Goal: Task Accomplishment & Management: Manage account settings

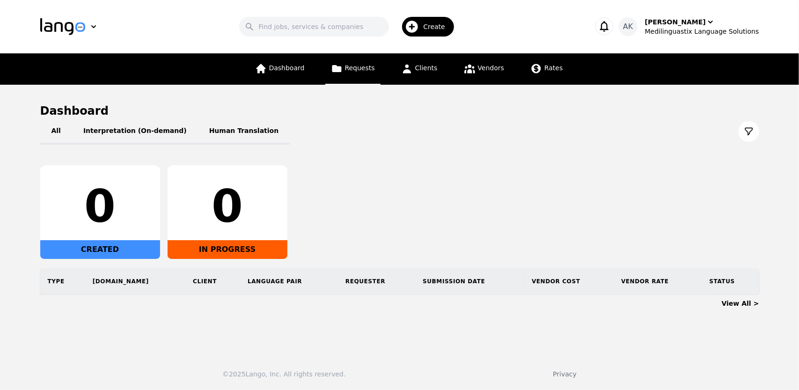
click at [357, 68] on span "Requests" at bounding box center [360, 67] width 30 height 7
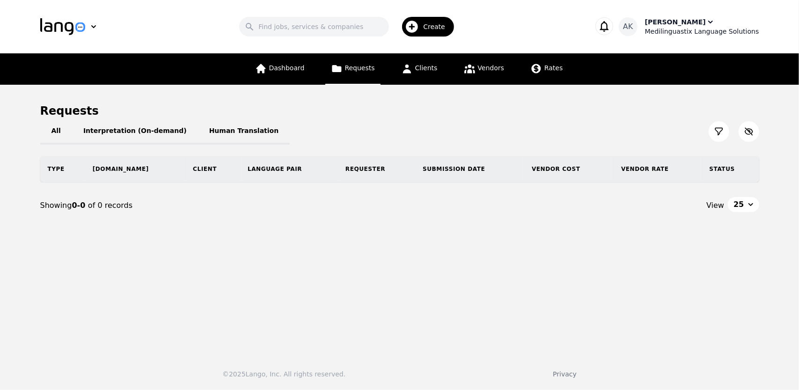
click at [684, 27] on div "Medilinguastix Language Solutions" at bounding box center [702, 31] width 114 height 9
click at [283, 24] on input "Search" at bounding box center [314, 27] width 150 height 20
click at [420, 30] on icon "button" at bounding box center [412, 26] width 15 height 15
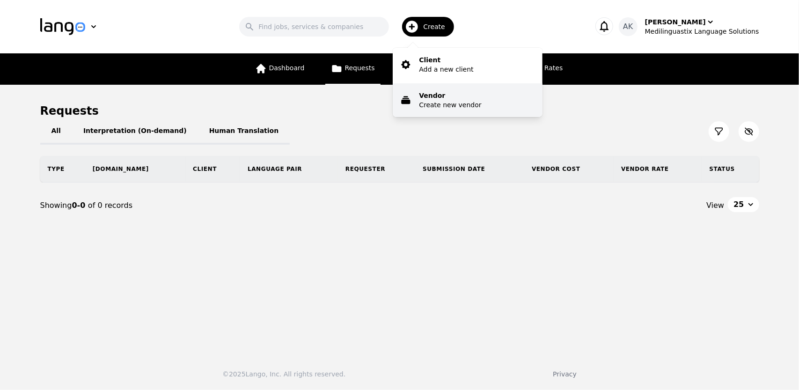
click at [433, 98] on p "Vendor" at bounding box center [450, 95] width 62 height 9
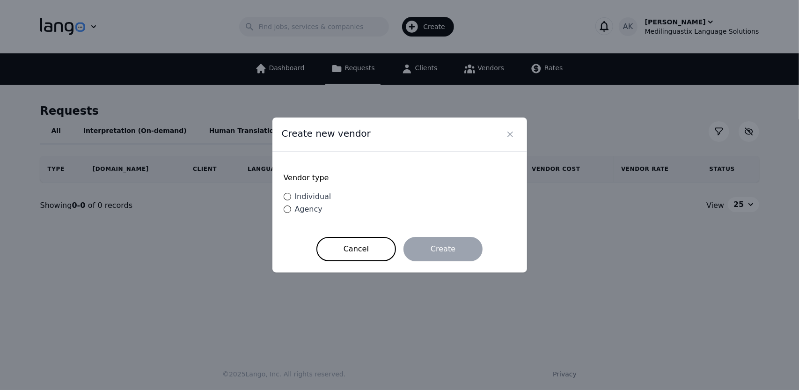
click at [298, 196] on span "Individual" at bounding box center [313, 196] width 37 height 9
click at [291, 196] on input "Individual" at bounding box center [287, 196] width 7 height 7
radio input "true"
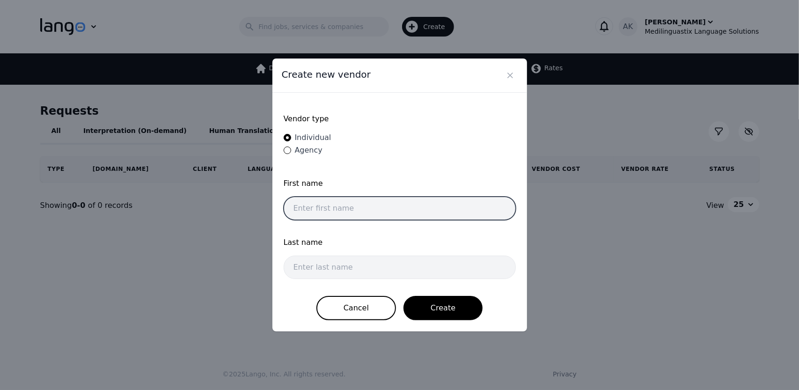
click at [325, 208] on input "text" at bounding box center [400, 208] width 232 height 23
type input "Jhon"
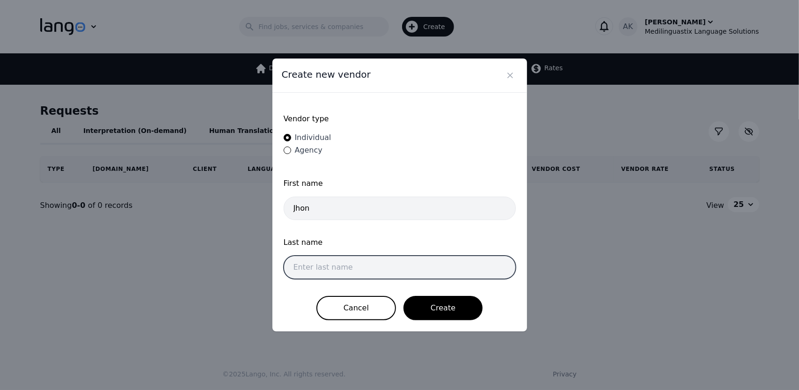
click at [329, 263] on input "text" at bounding box center [400, 267] width 232 height 23
type input "Doe"
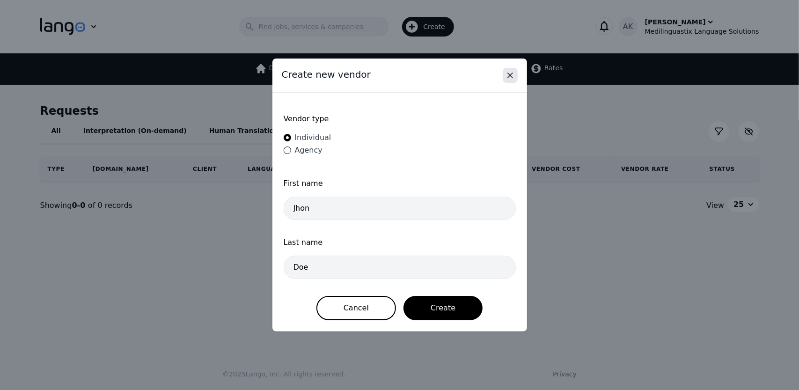
click at [510, 78] on icon "Close" at bounding box center [510, 75] width 9 height 9
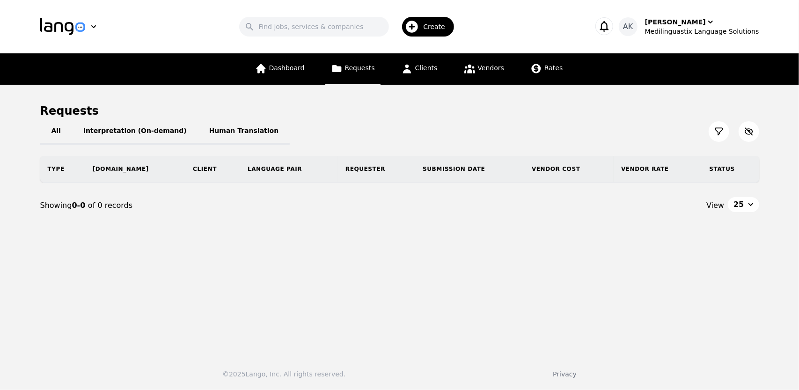
click at [432, 28] on span "Create" at bounding box center [437, 26] width 29 height 9
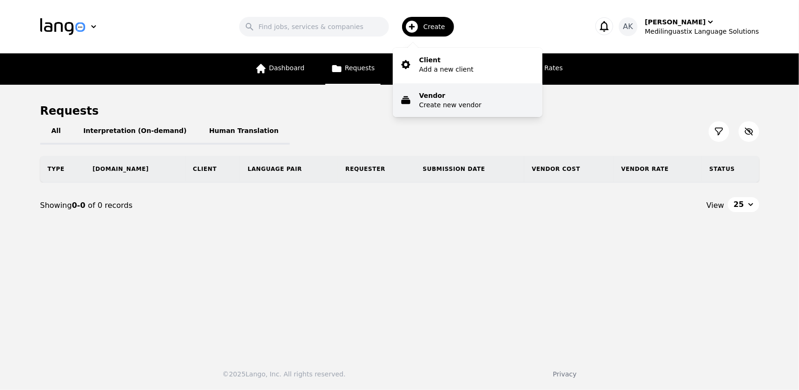
click at [441, 103] on p "Create new vendor" at bounding box center [450, 104] width 62 height 9
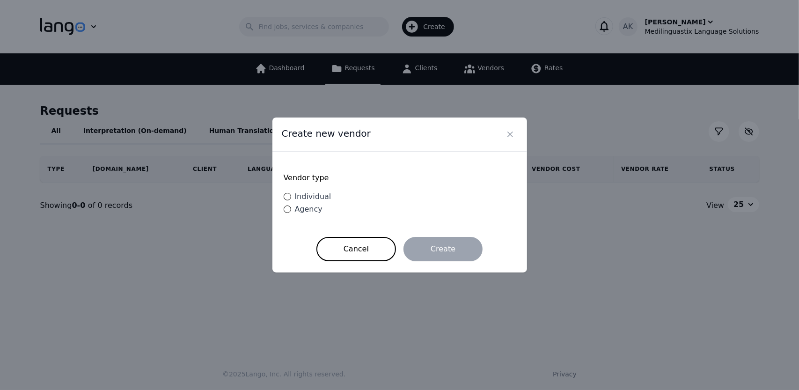
click at [303, 195] on span "Individual" at bounding box center [313, 196] width 37 height 9
click at [291, 195] on input "Individual" at bounding box center [287, 196] width 7 height 7
radio input "true"
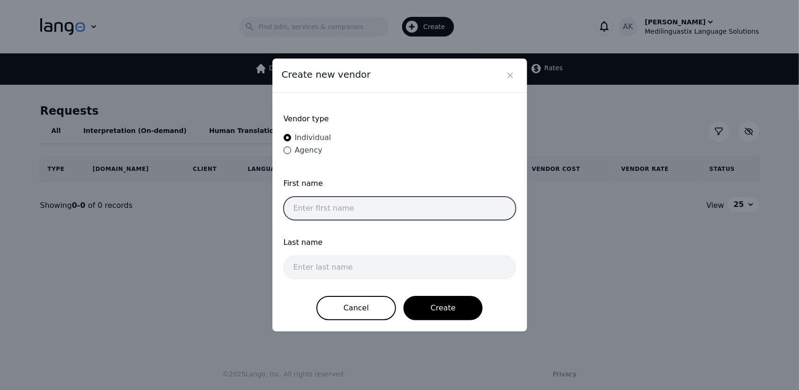
click at [330, 206] on input "text" at bounding box center [400, 208] width 232 height 23
type input "Jhon"
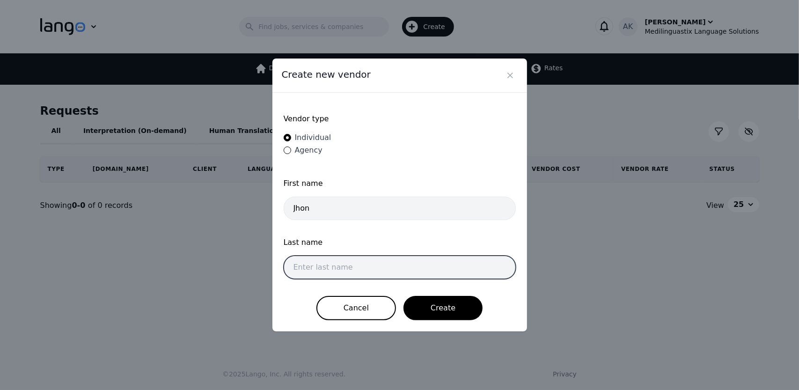
click at [325, 266] on input "text" at bounding box center [400, 267] width 232 height 23
type input "Doe"
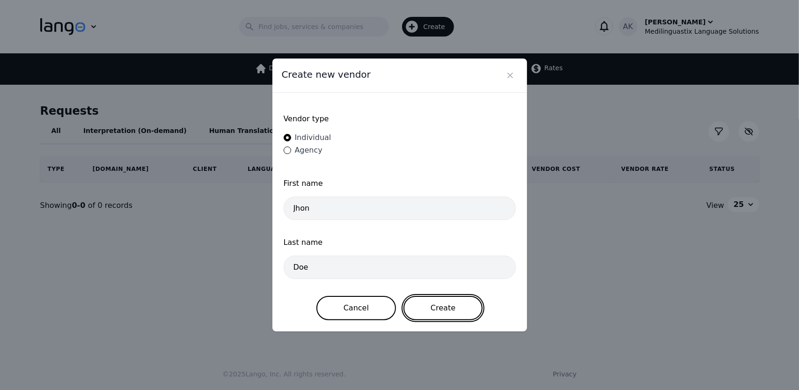
click at [420, 310] on button "Create" at bounding box center [443, 308] width 79 height 24
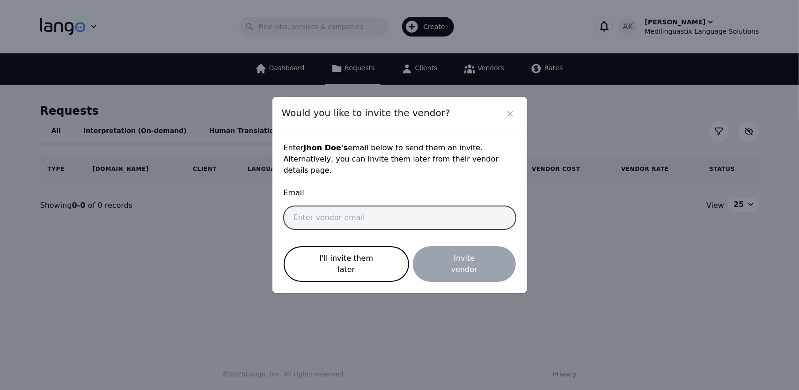
click at [356, 221] on input "email" at bounding box center [400, 217] width 232 height 23
paste input "testj5650@gmail.com"
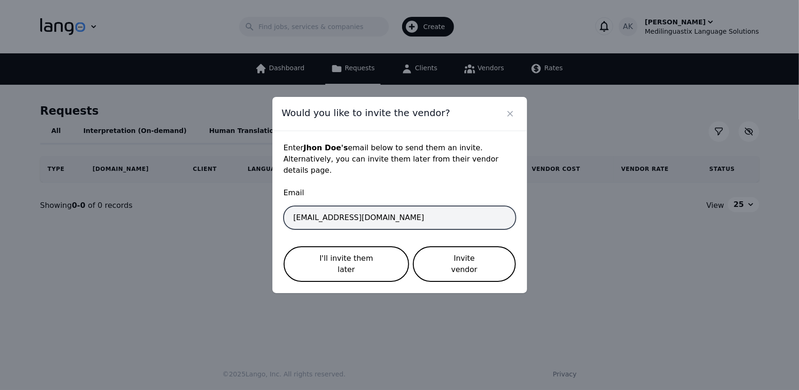
type input "testj5650@gmail.com"
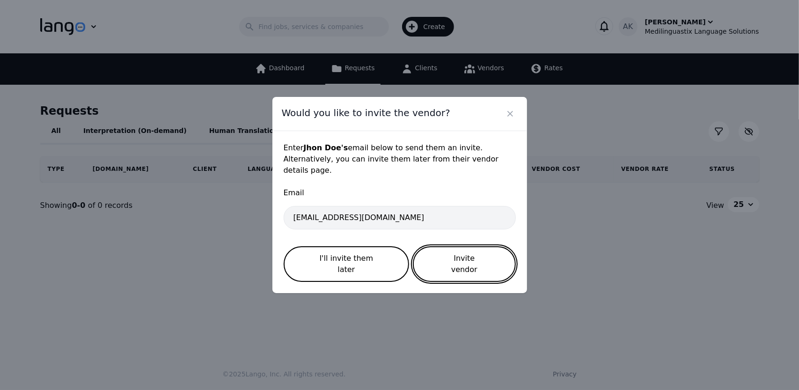
click at [439, 259] on button "Invite vendor" at bounding box center [464, 264] width 103 height 36
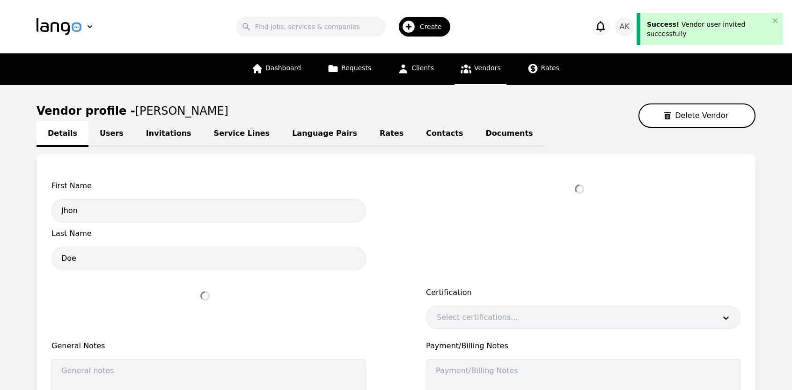
select select "active"
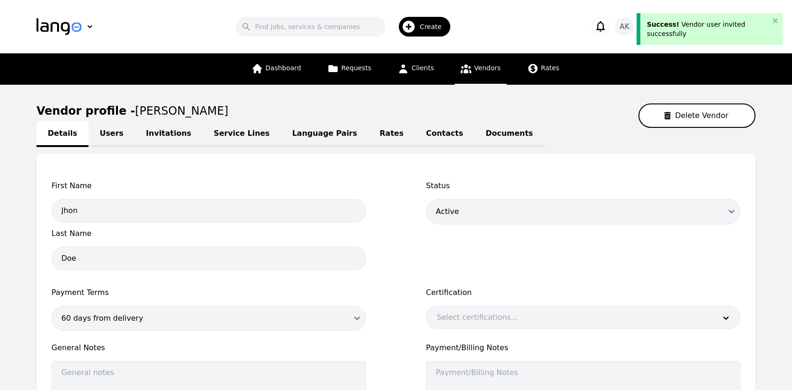
click at [472, 74] on link "Vendors" at bounding box center [481, 68] width 52 height 31
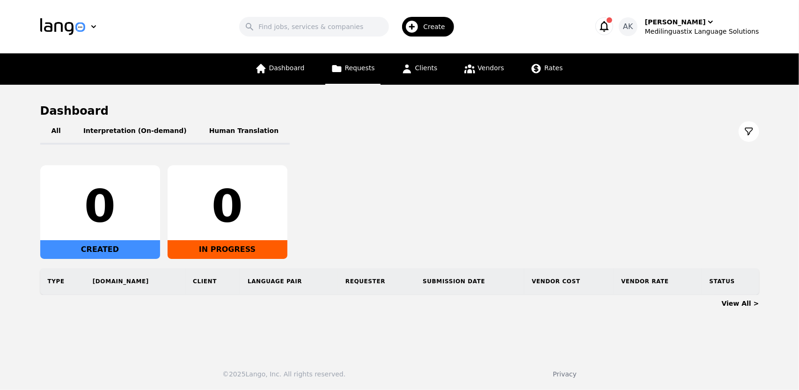
click at [356, 72] on span "Requests" at bounding box center [360, 67] width 30 height 7
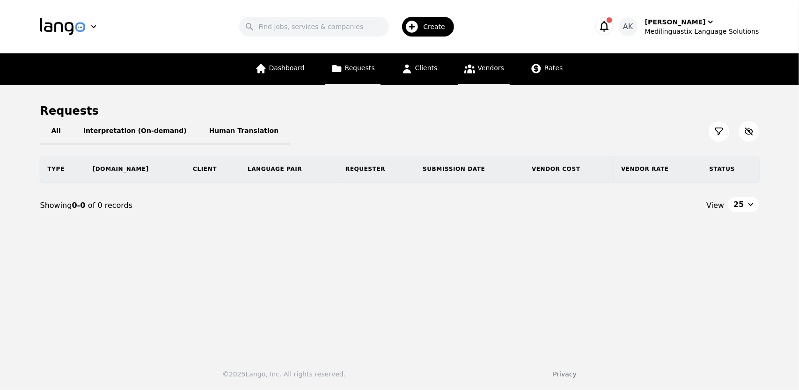
click at [489, 69] on span "Vendors" at bounding box center [491, 67] width 26 height 7
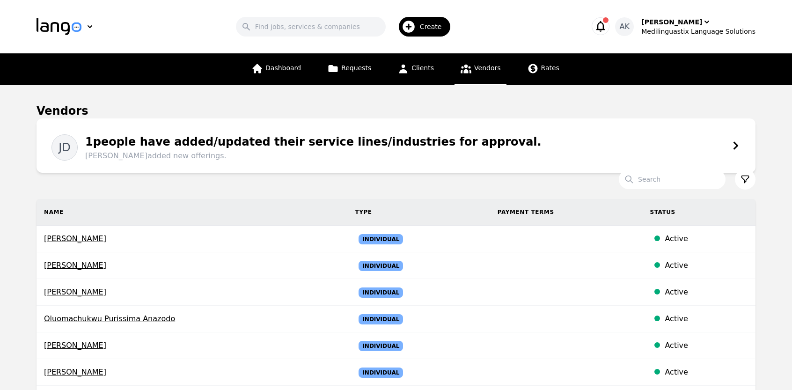
click at [384, 138] on div "1 people have added/updated their service lines/industries for approval. Jhon D…" at bounding box center [310, 147] width 464 height 28
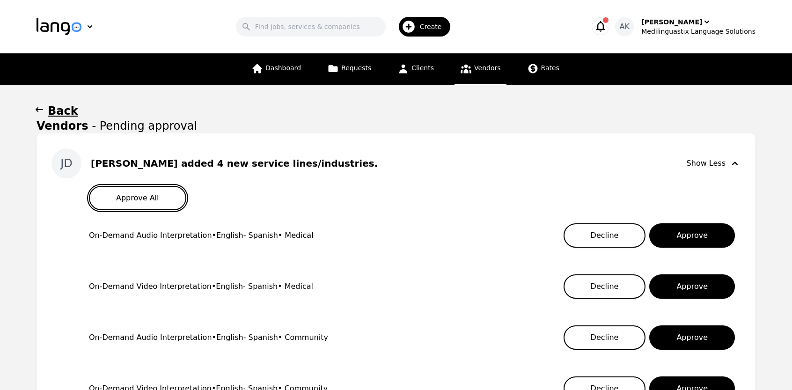
click at [151, 197] on button "Approve All" at bounding box center [137, 198] width 97 height 24
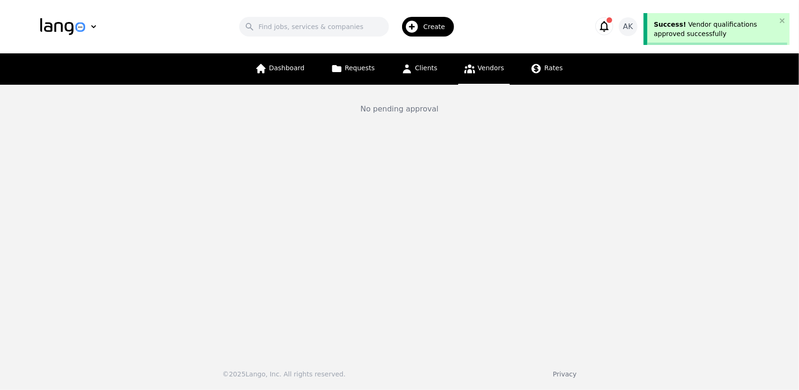
click at [487, 67] on span "Vendors" at bounding box center [491, 67] width 26 height 7
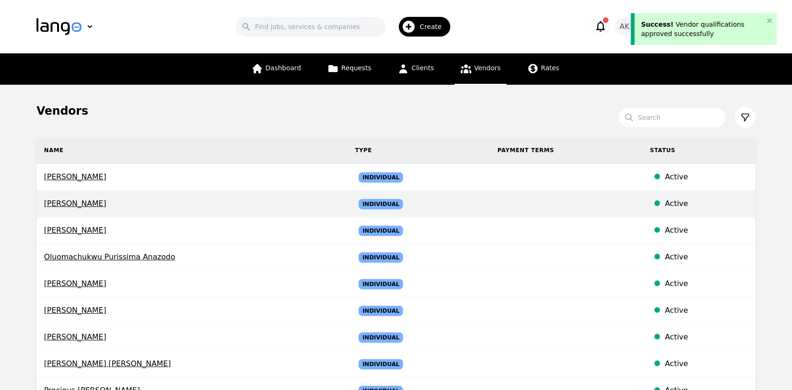
click at [80, 203] on span "Jhon Doe" at bounding box center [192, 203] width 296 height 11
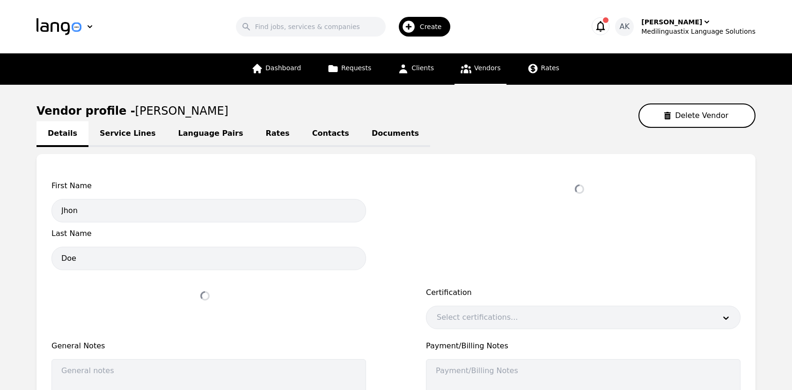
select select "active"
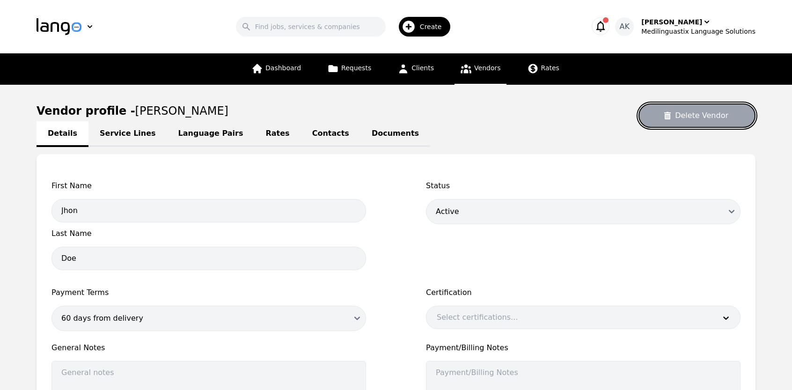
click at [686, 118] on button "Delete Vendor" at bounding box center [697, 115] width 117 height 24
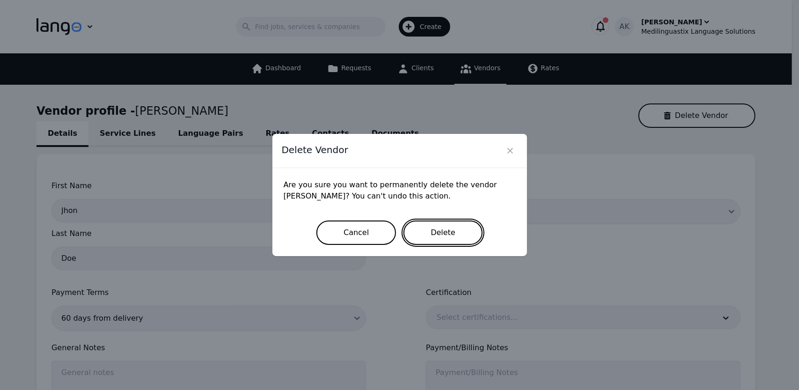
click at [444, 235] on button "Delete" at bounding box center [443, 233] width 79 height 24
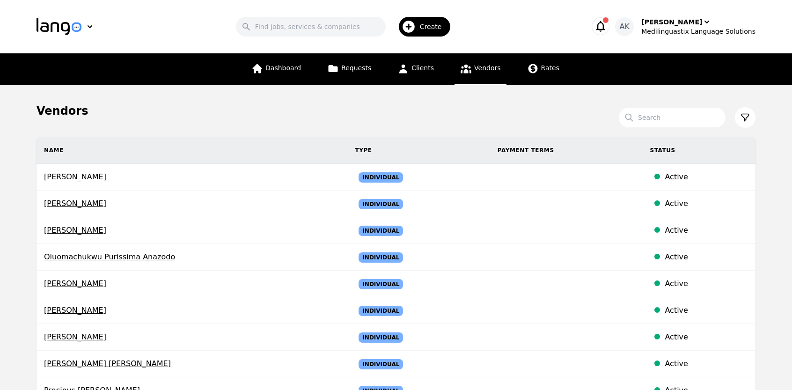
click at [605, 26] on icon "button" at bounding box center [601, 26] width 9 height 11
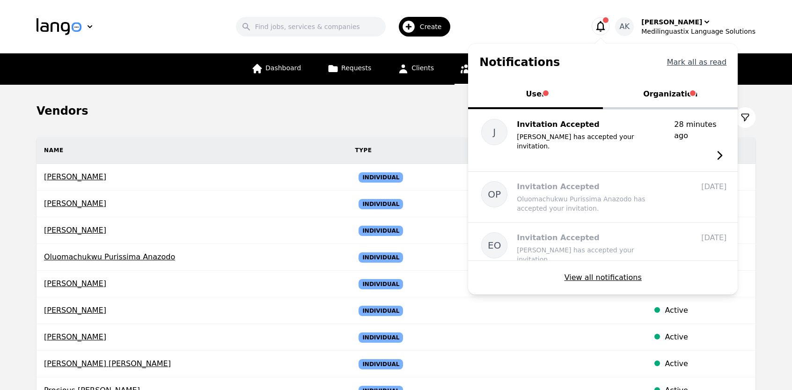
click at [715, 64] on button "Mark all as read" at bounding box center [697, 62] width 60 height 11
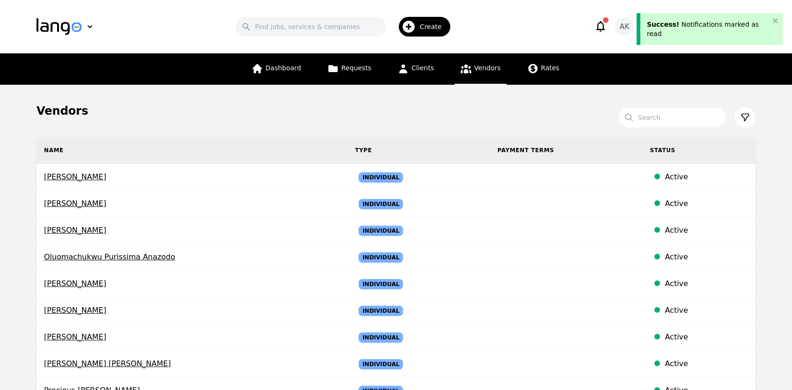
click at [605, 23] on icon "button" at bounding box center [601, 26] width 9 height 11
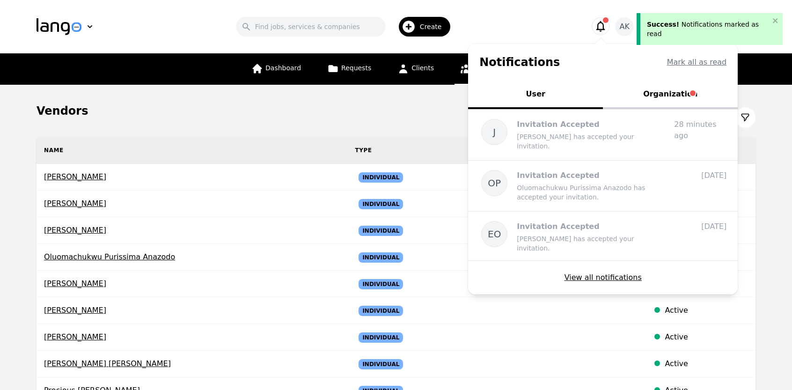
click at [657, 99] on button "Organization" at bounding box center [670, 95] width 135 height 28
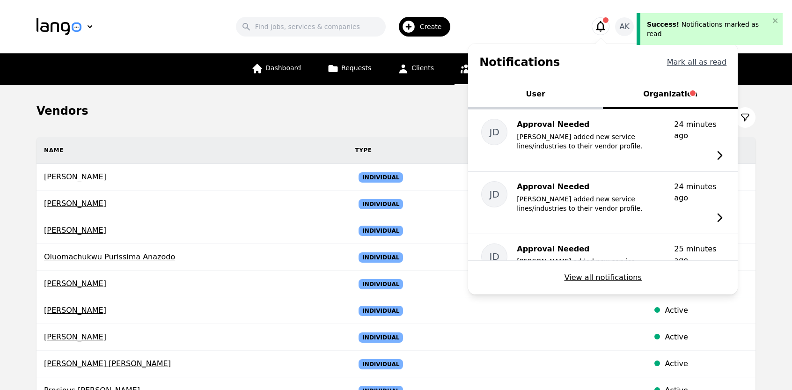
click at [704, 61] on button "Mark all as read" at bounding box center [697, 62] width 60 height 11
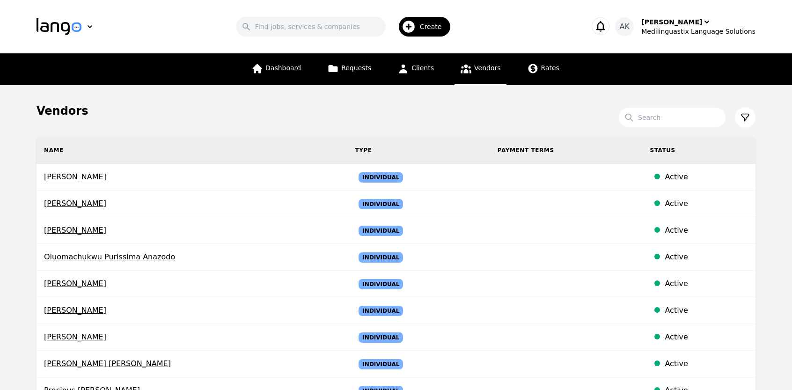
click at [605, 23] on icon "button" at bounding box center [601, 26] width 9 height 11
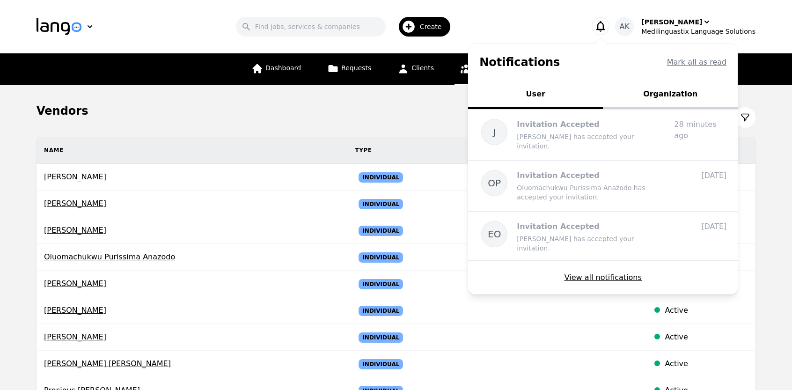
click at [550, 15] on div "Search Create" at bounding box center [346, 26] width 454 height 27
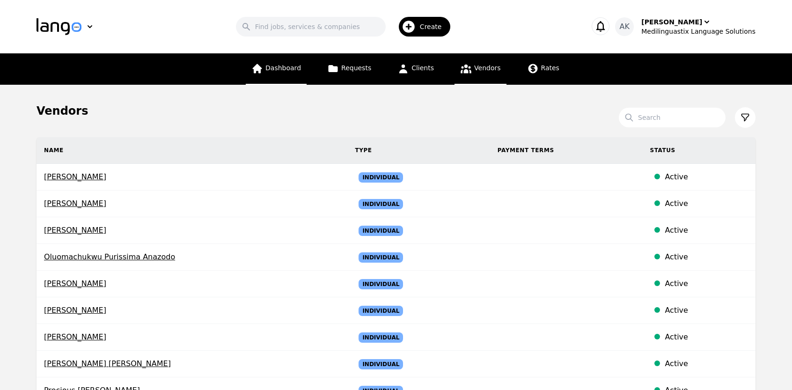
click at [282, 66] on span "Dashboard" at bounding box center [284, 67] width 36 height 7
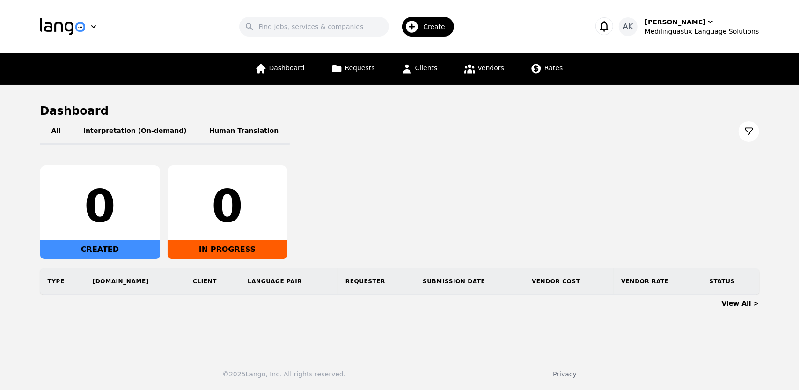
click at [431, 23] on span "Create" at bounding box center [437, 26] width 29 height 9
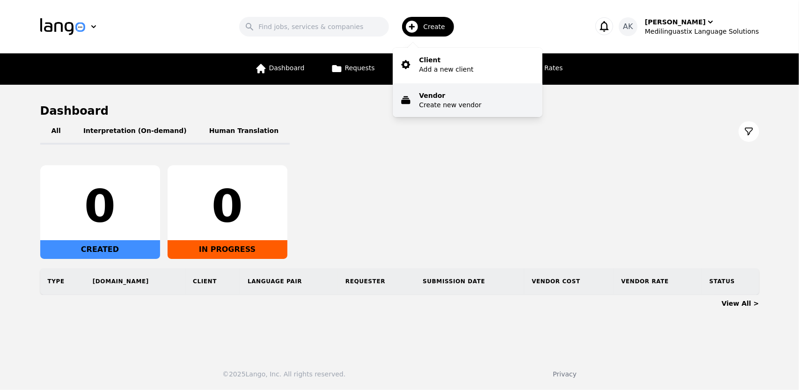
click at [437, 99] on p "Vendor" at bounding box center [450, 95] width 62 height 9
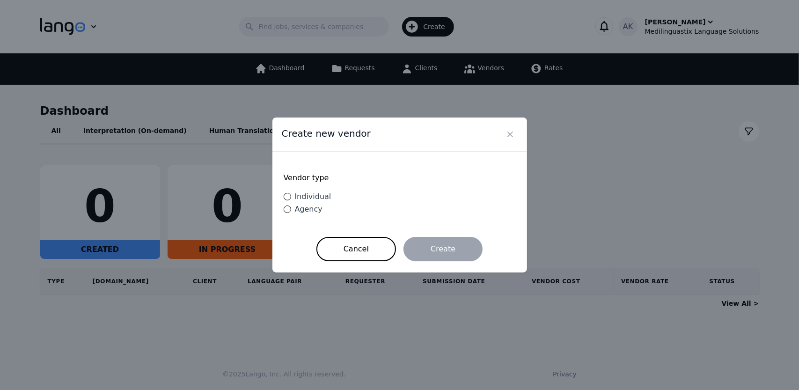
click at [303, 193] on span "Individual" at bounding box center [313, 196] width 37 height 9
click at [291, 193] on input "Individual" at bounding box center [287, 196] width 7 height 7
radio input "true"
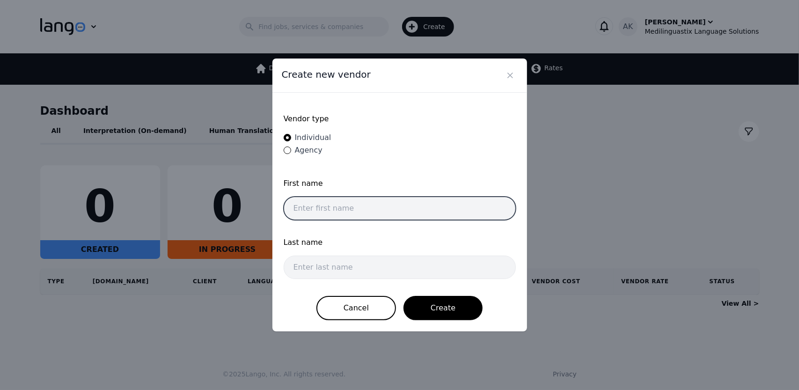
click at [317, 210] on input "text" at bounding box center [400, 208] width 232 height 23
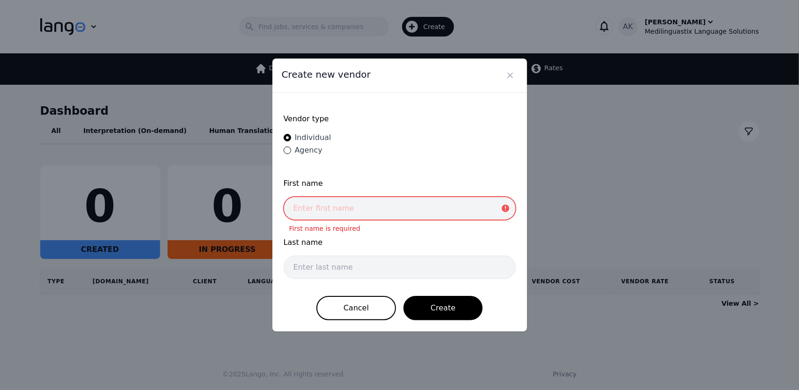
click at [323, 205] on input "text" at bounding box center [400, 208] width 232 height 23
paste input "Vikash"
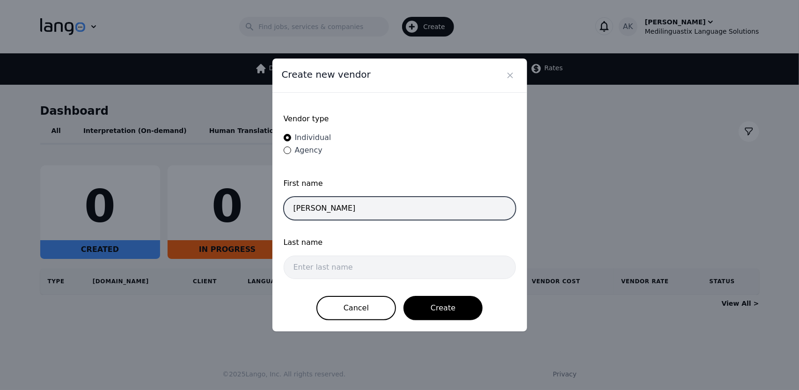
type input "Vikash"
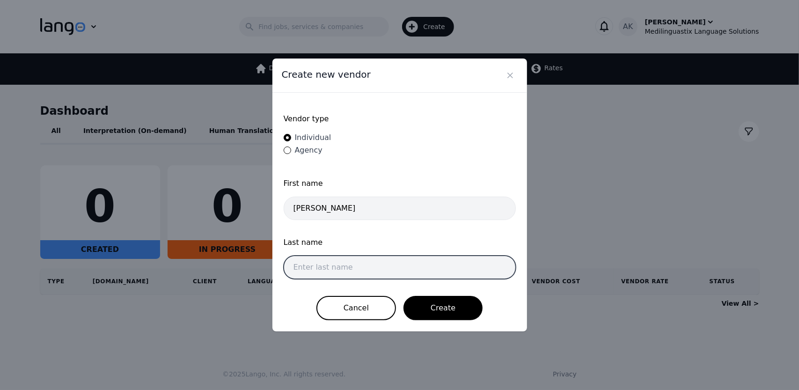
click at [324, 259] on input "text" at bounding box center [400, 267] width 232 height 23
paste input "Upadhaya"
type input "Upadhaya"
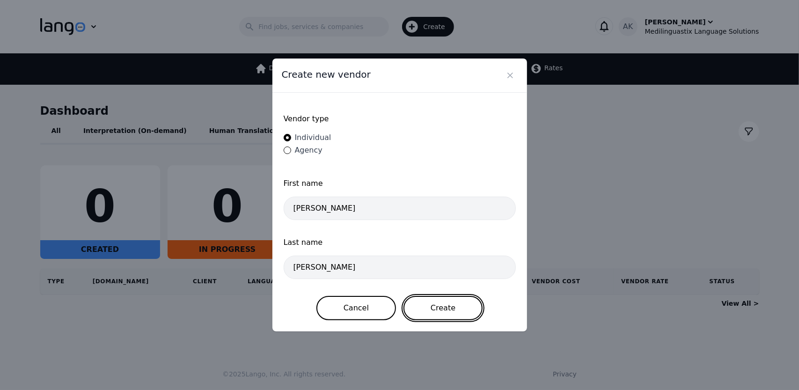
click at [444, 311] on button "Create" at bounding box center [443, 308] width 79 height 24
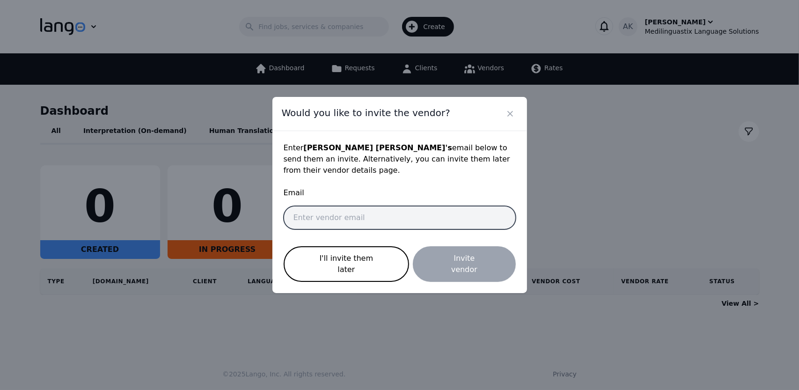
click at [322, 217] on input "email" at bounding box center [400, 217] width 232 height 23
paste input "Vikashupadhaya3250@gmail.com"
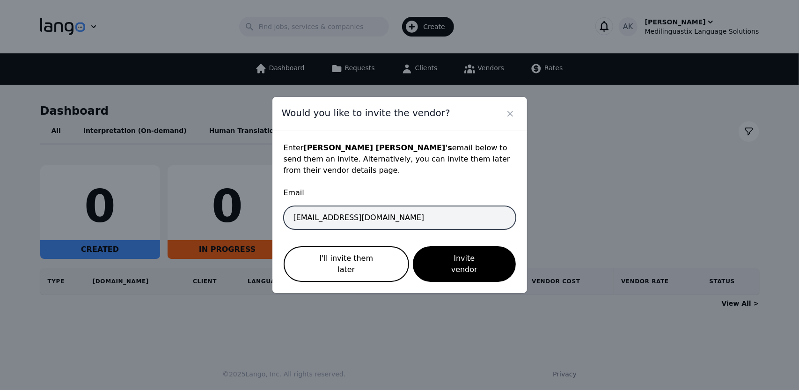
type input "vikashupadhaya3250@gmail.com"
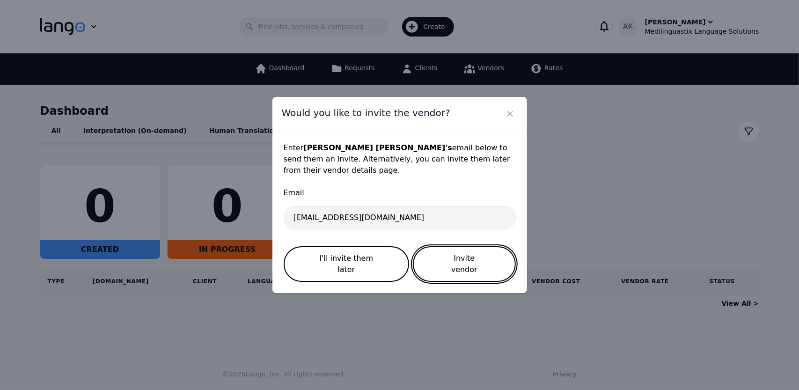
click at [448, 259] on button "Invite vendor" at bounding box center [464, 264] width 103 height 36
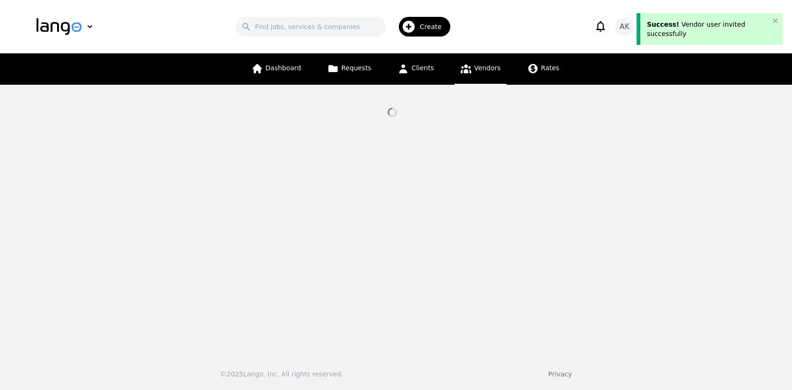
select select "active"
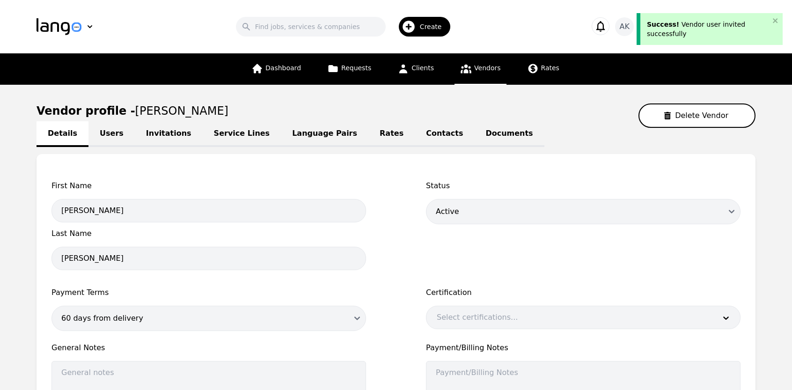
click at [468, 73] on icon at bounding box center [466, 69] width 11 height 9
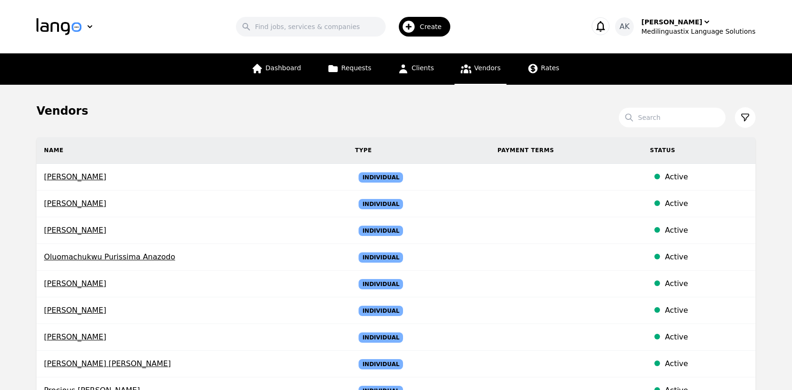
click at [432, 26] on span "Create" at bounding box center [434, 26] width 29 height 9
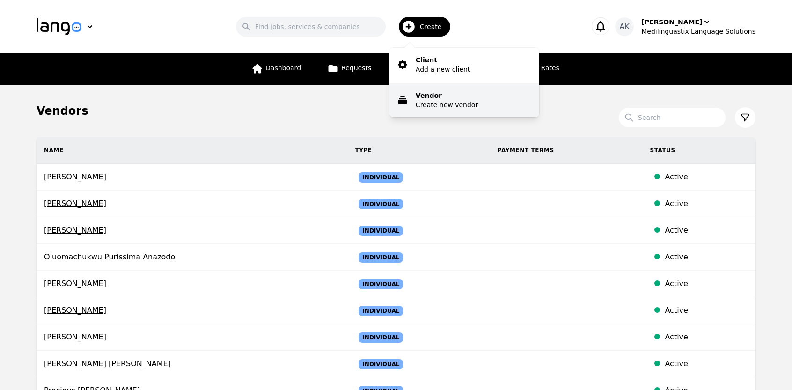
click at [428, 100] on p "Create new vendor" at bounding box center [447, 104] width 62 height 9
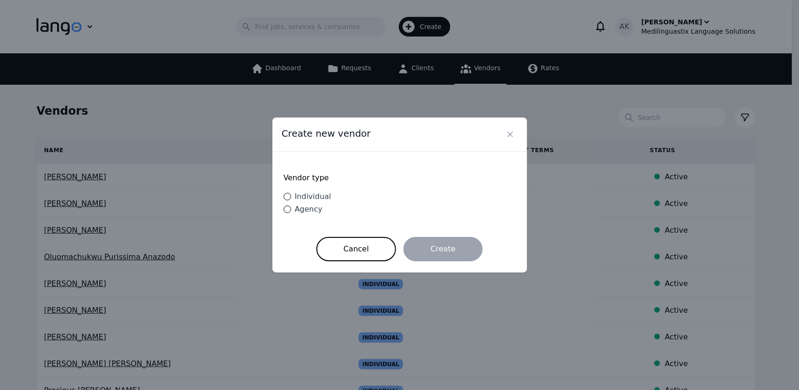
click at [306, 200] on span "Individual" at bounding box center [313, 196] width 37 height 9
click at [291, 200] on input "Individual" at bounding box center [287, 196] width 7 height 7
radio input "true"
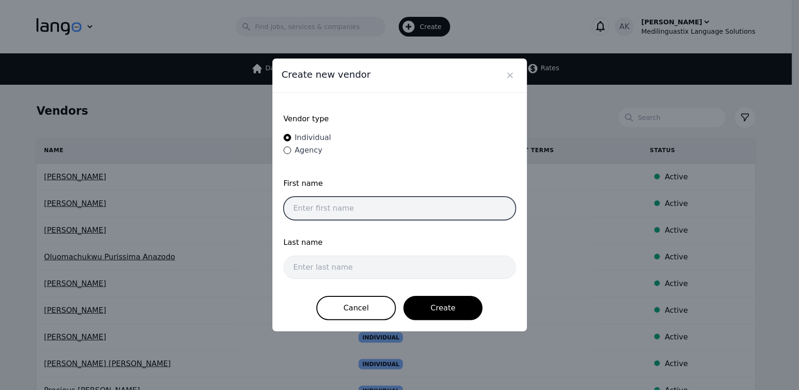
click at [306, 205] on input "text" at bounding box center [400, 208] width 232 height 23
paste input "Jairo Eliecer Granda"
type input "Jairo Eliecer Granda"
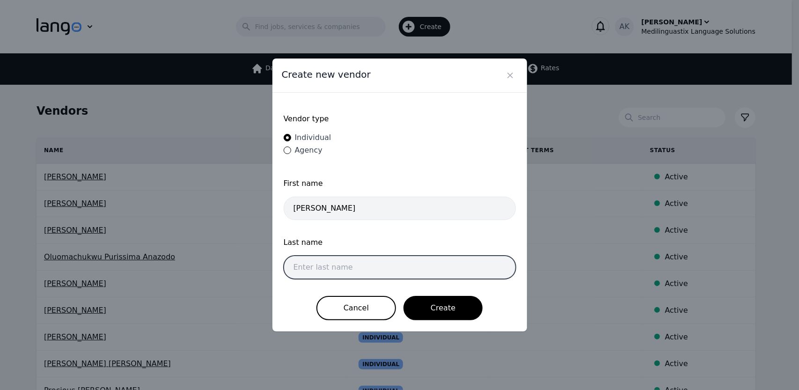
click at [304, 264] on input "text" at bounding box center [400, 267] width 232 height 23
paste input "Hidalgo"
type input "Hidalgo"
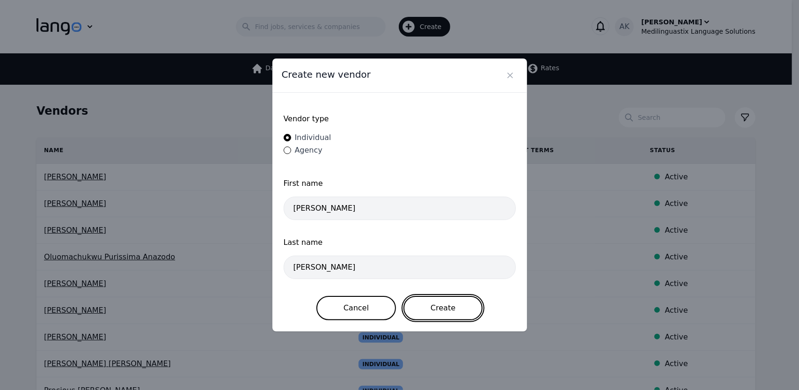
click at [442, 305] on button "Create" at bounding box center [443, 308] width 79 height 24
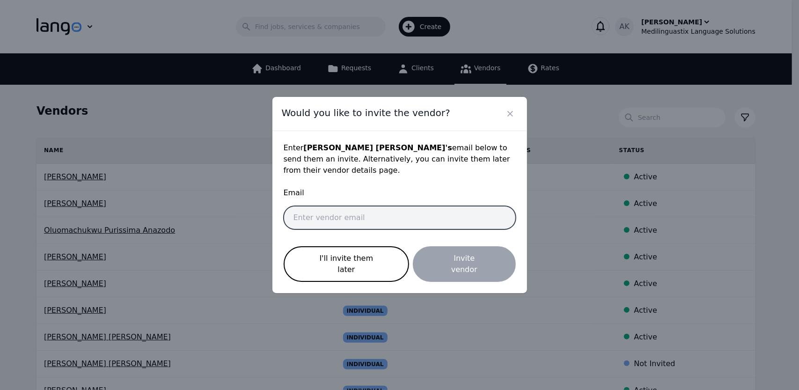
click at [303, 223] on input "email" at bounding box center [400, 217] width 232 height 23
paste input "jairogranda.spa@gmail.com"
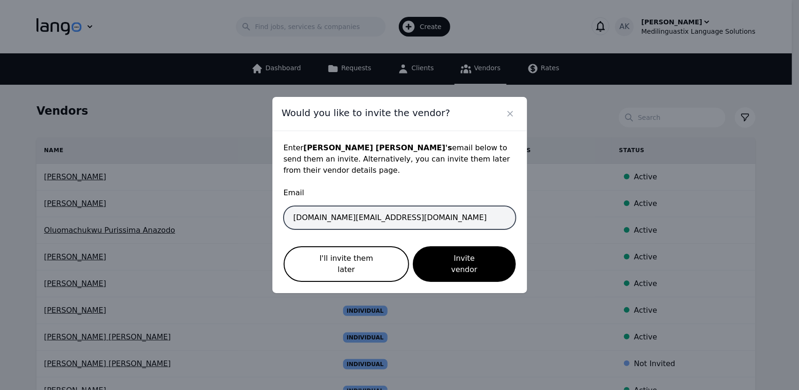
type input "jairogranda.spa@gmail.com"
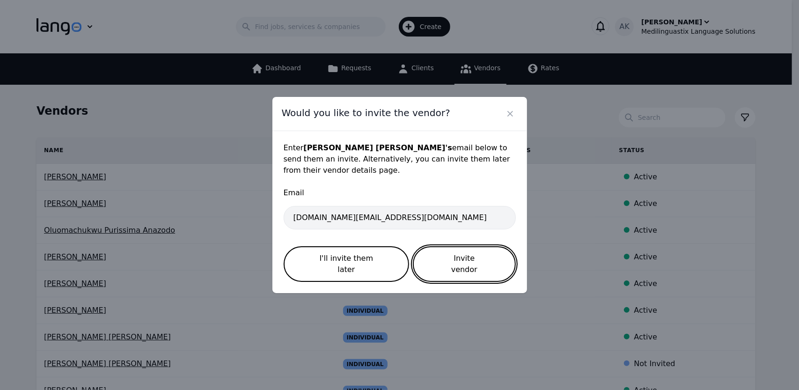
click at [459, 266] on button "Invite vendor" at bounding box center [464, 264] width 103 height 36
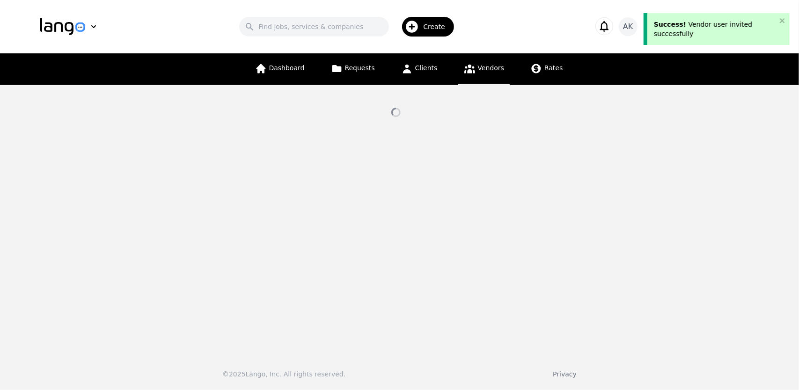
select select "active"
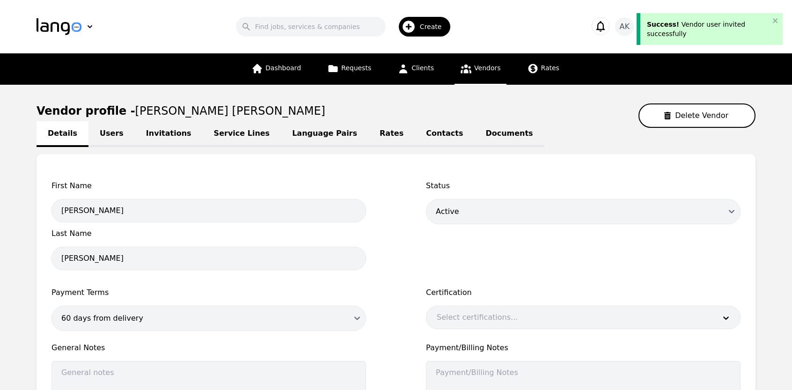
click at [486, 68] on span "Vendors" at bounding box center [487, 67] width 26 height 7
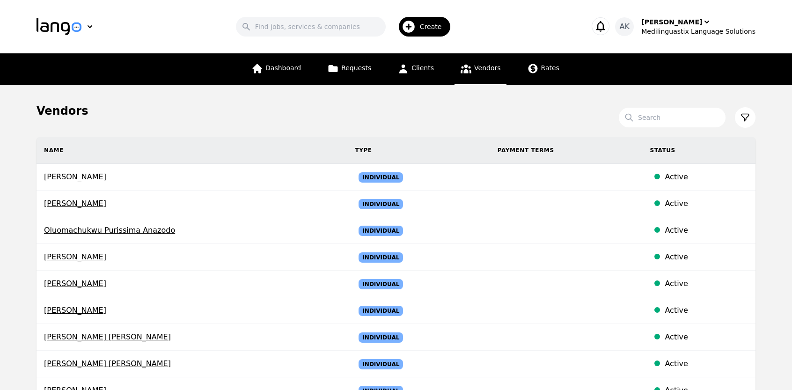
click at [430, 31] on div "Create" at bounding box center [425, 27] width 52 height 20
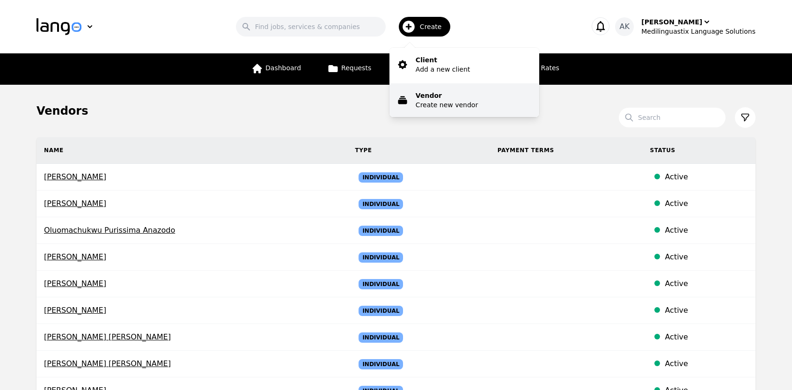
click at [434, 91] on p "Vendor" at bounding box center [447, 95] width 62 height 9
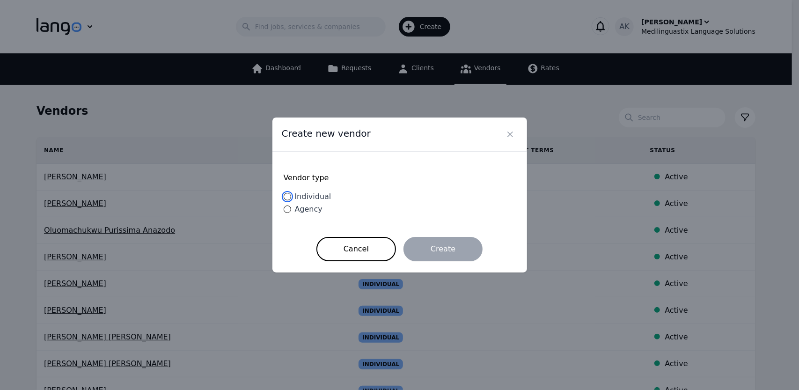
click at [286, 199] on input "Individual" at bounding box center [287, 196] width 7 height 7
radio input "true"
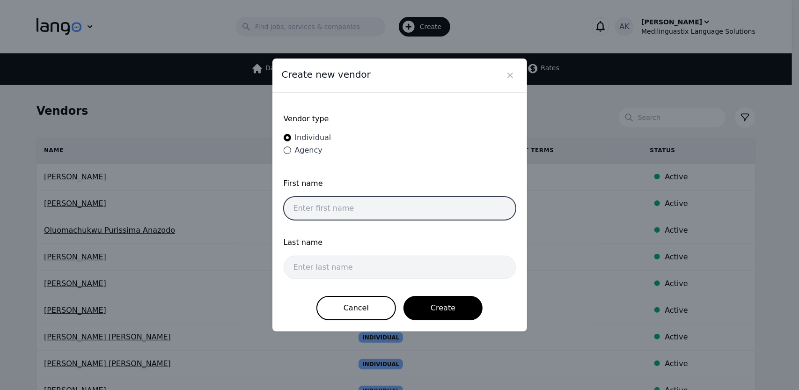
click at [325, 208] on input "text" at bounding box center [400, 208] width 232 height 23
paste input "Vlastimil Javier Zak"
type input "Vlastimil Javier Zak"
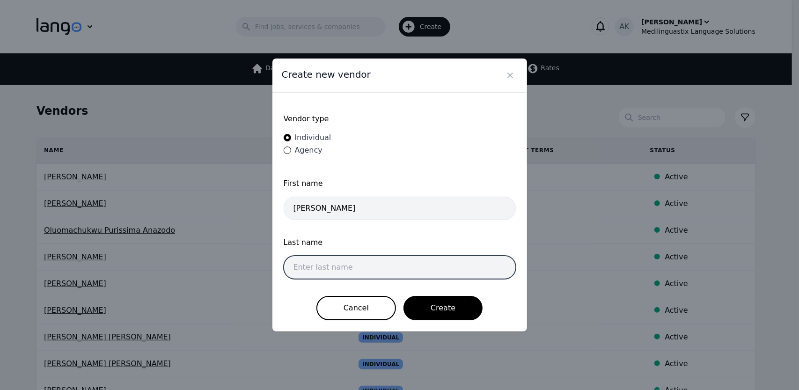
click at [318, 262] on input "text" at bounding box center [400, 267] width 232 height 23
paste input "Gomez"
type input "Gomez"
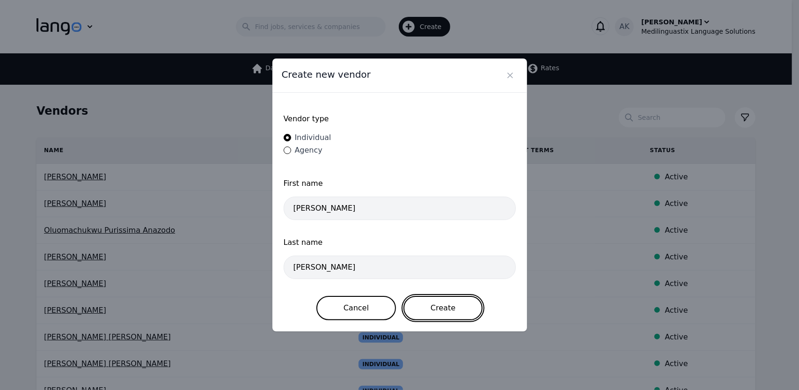
click at [446, 313] on button "Create" at bounding box center [443, 308] width 79 height 24
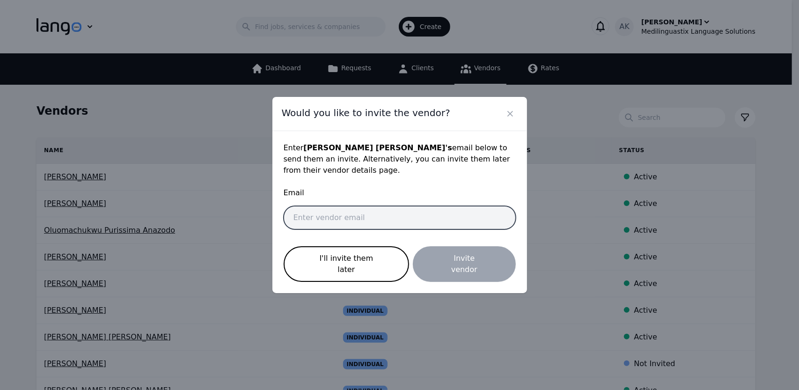
click at [309, 220] on input "email" at bounding box center [400, 217] width 232 height 23
paste input "zakvlastimil05@gmail.com"
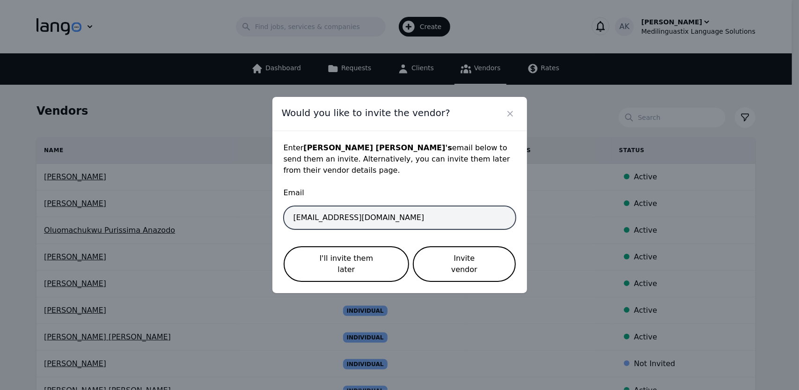
type input "zakvlastimil05@gmail.com"
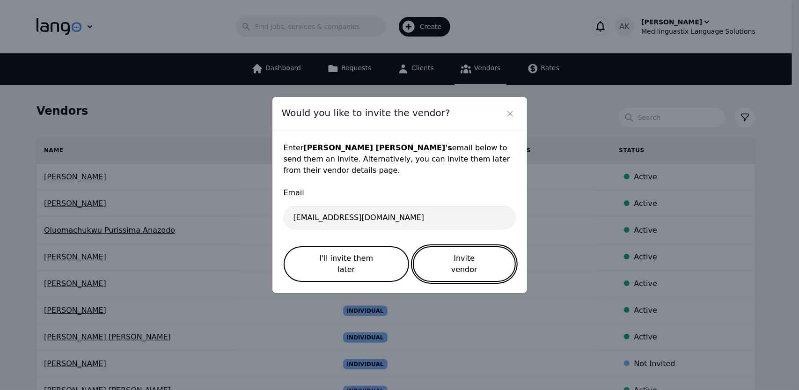
click at [438, 263] on button "Invite vendor" at bounding box center [464, 264] width 103 height 36
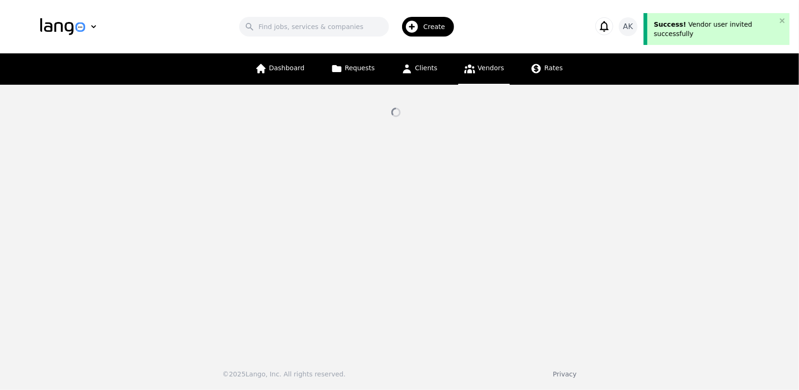
select select "active"
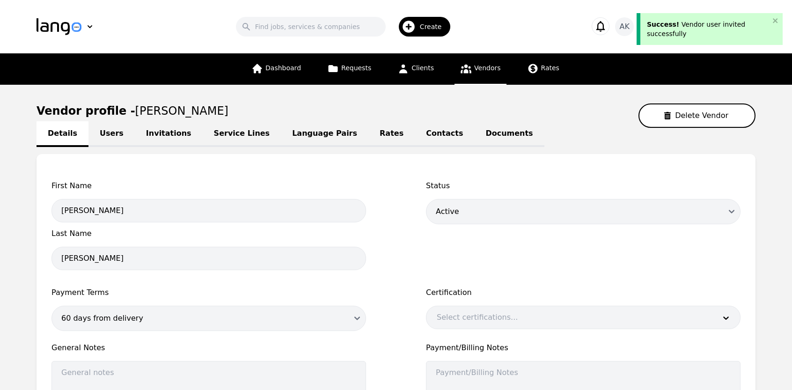
click at [474, 66] on span "Vendors" at bounding box center [487, 67] width 26 height 7
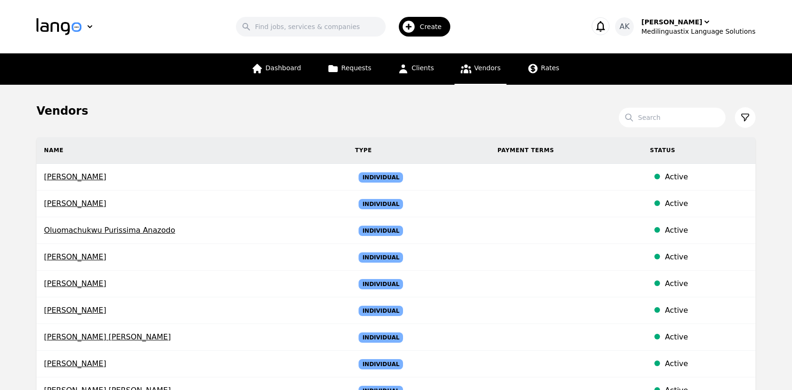
click at [434, 30] on span "Create" at bounding box center [434, 26] width 29 height 9
click at [359, 66] on span "Requests" at bounding box center [356, 67] width 30 height 7
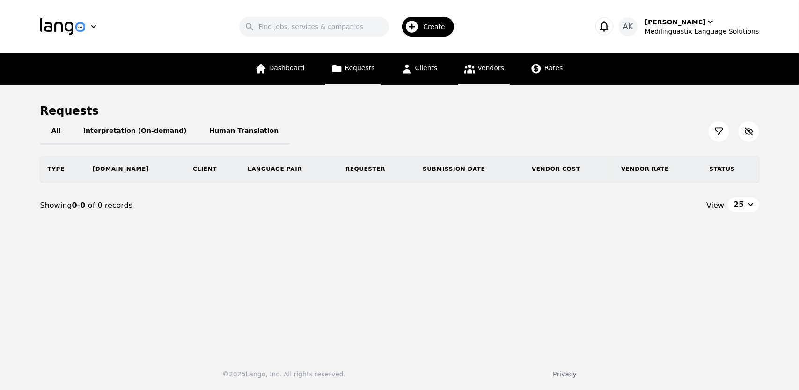
click at [474, 66] on link "Vendors" at bounding box center [484, 68] width 52 height 31
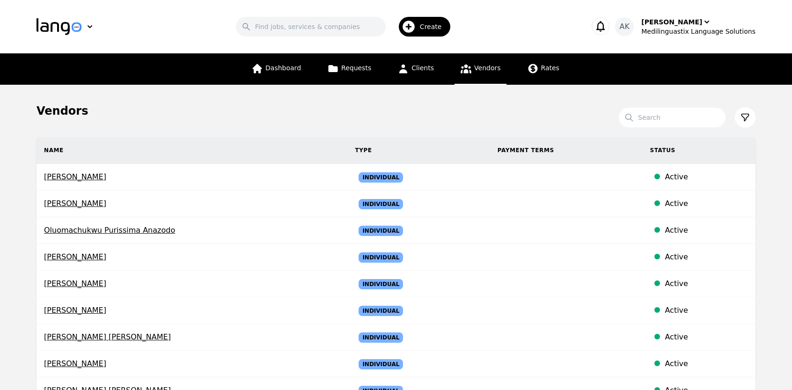
click at [415, 27] on icon "button" at bounding box center [409, 27] width 12 height 12
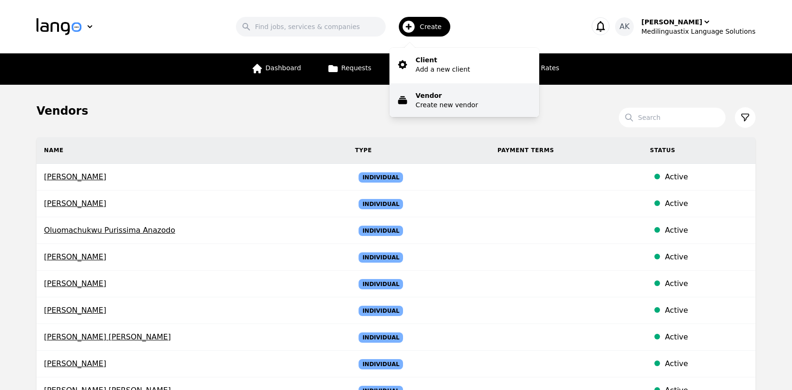
click at [432, 106] on p "Create new vendor" at bounding box center [447, 104] width 62 height 9
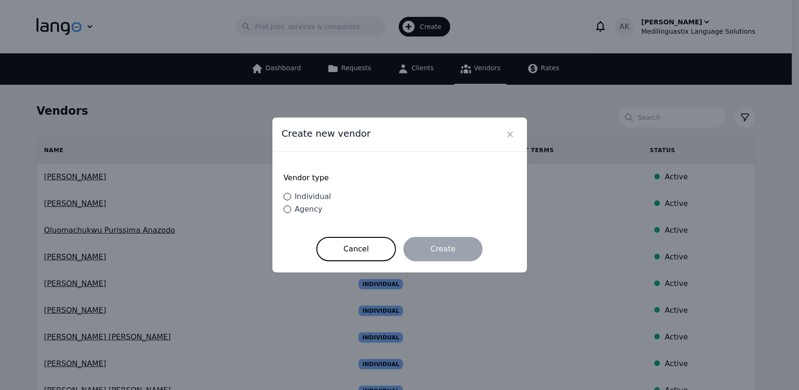
click at [310, 198] on span "Individual" at bounding box center [313, 196] width 37 height 9
click at [291, 198] on input "Individual" at bounding box center [287, 196] width 7 height 7
radio input "true"
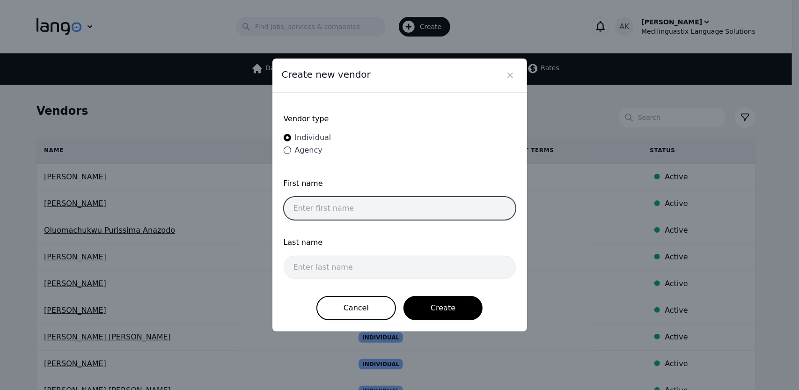
click at [341, 207] on input "text" at bounding box center [400, 208] width 232 height 23
paste input "Takwa Ebrahim Elsaid Ebrahim"
type input "Takwa Ebrahim Elsaid Ebrahim"
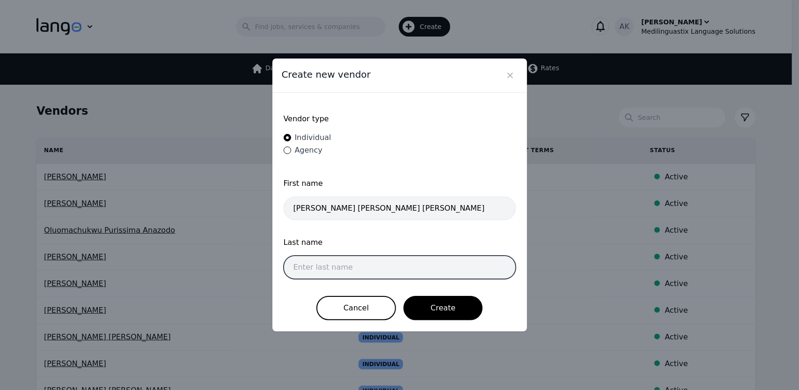
click at [325, 264] on input "text" at bounding box center [400, 267] width 232 height 23
paste input "Mohamed"
type input "Mohamed"
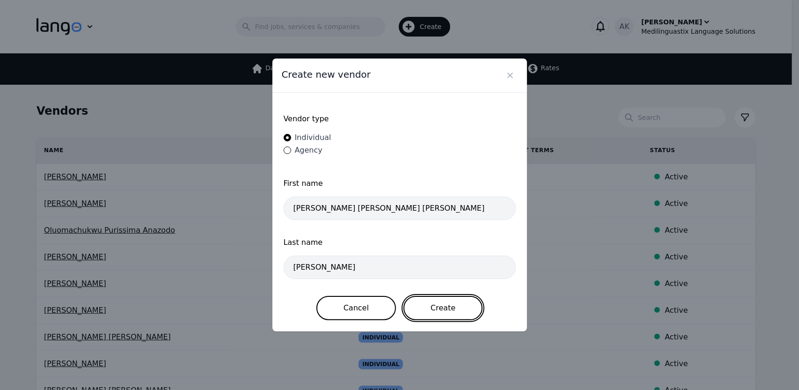
click at [436, 304] on button "Create" at bounding box center [443, 308] width 79 height 24
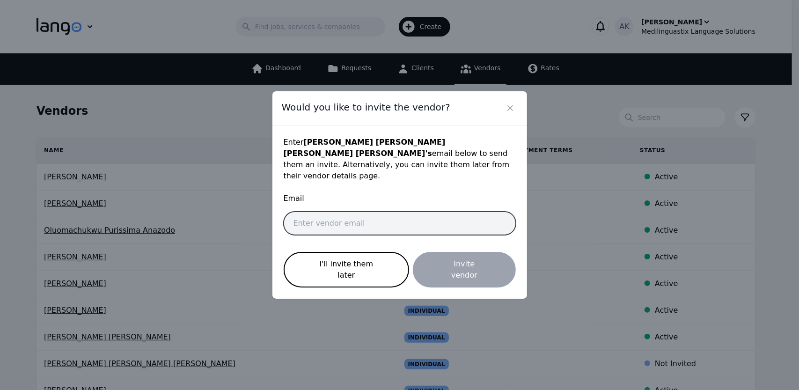
click at [312, 229] on input "email" at bounding box center [400, 223] width 232 height 23
paste input "takwaebrahim993@gmail.com"
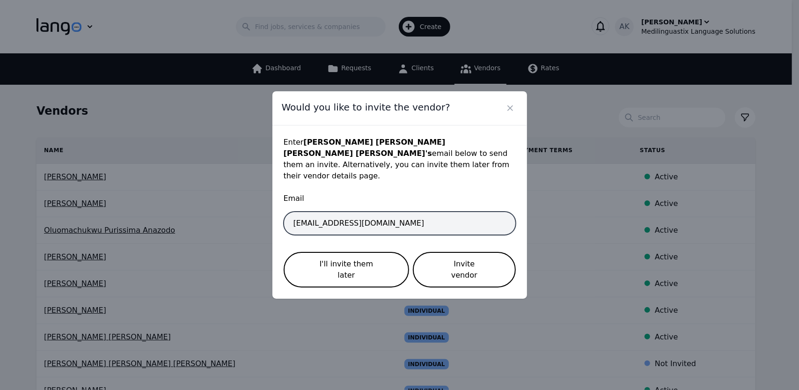
type input "takwaebrahim993@gmail.com"
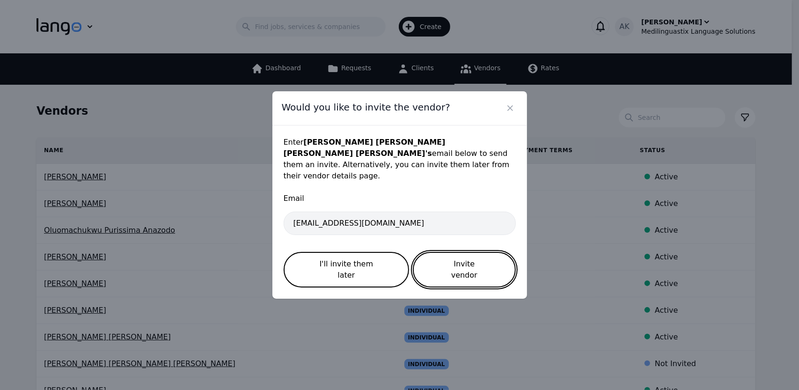
click at [454, 261] on button "Invite vendor" at bounding box center [464, 270] width 103 height 36
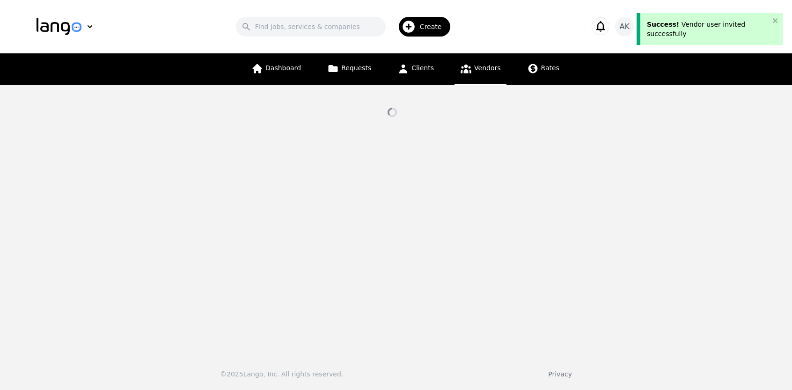
select select "active"
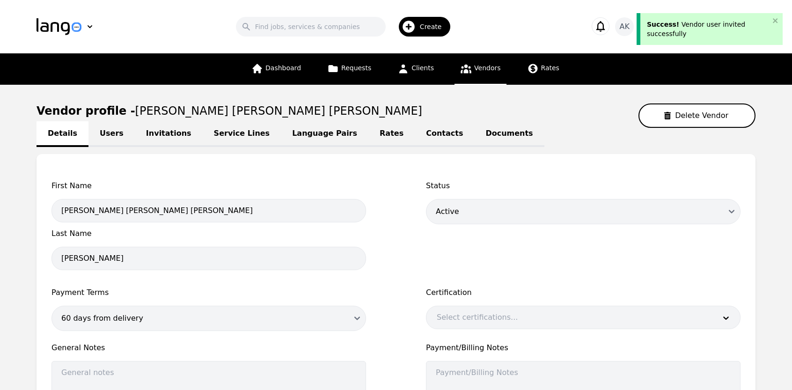
click at [474, 67] on span "Vendors" at bounding box center [487, 67] width 26 height 7
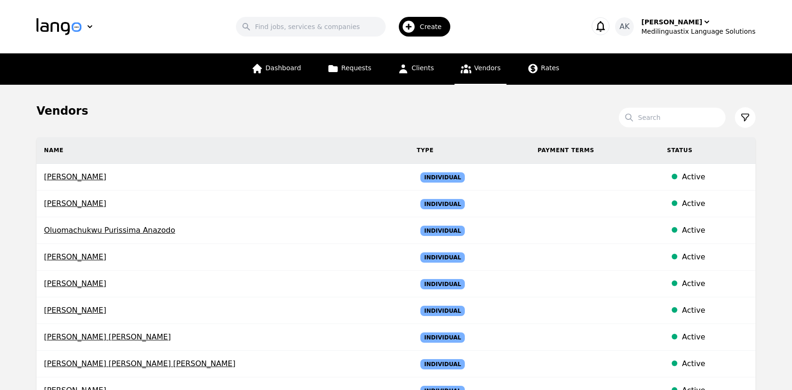
click at [428, 17] on div "Create" at bounding box center [425, 27] width 52 height 20
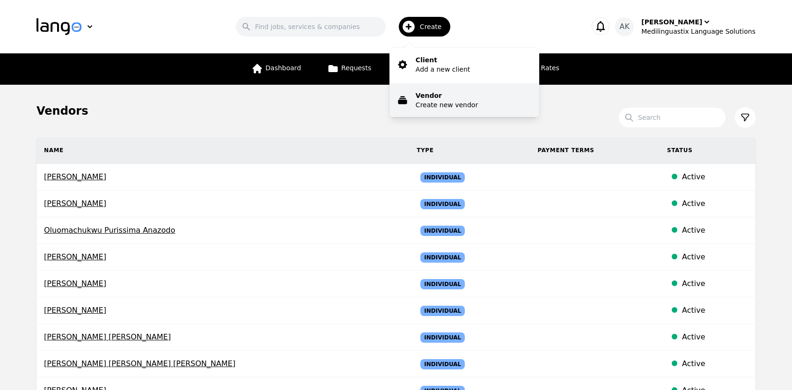
click at [437, 104] on p "Create new vendor" at bounding box center [447, 104] width 62 height 9
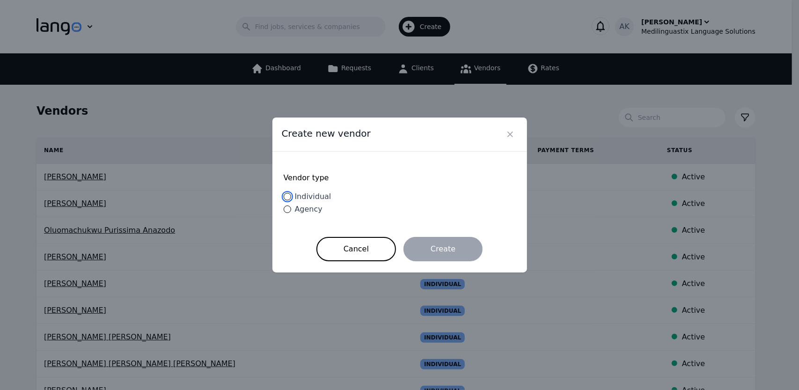
click at [287, 197] on input "Individual" at bounding box center [287, 196] width 7 height 7
radio input "true"
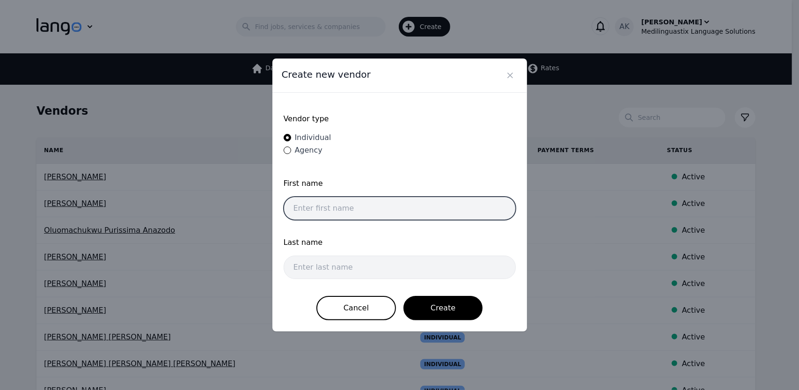
click at [316, 216] on input "text" at bounding box center [400, 208] width 232 height 23
paste input "Alexander Adolfo Caceres"
type input "Alexander Adolfo Caceres"
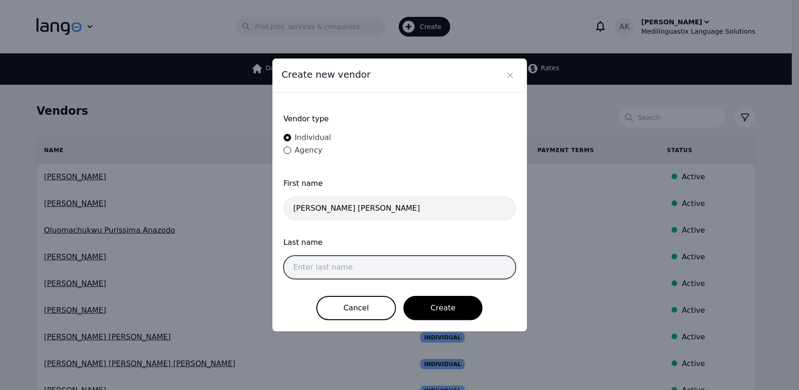
click at [311, 263] on input "text" at bounding box center [400, 267] width 232 height 23
paste input "Espinal"
type input "Espinal"
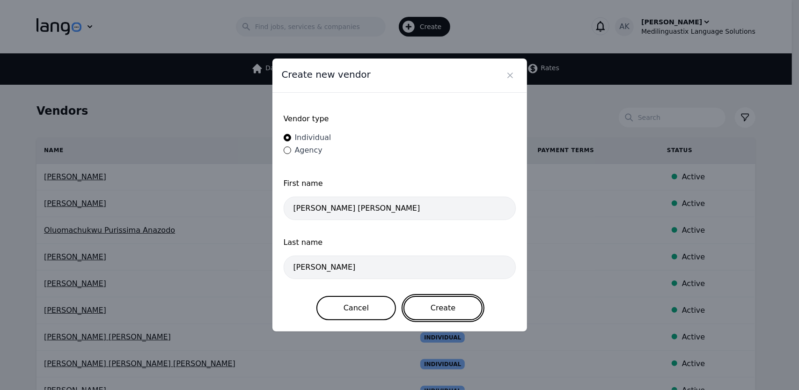
click at [421, 303] on button "Create" at bounding box center [443, 308] width 79 height 24
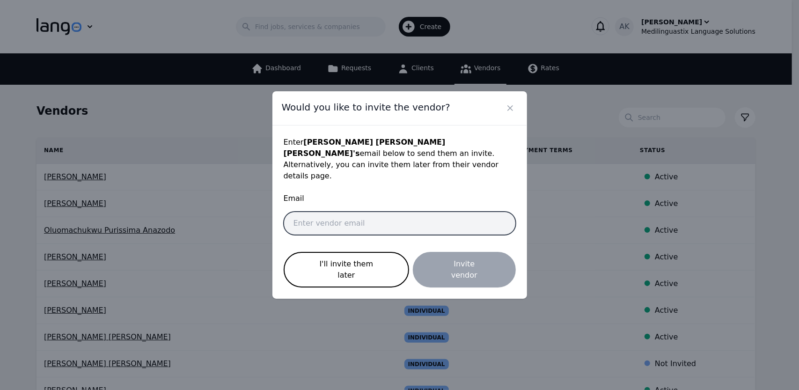
click at [321, 225] on input "email" at bounding box center [400, 223] width 232 height 23
paste input "alexkcres1999@gmail.com"
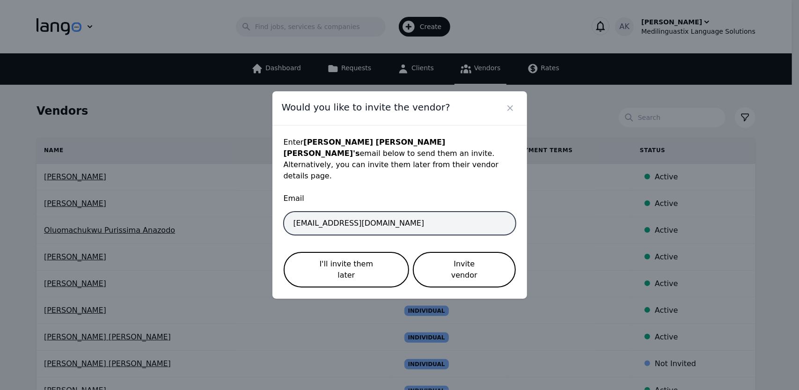
type input "alexkcres1999@gmail.com"
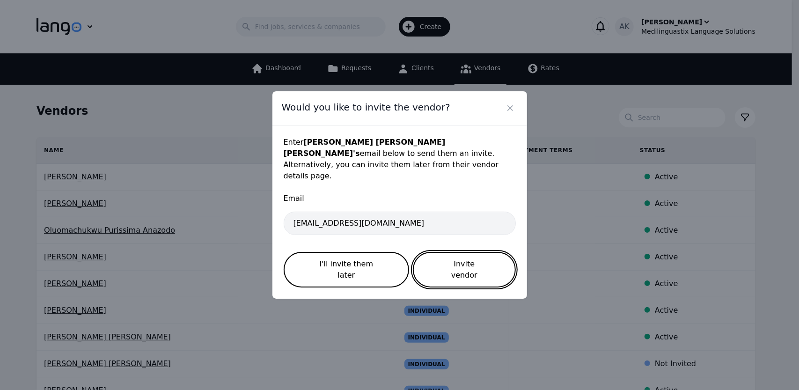
click at [447, 262] on button "Invite vendor" at bounding box center [464, 270] width 103 height 36
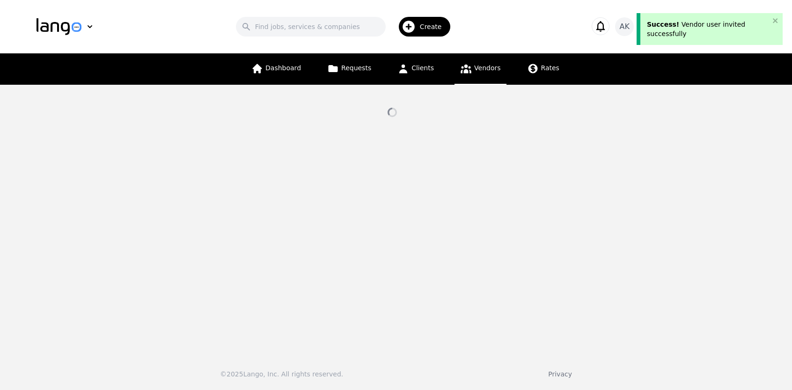
select select "active"
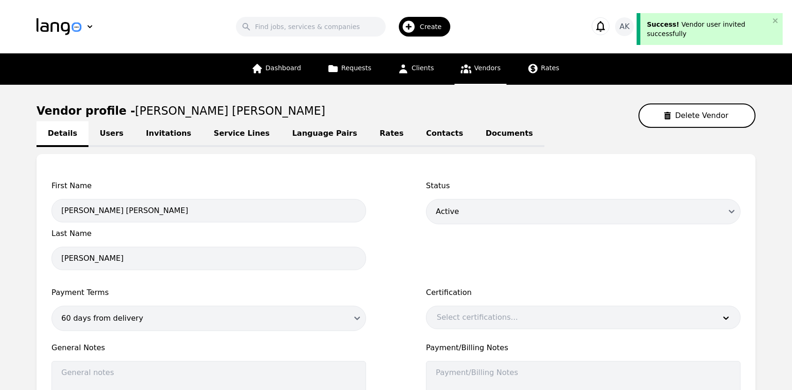
click at [466, 68] on icon at bounding box center [466, 69] width 12 height 12
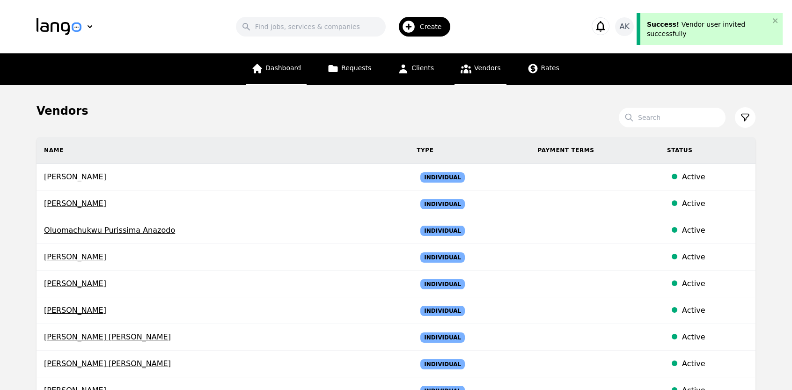
click at [300, 68] on span "Dashboard" at bounding box center [284, 67] width 36 height 7
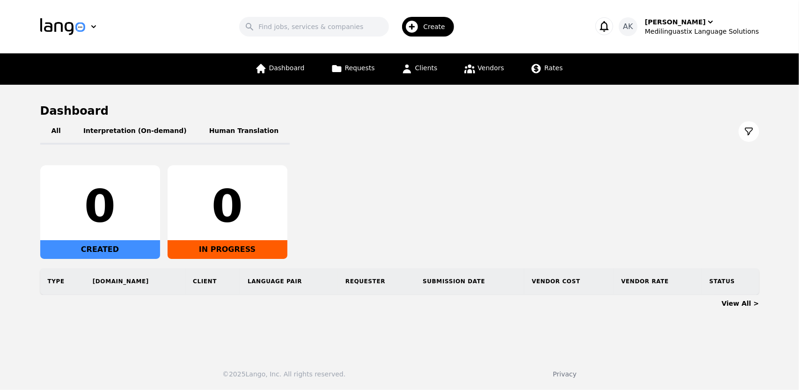
click at [611, 26] on icon "button" at bounding box center [604, 26] width 13 height 13
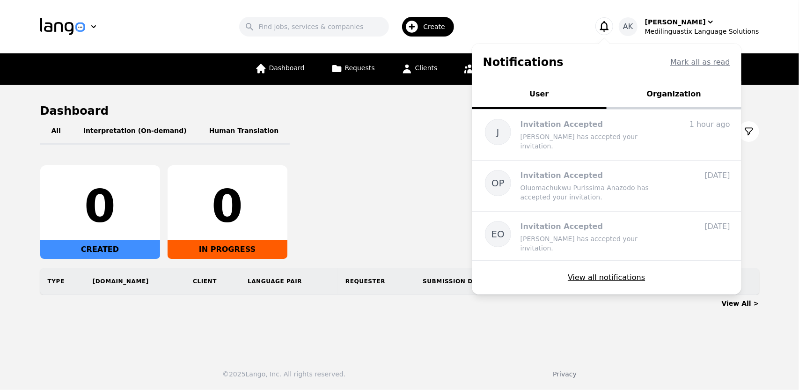
click at [611, 26] on icon "button" at bounding box center [604, 26] width 13 height 13
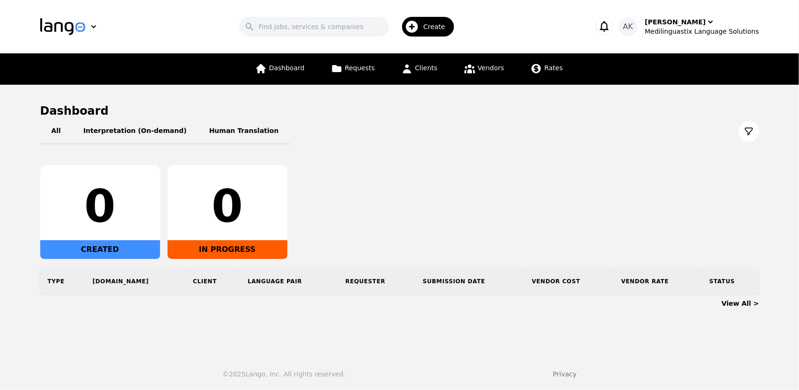
click at [611, 26] on icon "button" at bounding box center [604, 26] width 13 height 13
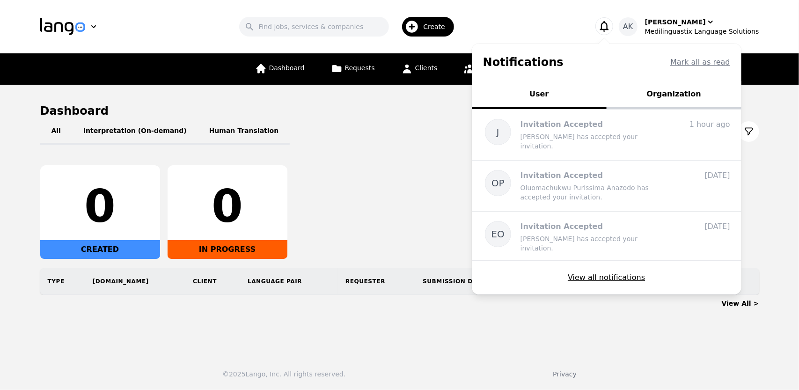
click at [571, 30] on div "Search Create" at bounding box center [350, 26] width 454 height 27
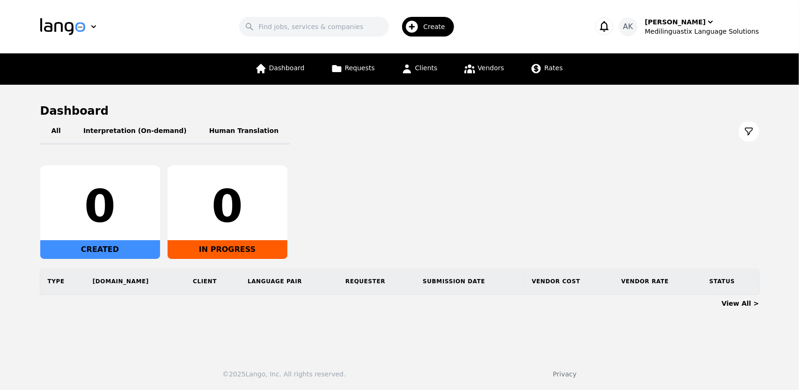
click at [428, 24] on div "Create" at bounding box center [428, 27] width 52 height 20
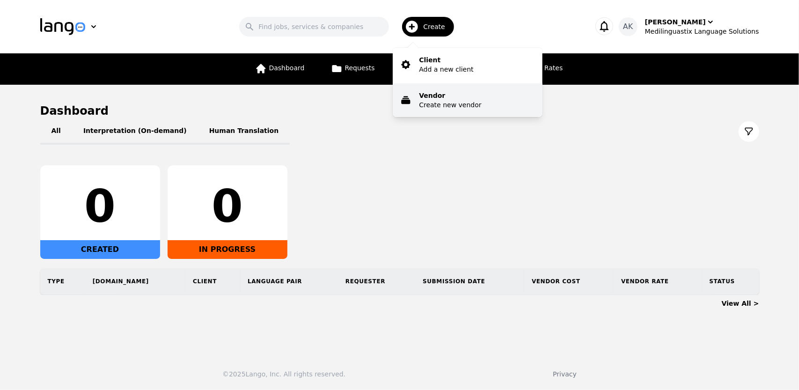
click at [446, 107] on p "Create new vendor" at bounding box center [450, 104] width 62 height 9
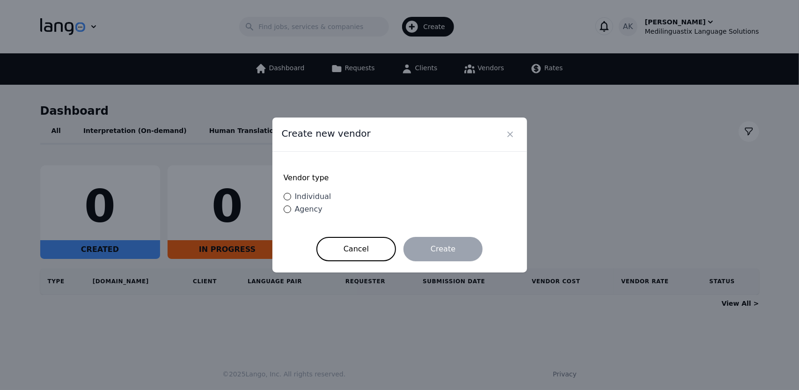
click at [300, 195] on span "Individual" at bounding box center [313, 196] width 37 height 9
click at [291, 195] on input "Individual" at bounding box center [287, 196] width 7 height 7
radio input "true"
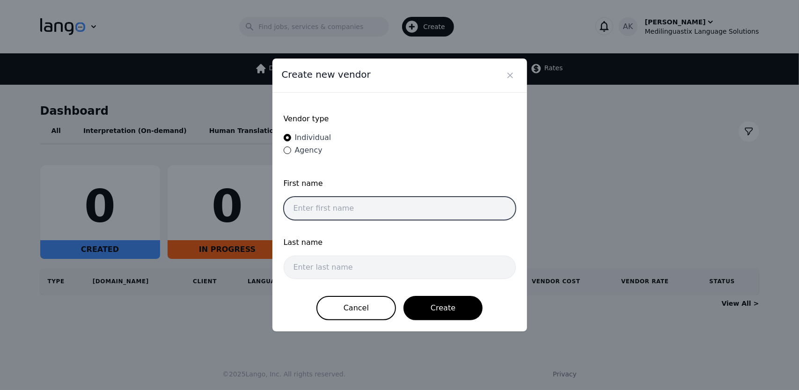
click at [336, 209] on input "text" at bounding box center [400, 208] width 232 height 23
paste input "[PERSON_NAME]"
type input "[PERSON_NAME]"
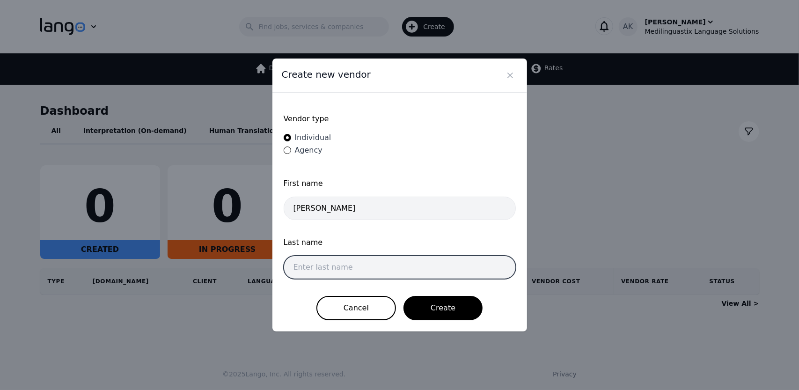
click at [317, 265] on input "text" at bounding box center [400, 267] width 232 height 23
paste input "Kolber"
type input "Kolber"
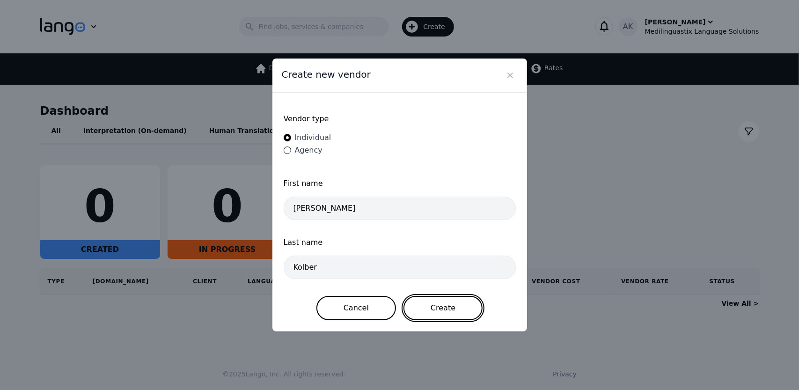
click at [450, 306] on button "Create" at bounding box center [443, 308] width 79 height 24
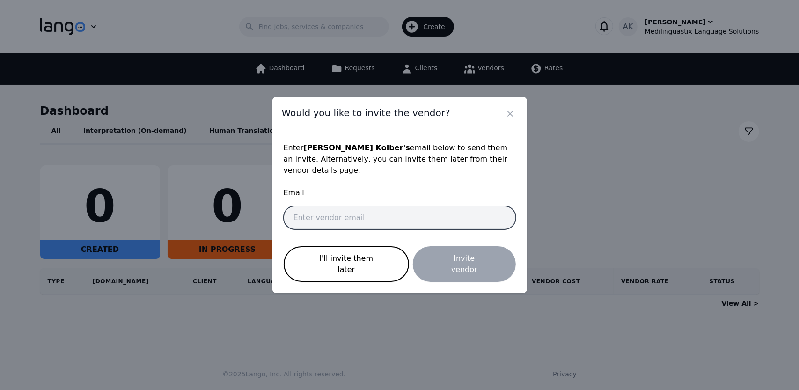
click at [334, 223] on input "email" at bounding box center [400, 217] width 232 height 23
paste input "guadalupegkolber@gmail.com"
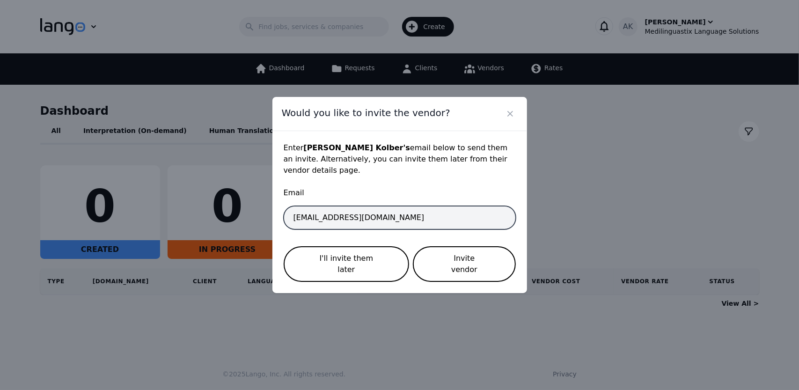
type input "guadalupegkolber@gmail.com"
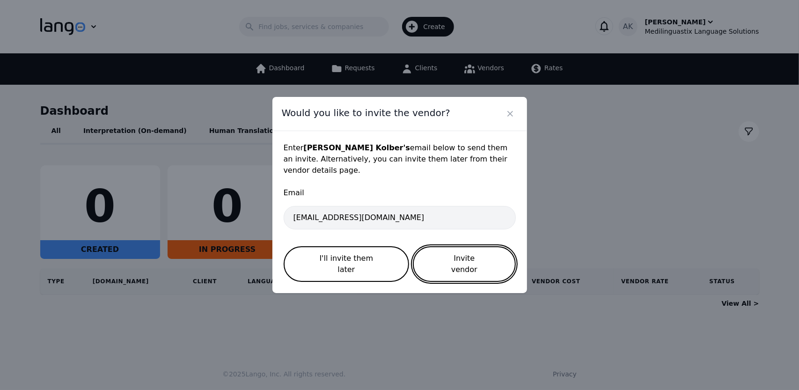
click at [470, 268] on button "Invite vendor" at bounding box center [464, 264] width 103 height 36
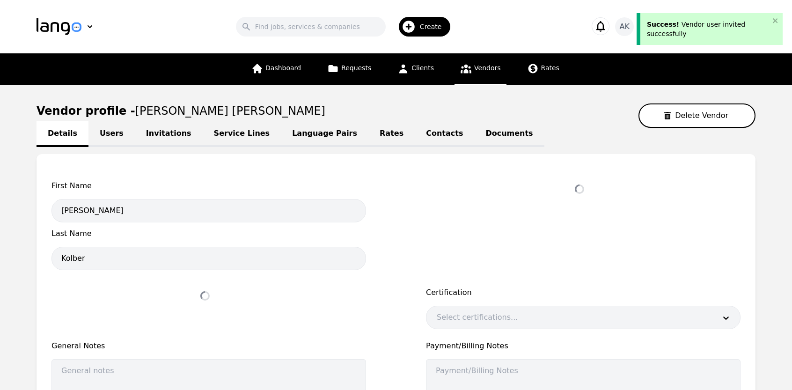
select select "active"
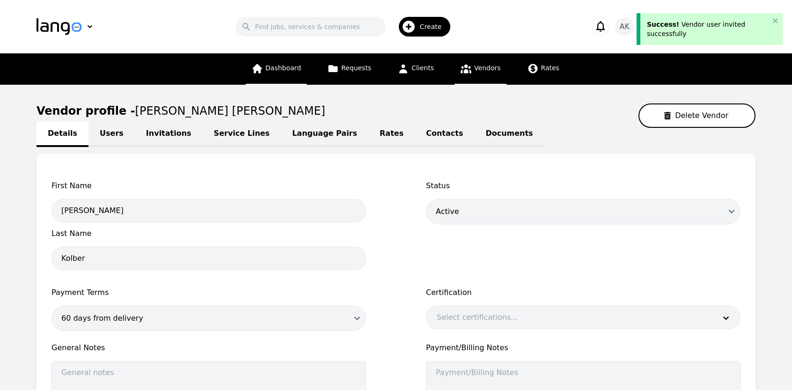
click at [286, 72] on span "Dashboard" at bounding box center [284, 67] width 36 height 7
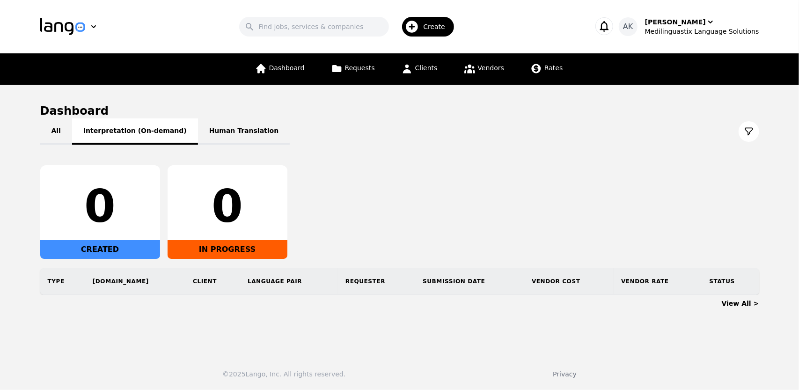
click at [132, 139] on button "Interpretation (On-demand)" at bounding box center [135, 131] width 126 height 26
click at [470, 69] on icon at bounding box center [470, 69] width 12 height 12
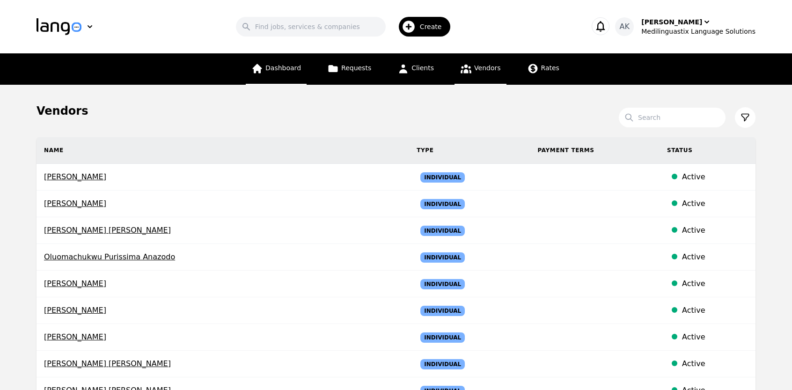
click at [279, 74] on link "Dashboard" at bounding box center [276, 68] width 61 height 31
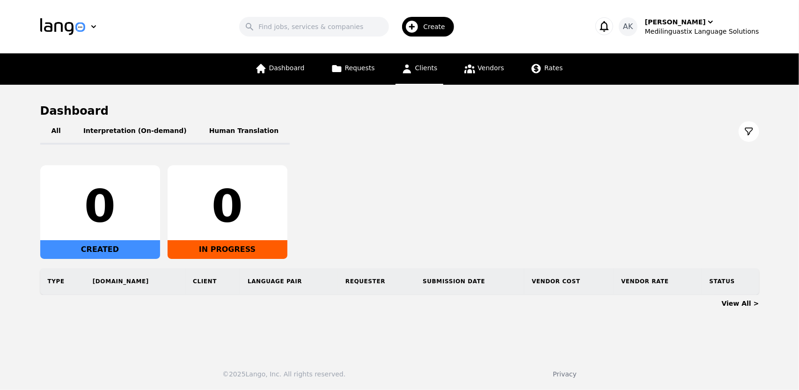
click at [427, 70] on span "Clients" at bounding box center [426, 67] width 22 height 7
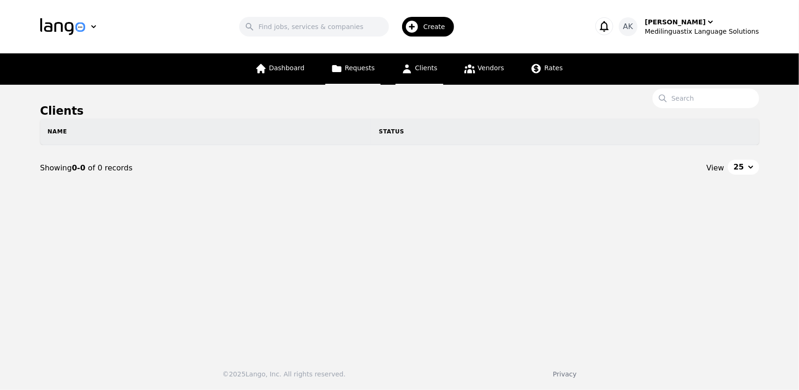
click at [365, 73] on link "Requests" at bounding box center [352, 68] width 55 height 31
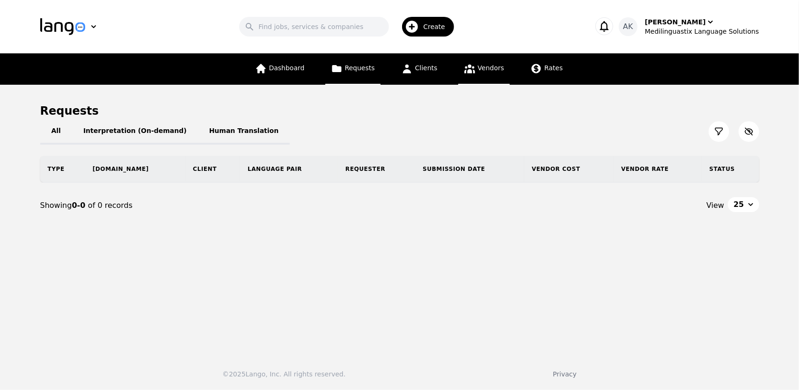
click at [478, 70] on span "Vendors" at bounding box center [491, 67] width 26 height 7
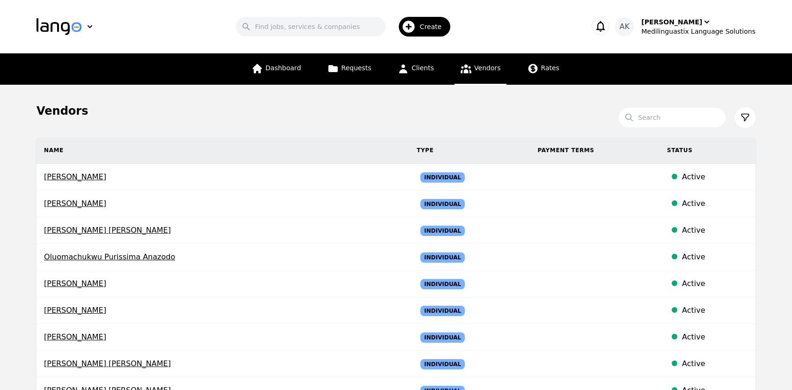
click at [22, 138] on div "Name Type Payment Terms Status Georges Andre Saget Individual Active Abdifatah …" at bounding box center [396, 337] width 749 height 400
click at [285, 74] on link "Dashboard" at bounding box center [276, 68] width 61 height 31
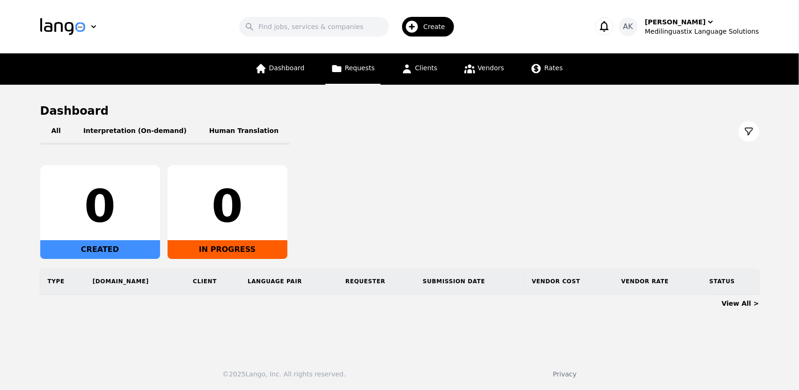
click at [352, 69] on span "Requests" at bounding box center [360, 67] width 30 height 7
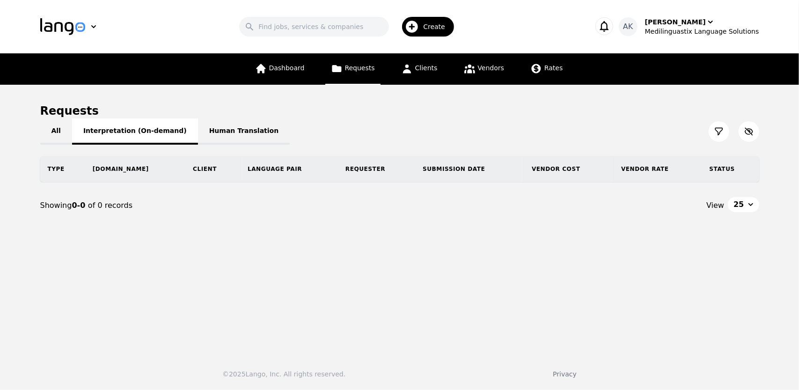
click at [125, 136] on button "Interpretation (On-demand)" at bounding box center [135, 131] width 126 height 26
click at [484, 73] on link "Vendors" at bounding box center [484, 68] width 52 height 31
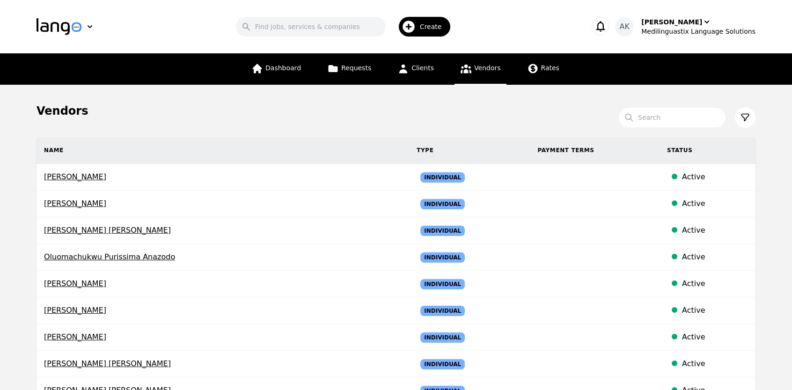
click at [0, 275] on main "Vendors Search Name Type Payment Terms Status Georges Andre Saget Individual Ac…" at bounding box center [396, 353] width 792 height 536
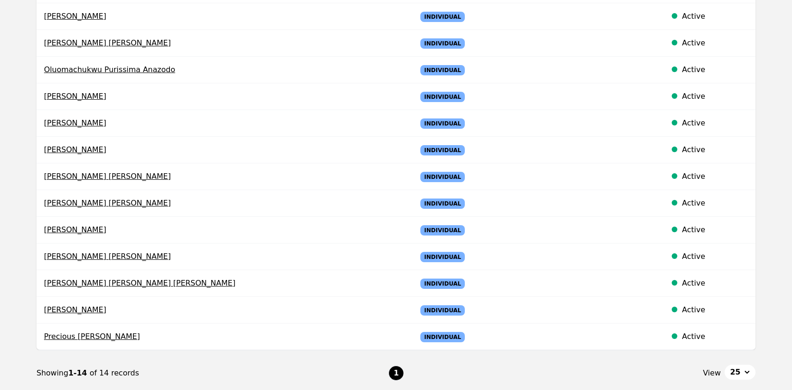
scroll to position [206, 0]
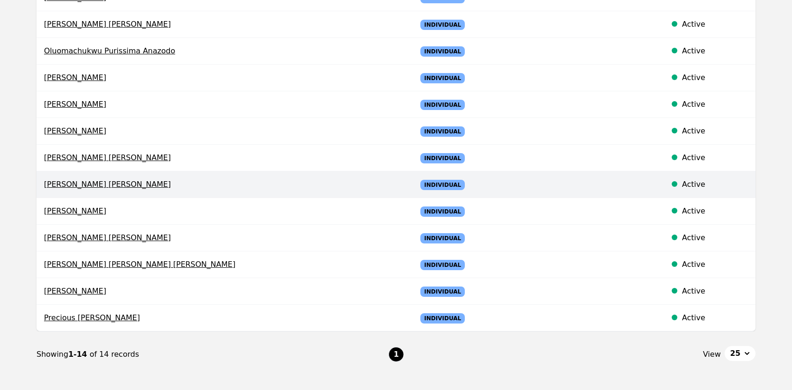
click at [75, 187] on span "[PERSON_NAME] [PERSON_NAME]" at bounding box center [223, 184] width 358 height 11
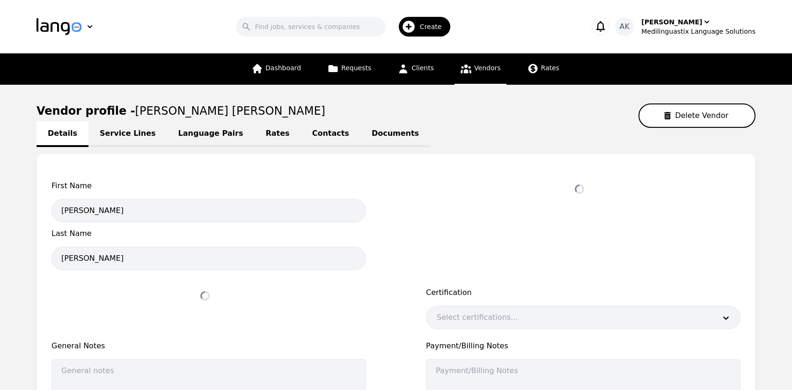
select select "active"
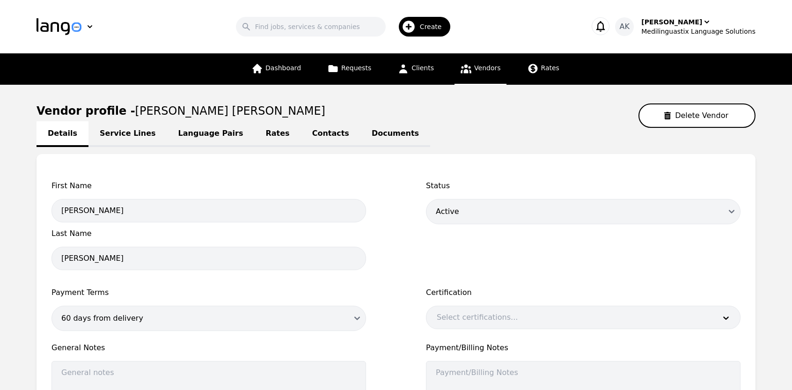
click at [0, 200] on main "Vendor profile - Adan Ali Abdi Delete Vendor Details Service Lines Language Pai…" at bounding box center [396, 302] width 792 height 435
click at [193, 137] on link "Language Pairs" at bounding box center [211, 134] width 88 height 26
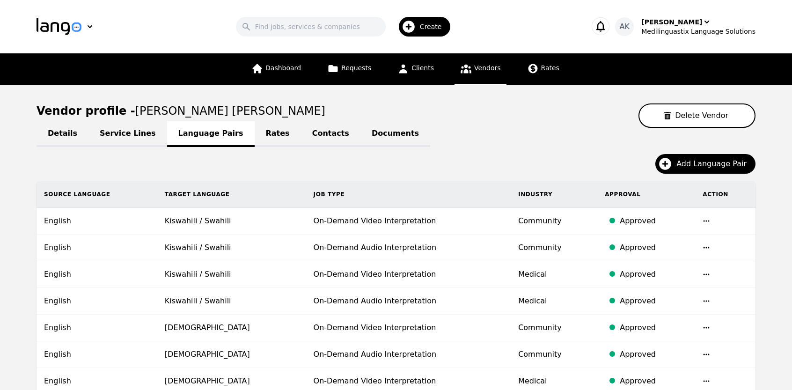
click at [255, 136] on link "Rates" at bounding box center [278, 134] width 46 height 26
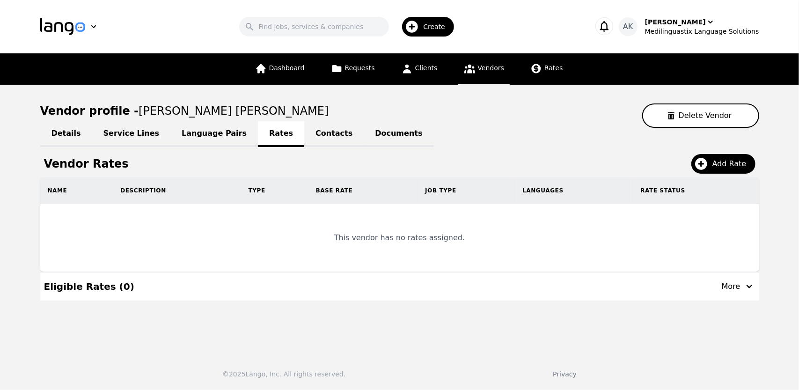
click at [133, 138] on link "Service Lines" at bounding box center [131, 134] width 79 height 26
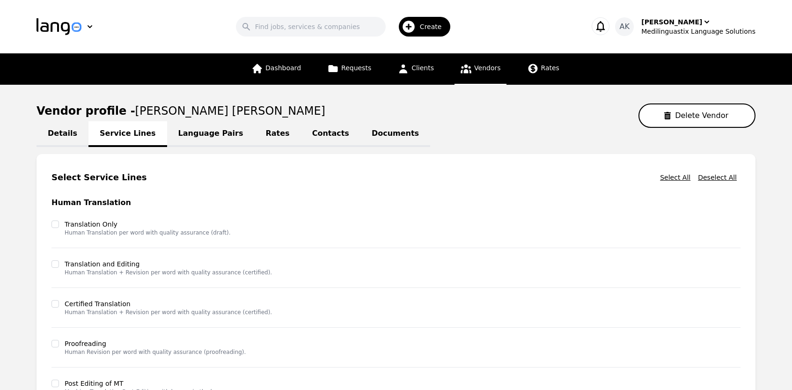
click at [69, 138] on link "Details" at bounding box center [63, 134] width 52 height 26
select select "active"
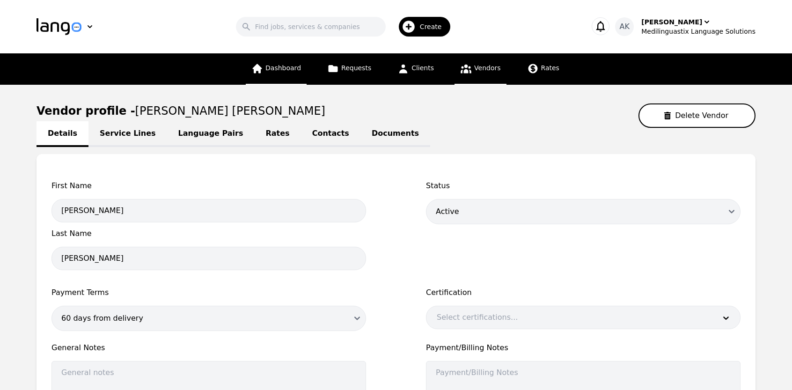
click at [282, 73] on link "Dashboard" at bounding box center [276, 68] width 61 height 31
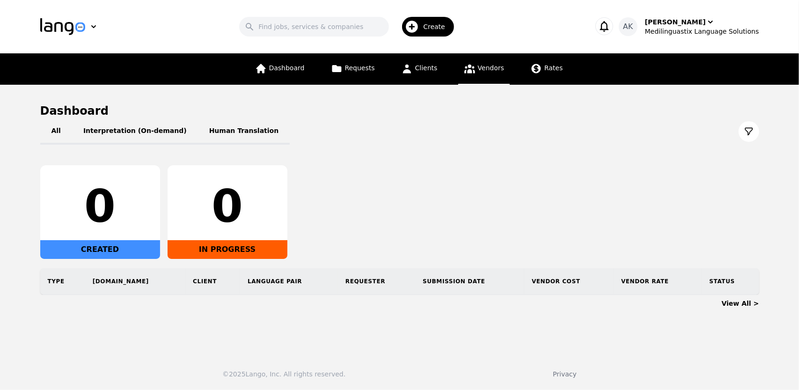
click at [479, 68] on span "Vendors" at bounding box center [491, 67] width 26 height 7
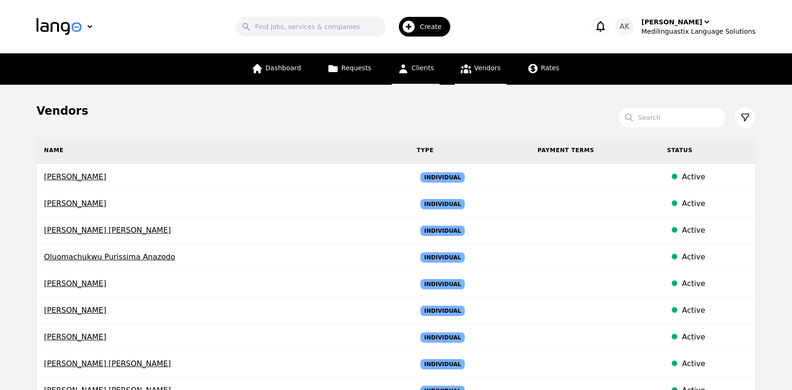
click at [399, 71] on icon at bounding box center [404, 69] width 12 height 12
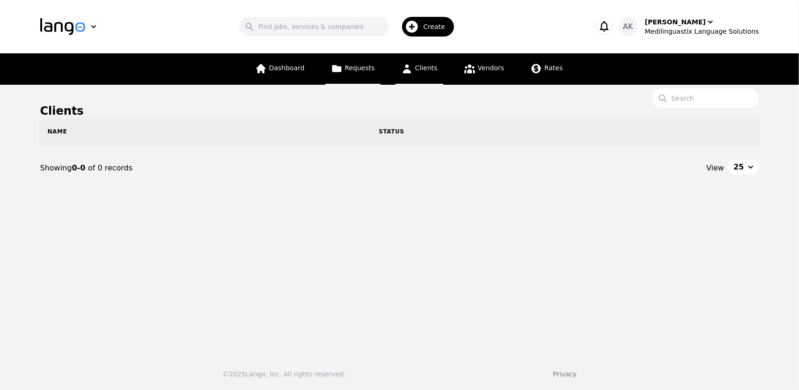
click at [353, 74] on link "Requests" at bounding box center [352, 68] width 55 height 31
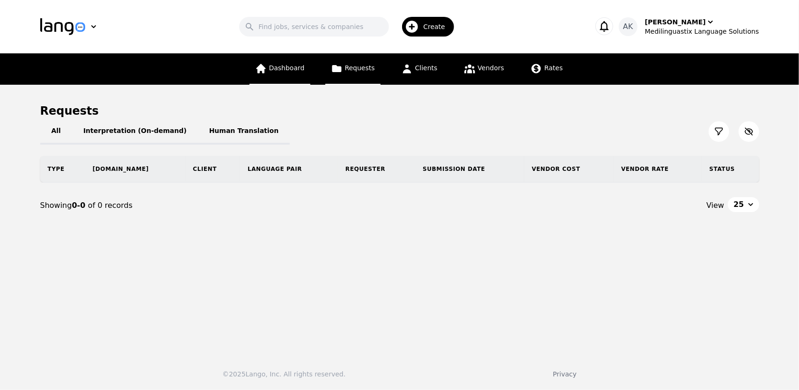
click at [292, 80] on link "Dashboard" at bounding box center [280, 68] width 61 height 31
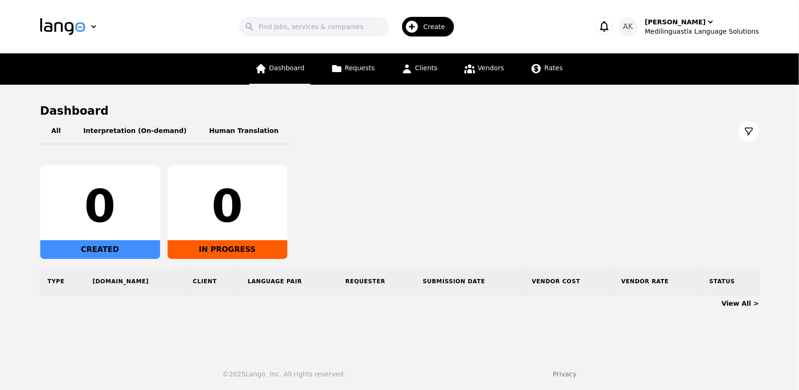
click at [280, 66] on span "Dashboard" at bounding box center [287, 67] width 36 height 7
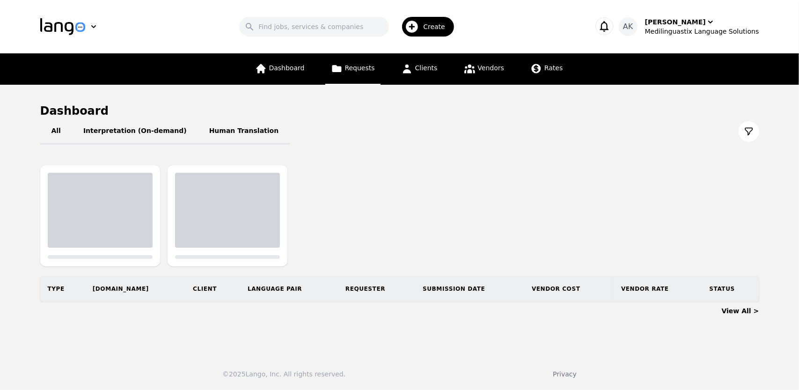
click at [347, 67] on link "Requests" at bounding box center [352, 68] width 55 height 31
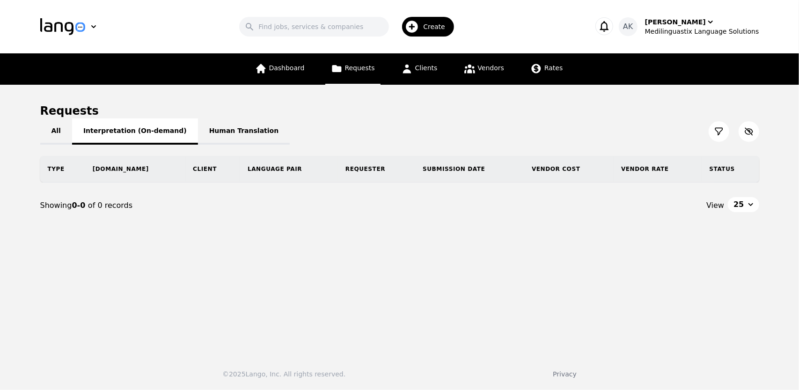
click at [127, 126] on button "Interpretation (On-demand)" at bounding box center [135, 131] width 126 height 26
click at [432, 70] on span "Clients" at bounding box center [426, 67] width 22 height 7
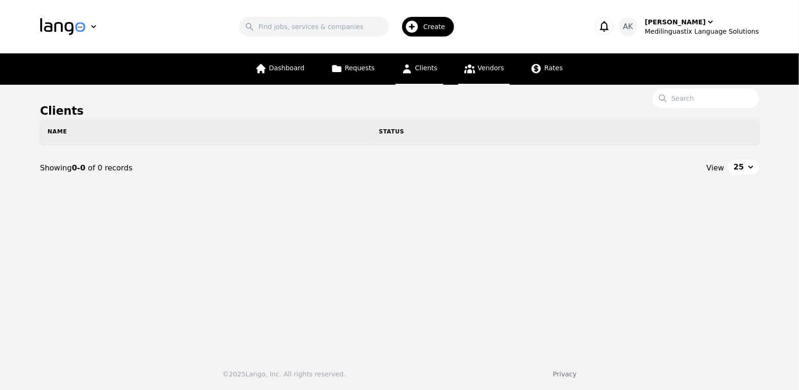
click at [497, 66] on span "Vendors" at bounding box center [491, 67] width 26 height 7
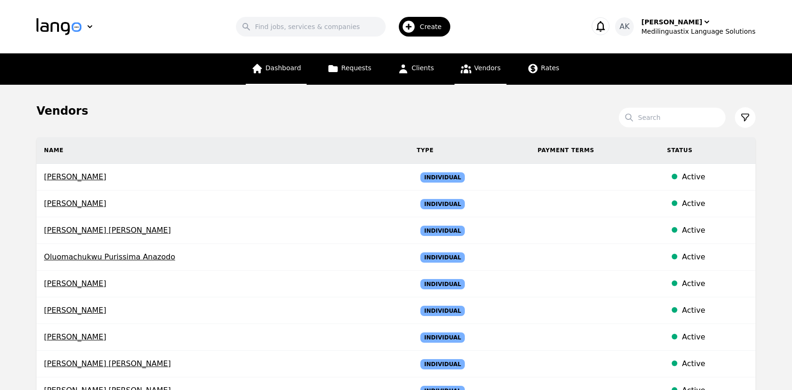
click at [280, 67] on span "Dashboard" at bounding box center [284, 67] width 36 height 7
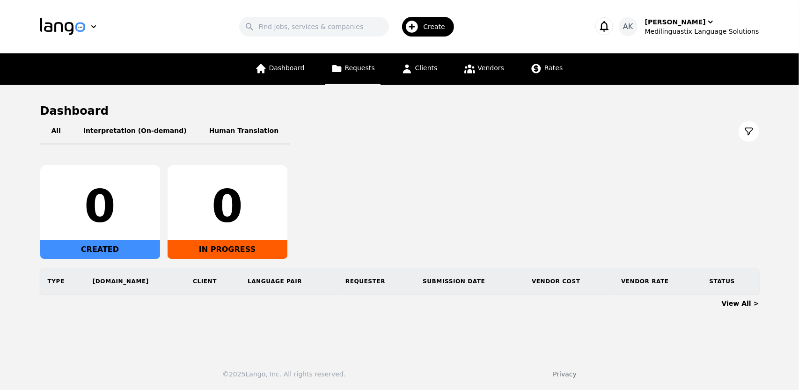
click at [358, 69] on span "Requests" at bounding box center [360, 67] width 30 height 7
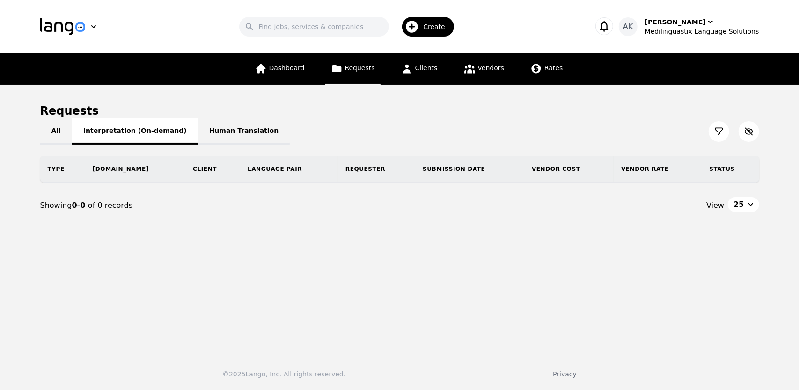
click at [114, 139] on button "Interpretation (On-demand)" at bounding box center [135, 131] width 126 height 26
click at [289, 72] on span "Dashboard" at bounding box center [287, 67] width 36 height 7
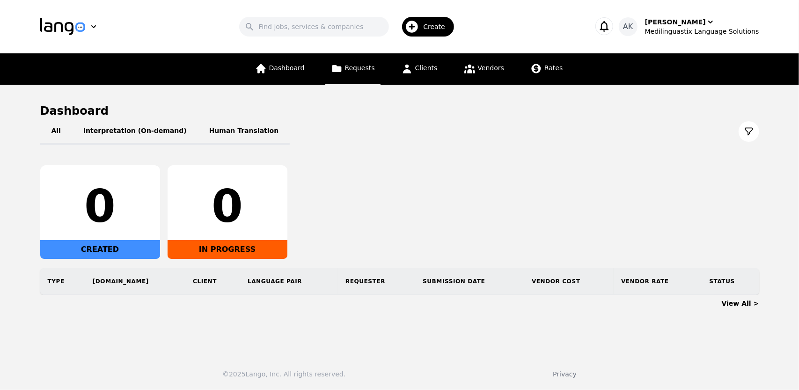
click at [347, 67] on link "Requests" at bounding box center [352, 68] width 55 height 31
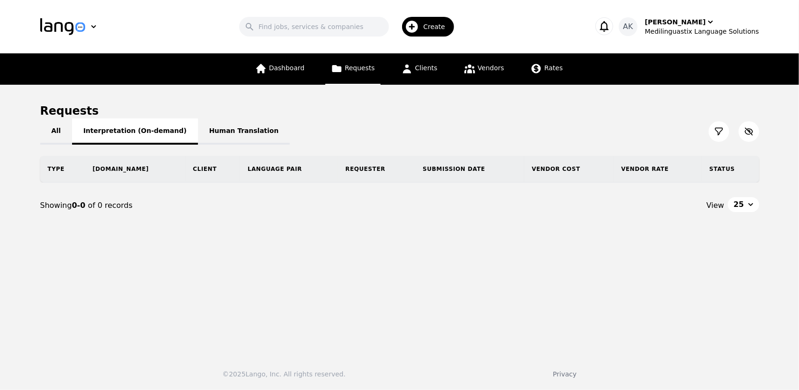
click at [125, 139] on button "Interpretation (On-demand)" at bounding box center [135, 131] width 126 height 26
click at [474, 68] on link "Vendors" at bounding box center [484, 68] width 52 height 31
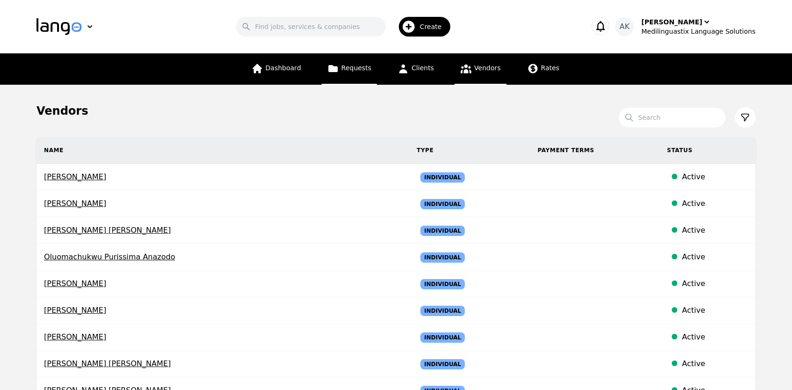
click at [356, 70] on span "Requests" at bounding box center [356, 67] width 30 height 7
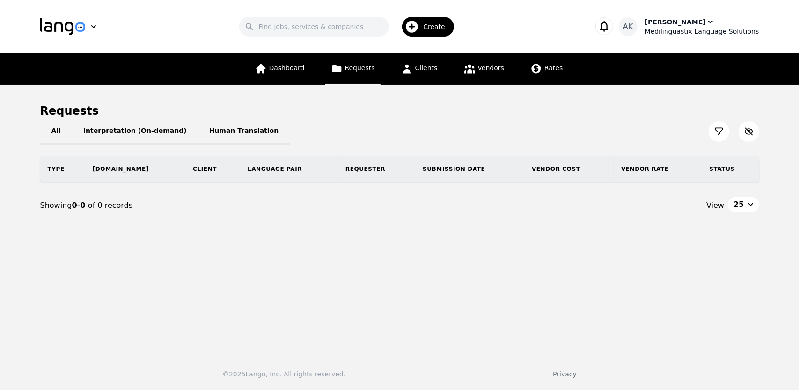
click at [679, 30] on div "Medilinguastix Language Solutions" at bounding box center [702, 31] width 114 height 9
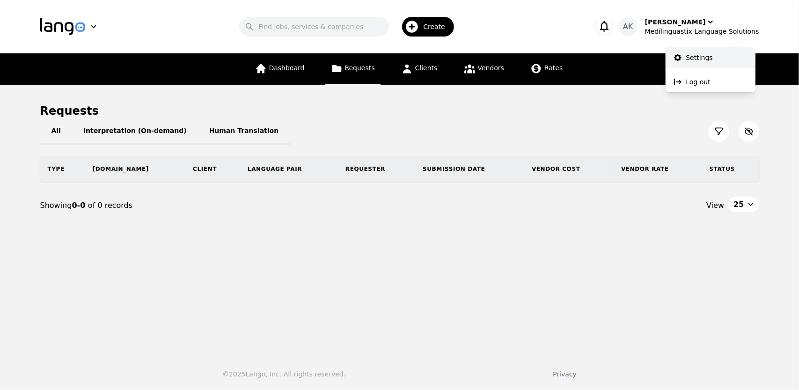
click at [692, 63] on link "Settings" at bounding box center [711, 57] width 90 height 21
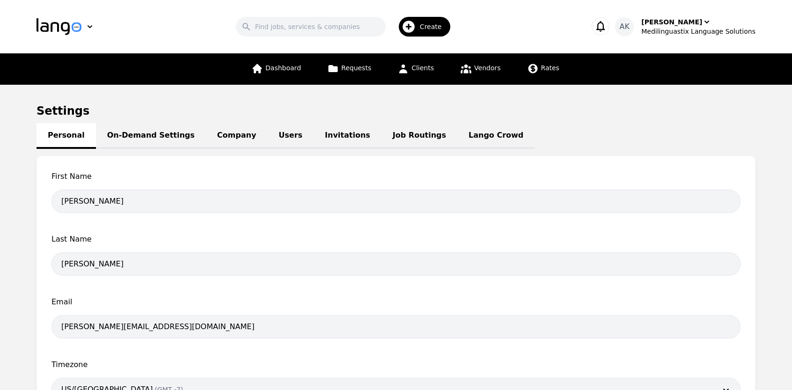
click at [314, 140] on link "Invitations" at bounding box center [348, 136] width 68 height 26
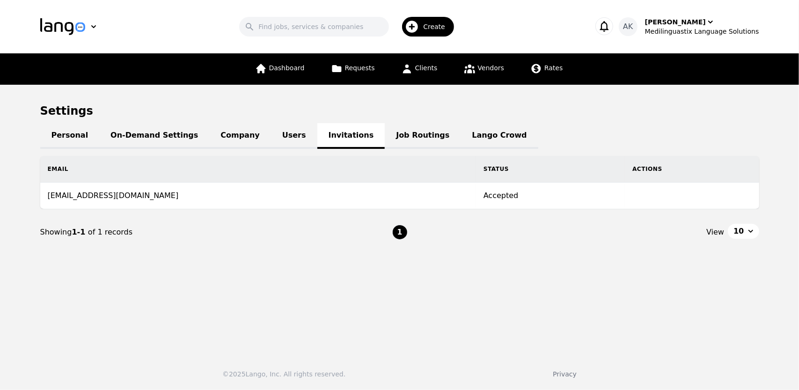
click at [166, 136] on link "On-Demand Settings" at bounding box center [154, 136] width 110 height 26
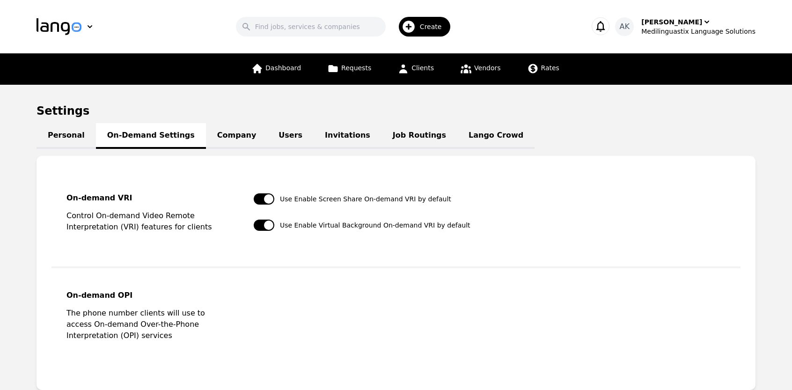
click at [206, 134] on link "Company" at bounding box center [236, 136] width 61 height 26
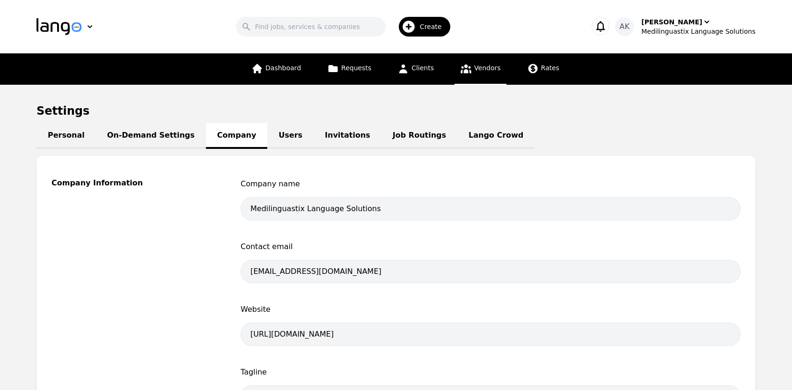
click at [470, 65] on link "Vendors" at bounding box center [481, 68] width 52 height 31
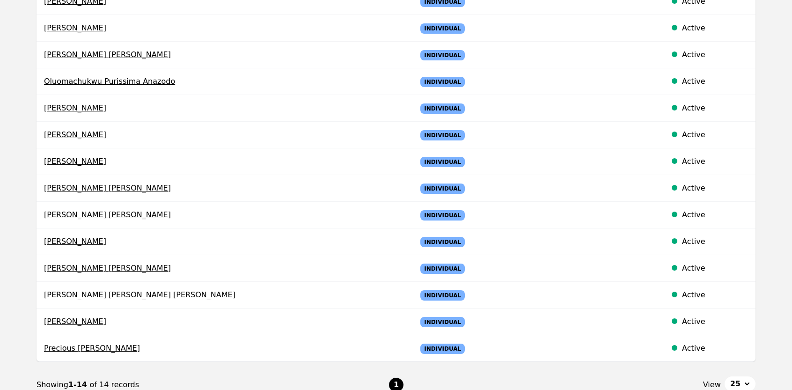
scroll to position [158, 0]
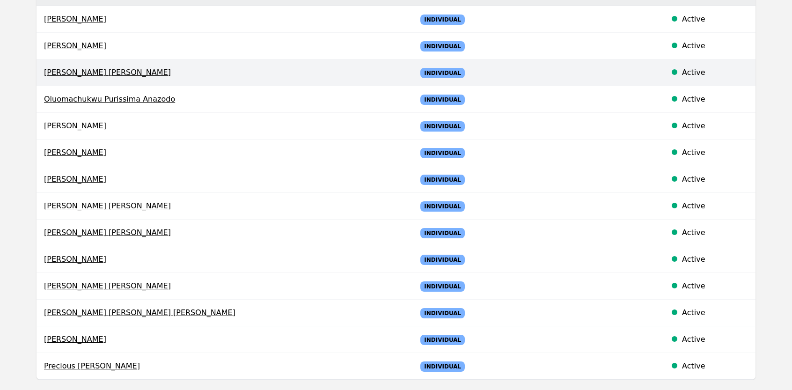
click at [96, 73] on span "[PERSON_NAME] [PERSON_NAME]" at bounding box center [223, 72] width 358 height 11
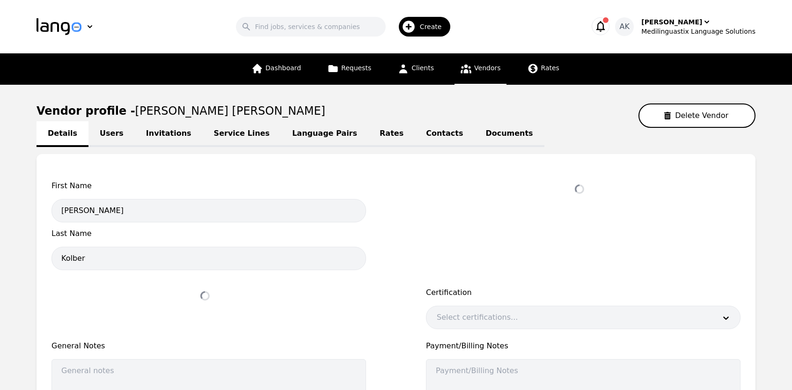
select select "active"
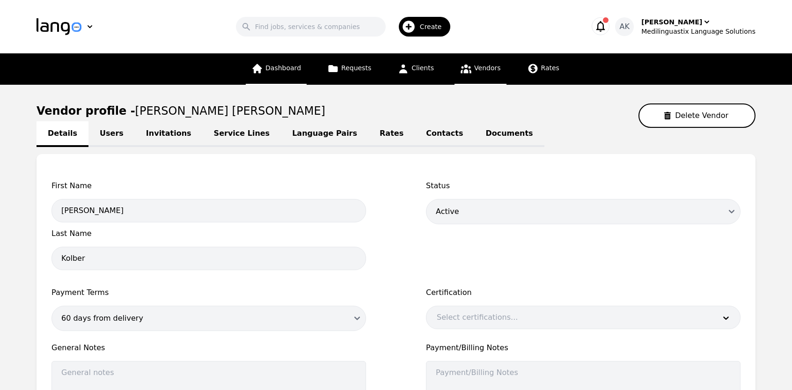
click at [276, 70] on span "Dashboard" at bounding box center [284, 67] width 36 height 7
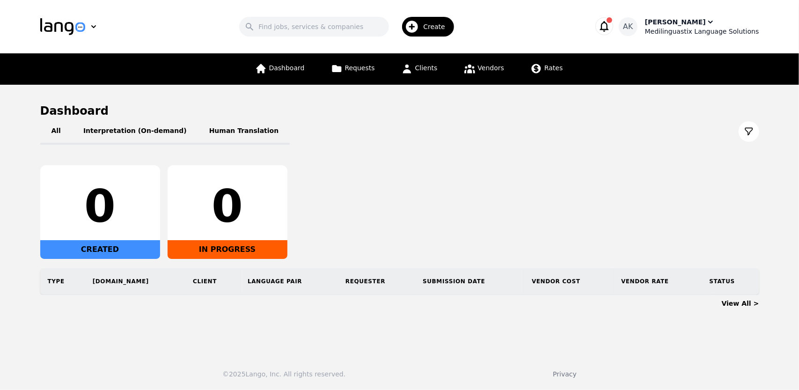
click at [682, 18] on div "[PERSON_NAME]" at bounding box center [675, 21] width 61 height 9
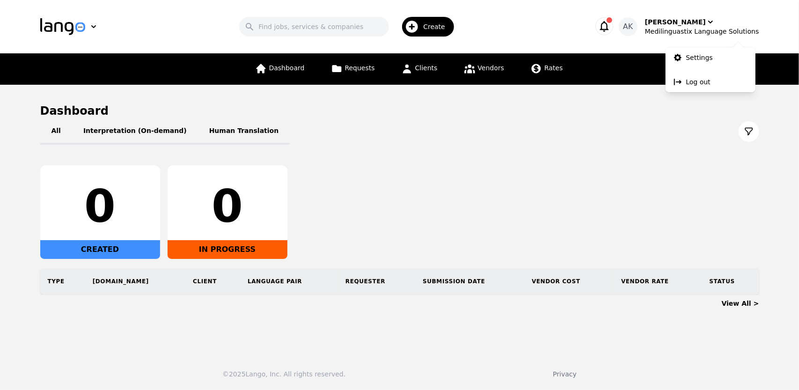
click at [612, 23] on span "button" at bounding box center [610, 20] width 6 height 6
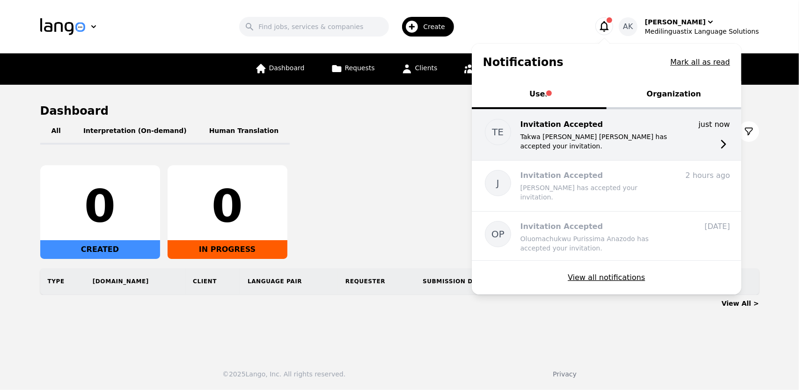
click at [594, 138] on p "Takwa Ebrahim Elsaid Ebrahim Mohamed has accepted your invitation." at bounding box center [596, 141] width 150 height 19
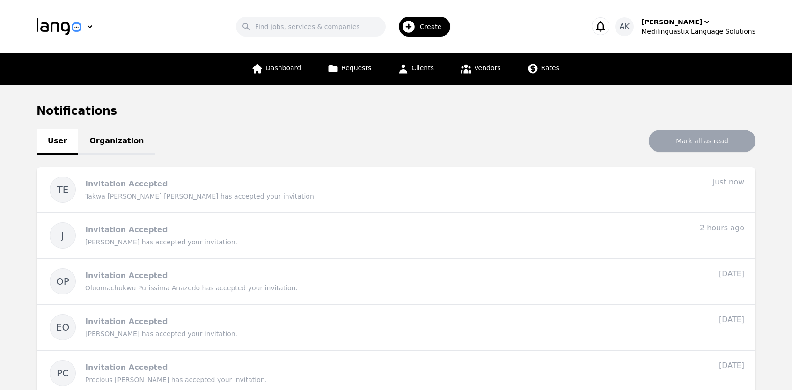
click at [604, 24] on div "AK Ameet Kumar Medilinguastix Language Solutions" at bounding box center [669, 26] width 171 height 19
click at [607, 26] on icon "button" at bounding box center [600, 26] width 13 height 13
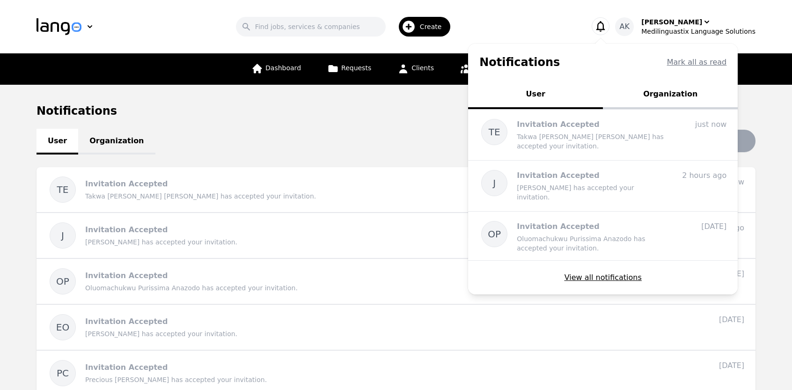
click at [675, 94] on button "Organization" at bounding box center [670, 95] width 135 height 28
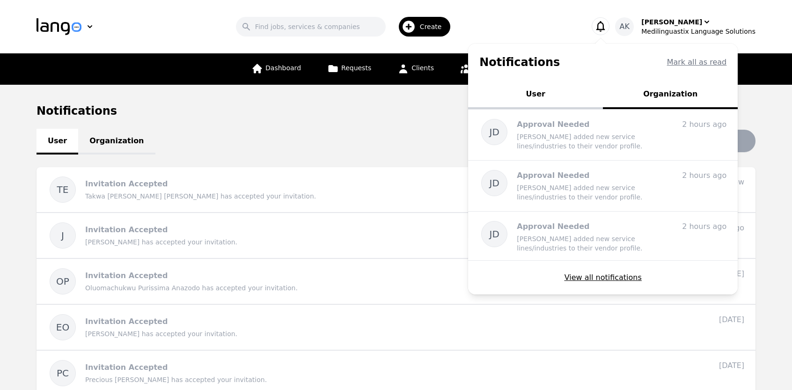
click at [551, 100] on button "User" at bounding box center [535, 95] width 135 height 28
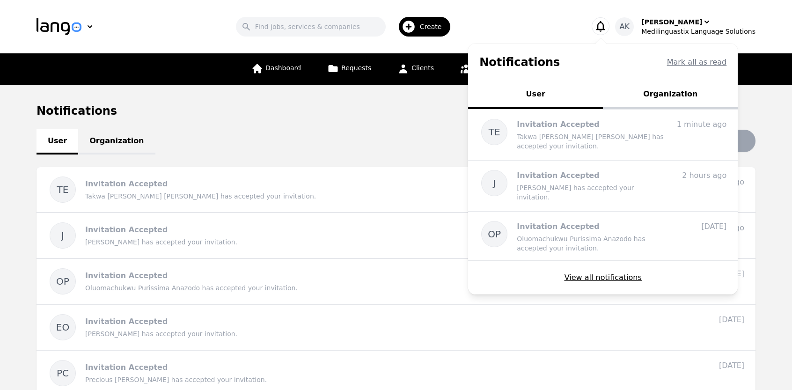
click at [607, 31] on icon "button" at bounding box center [600, 26] width 13 height 13
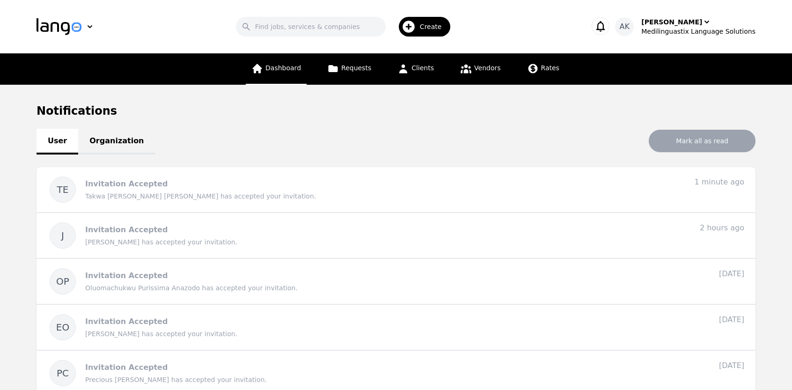
click at [295, 71] on span "Dashboard" at bounding box center [284, 67] width 36 height 7
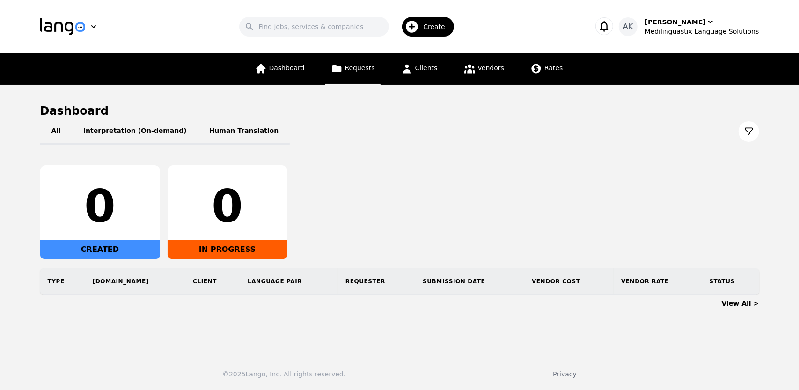
click at [347, 65] on link "Requests" at bounding box center [352, 68] width 55 height 31
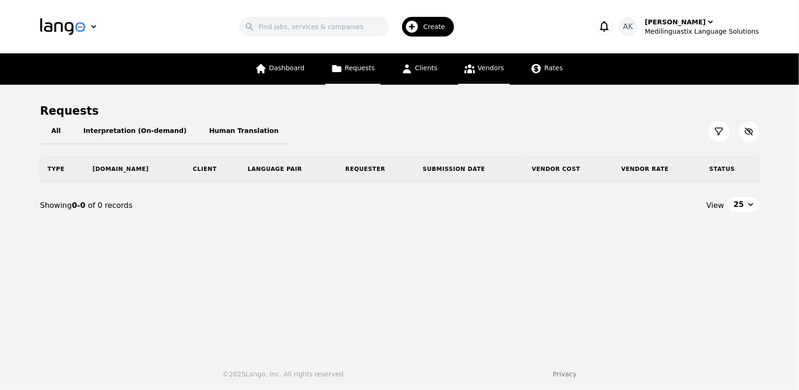
click at [478, 67] on span "Vendors" at bounding box center [491, 67] width 26 height 7
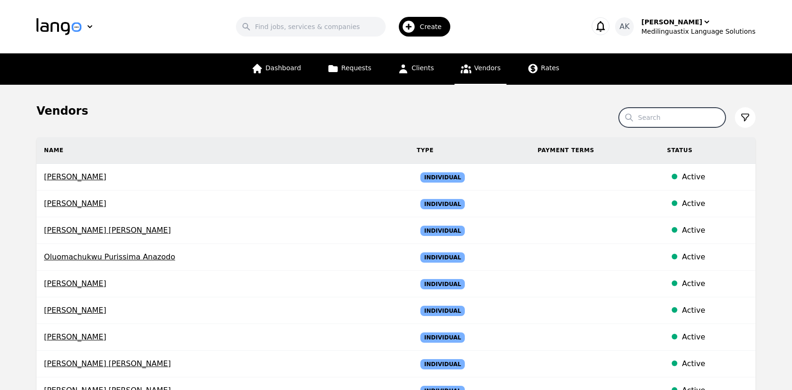
click at [658, 120] on input "Search" at bounding box center [672, 118] width 107 height 20
click at [745, 116] on icon at bounding box center [745, 117] width 9 height 9
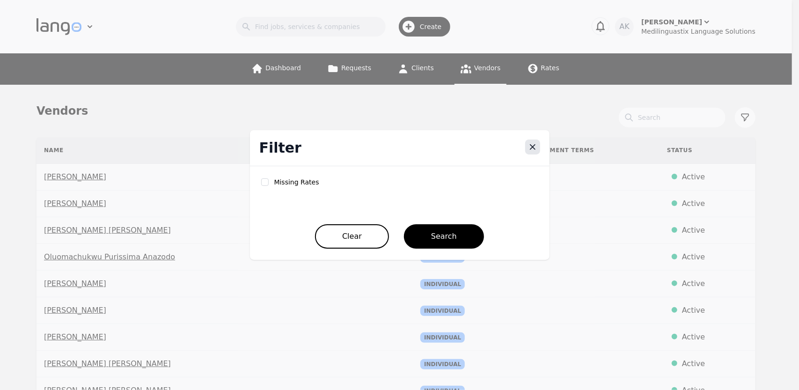
click at [530, 149] on icon "Close" at bounding box center [532, 146] width 9 height 9
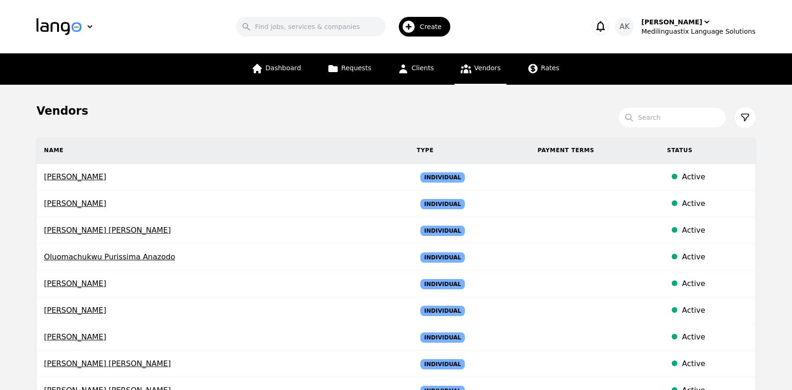
click at [0, 246] on main "Vendors Search Name Type Payment Terms Status Georges Andre Saget Individual Ac…" at bounding box center [396, 353] width 792 height 536
click at [474, 72] on span "Vendors" at bounding box center [487, 67] width 26 height 7
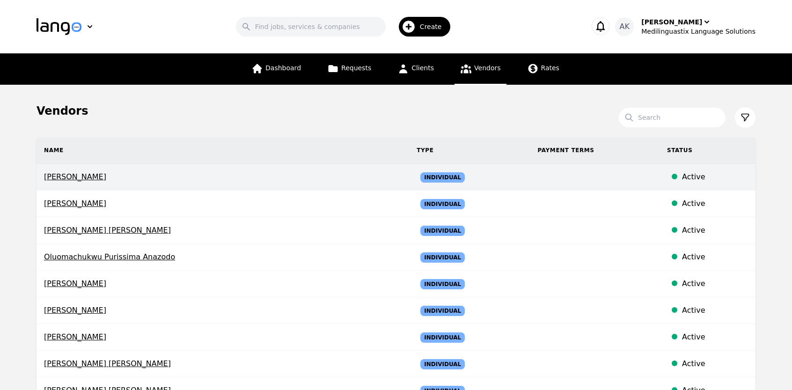
click at [274, 184] on td "Georges Andre Saget" at bounding box center [223, 177] width 373 height 27
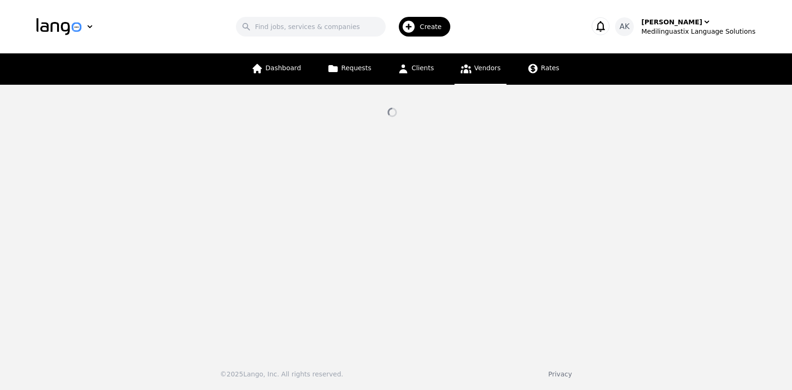
select select "active"
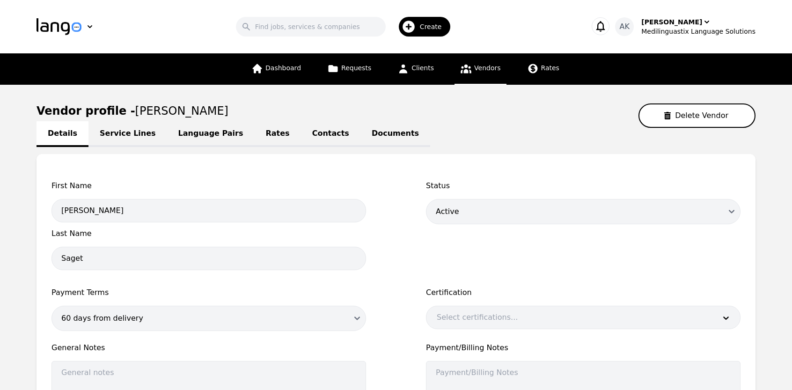
click at [138, 136] on link "Service Lines" at bounding box center [128, 134] width 79 height 26
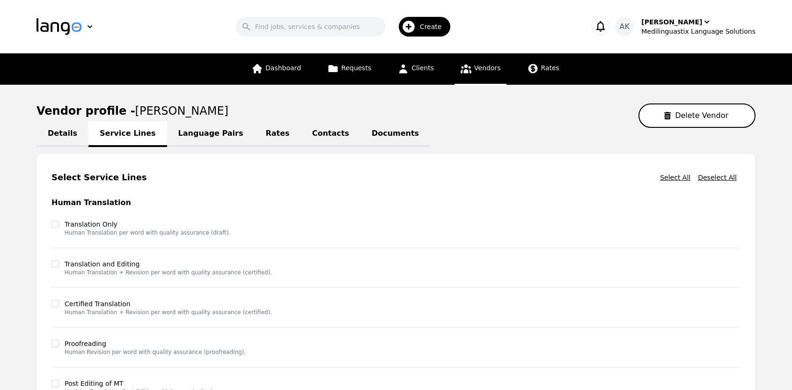
click at [191, 139] on link "Language Pairs" at bounding box center [211, 134] width 88 height 26
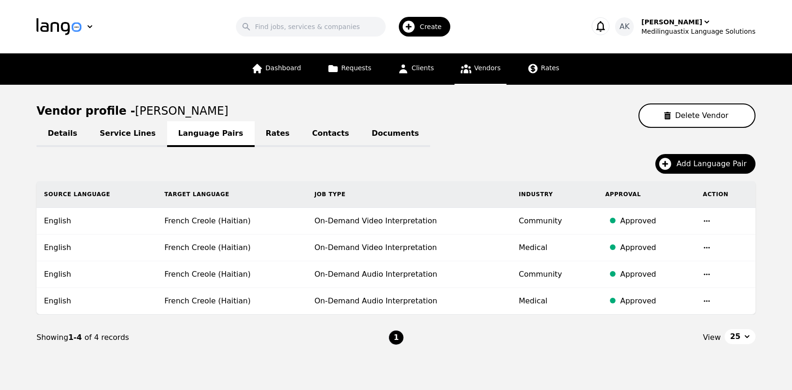
click at [301, 133] on link "Contacts" at bounding box center [330, 134] width 59 height 26
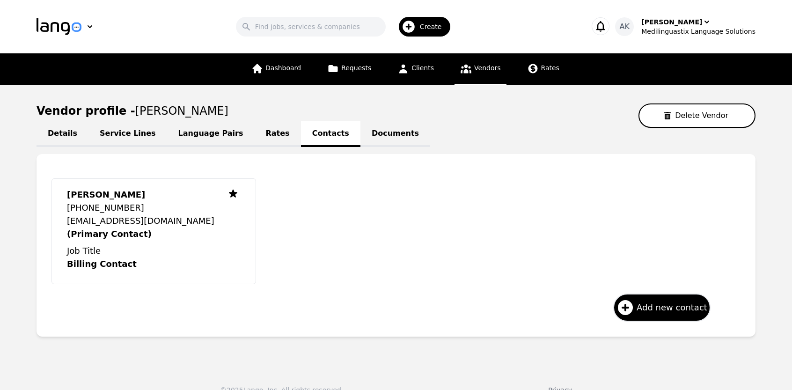
click at [361, 134] on link "Documents" at bounding box center [396, 134] width 70 height 26
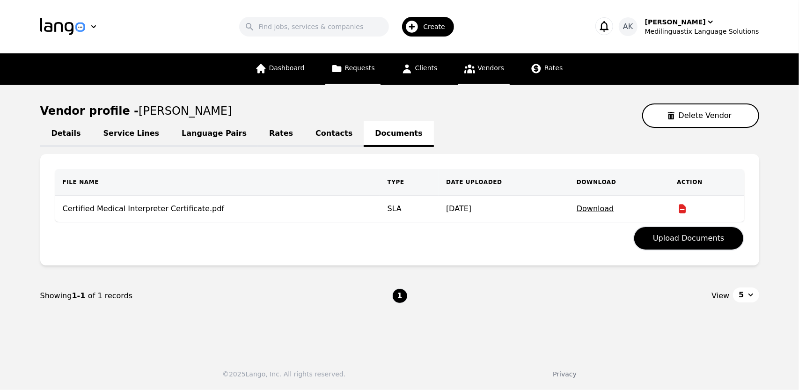
click at [352, 67] on span "Requests" at bounding box center [360, 67] width 30 height 7
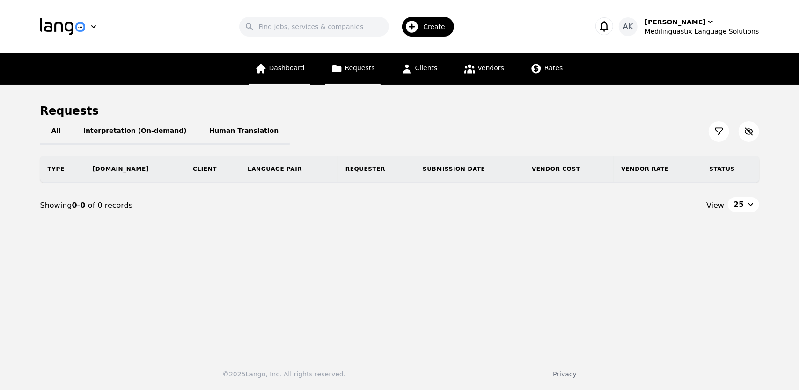
click at [267, 70] on icon at bounding box center [261, 69] width 12 height 12
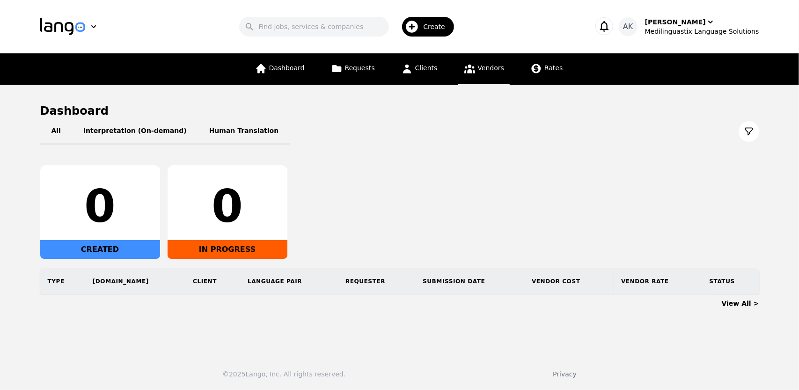
click at [466, 69] on icon at bounding box center [470, 69] width 11 height 9
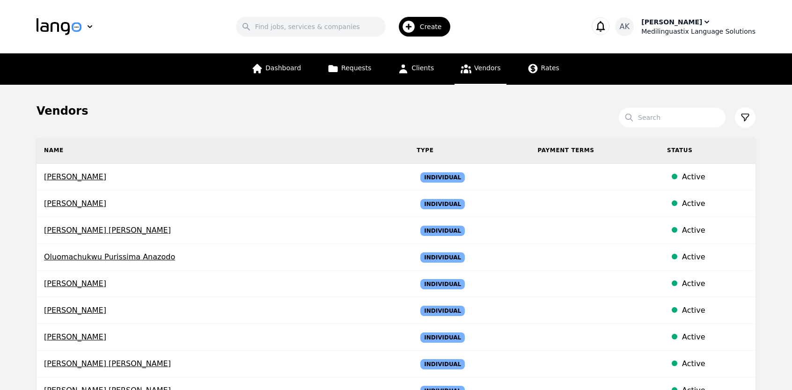
click at [667, 28] on div "Medilinguastix Language Solutions" at bounding box center [699, 31] width 114 height 9
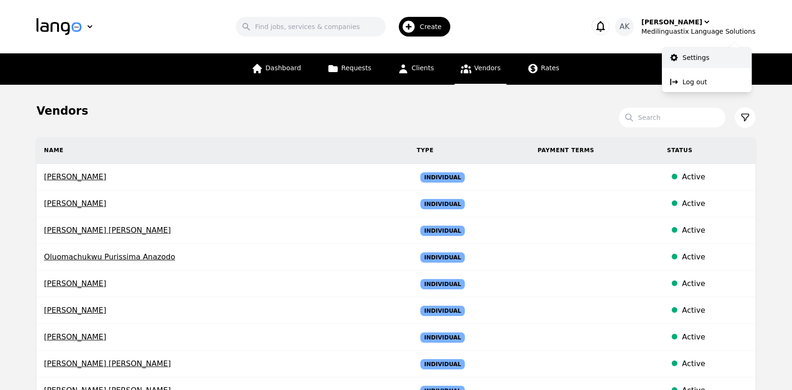
click at [684, 57] on p "Settings" at bounding box center [696, 57] width 27 height 9
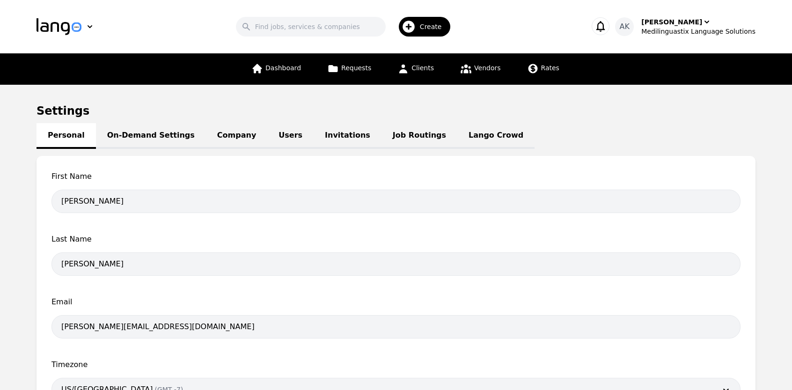
click at [318, 134] on link "Invitations" at bounding box center [348, 136] width 68 height 26
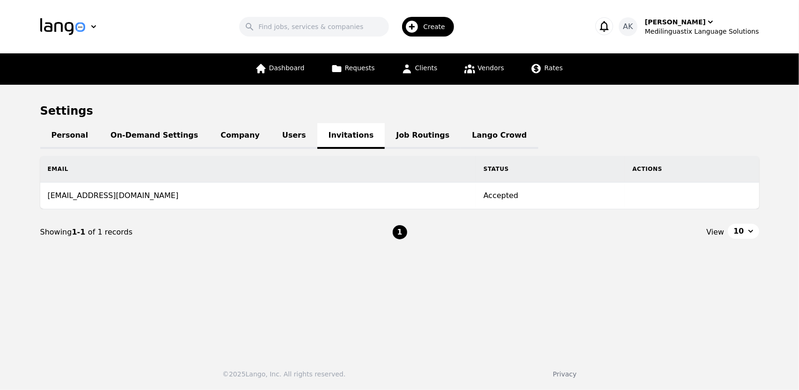
click at [385, 140] on link "Job Routings" at bounding box center [423, 136] width 76 height 26
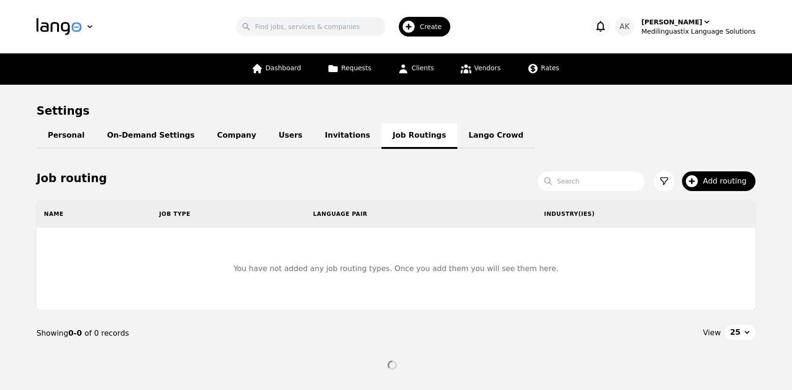
click at [267, 142] on link "Users" at bounding box center [290, 136] width 46 height 26
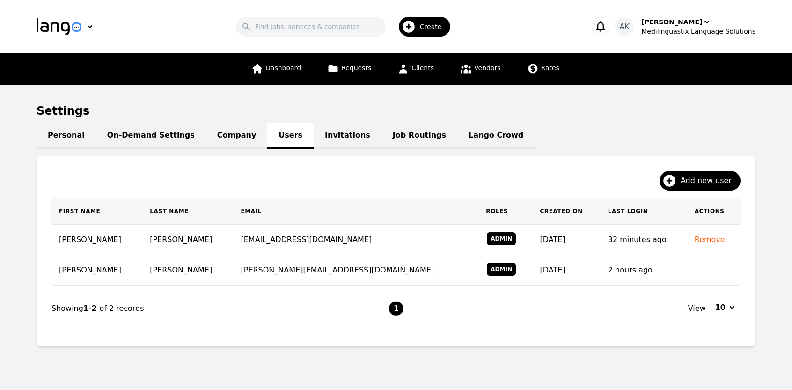
click at [213, 140] on link "Company" at bounding box center [236, 136] width 61 height 26
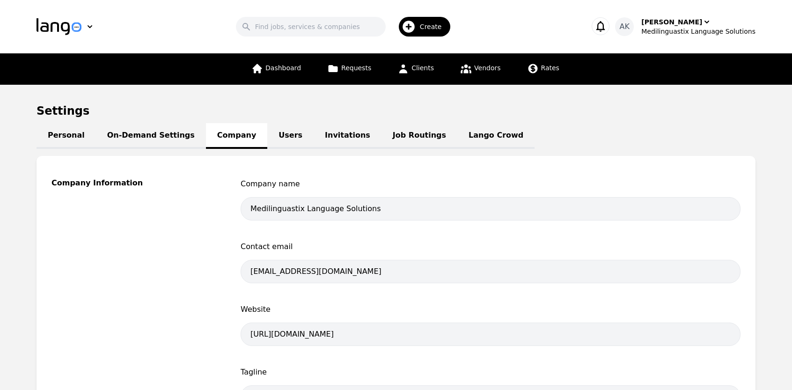
click at [161, 138] on link "On-Demand Settings" at bounding box center [151, 136] width 110 height 26
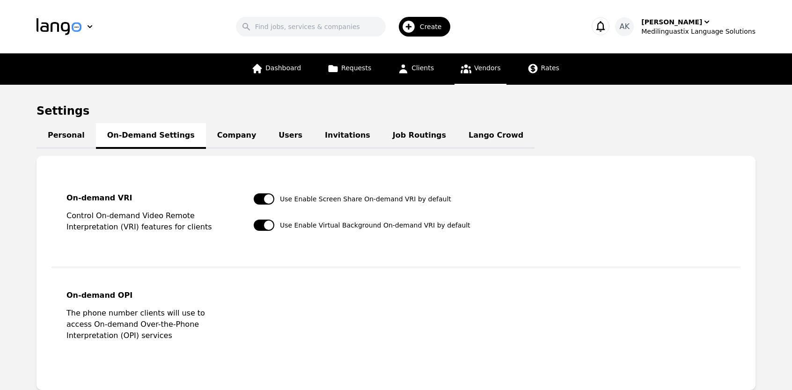
click at [463, 63] on icon at bounding box center [466, 69] width 12 height 12
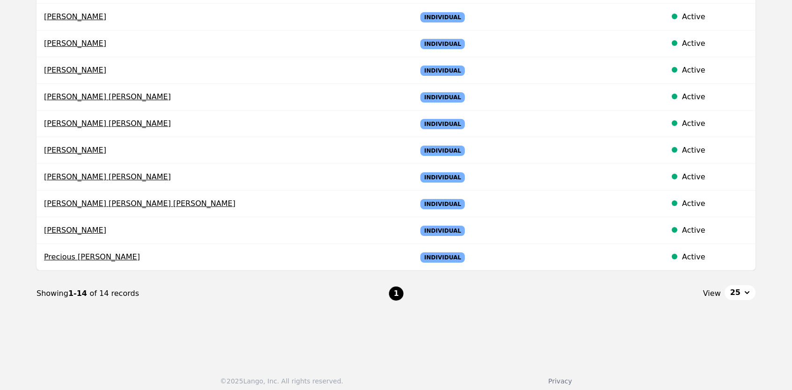
scroll to position [270, 0]
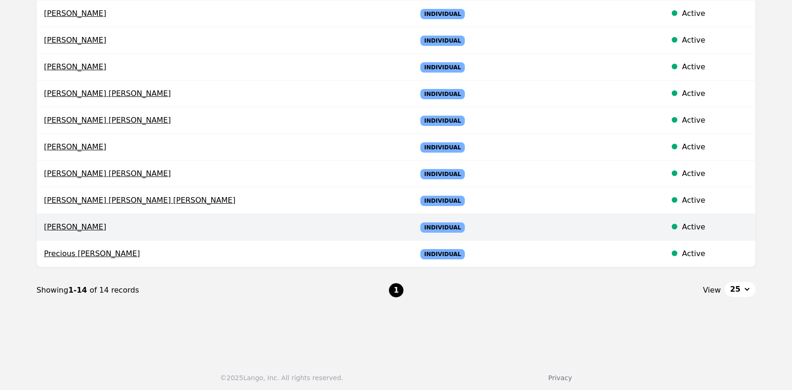
click at [64, 232] on td "Vikash Upadhaya" at bounding box center [223, 227] width 373 height 27
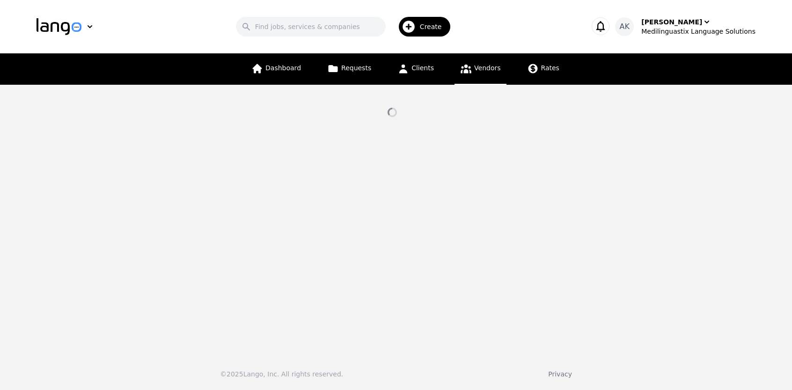
select select "active"
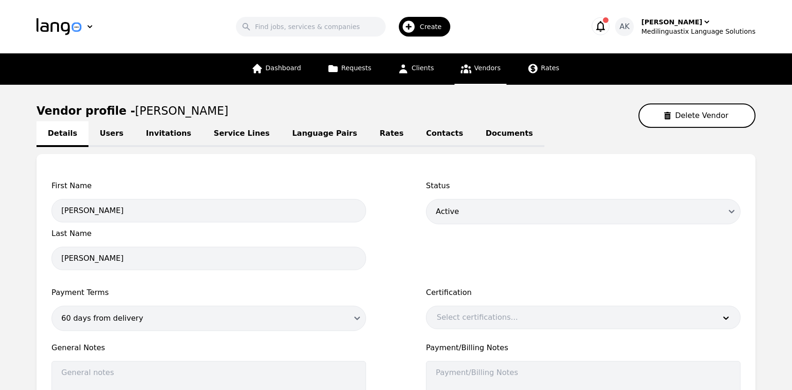
click at [160, 137] on link "Invitations" at bounding box center [169, 134] width 68 height 26
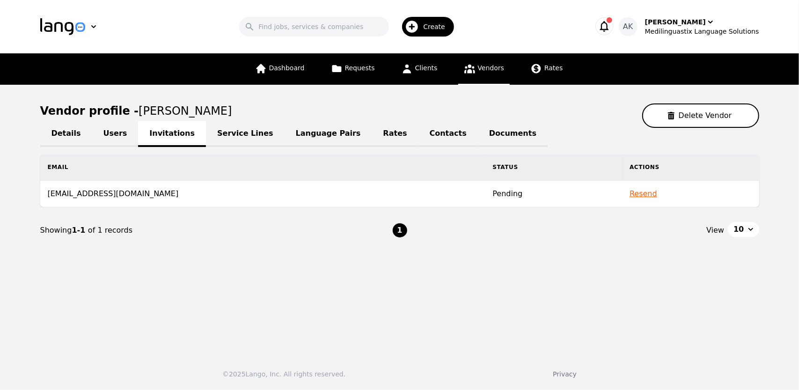
click at [466, 67] on icon at bounding box center [470, 69] width 11 height 9
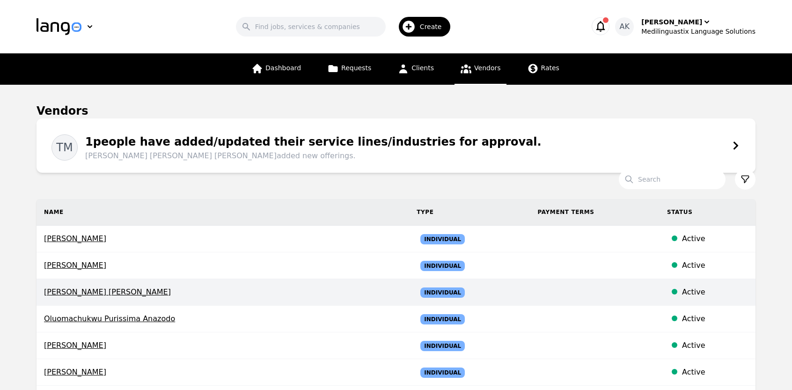
click at [106, 291] on span "Guadalupe Gomez Kolber" at bounding box center [223, 292] width 358 height 11
select select "active"
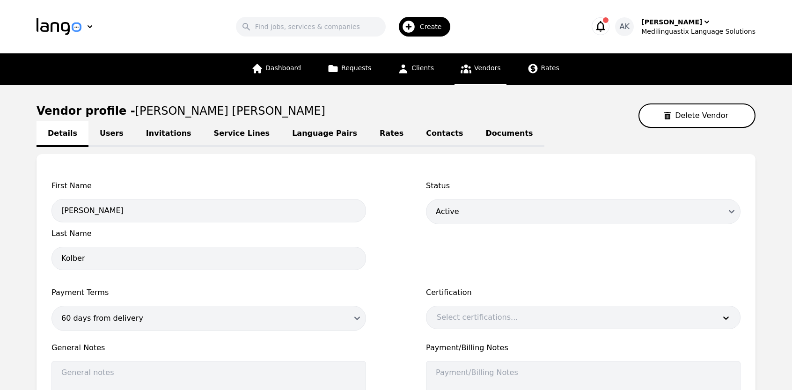
click at [159, 134] on link "Invitations" at bounding box center [169, 134] width 68 height 26
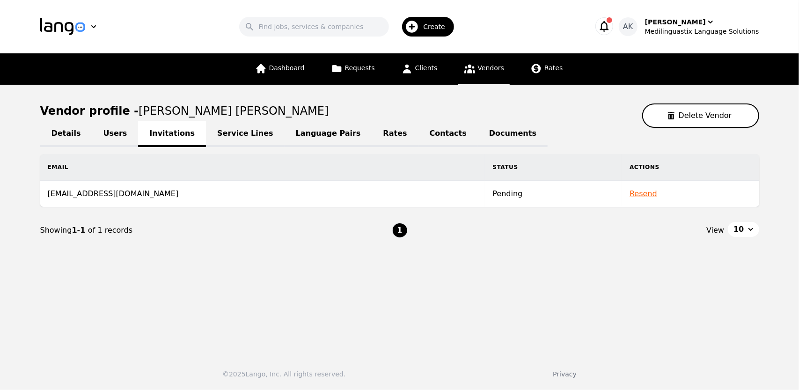
click at [468, 74] on icon at bounding box center [470, 69] width 12 height 12
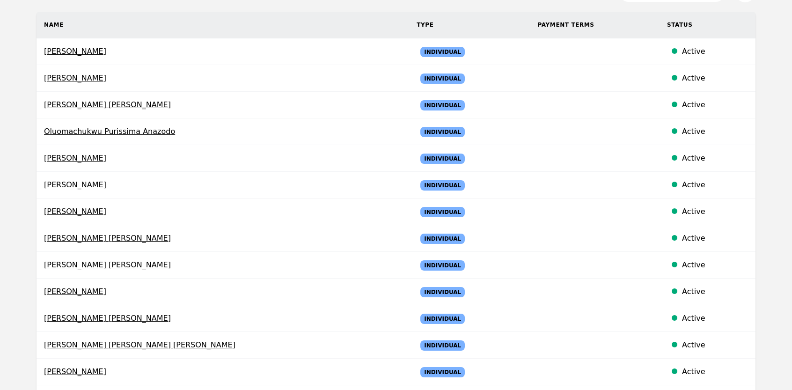
scroll to position [206, 0]
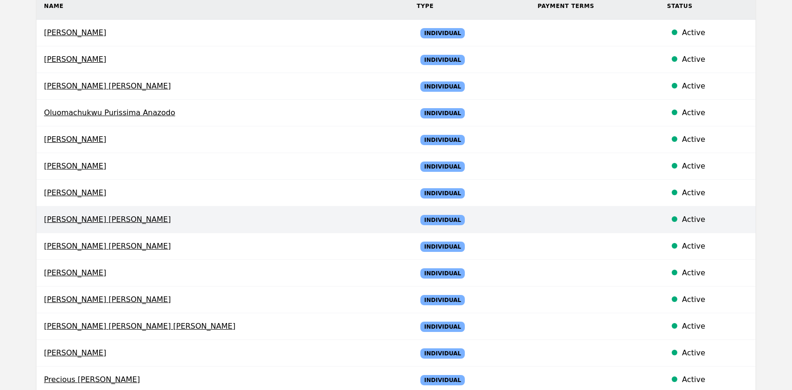
click at [80, 217] on span "Alexander Adolfo Caceres Espinal" at bounding box center [223, 219] width 358 height 11
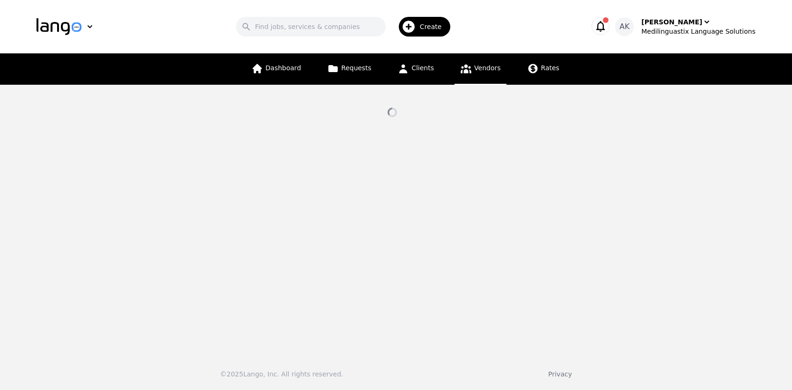
select select "active"
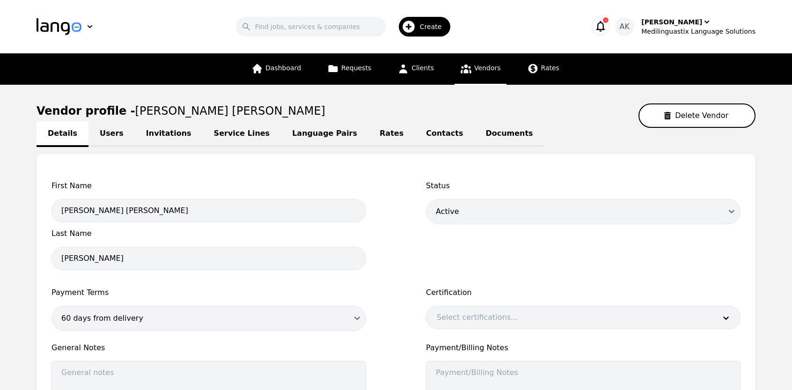
click at [155, 136] on link "Invitations" at bounding box center [169, 134] width 68 height 26
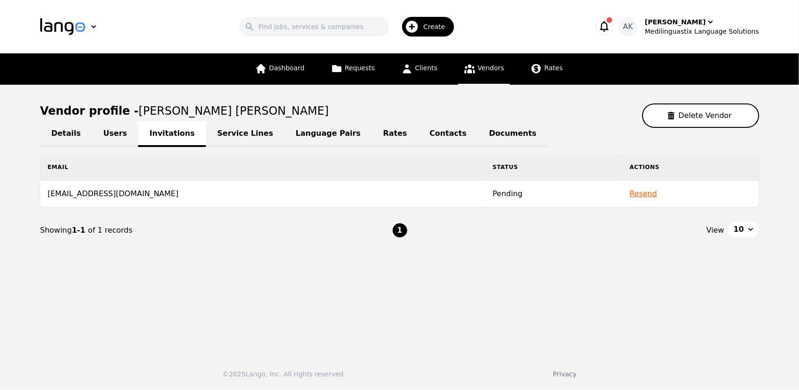
click at [488, 69] on span "Vendors" at bounding box center [491, 67] width 26 height 7
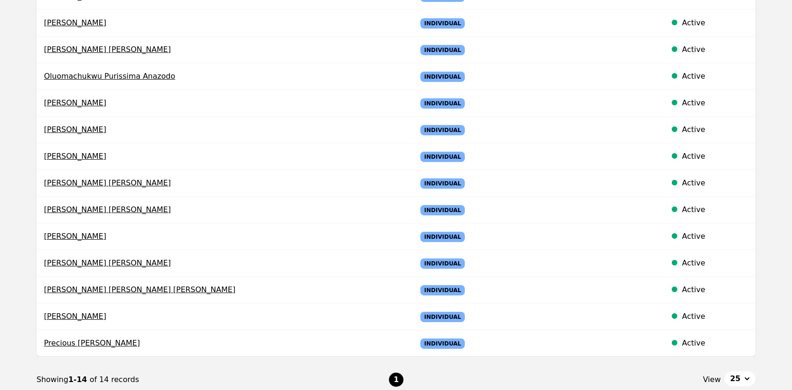
scroll to position [243, 0]
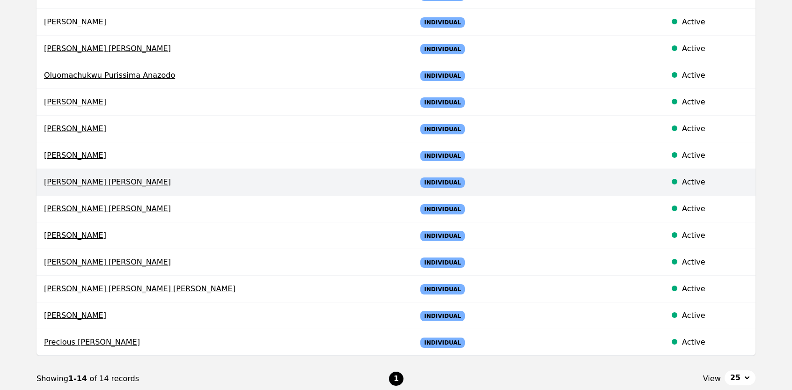
click at [143, 177] on span "Alexander Adolfo Caceres Espinal" at bounding box center [223, 182] width 358 height 11
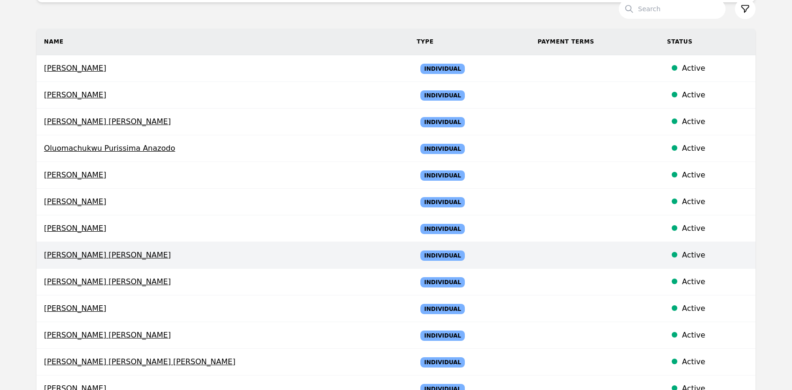
select select "active"
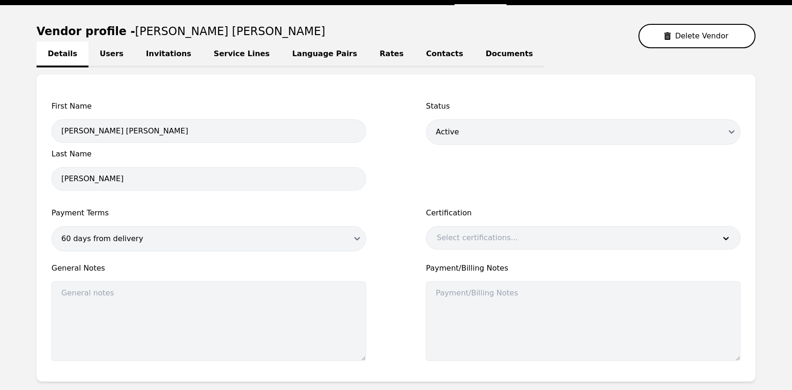
scroll to position [0, 0]
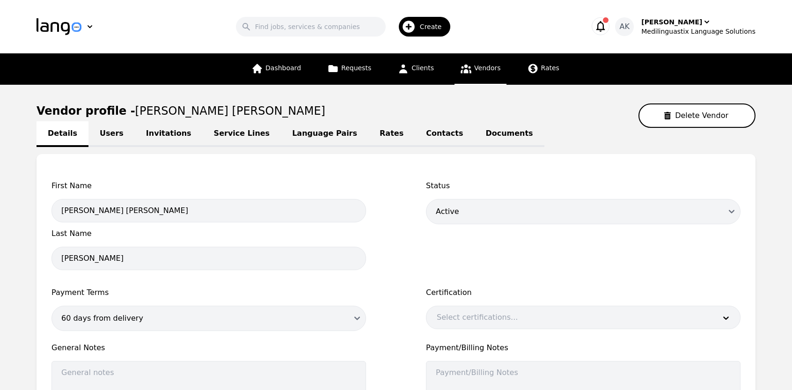
click at [149, 133] on link "Invitations" at bounding box center [169, 134] width 68 height 26
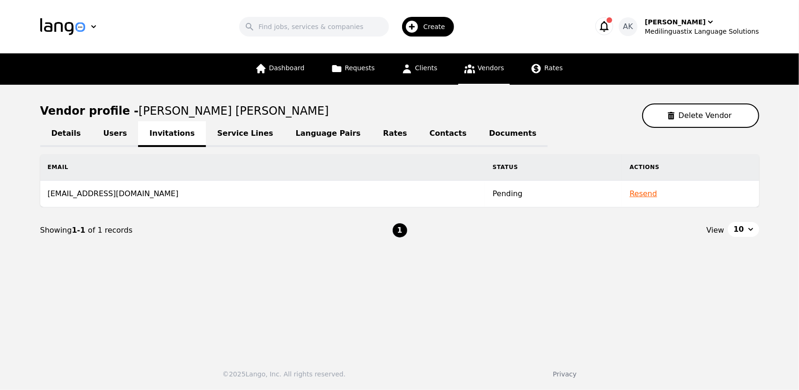
click at [630, 197] on button "Resend" at bounding box center [644, 193] width 28 height 11
click at [609, 23] on icon "button" at bounding box center [604, 26] width 9 height 11
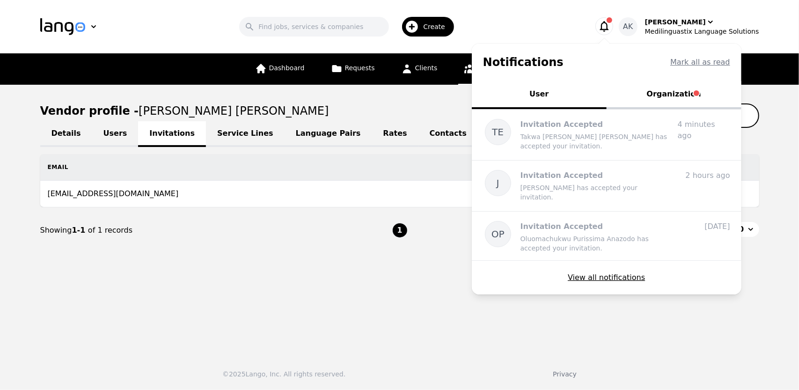
click at [657, 89] on button "Organization" at bounding box center [674, 95] width 135 height 28
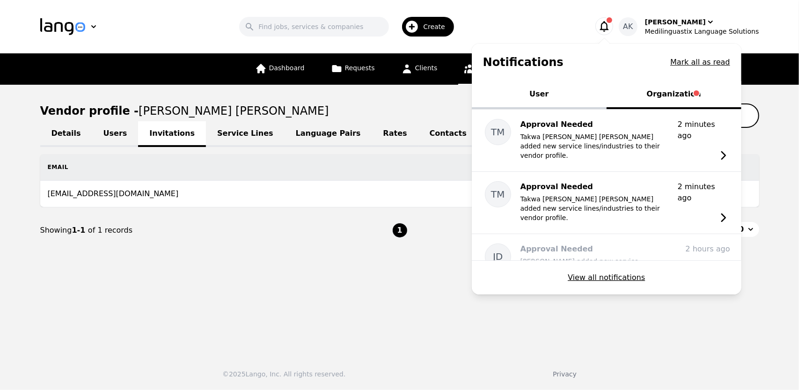
click at [552, 96] on button "User" at bounding box center [539, 95] width 135 height 28
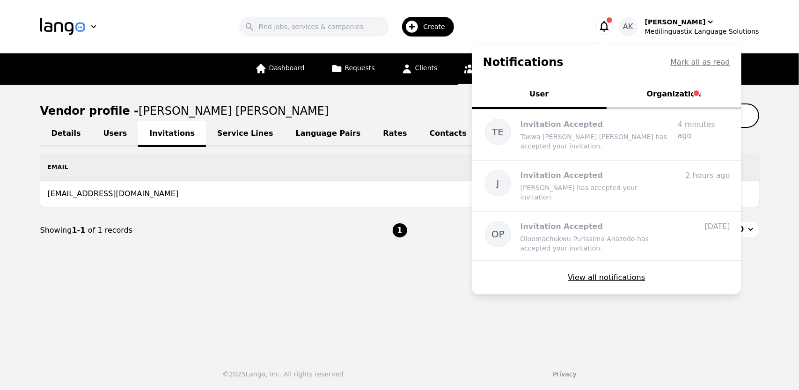
click at [609, 30] on icon "button" at bounding box center [604, 26] width 9 height 11
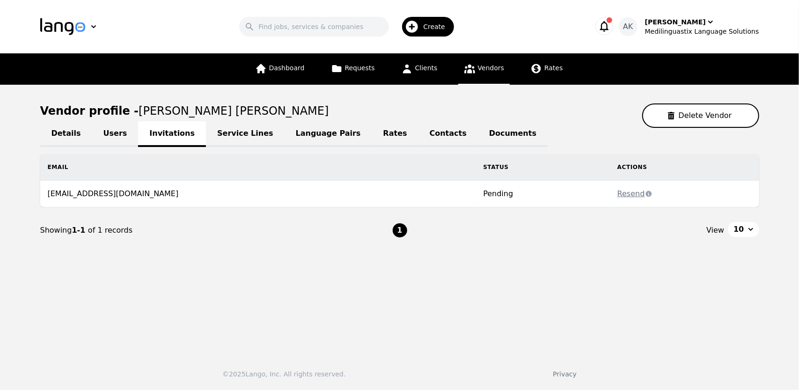
click at [64, 126] on link "Details" at bounding box center [66, 134] width 52 height 26
select select "active"
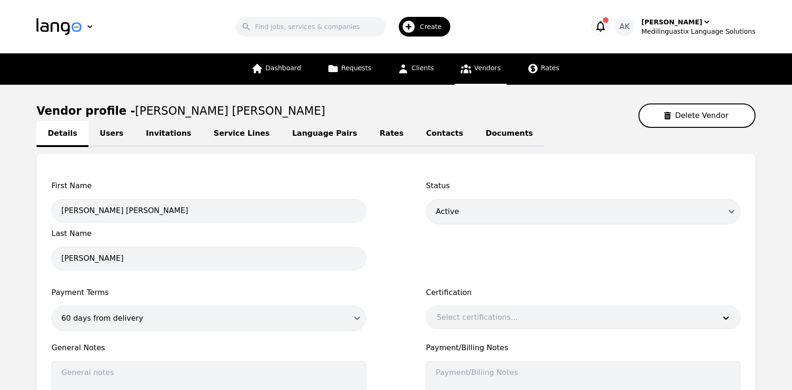
click at [607, 26] on icon "button" at bounding box center [600, 26] width 13 height 13
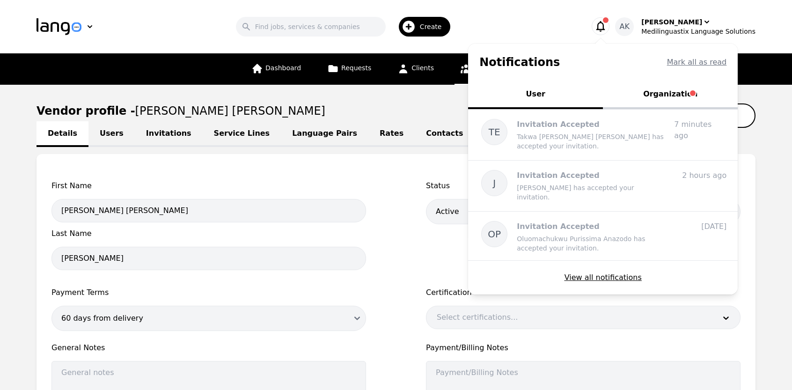
click at [678, 91] on button "Organization" at bounding box center [670, 95] width 135 height 28
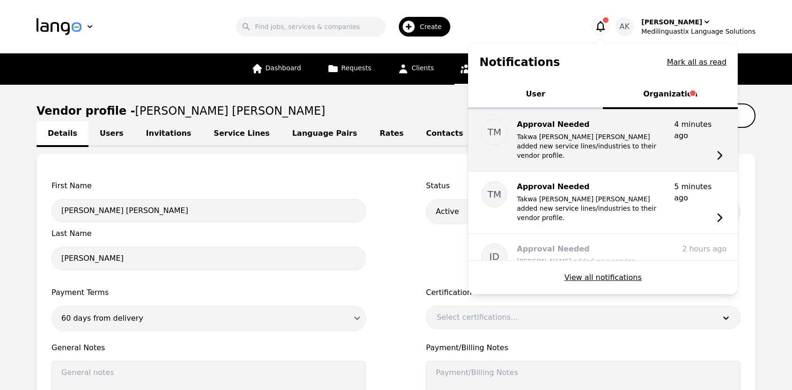
click at [592, 147] on p "Takwa [PERSON_NAME] [PERSON_NAME] added new service lines/industries to their v…" at bounding box center [592, 146] width 150 height 28
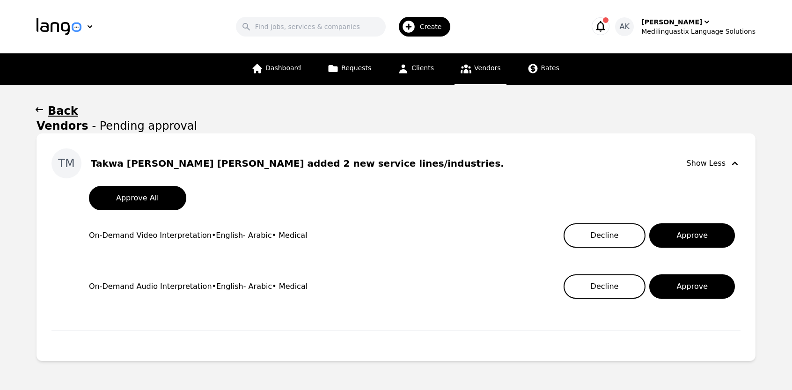
click at [605, 28] on icon "button" at bounding box center [601, 26] width 9 height 11
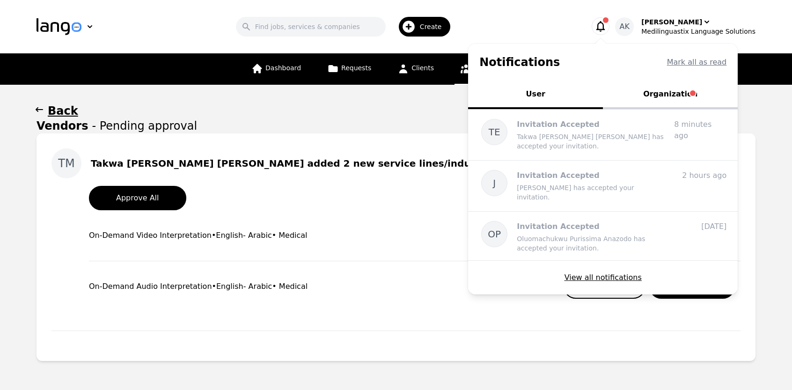
click at [675, 99] on button "Organization" at bounding box center [670, 95] width 135 height 28
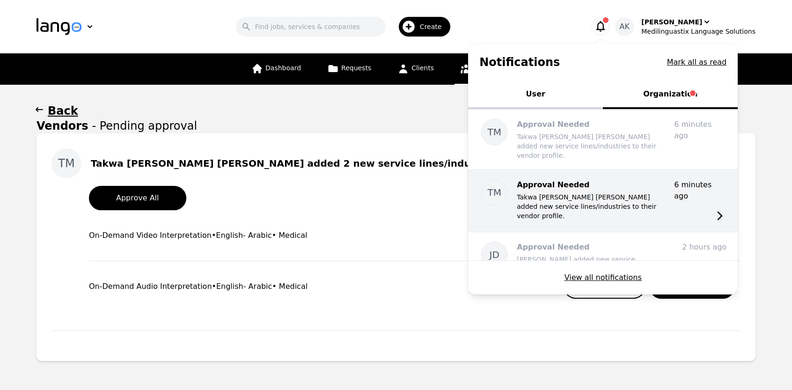
click at [623, 190] on div "Approval Needed Takwa Ebrahim Elsaid Ebrahim Mohamed added new service lines/in…" at bounding box center [592, 199] width 150 height 41
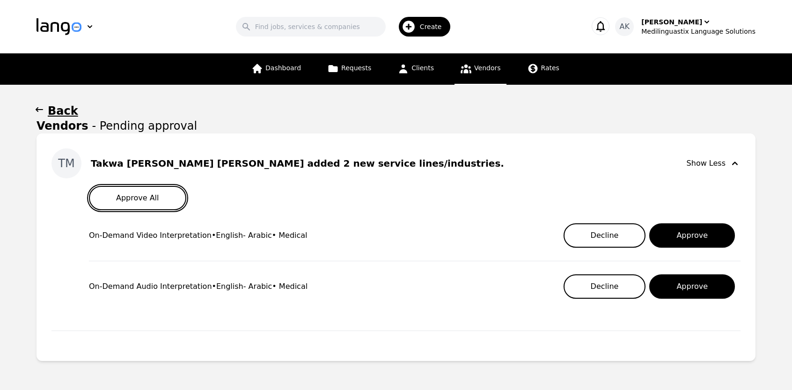
click at [143, 201] on button "Approve All" at bounding box center [137, 198] width 97 height 24
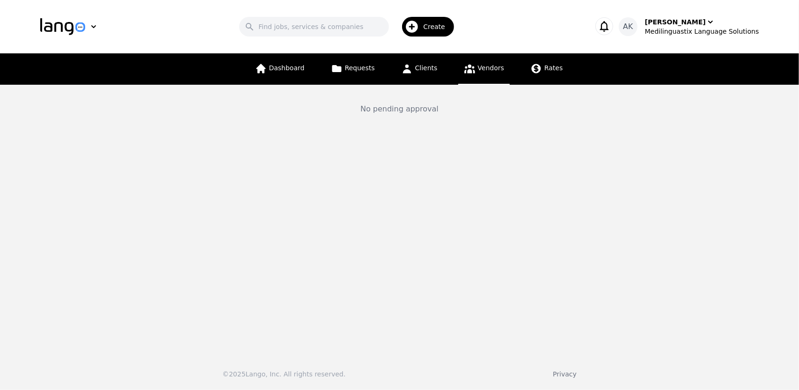
click at [477, 78] on link "Vendors" at bounding box center [484, 68] width 52 height 31
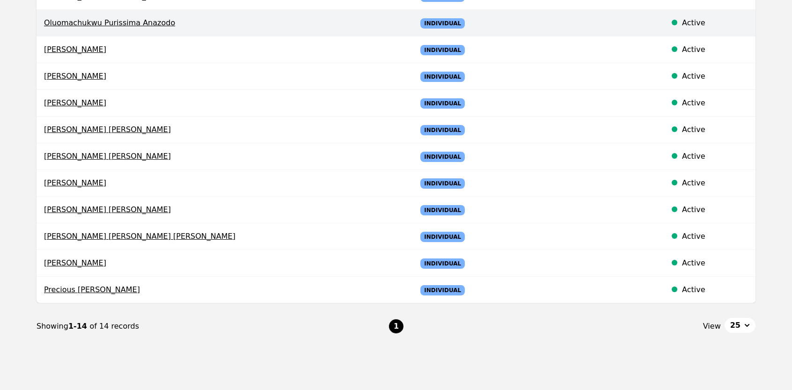
scroll to position [270, 0]
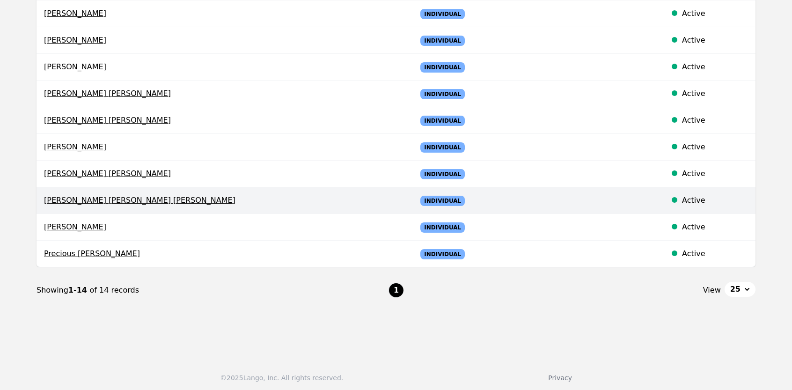
click at [154, 195] on span "Takwa Ebrahim Elsaid Ebrahim Mohamed" at bounding box center [223, 200] width 358 height 11
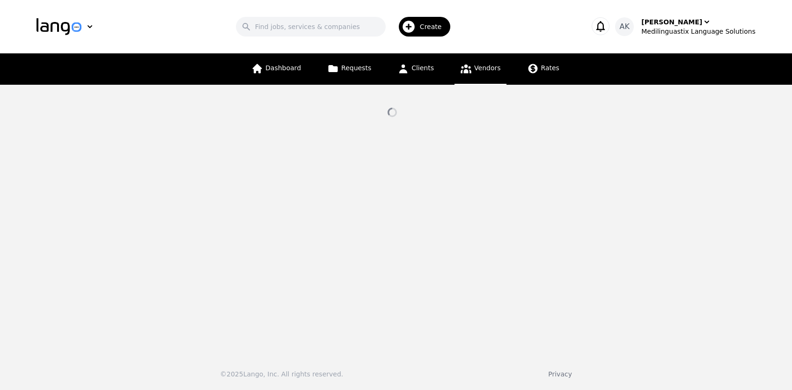
select select "active"
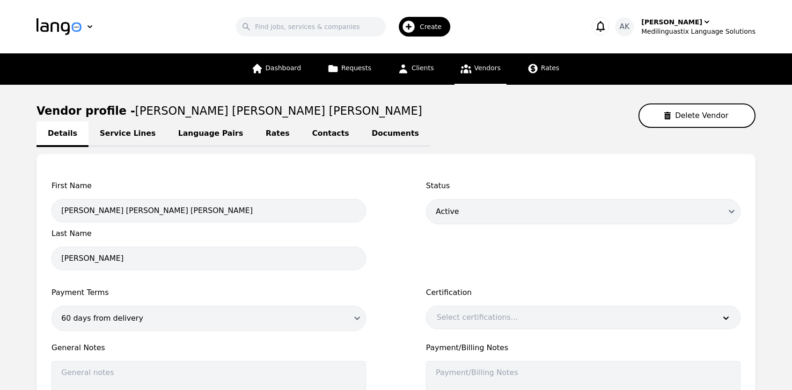
click at [204, 134] on link "Language Pairs" at bounding box center [211, 134] width 88 height 26
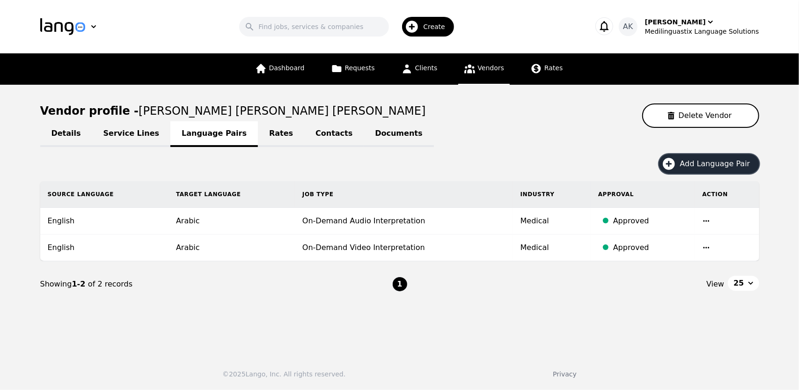
click at [677, 162] on icon "button" at bounding box center [669, 163] width 15 height 15
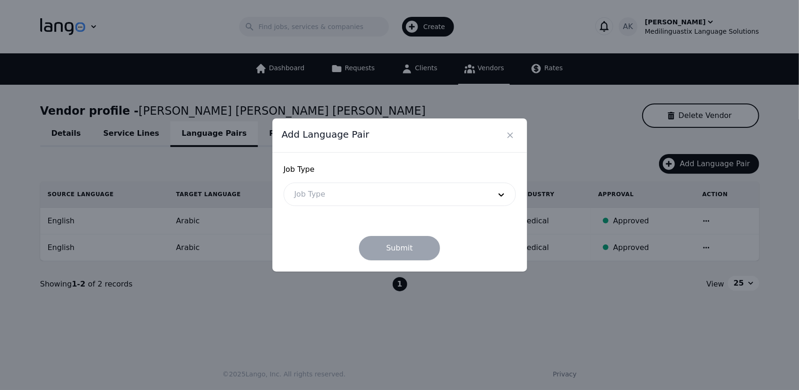
click at [358, 197] on div at bounding box center [385, 194] width 203 height 22
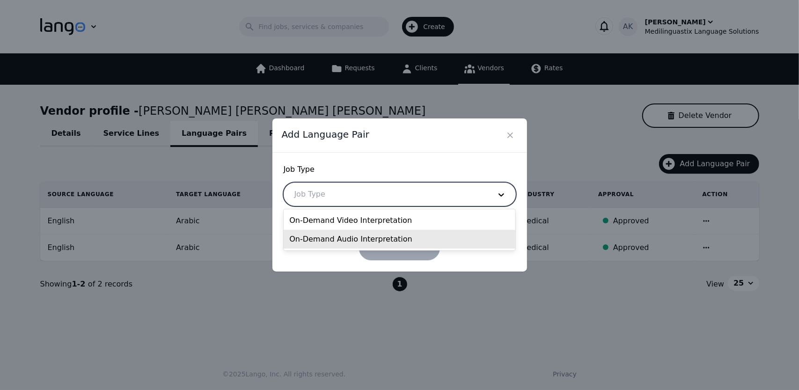
click at [341, 237] on div "On-Demand Audio Interpretation" at bounding box center [400, 239] width 232 height 19
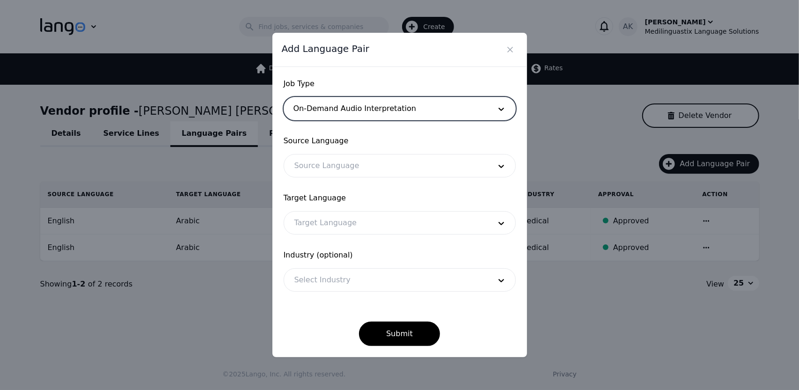
click at [336, 160] on div at bounding box center [385, 166] width 203 height 22
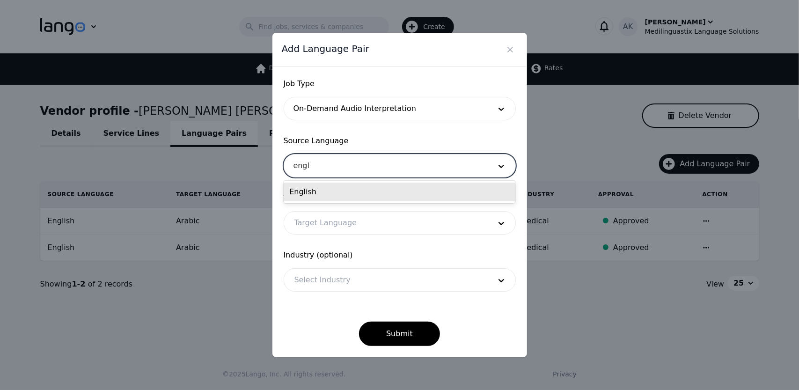
type input "engli"
click at [294, 193] on div "English" at bounding box center [400, 192] width 232 height 19
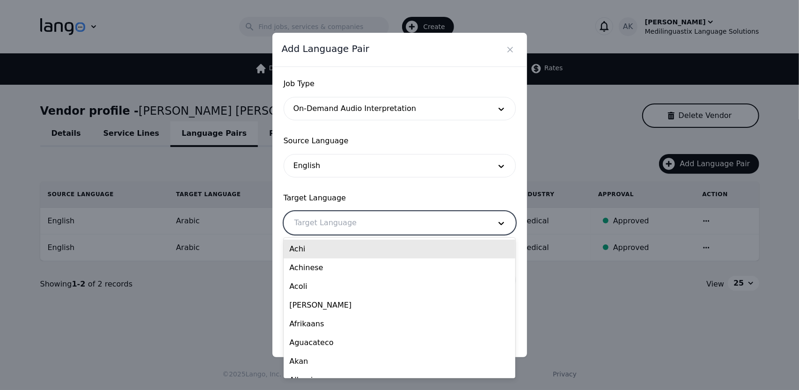
click at [328, 216] on div at bounding box center [385, 223] width 203 height 22
type input "Ara"
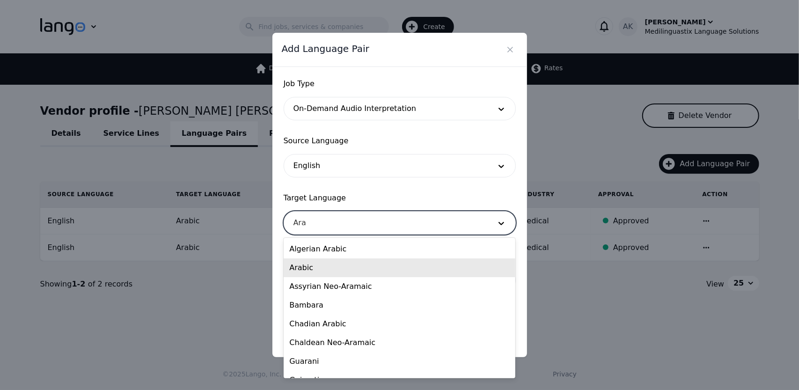
click at [313, 268] on div "Arabic" at bounding box center [400, 267] width 232 height 19
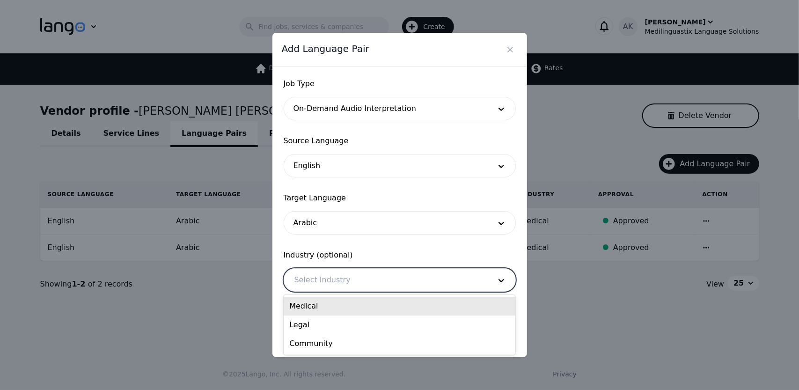
click at [314, 290] on div at bounding box center [385, 280] width 203 height 22
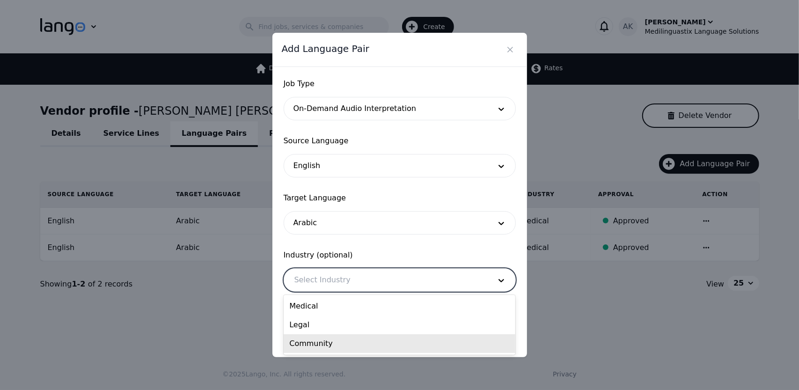
click at [310, 339] on div "Community" at bounding box center [400, 343] width 232 height 19
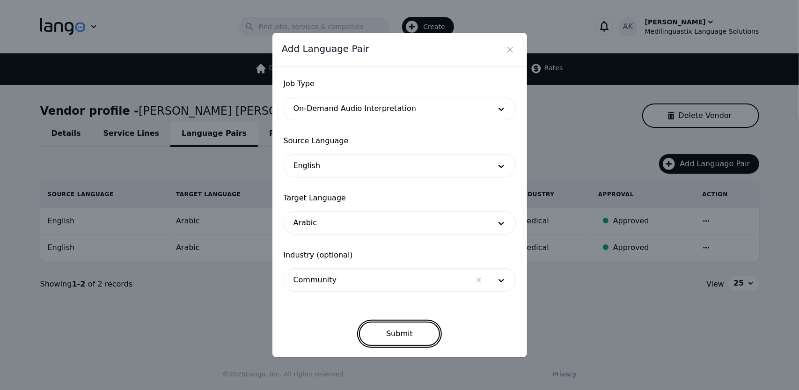
click at [399, 329] on button "Submit" at bounding box center [399, 334] width 81 height 24
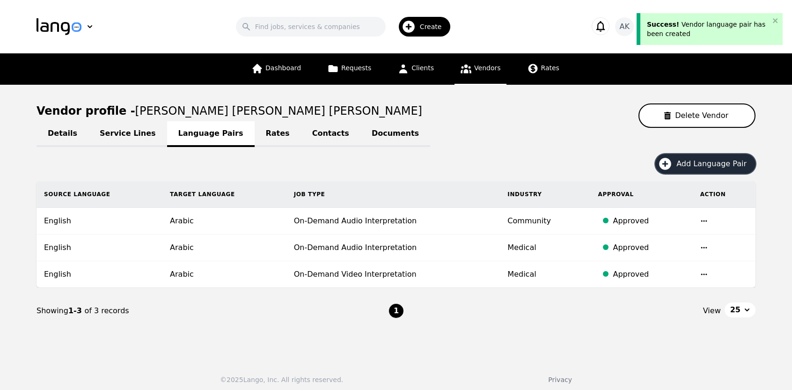
click at [670, 162] on icon "button" at bounding box center [665, 164] width 12 height 12
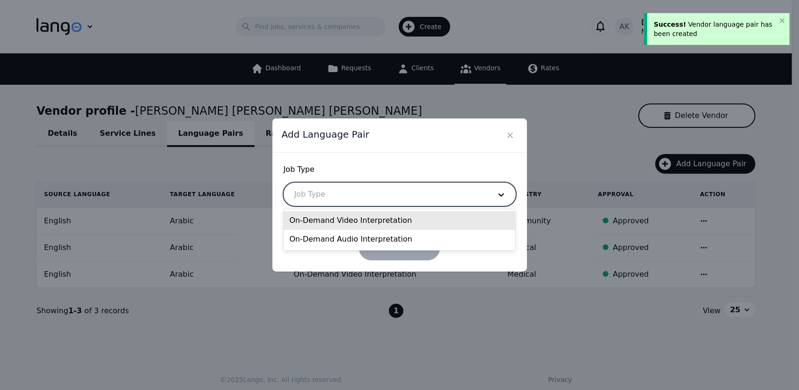
click at [404, 194] on div at bounding box center [385, 194] width 203 height 22
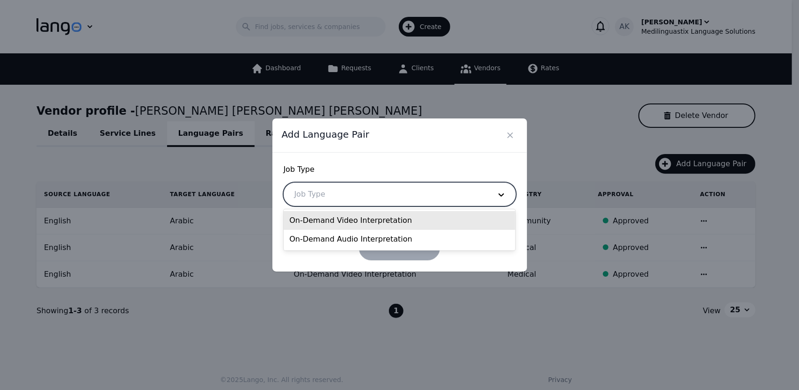
drag, startPoint x: 334, startPoint y: 233, endPoint x: 332, endPoint y: 219, distance: 14.2
click at [332, 219] on div "On-Demand Video Interpretation On-Demand Audio Interpretation" at bounding box center [400, 229] width 232 height 41
click at [332, 219] on div "On-Demand Video Interpretation" at bounding box center [400, 220] width 232 height 19
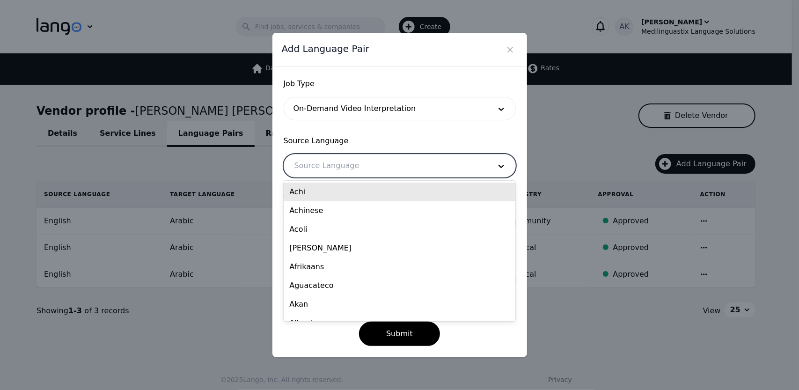
click at [328, 165] on div at bounding box center [385, 166] width 203 height 22
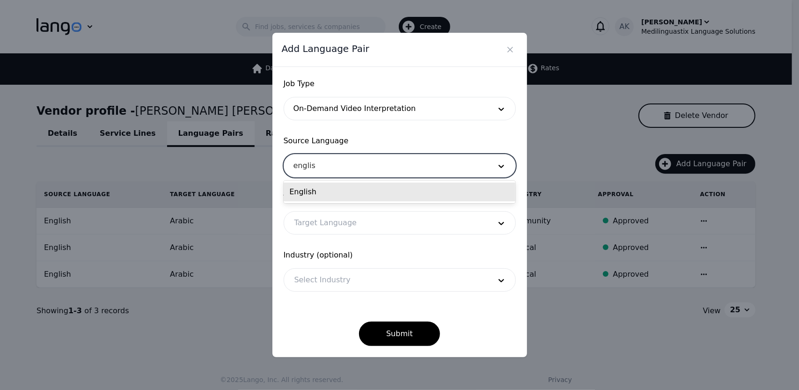
type input "english"
click at [316, 190] on div "English" at bounding box center [400, 192] width 232 height 19
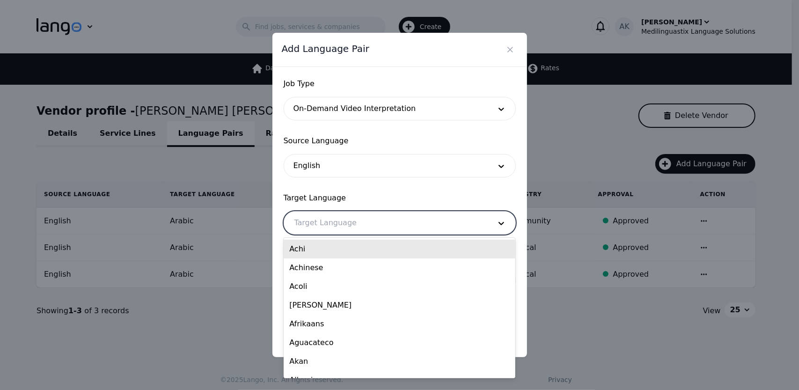
click at [320, 213] on div at bounding box center [385, 223] width 203 height 22
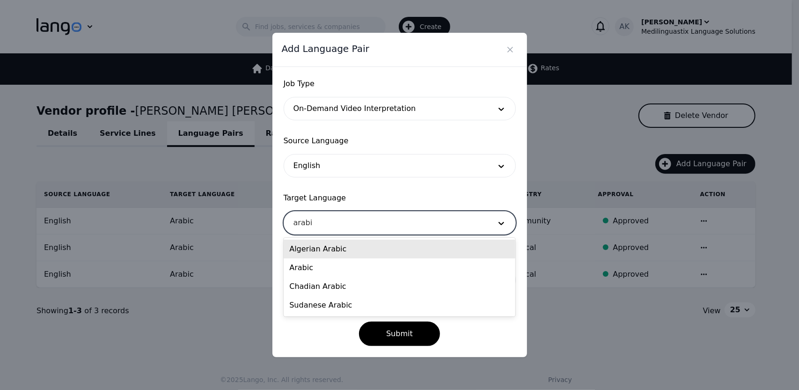
type input "arabic"
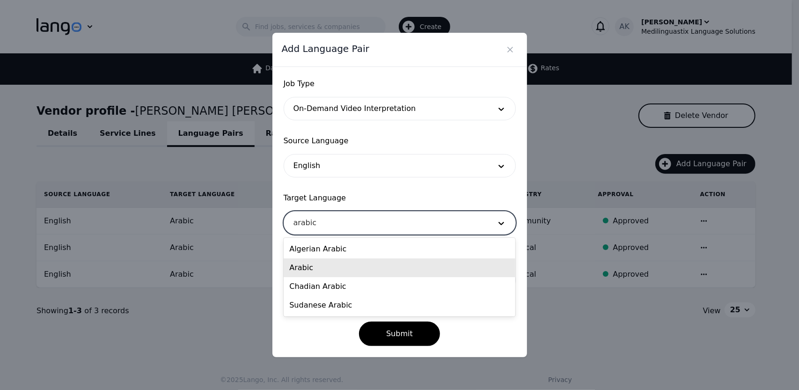
click at [306, 266] on div "Arabic" at bounding box center [400, 267] width 232 height 19
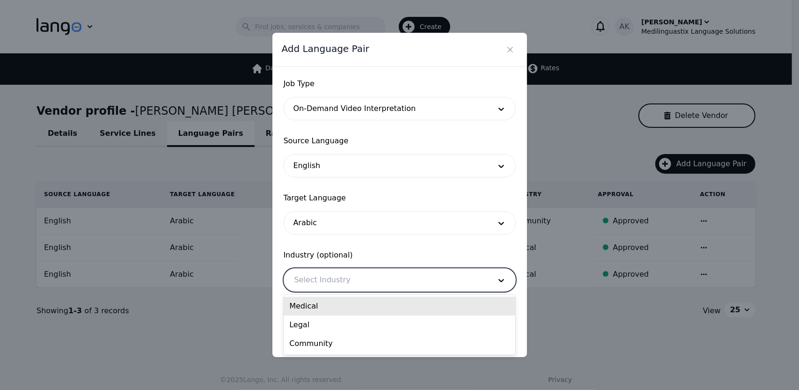
click at [327, 274] on div at bounding box center [385, 280] width 203 height 22
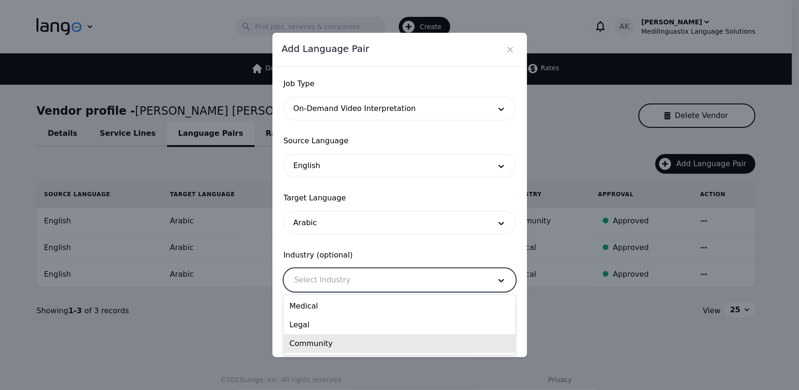
click at [306, 347] on div "Community" at bounding box center [400, 343] width 232 height 19
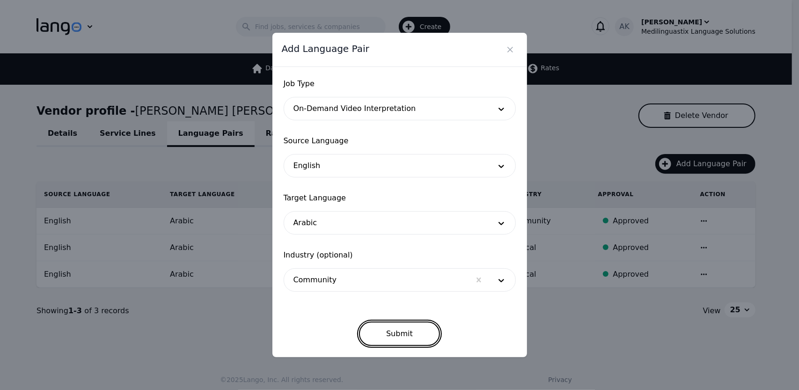
click at [409, 329] on button "Submit" at bounding box center [399, 334] width 81 height 24
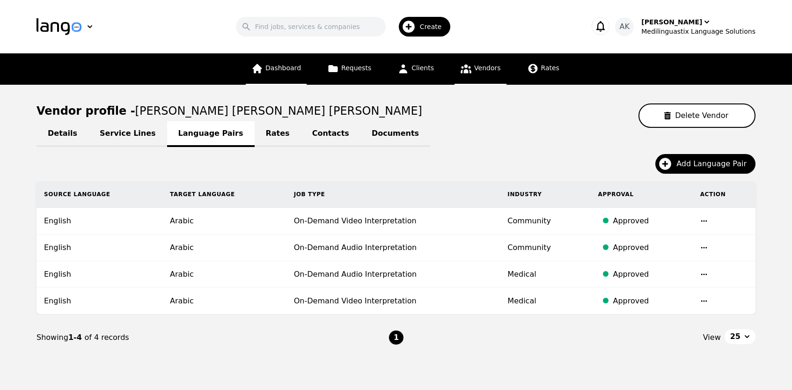
click at [272, 66] on link "Dashboard" at bounding box center [276, 68] width 61 height 31
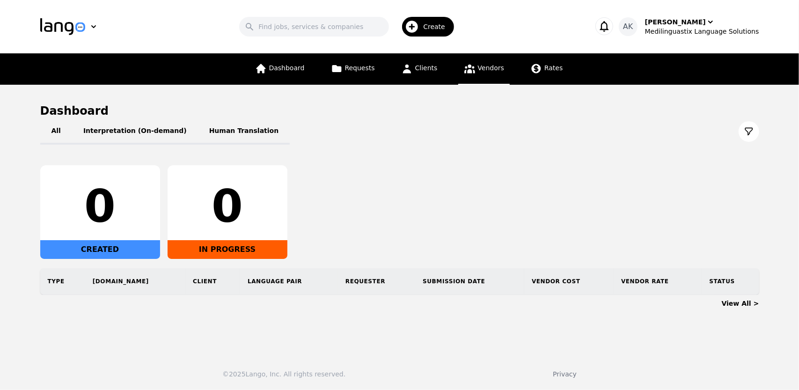
click at [464, 73] on icon at bounding box center [470, 69] width 12 height 12
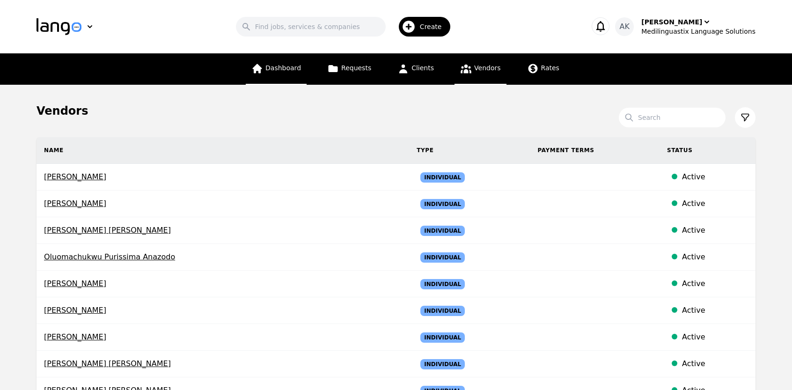
click at [290, 72] on span "Dashboard" at bounding box center [284, 67] width 36 height 7
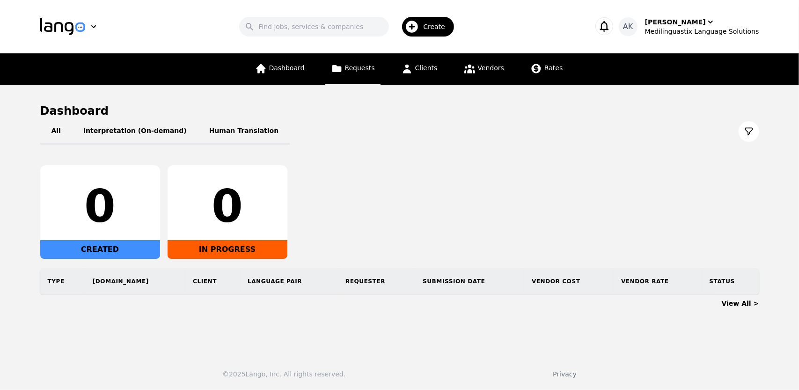
click at [361, 70] on span "Requests" at bounding box center [360, 67] width 30 height 7
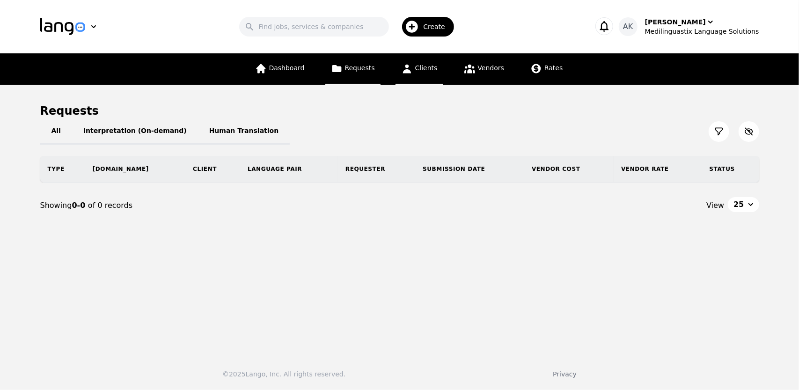
click at [412, 72] on icon at bounding box center [407, 69] width 12 height 12
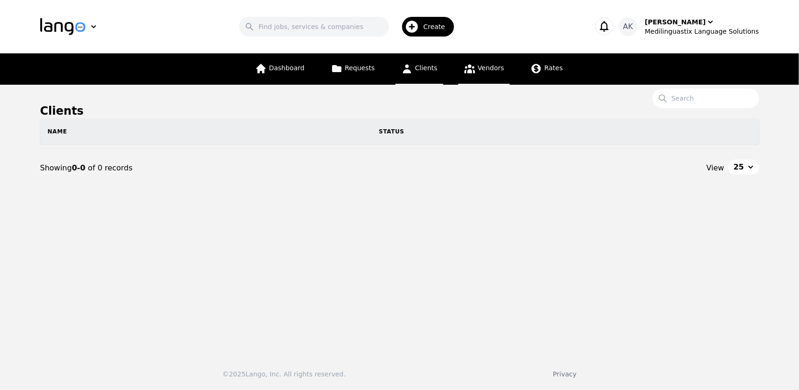
click at [468, 75] on link "Vendors" at bounding box center [484, 68] width 52 height 31
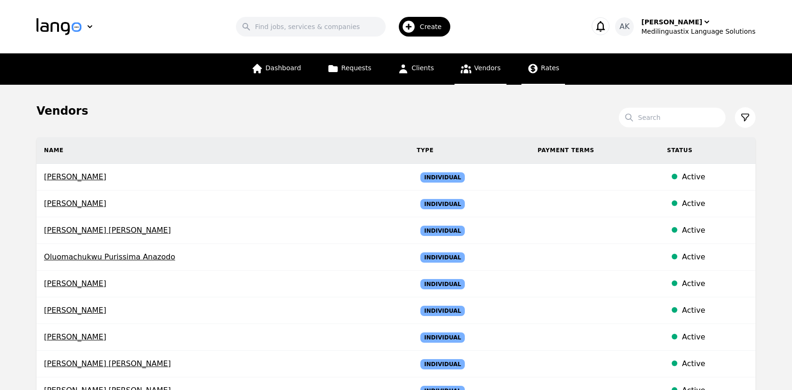
click at [537, 75] on link "Rates" at bounding box center [544, 68] width 44 height 31
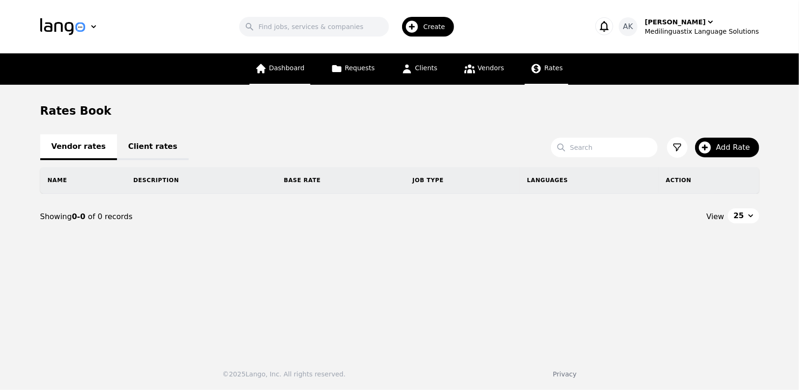
click at [310, 70] on link "Dashboard" at bounding box center [280, 68] width 61 height 31
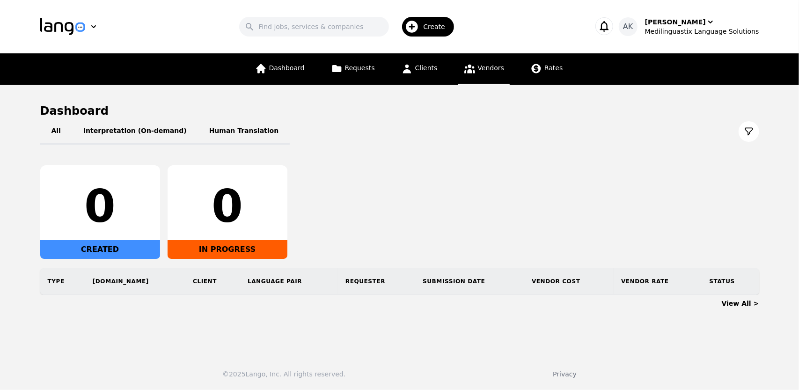
click at [493, 70] on span "Vendors" at bounding box center [491, 67] width 26 height 7
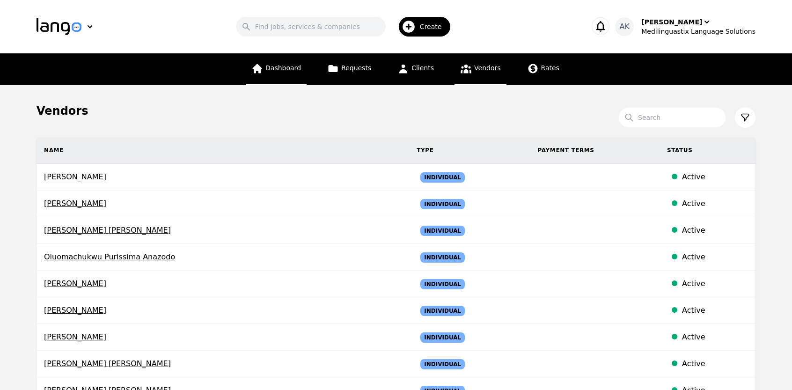
click at [301, 71] on span "Dashboard" at bounding box center [284, 67] width 36 height 7
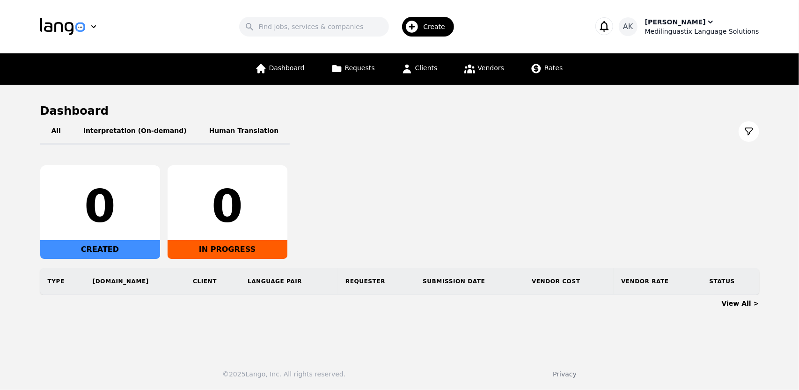
click at [704, 31] on div "Medilinguastix Language Solutions" at bounding box center [702, 31] width 114 height 9
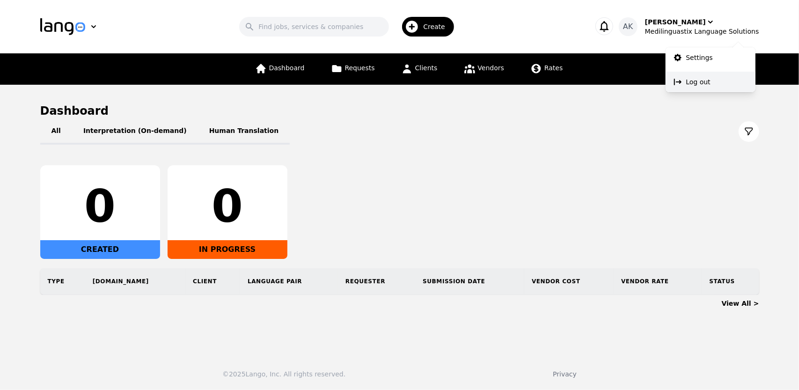
click at [689, 82] on p "Log out" at bounding box center [698, 81] width 24 height 9
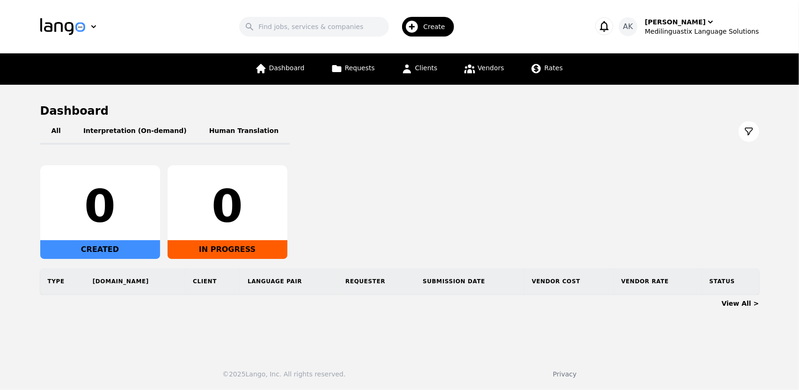
click at [611, 30] on icon "button" at bounding box center [604, 26] width 13 height 13
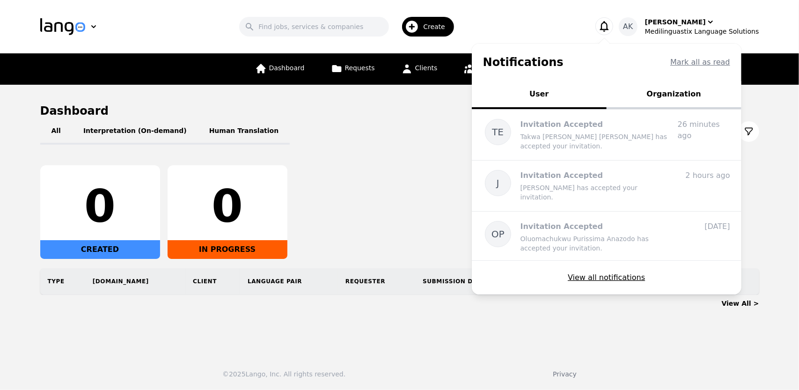
click at [675, 97] on button "Organization" at bounding box center [674, 95] width 135 height 28
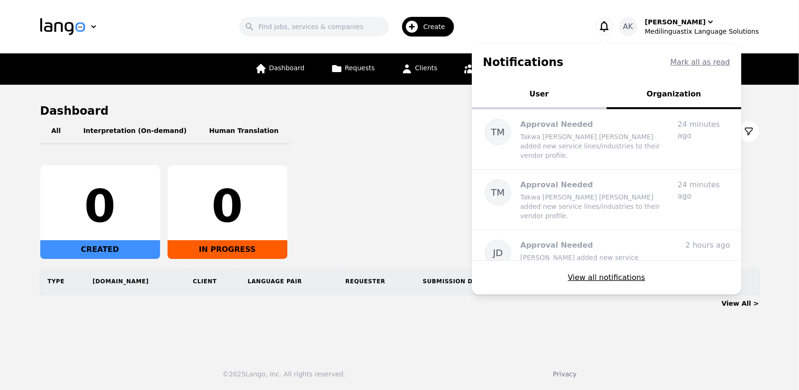
click at [556, 92] on button "User" at bounding box center [539, 95] width 135 height 28
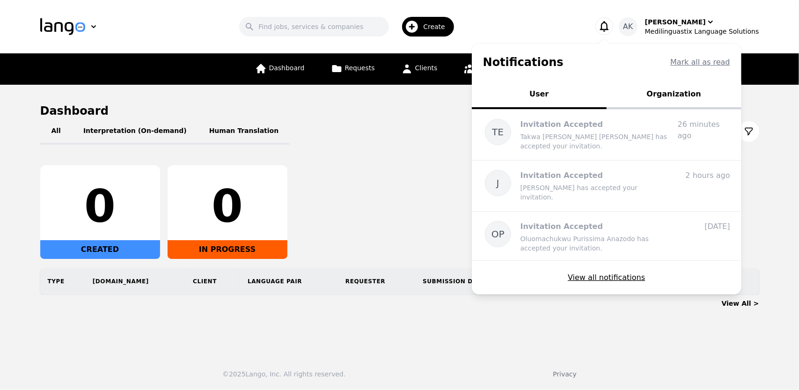
click at [524, 20] on div "Search Create" at bounding box center [350, 26] width 454 height 27
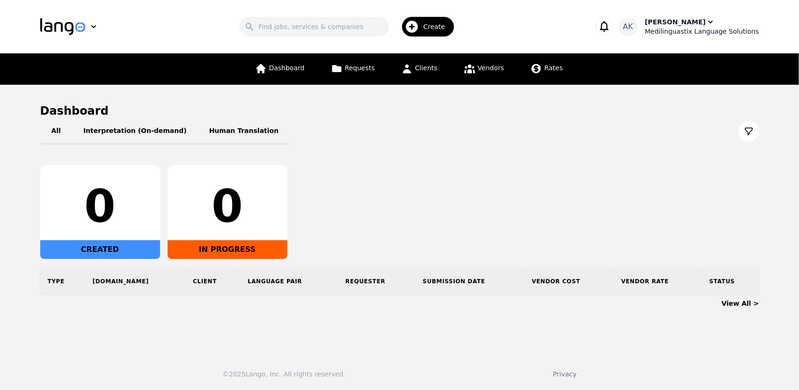
click at [694, 24] on div "[PERSON_NAME]" at bounding box center [675, 21] width 61 height 9
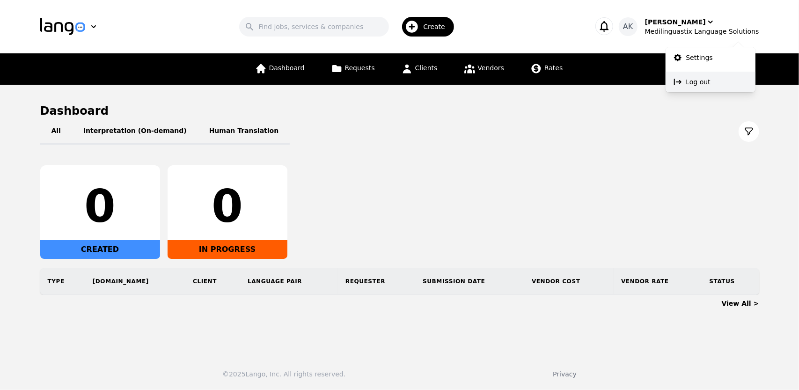
click at [685, 82] on button "Log out" at bounding box center [711, 82] width 90 height 21
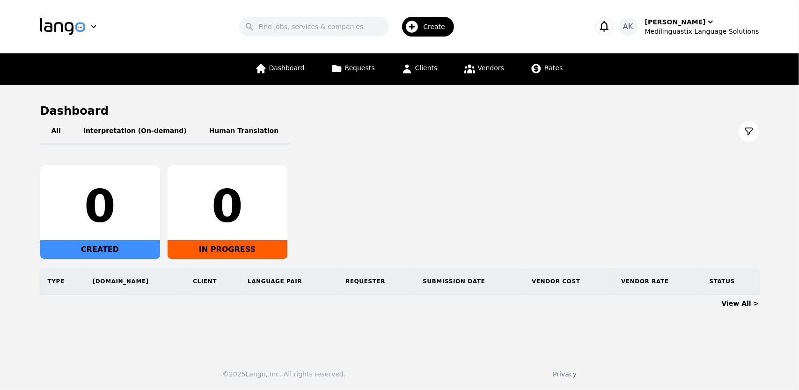
click at [611, 28] on icon "button" at bounding box center [604, 26] width 13 height 13
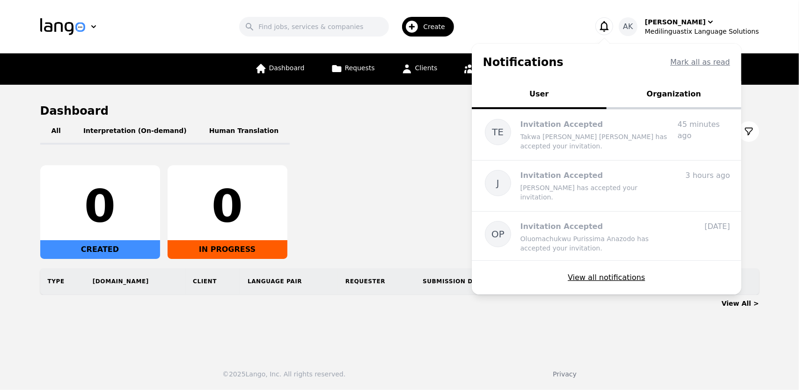
click at [611, 28] on icon "button" at bounding box center [604, 26] width 13 height 13
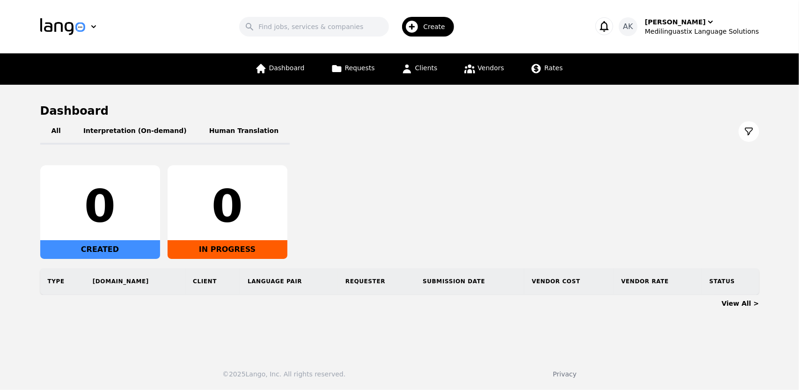
click at [611, 30] on icon "button" at bounding box center [604, 26] width 13 height 13
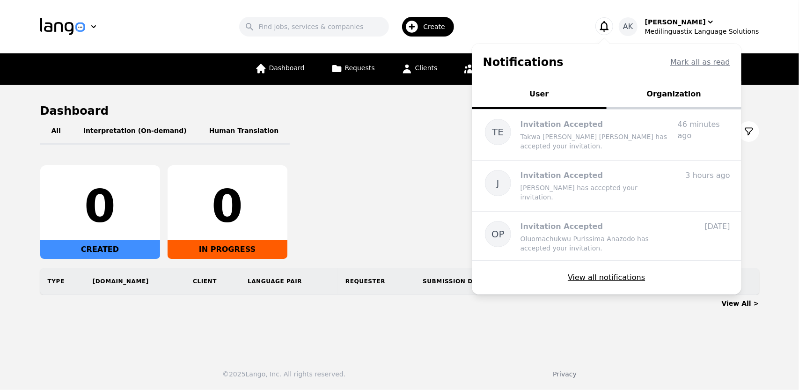
click at [671, 95] on button "Organization" at bounding box center [674, 95] width 135 height 28
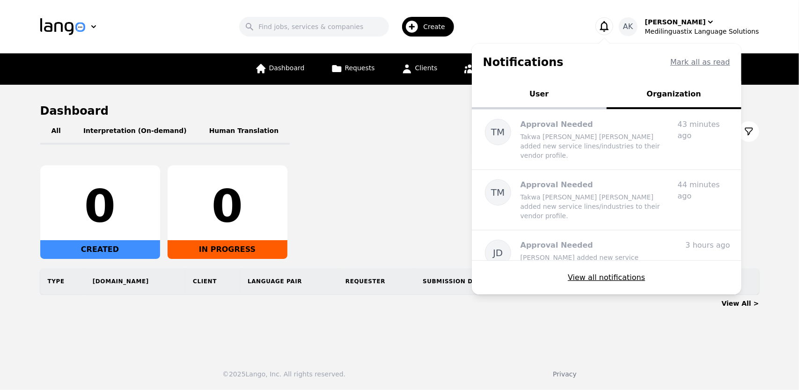
click at [543, 103] on button "User" at bounding box center [539, 95] width 135 height 28
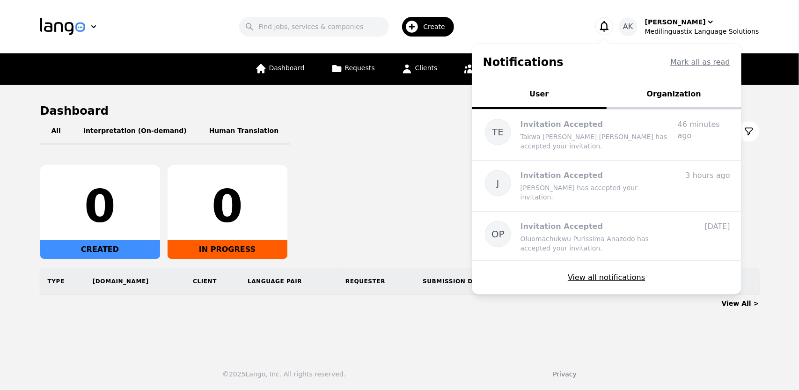
click at [391, 174] on div "0 CREATED 0 IN PROGRESS" at bounding box center [399, 212] width 719 height 94
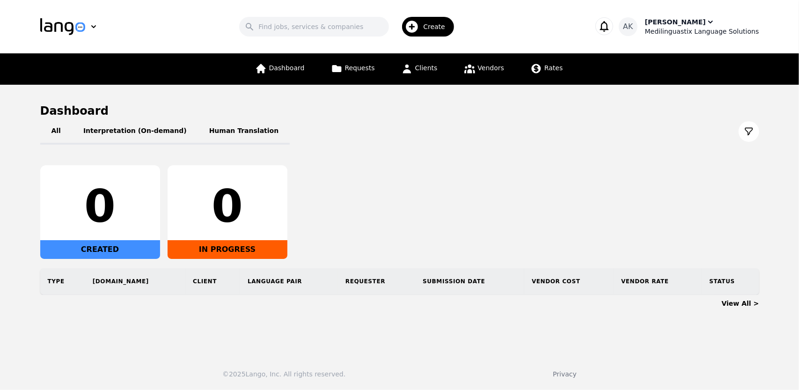
click at [688, 35] on div "Medilinguastix Language Solutions" at bounding box center [702, 31] width 114 height 9
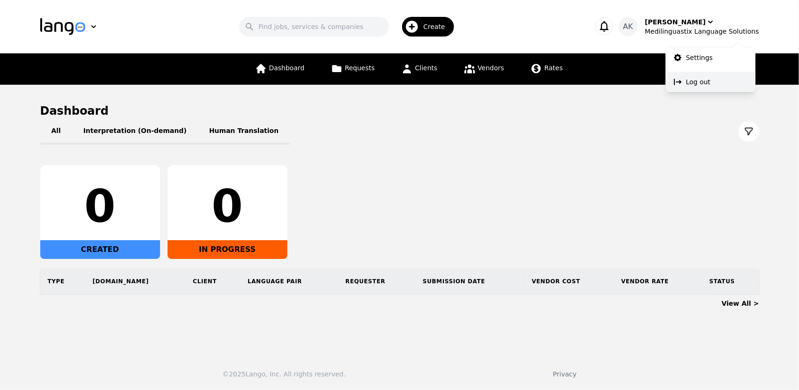
click at [685, 83] on button "Log out" at bounding box center [711, 82] width 90 height 21
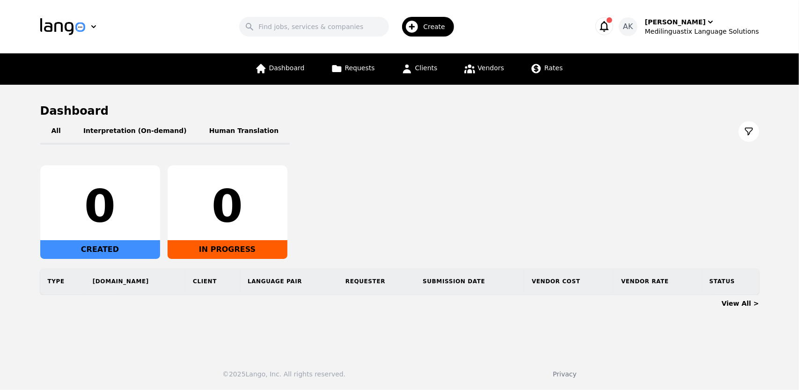
click at [609, 25] on icon "button" at bounding box center [604, 26] width 9 height 11
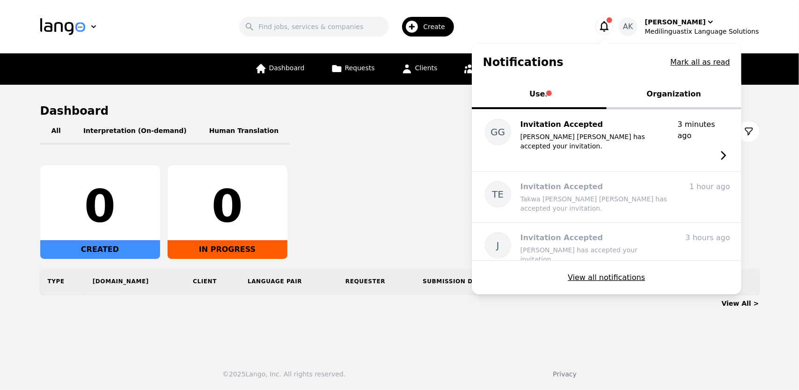
click at [661, 96] on button "Organization" at bounding box center [674, 95] width 135 height 28
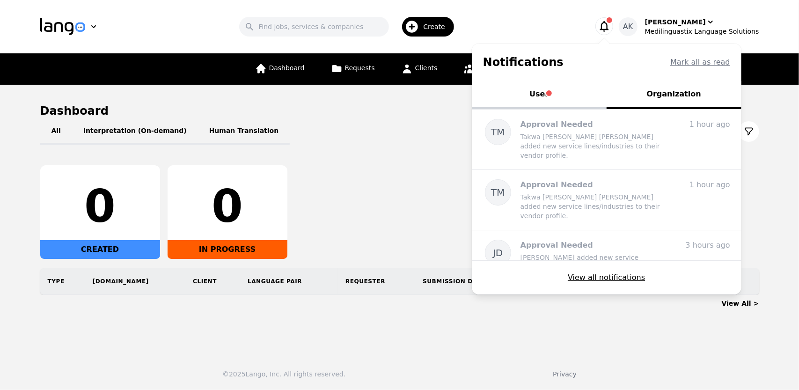
click at [552, 92] on span "Tabs" at bounding box center [549, 93] width 6 height 6
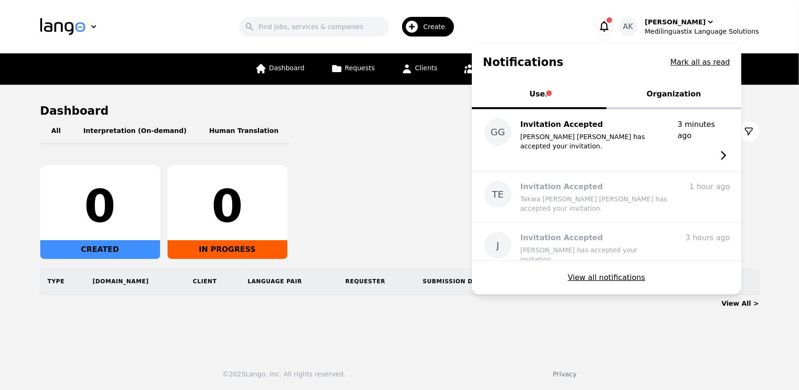
click at [670, 90] on button "Organization" at bounding box center [674, 95] width 135 height 28
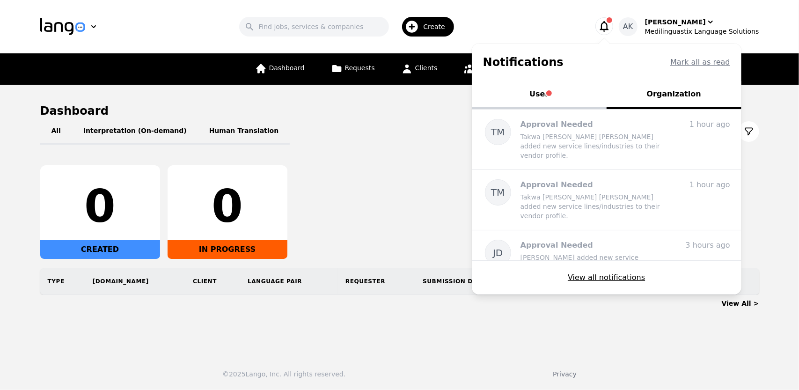
click at [552, 94] on span "Tabs" at bounding box center [549, 93] width 6 height 6
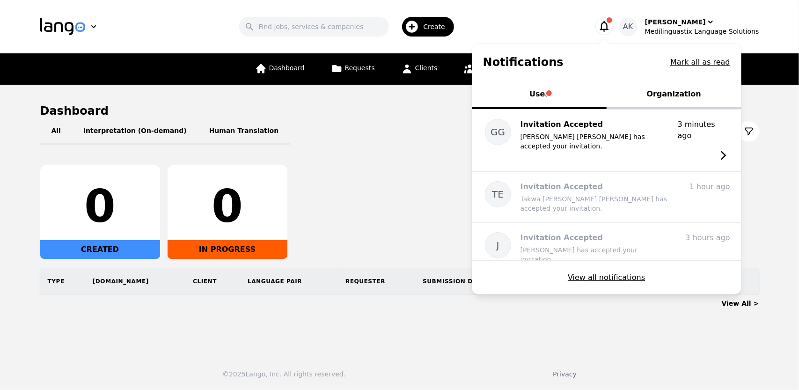
click at [118, 25] on div "Search Create" at bounding box center [347, 26] width 465 height 27
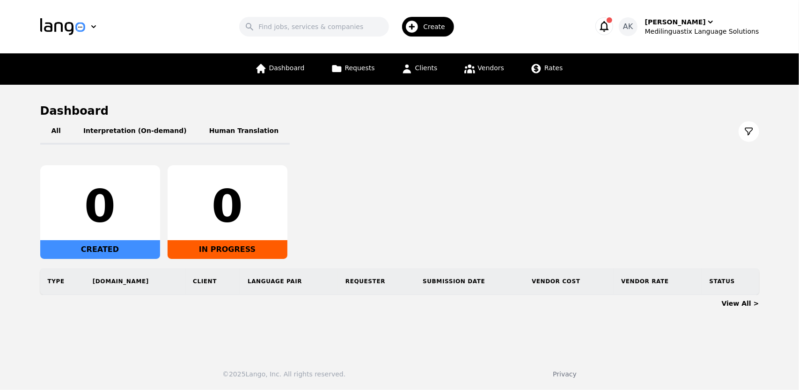
click at [611, 28] on icon "button" at bounding box center [604, 26] width 13 height 13
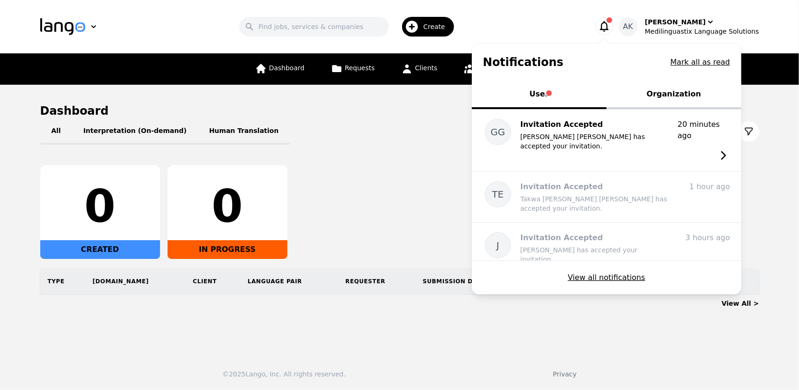
click at [670, 96] on button "Organization" at bounding box center [674, 95] width 135 height 28
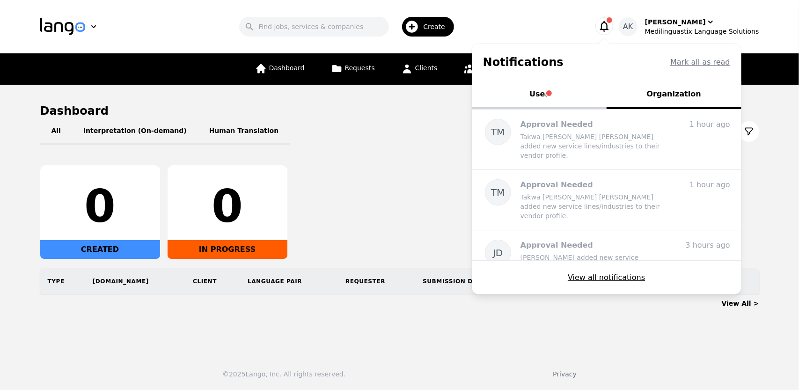
click at [568, 95] on button "User" at bounding box center [539, 95] width 135 height 28
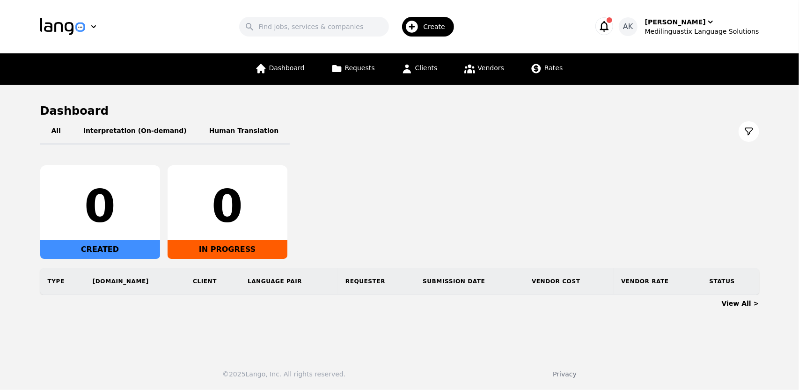
click at [611, 28] on icon "button" at bounding box center [604, 26] width 13 height 13
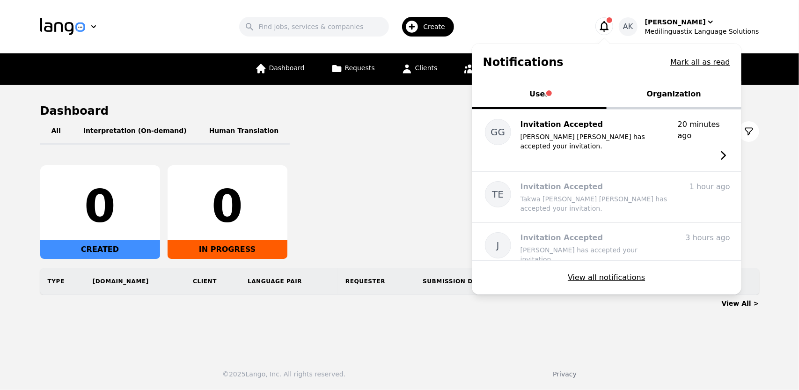
click at [670, 101] on button "Organization" at bounding box center [674, 95] width 135 height 28
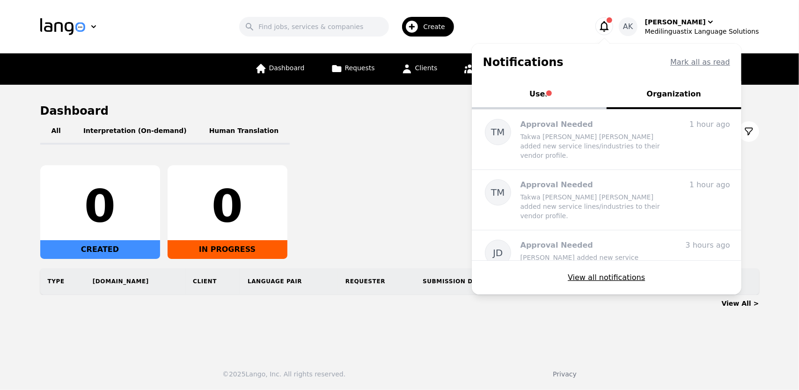
click at [553, 99] on button "User" at bounding box center [539, 95] width 135 height 28
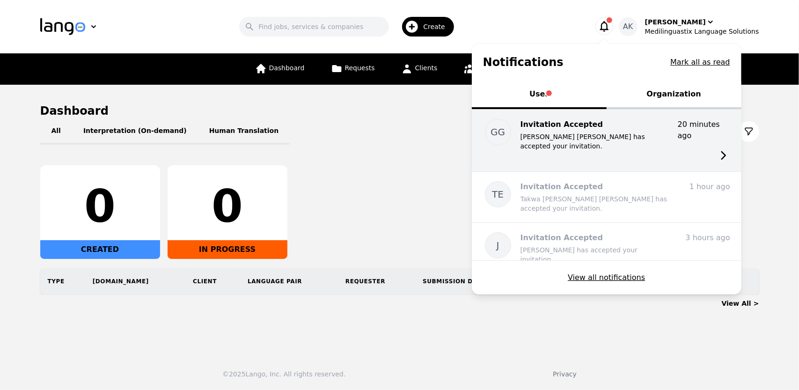
click at [561, 139] on p "[PERSON_NAME] [PERSON_NAME] has accepted your invitation." at bounding box center [596, 141] width 150 height 19
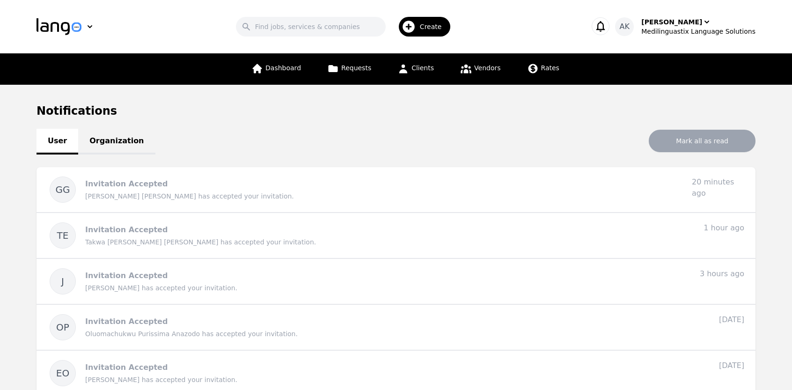
click at [112, 138] on link "Organization" at bounding box center [116, 142] width 77 height 26
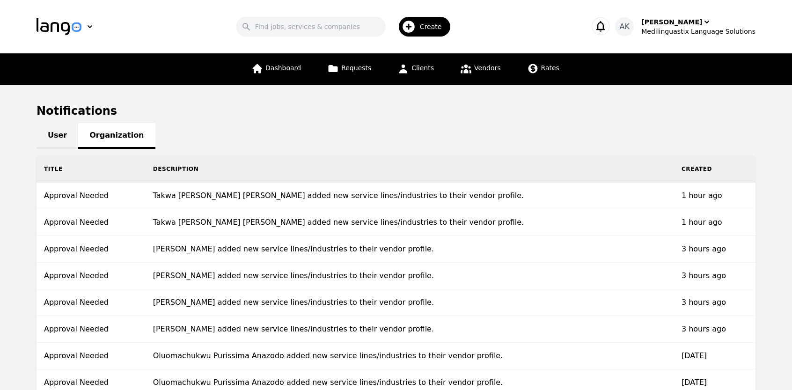
click at [47, 145] on link "User" at bounding box center [58, 136] width 42 height 26
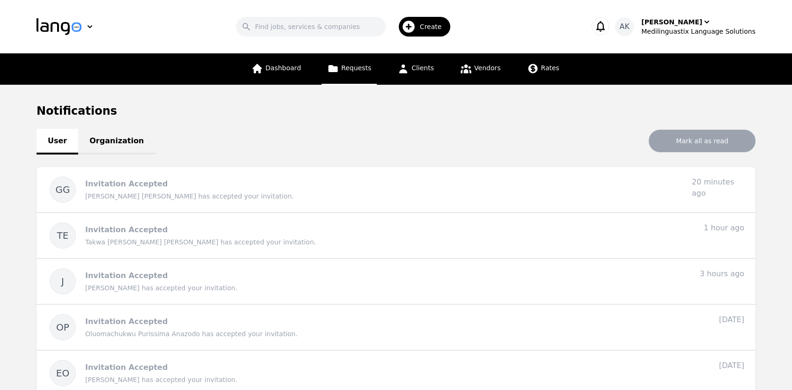
click at [338, 71] on icon at bounding box center [333, 68] width 9 height 7
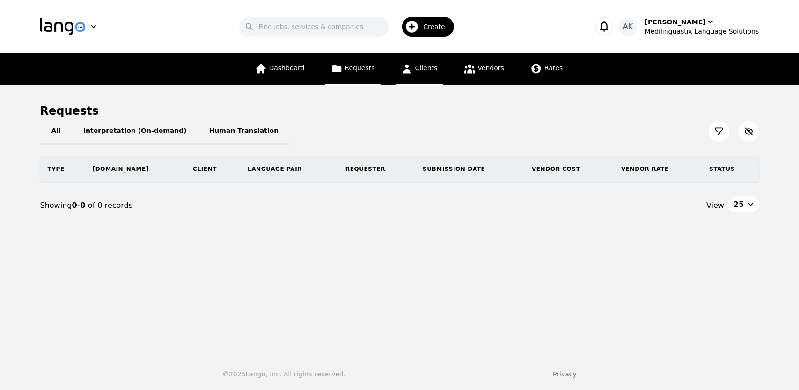
click at [406, 72] on icon at bounding box center [407, 69] width 8 height 9
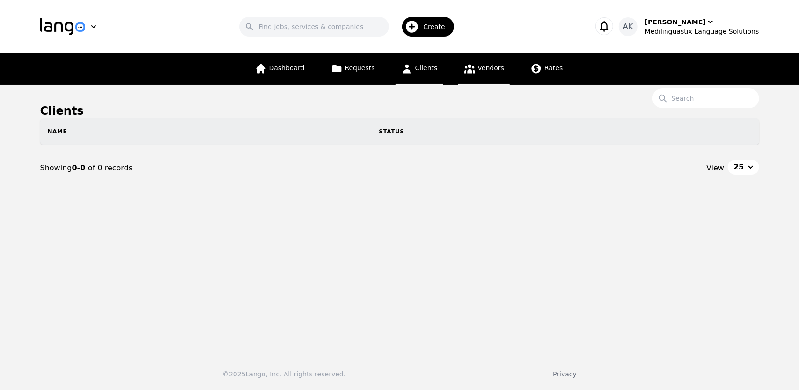
click at [473, 75] on link "Vendors" at bounding box center [484, 68] width 52 height 31
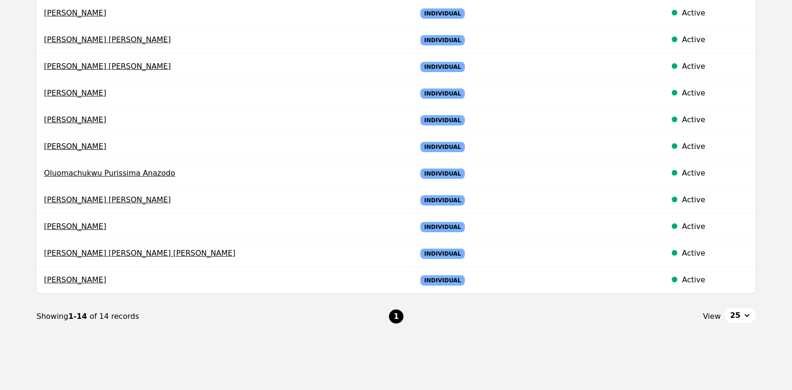
scroll to position [262, 0]
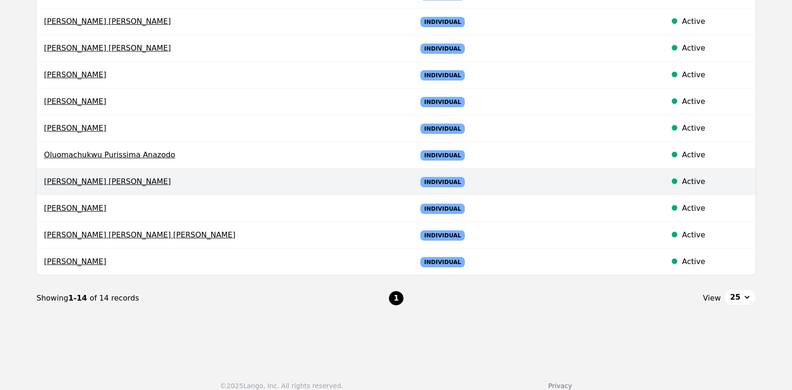
click at [85, 180] on span "Guadalupe Gomez Kolber" at bounding box center [223, 181] width 358 height 11
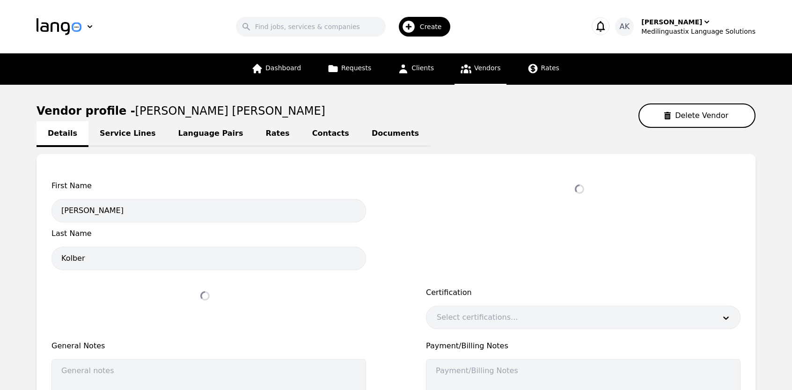
select select "active"
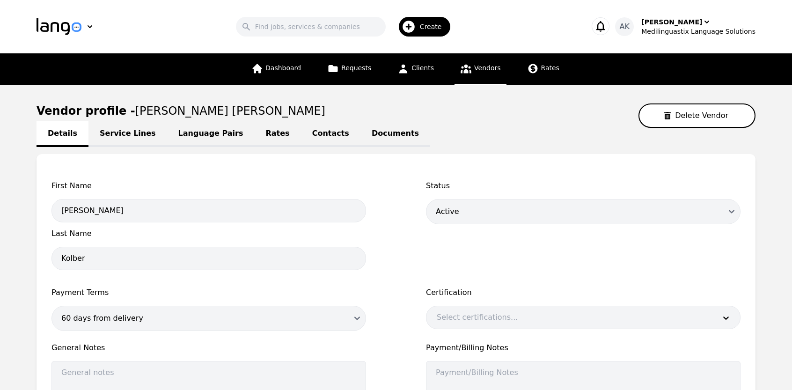
click at [132, 134] on link "Service Lines" at bounding box center [128, 134] width 79 height 26
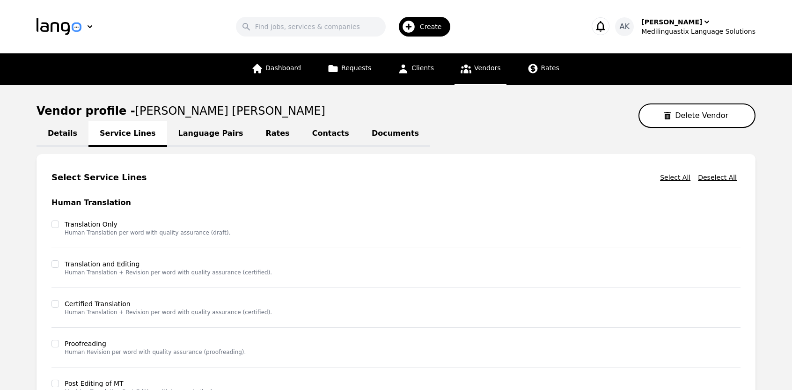
click at [193, 136] on link "Language Pairs" at bounding box center [211, 134] width 88 height 26
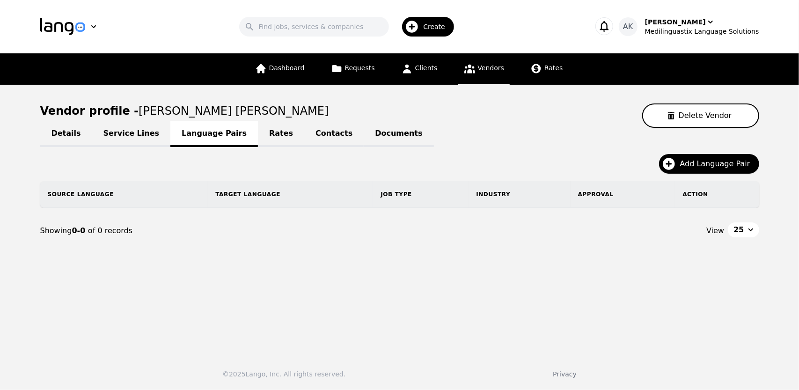
click at [263, 136] on link "Rates" at bounding box center [281, 134] width 46 height 26
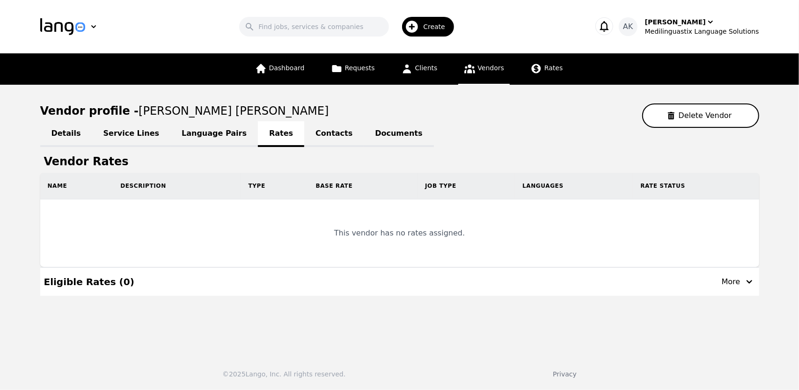
click at [116, 133] on link "Service Lines" at bounding box center [131, 134] width 79 height 26
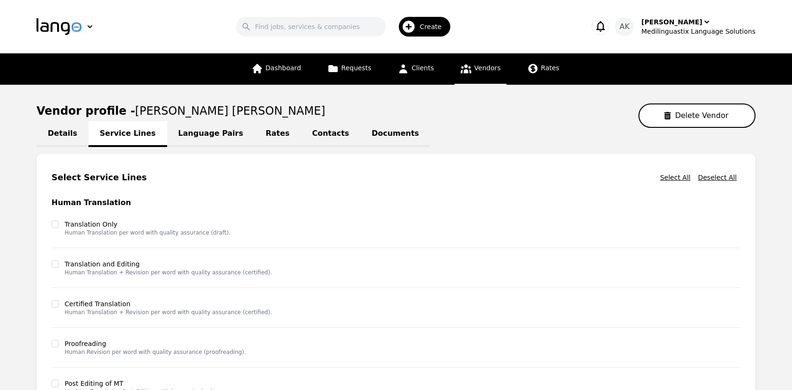
click at [48, 138] on link "Details" at bounding box center [63, 134] width 52 height 26
select select "active"
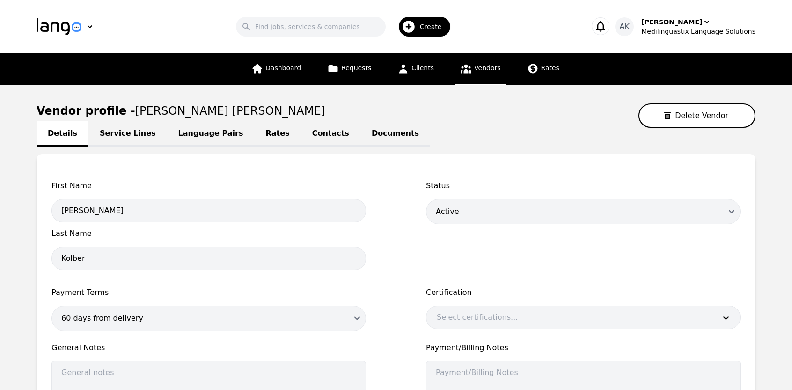
click at [301, 135] on link "Contacts" at bounding box center [330, 134] width 59 height 26
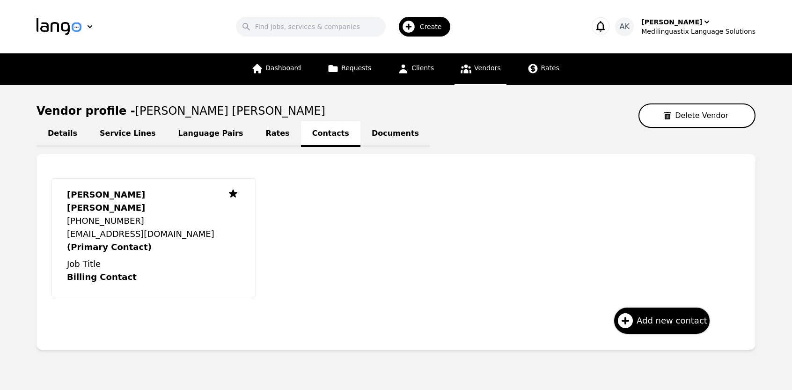
click at [179, 139] on link "Language Pairs" at bounding box center [211, 134] width 88 height 26
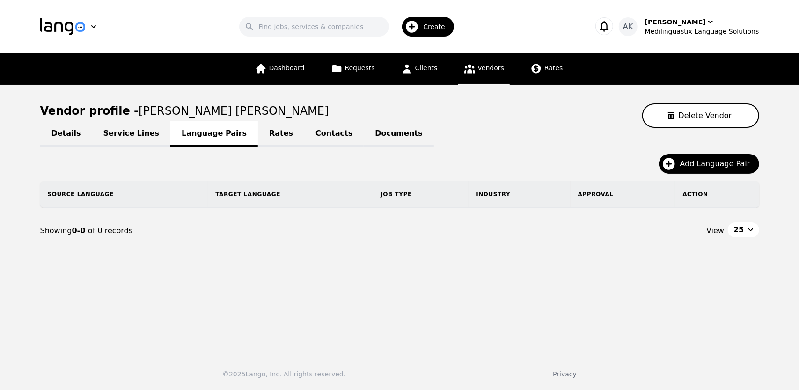
click at [122, 135] on link "Service Lines" at bounding box center [131, 134] width 79 height 26
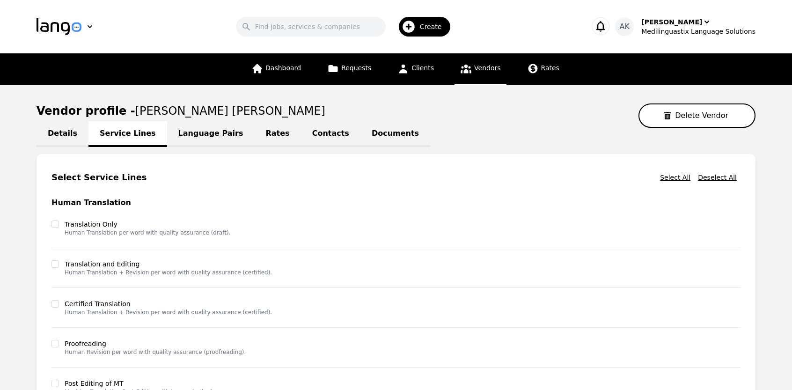
click at [464, 77] on link "Vendors" at bounding box center [481, 68] width 52 height 31
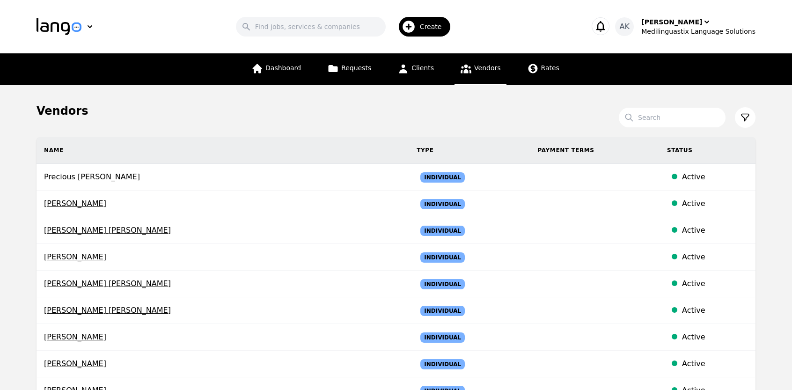
click at [0, 191] on main "Vendors Search Name Type Payment Terms Status Precious Chidinma Nwosu Individua…" at bounding box center [396, 353] width 792 height 536
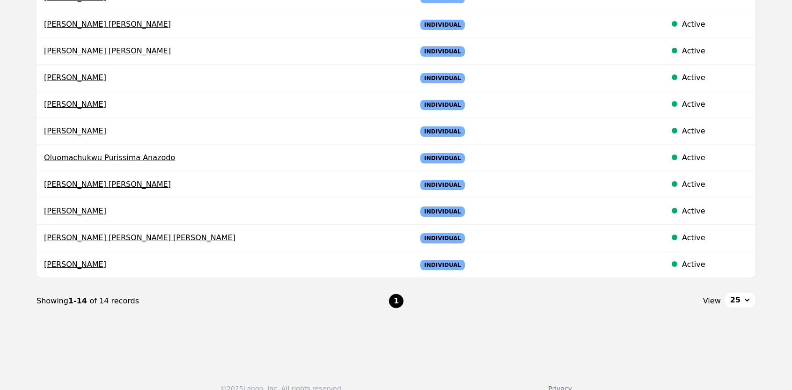
scroll to position [262, 0]
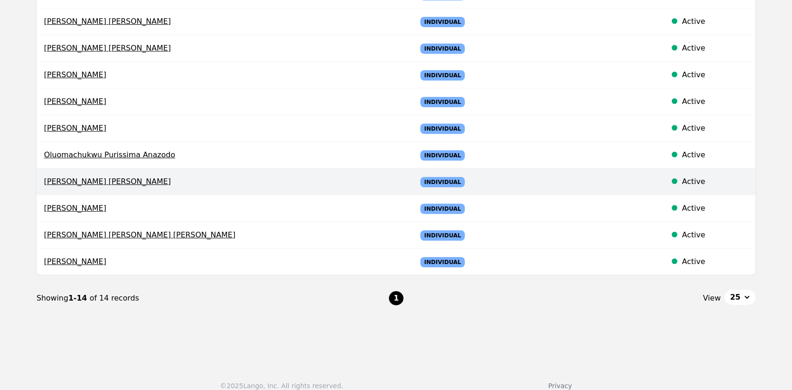
click at [94, 180] on span "[PERSON_NAME] [PERSON_NAME]" at bounding box center [223, 181] width 358 height 11
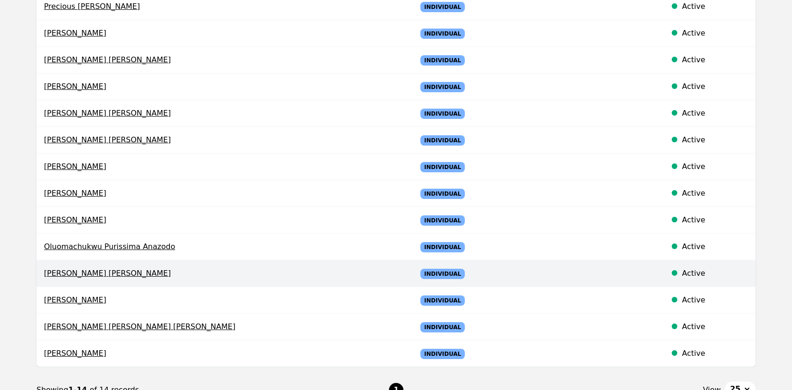
select select "active"
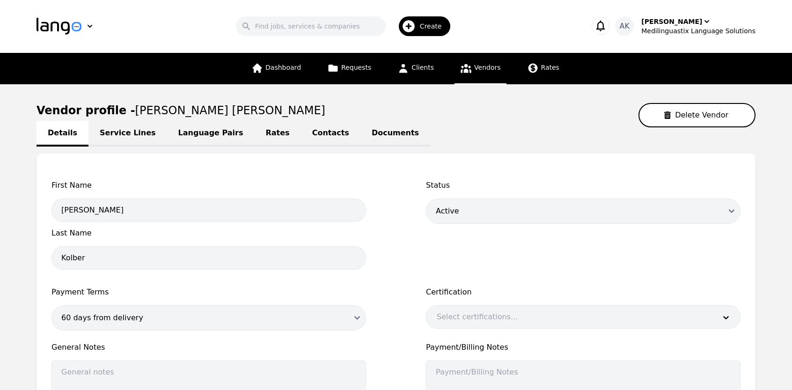
scroll to position [0, 0]
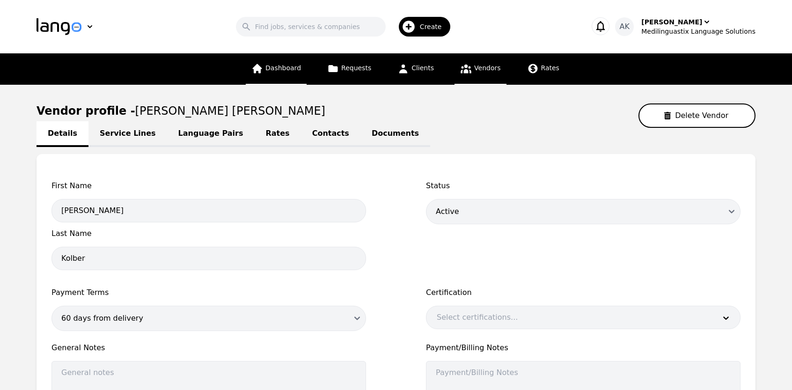
click at [278, 70] on span "Dashboard" at bounding box center [284, 67] width 36 height 7
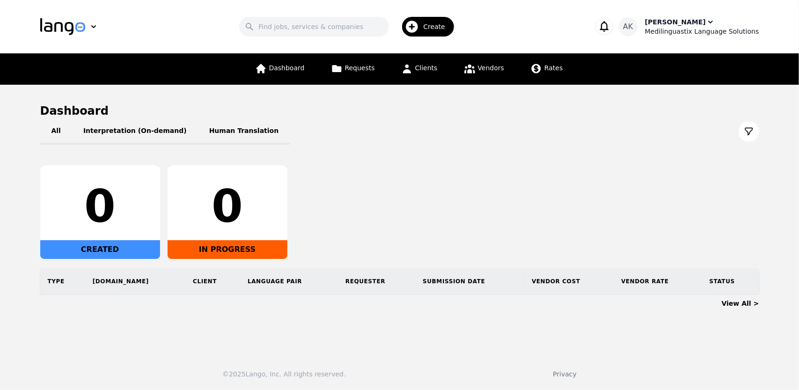
click at [666, 30] on div "Medilinguastix Language Solutions" at bounding box center [702, 31] width 114 height 9
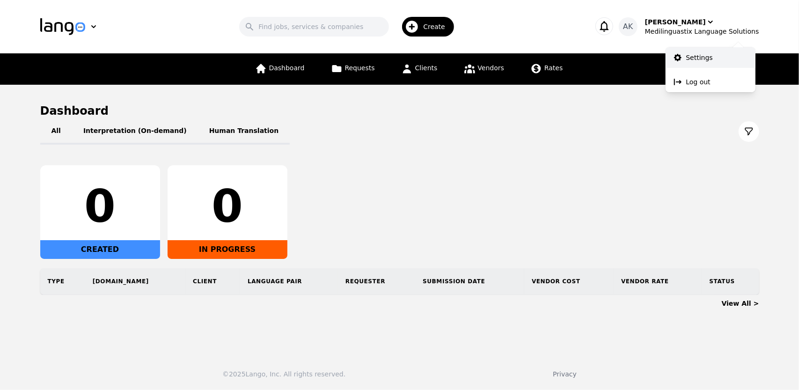
click at [699, 57] on p "Settings" at bounding box center [699, 57] width 27 height 9
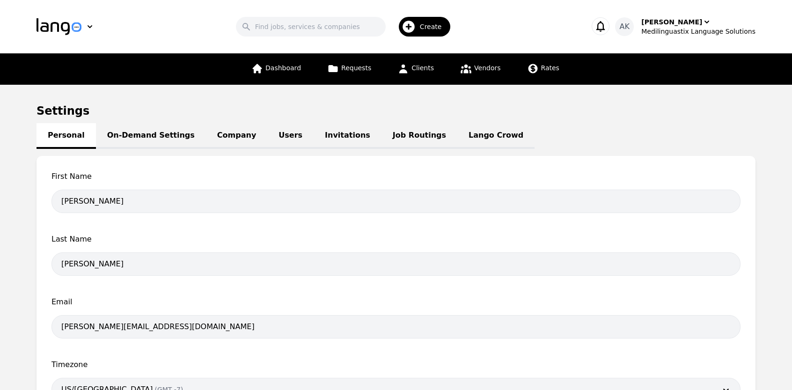
click at [314, 134] on link "Invitations" at bounding box center [348, 136] width 68 height 26
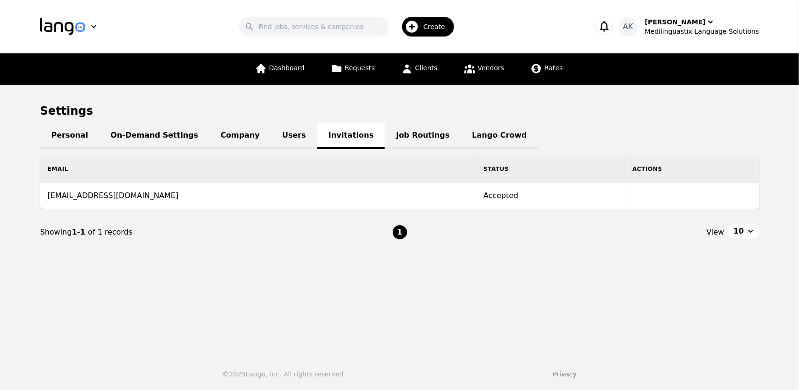
click at [271, 138] on link "Users" at bounding box center [294, 136] width 46 height 26
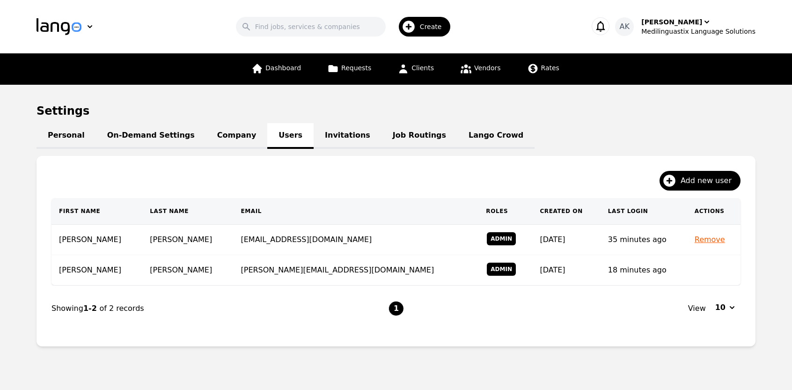
click at [219, 133] on link "Company" at bounding box center [236, 136] width 61 height 26
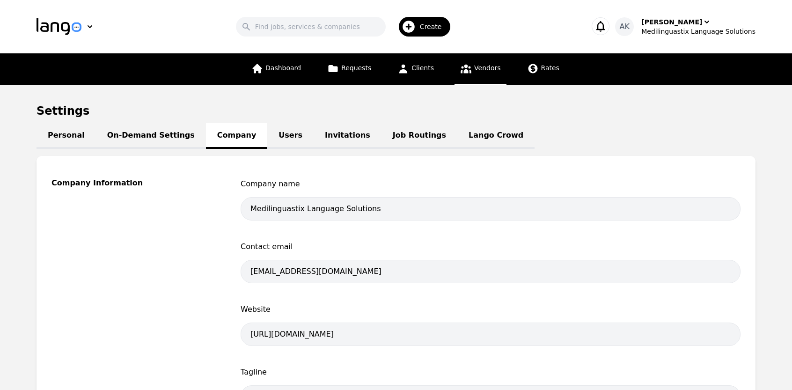
click at [475, 70] on span "Vendors" at bounding box center [487, 67] width 26 height 7
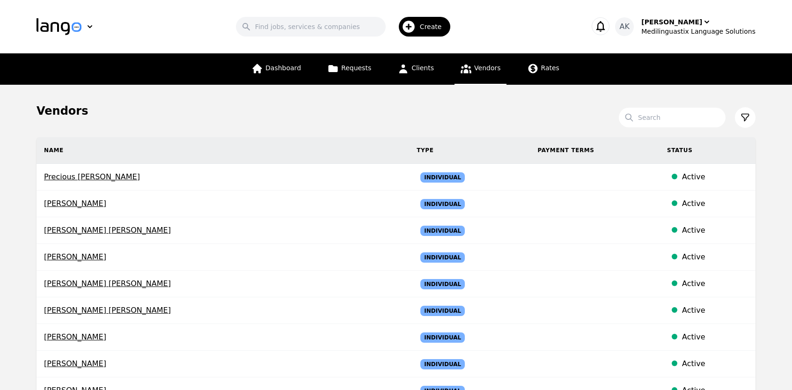
click at [0, 200] on main "Vendors Search Name Type Payment Terms Status Precious Chidinma Nwosu Individua…" at bounding box center [396, 353] width 792 height 536
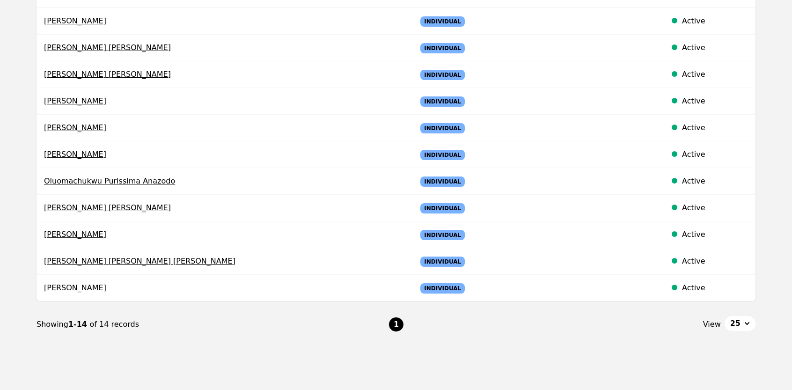
scroll to position [270, 0]
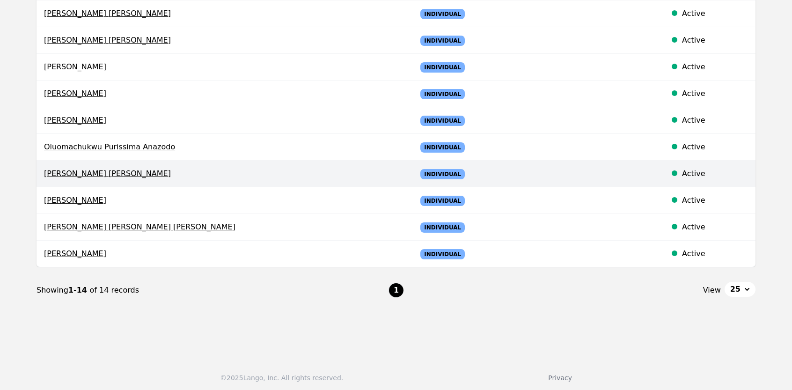
click at [70, 176] on span "[PERSON_NAME] [PERSON_NAME]" at bounding box center [223, 173] width 358 height 11
select select "active"
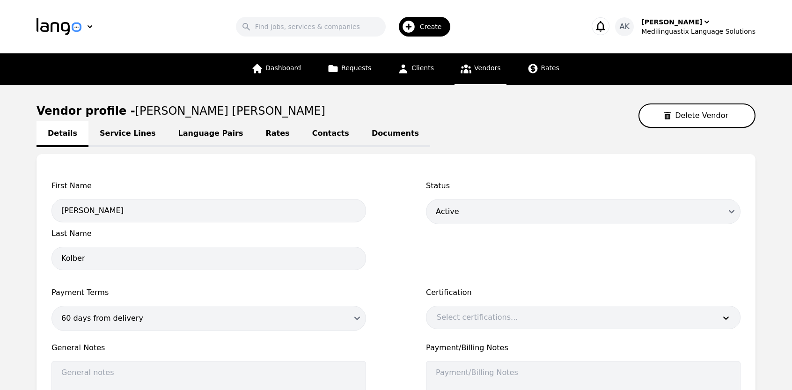
click at [101, 140] on link "Service Lines" at bounding box center [128, 134] width 79 height 26
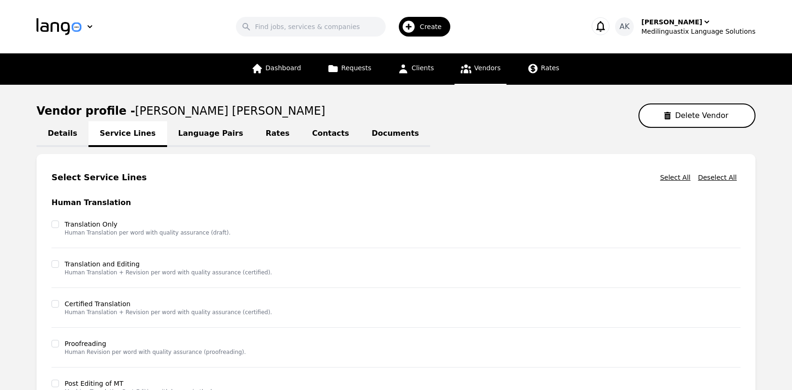
click at [174, 141] on link "Language Pairs" at bounding box center [211, 134] width 88 height 26
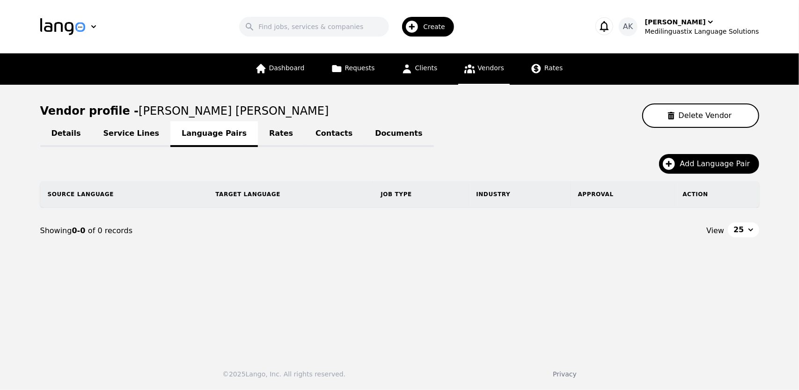
click at [258, 140] on link "Rates" at bounding box center [281, 134] width 46 height 26
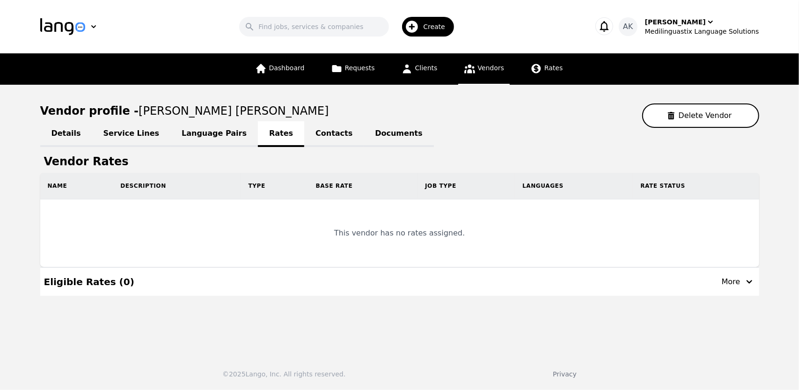
click at [304, 141] on link "Contacts" at bounding box center [333, 134] width 59 height 26
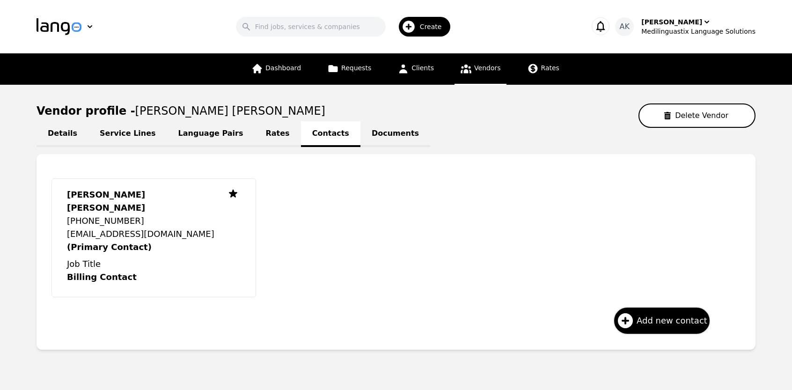
click at [361, 140] on link "Documents" at bounding box center [396, 134] width 70 height 26
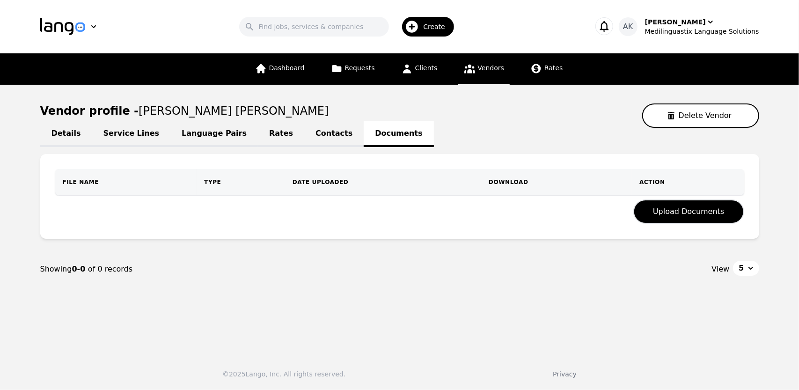
click at [190, 131] on link "Language Pairs" at bounding box center [214, 134] width 88 height 26
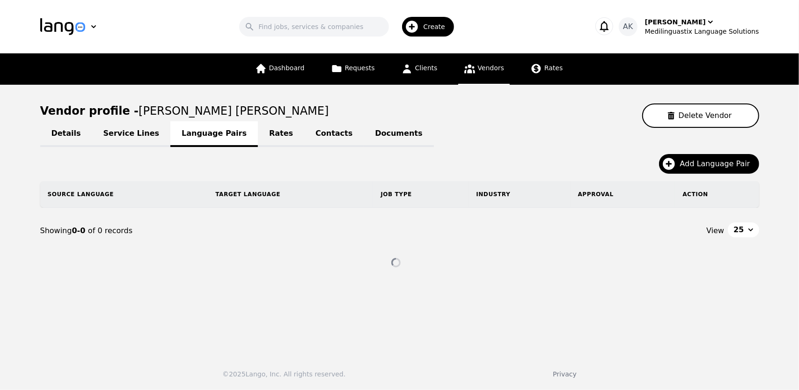
click at [105, 133] on link "Service Lines" at bounding box center [131, 134] width 79 height 26
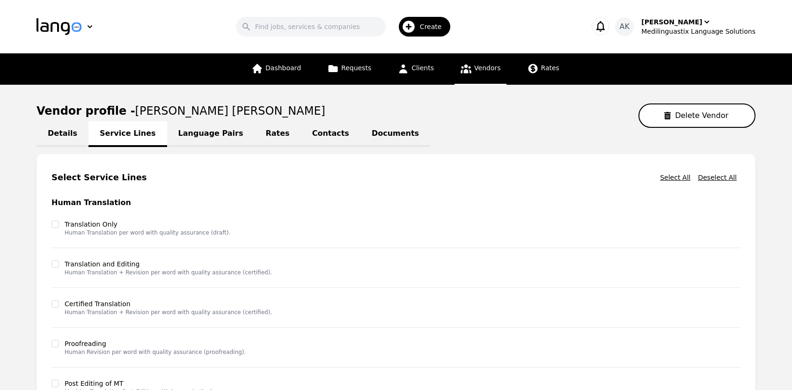
click at [0, 236] on main "Vendor profile - Guadalupe Gomez Kolber Delete Vendor Details Service Lines Lan…" at bounding box center [396, 324] width 792 height 478
click at [57, 130] on link "Details" at bounding box center [63, 134] width 52 height 26
select select "active"
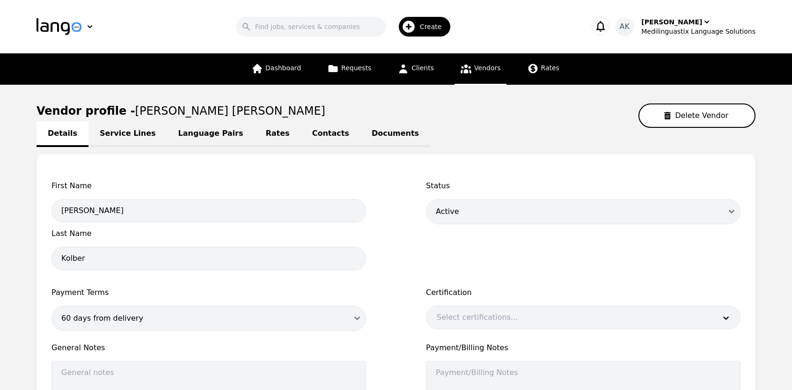
click at [15, 253] on main "Vendor profile - Guadalupe Gomez Kolber Delete Vendor Details Service Lines Lan…" at bounding box center [396, 302] width 792 height 435
click at [669, 22] on div "[PERSON_NAME]" at bounding box center [672, 21] width 61 height 9
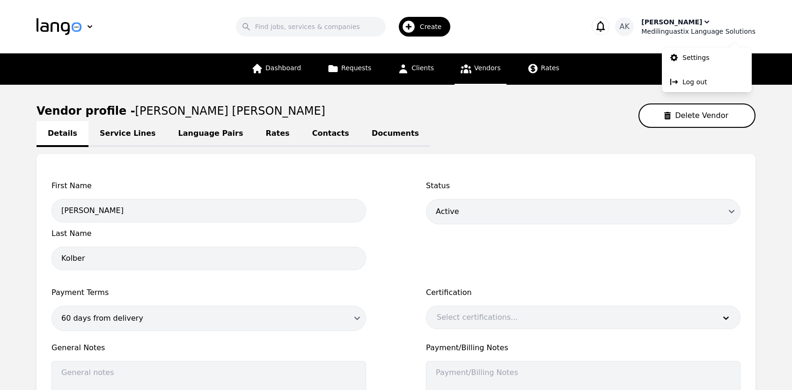
click at [666, 22] on div "[PERSON_NAME]" at bounding box center [672, 21] width 61 height 9
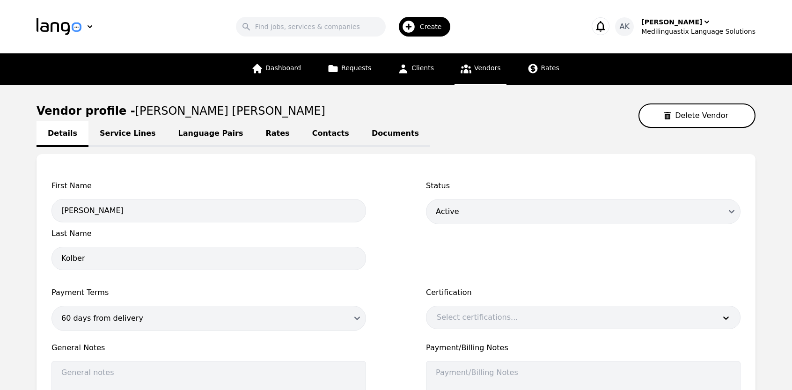
click at [607, 24] on icon "button" at bounding box center [600, 26] width 13 height 13
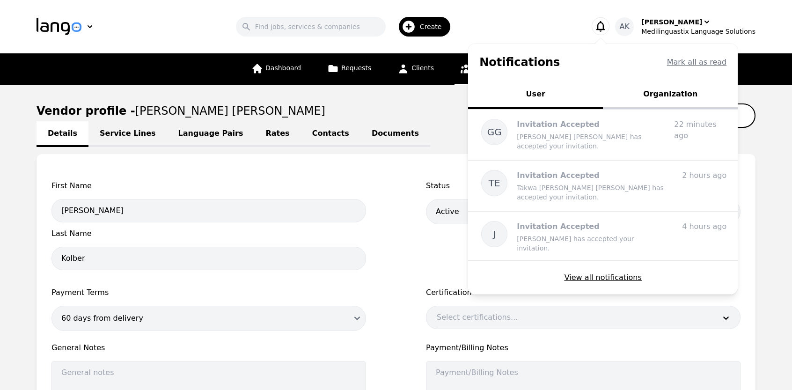
click at [531, 19] on div "Search Create" at bounding box center [346, 26] width 454 height 27
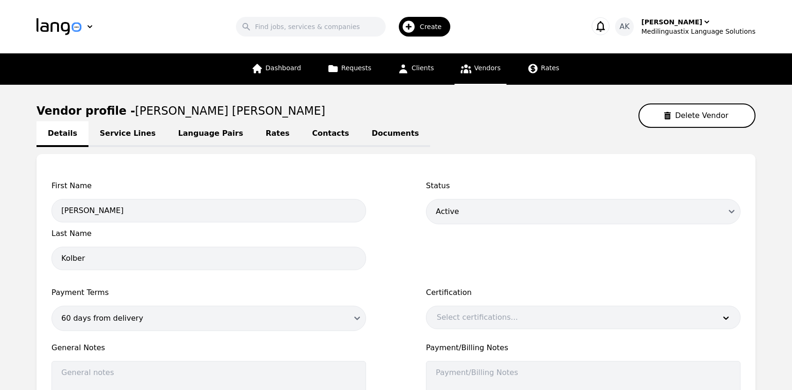
click at [173, 25] on div "Search Create" at bounding box center [346, 26] width 454 height 27
click at [113, 141] on link "Service Lines" at bounding box center [128, 134] width 79 height 26
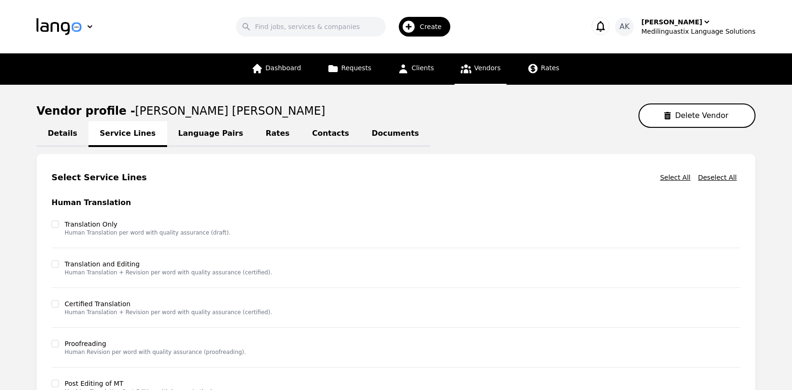
click at [184, 136] on link "Language Pairs" at bounding box center [211, 134] width 88 height 26
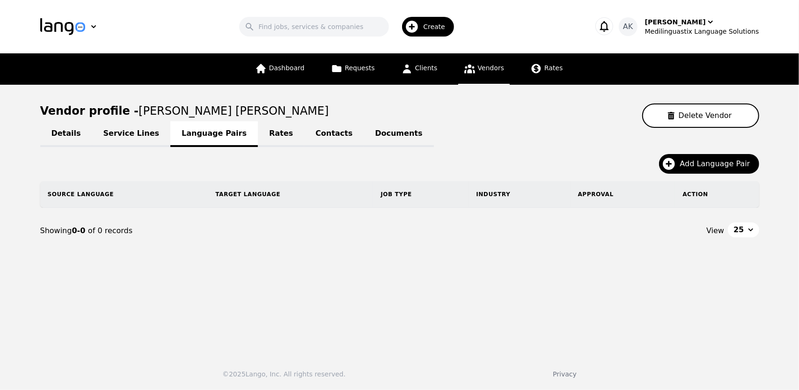
click at [258, 135] on link "Rates" at bounding box center [281, 134] width 46 height 26
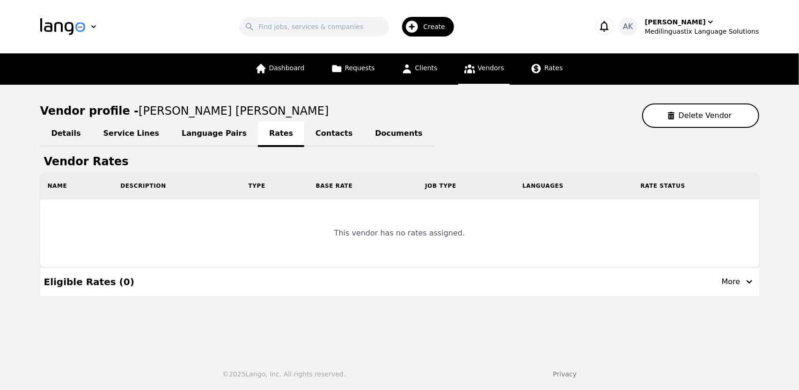
click at [304, 137] on link "Contacts" at bounding box center [333, 134] width 59 height 26
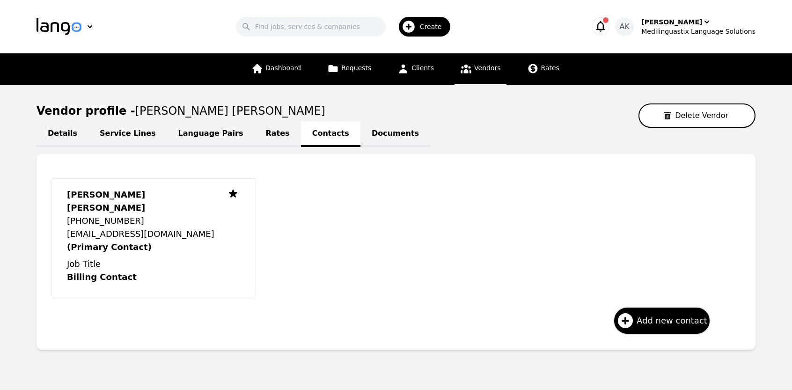
click at [609, 21] on span "button" at bounding box center [606, 20] width 6 height 6
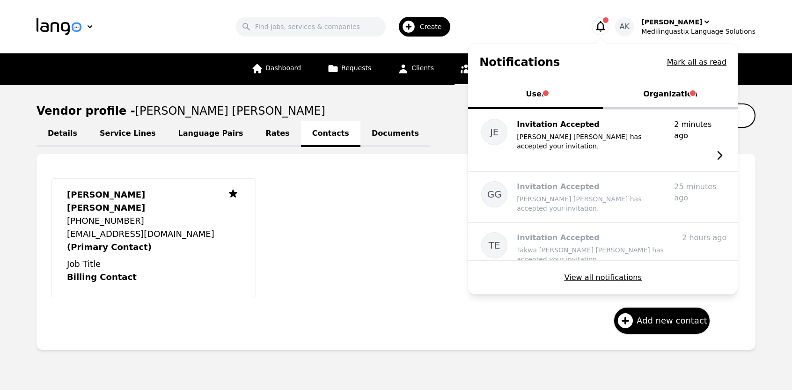
click at [667, 91] on button "Organization" at bounding box center [670, 95] width 135 height 28
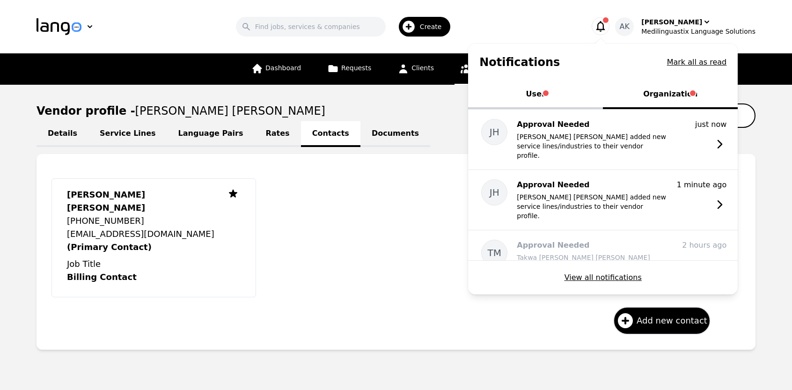
click at [545, 97] on button "User" at bounding box center [535, 95] width 135 height 28
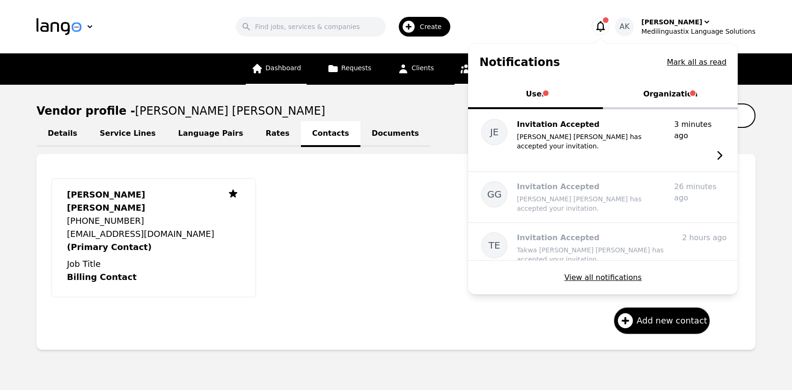
click at [287, 69] on span "Dashboard" at bounding box center [284, 67] width 36 height 7
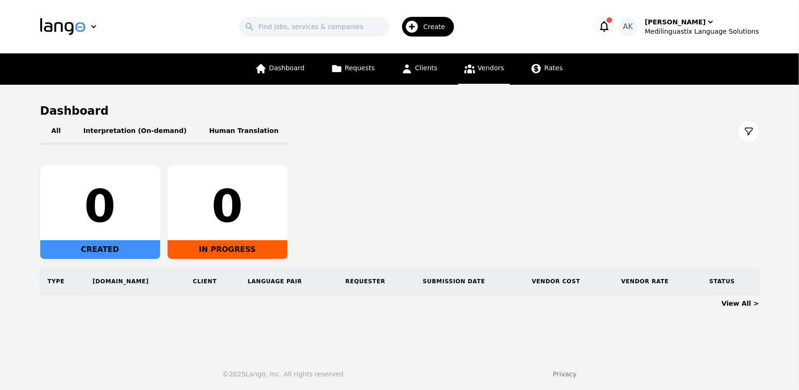
click at [491, 71] on span "Vendors" at bounding box center [491, 67] width 26 height 7
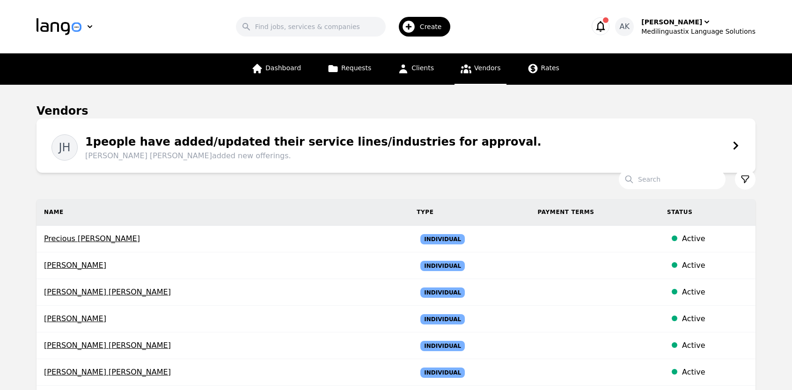
click at [607, 29] on icon "button" at bounding box center [600, 26] width 13 height 13
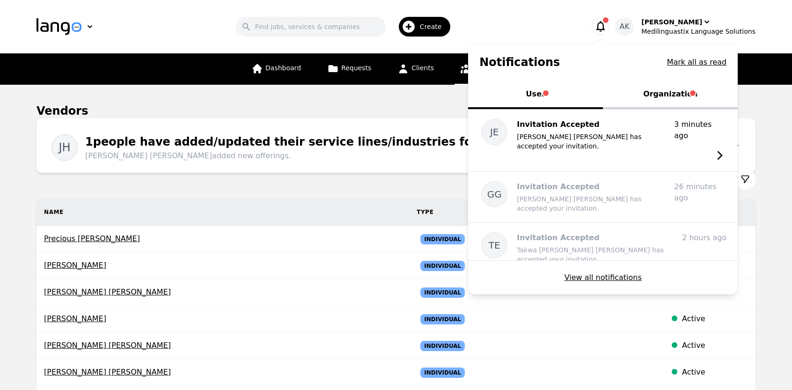
click at [657, 96] on button "Organization" at bounding box center [670, 95] width 135 height 28
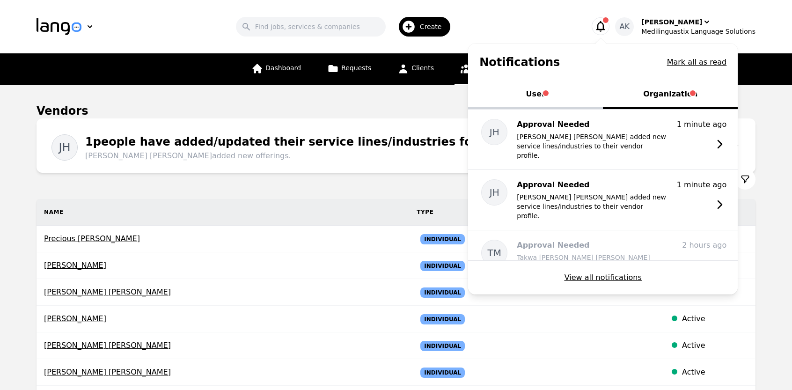
click at [547, 92] on button "User" at bounding box center [535, 95] width 135 height 28
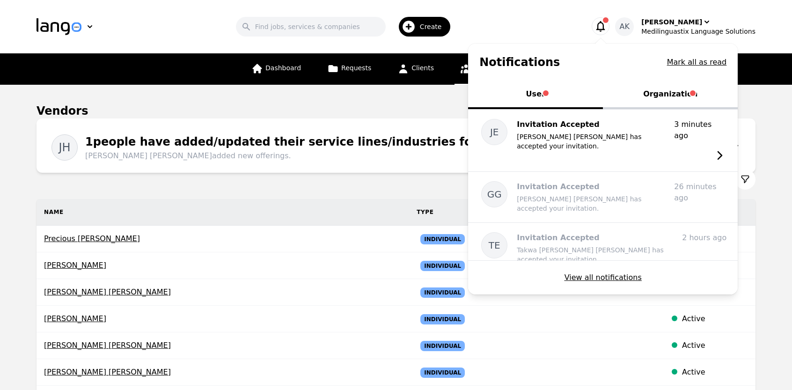
click at [528, 17] on div "Search Create" at bounding box center [346, 26] width 454 height 27
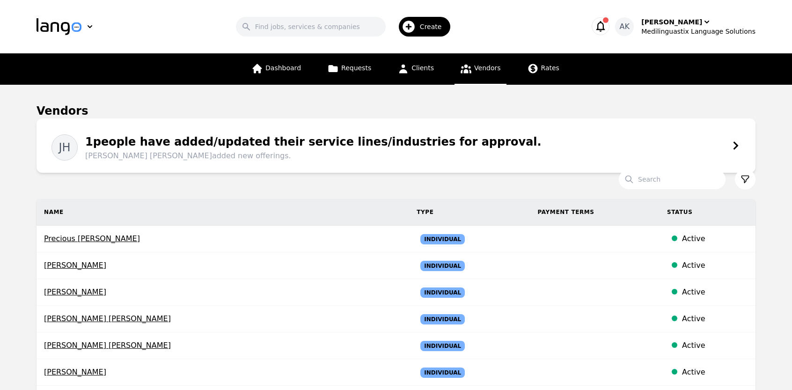
click at [607, 28] on icon "button" at bounding box center [600, 26] width 13 height 13
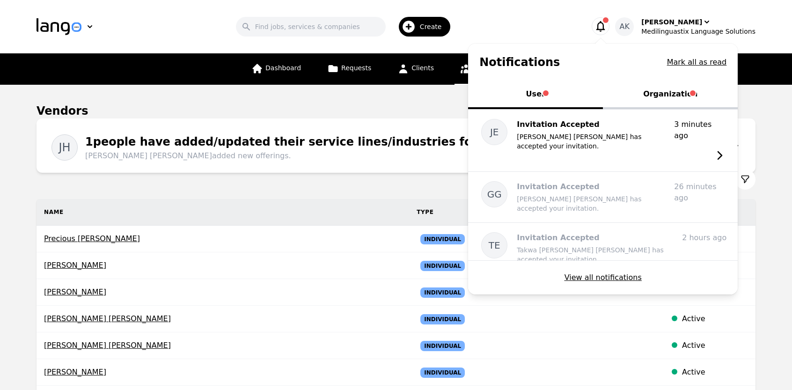
click at [669, 93] on button "Organization" at bounding box center [670, 95] width 135 height 28
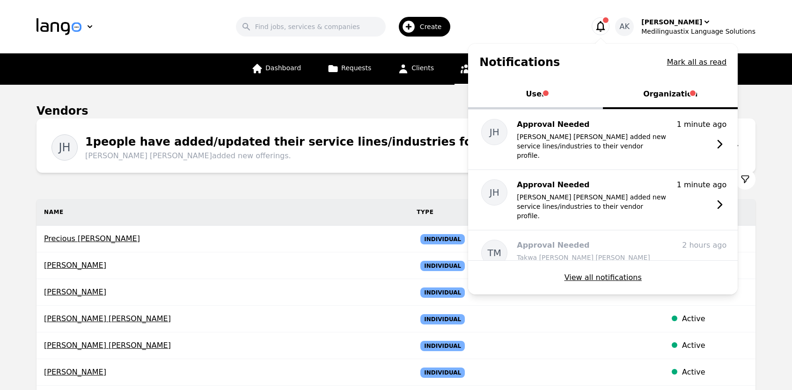
click at [550, 98] on button "User" at bounding box center [535, 95] width 135 height 28
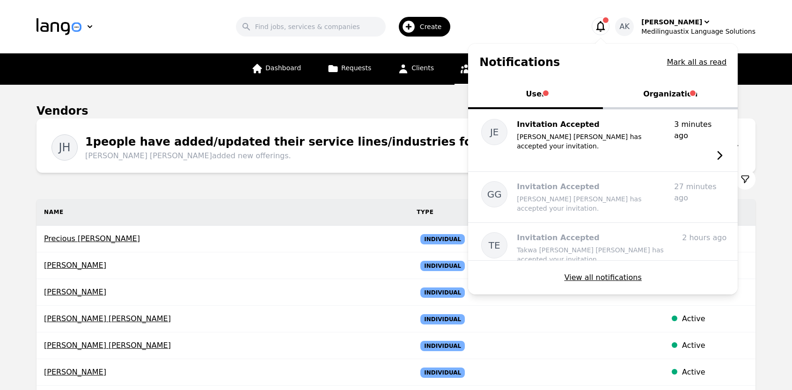
click at [674, 97] on button "Organization" at bounding box center [670, 95] width 135 height 28
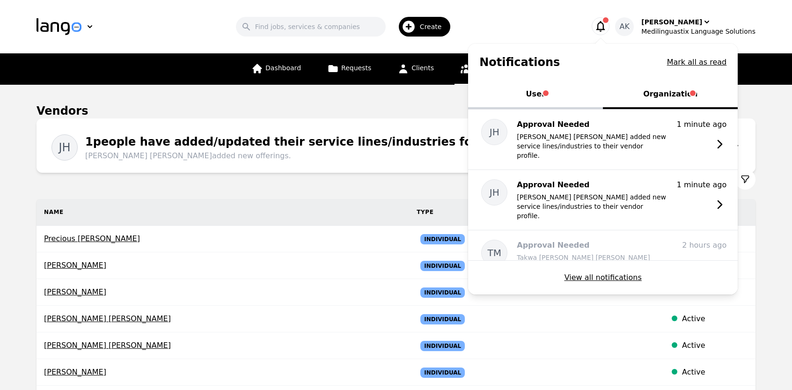
click at [542, 92] on button "User" at bounding box center [535, 95] width 135 height 28
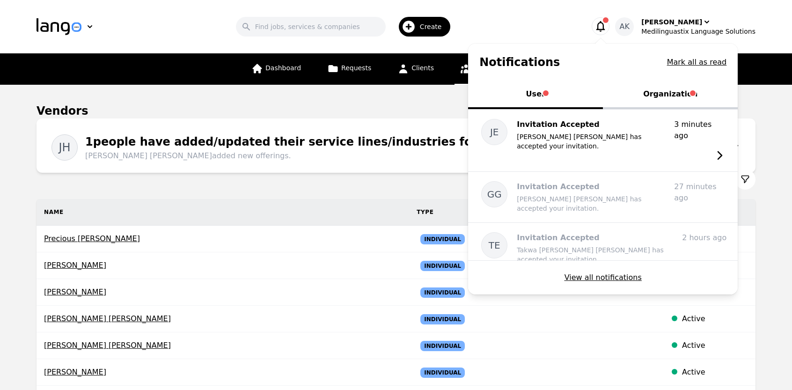
click at [672, 89] on button "Organization" at bounding box center [670, 95] width 135 height 28
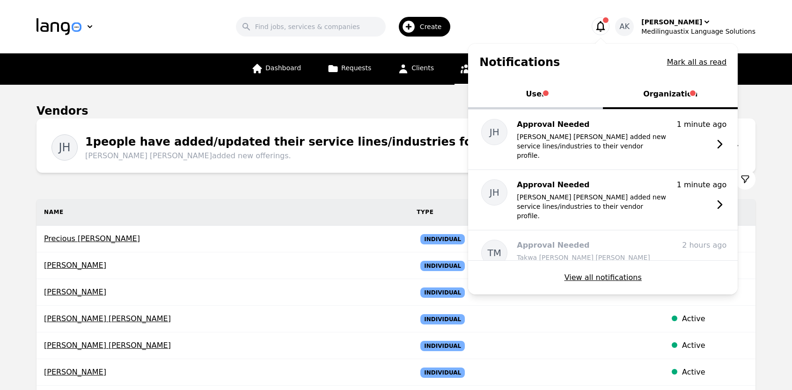
click at [498, 7] on header "Search Create Notifications Mark all as read User Organization JE Invitation Ac…" at bounding box center [396, 26] width 792 height 53
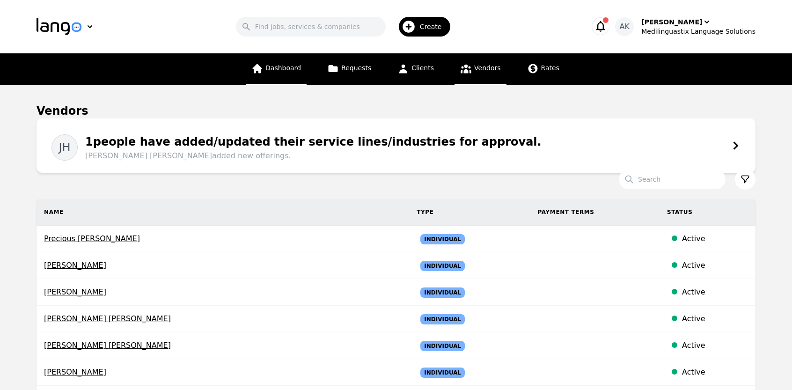
click at [282, 65] on span "Dashboard" at bounding box center [284, 67] width 36 height 7
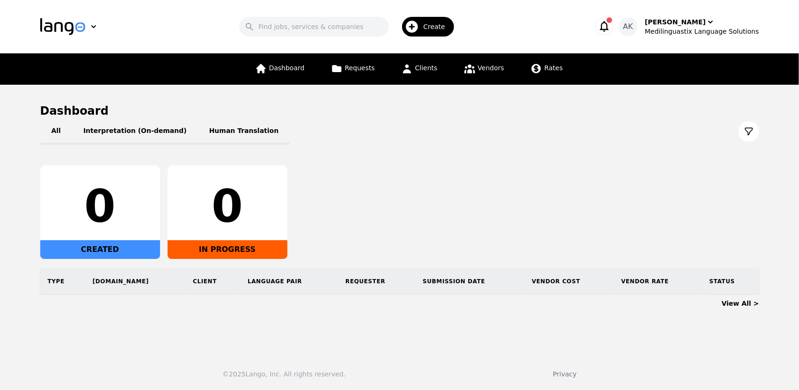
click at [217, 31] on div "Search Create" at bounding box center [350, 26] width 454 height 27
click at [613, 19] on button "button" at bounding box center [605, 26] width 18 height 18
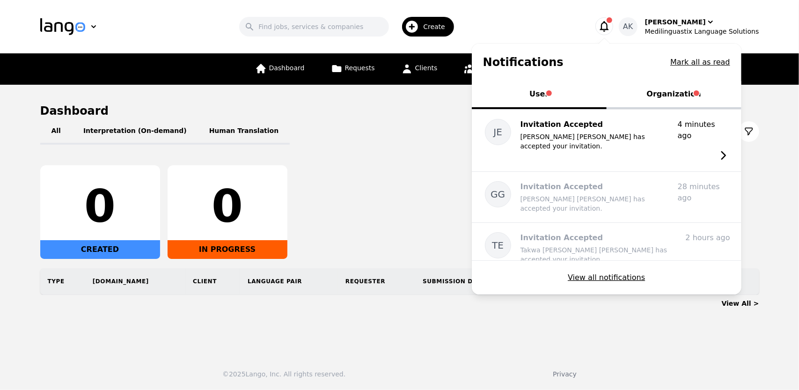
click at [673, 94] on button "Organization" at bounding box center [674, 95] width 135 height 28
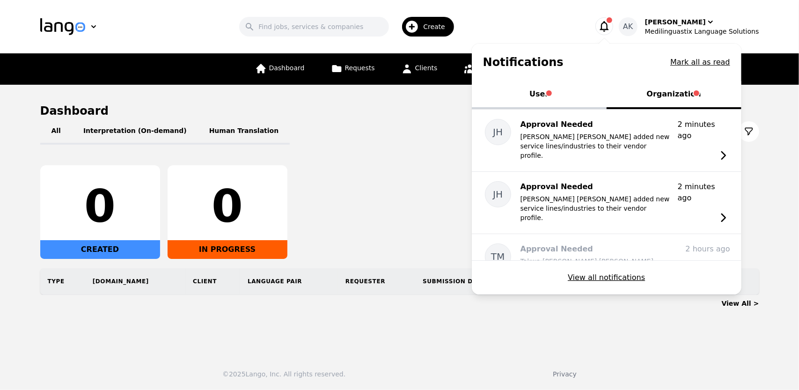
click at [554, 97] on button "User" at bounding box center [539, 95] width 135 height 28
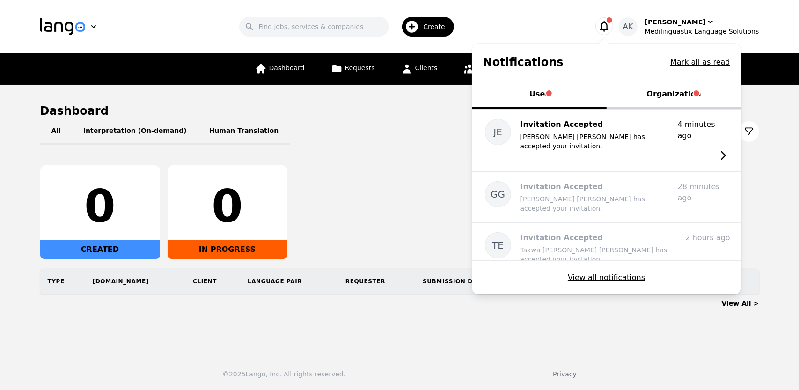
click at [655, 99] on button "Organization" at bounding box center [674, 95] width 135 height 28
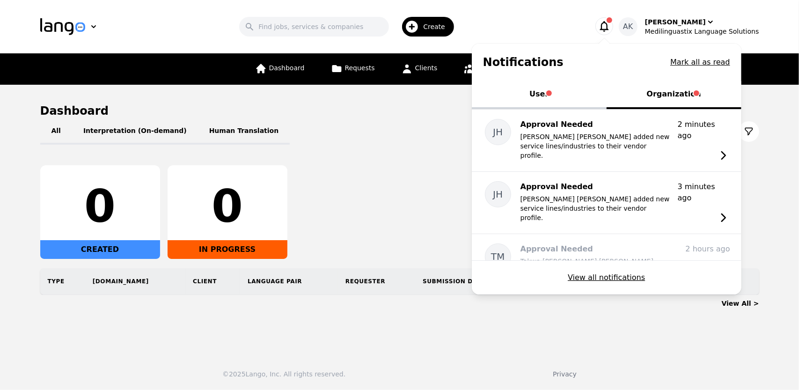
click at [558, 102] on button "User" at bounding box center [539, 95] width 135 height 28
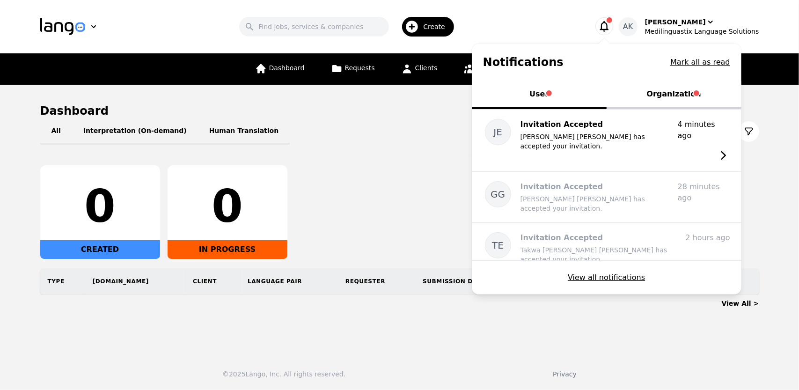
click at [510, 27] on div "Search Create" at bounding box center [350, 26] width 454 height 27
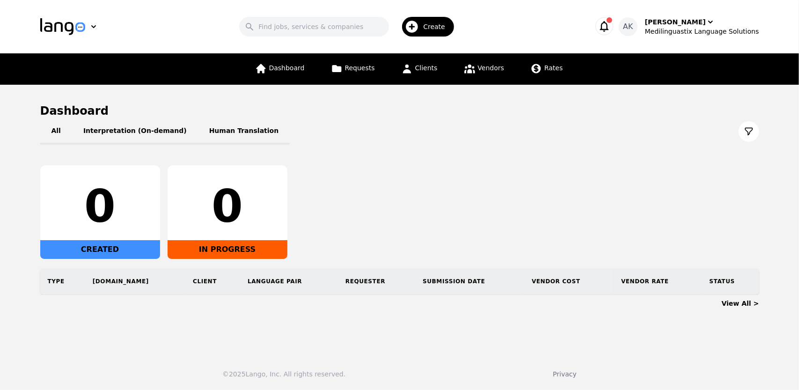
click at [609, 23] on icon "button" at bounding box center [604, 26] width 9 height 11
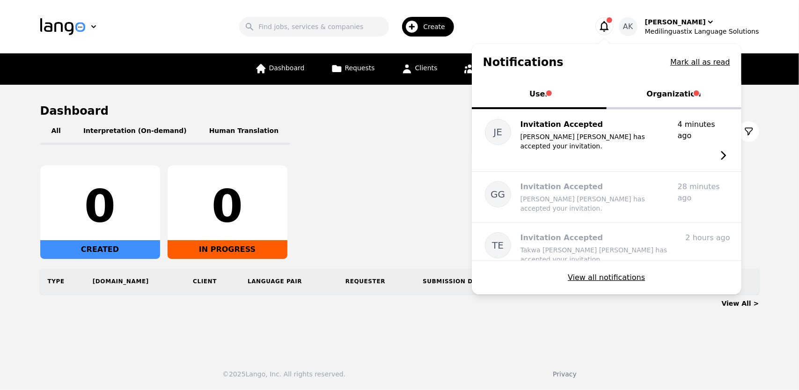
click at [674, 91] on button "Organization" at bounding box center [674, 95] width 135 height 28
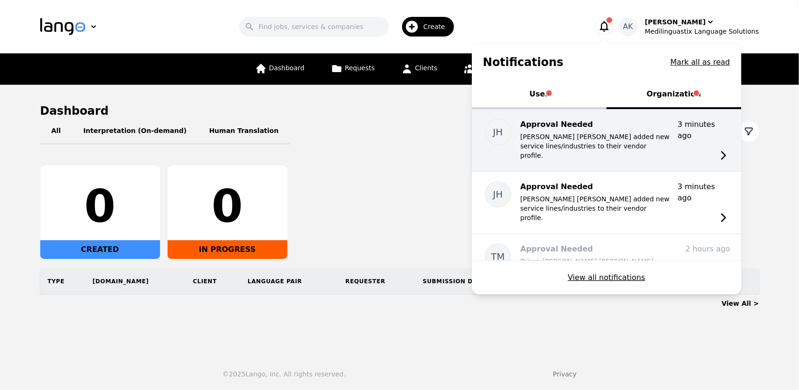
click at [625, 138] on p "Jairo Eliecer Granda Hidalgo added new service lines/industries to their vendor…" at bounding box center [596, 146] width 150 height 28
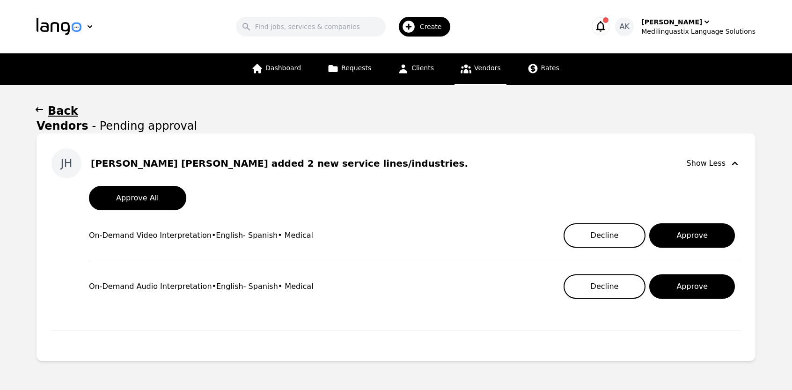
click at [465, 67] on icon at bounding box center [466, 69] width 12 height 12
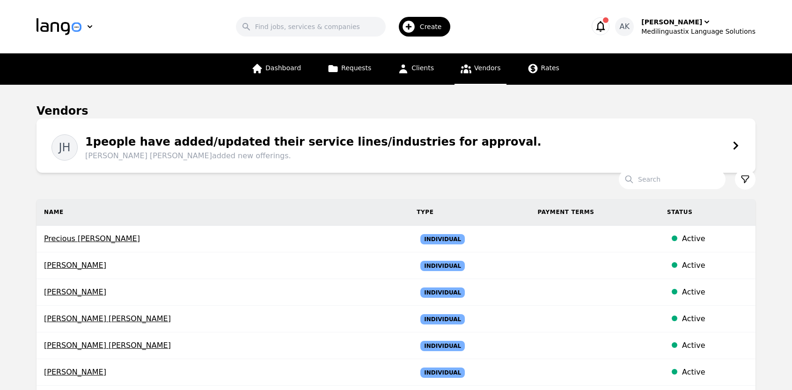
click at [237, 141] on div "1 people have added/updated their service lines/industries for approval. Jairo …" at bounding box center [310, 147] width 464 height 28
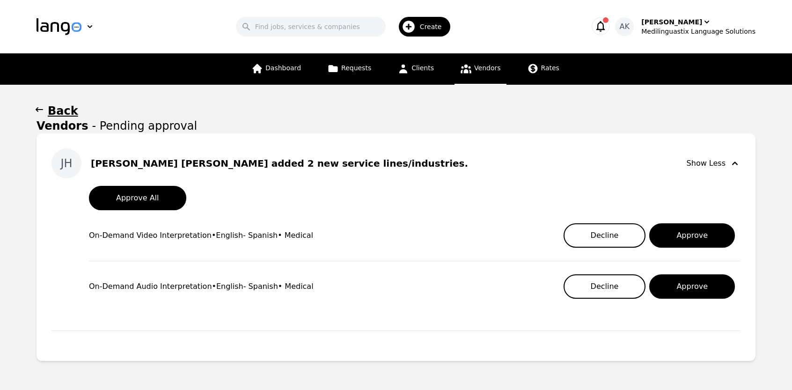
click at [474, 68] on span "Vendors" at bounding box center [487, 67] width 26 height 7
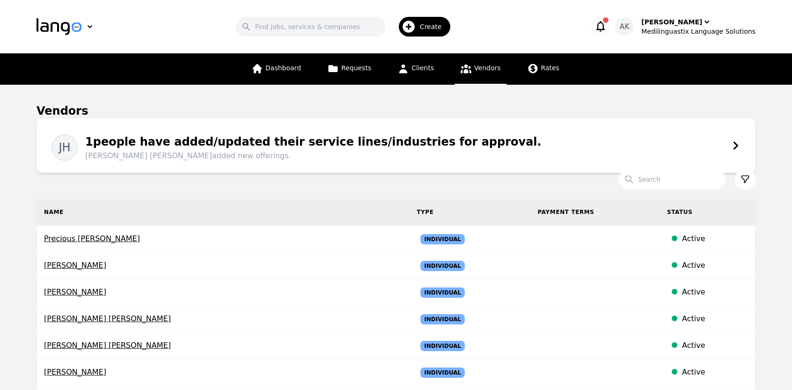
click at [0, 298] on main "Vendors JH 1 people have added/updated their service lines/industries for appro…" at bounding box center [396, 384] width 792 height 598
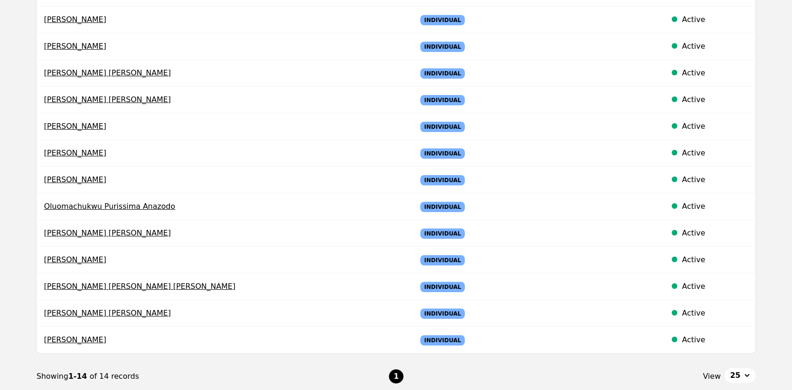
scroll to position [281, 0]
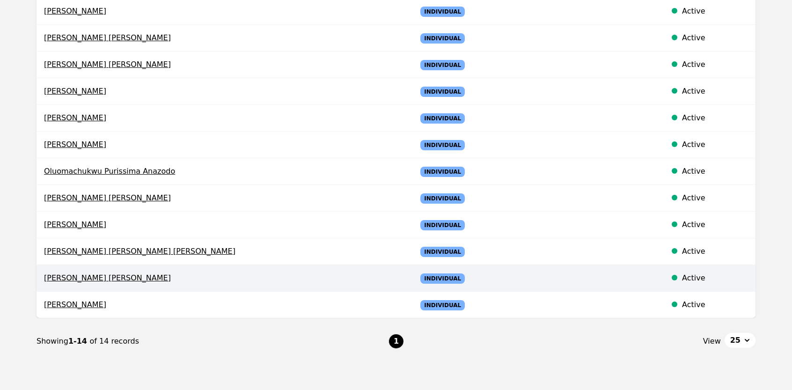
click at [90, 280] on span "[PERSON_NAME] [PERSON_NAME]" at bounding box center [223, 278] width 358 height 11
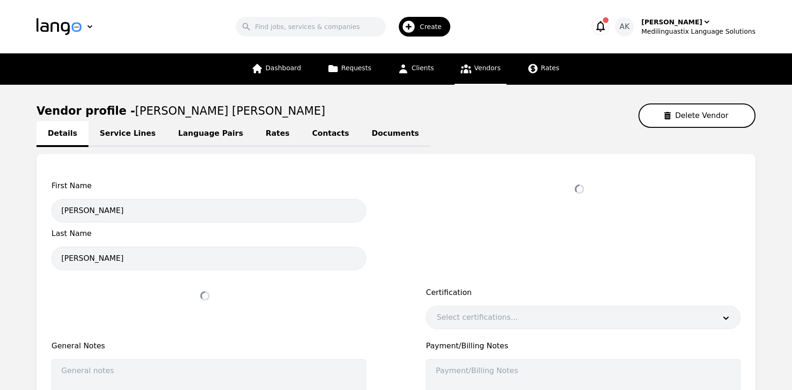
select select "active"
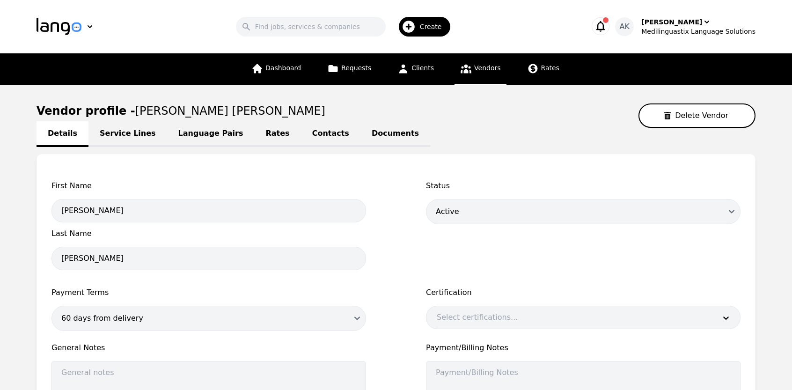
click at [111, 132] on link "Service Lines" at bounding box center [128, 134] width 79 height 26
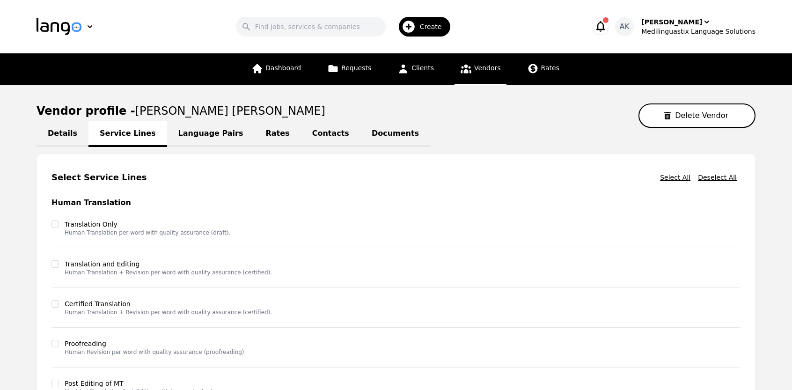
click at [179, 135] on link "Language Pairs" at bounding box center [211, 134] width 88 height 26
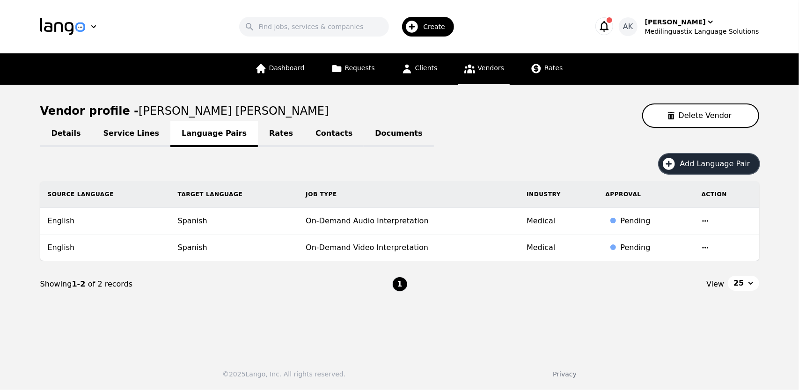
click at [675, 162] on icon "button" at bounding box center [669, 163] width 15 height 15
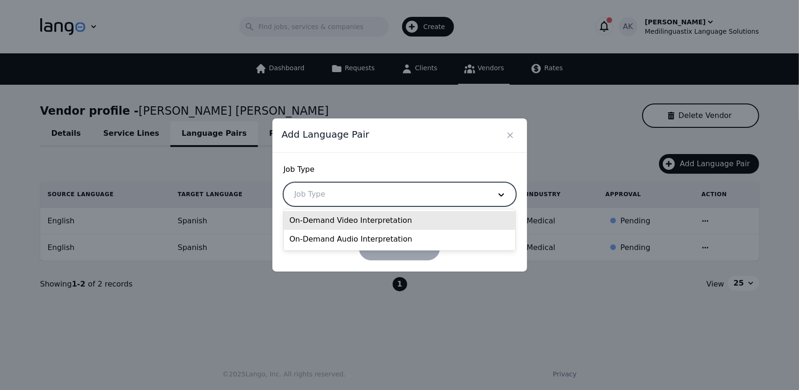
click at [331, 199] on div at bounding box center [385, 194] width 203 height 22
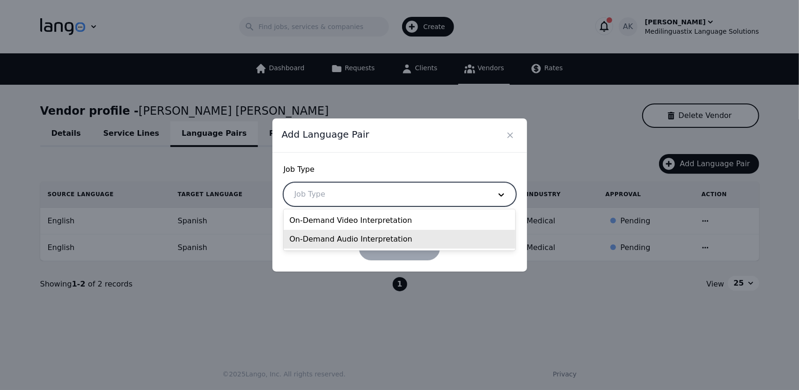
click at [328, 241] on div "On-Demand Audio Interpretation" at bounding box center [400, 239] width 232 height 19
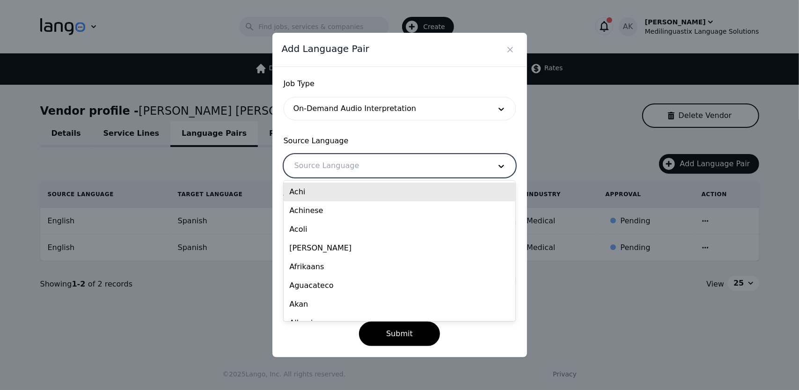
click at [326, 168] on div at bounding box center [385, 166] width 203 height 22
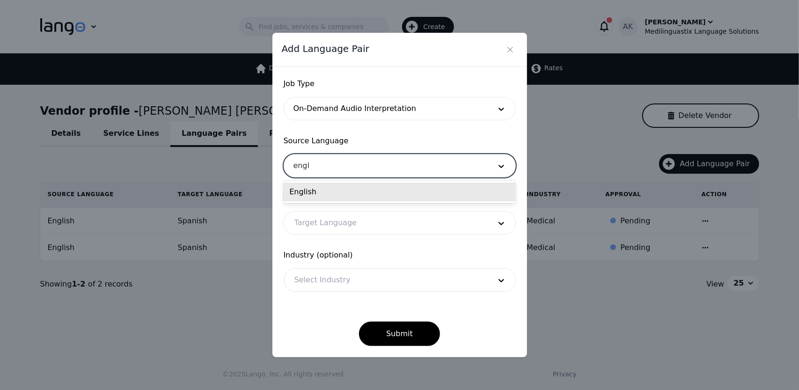
type input "engli"
click at [310, 192] on div "English" at bounding box center [400, 192] width 232 height 19
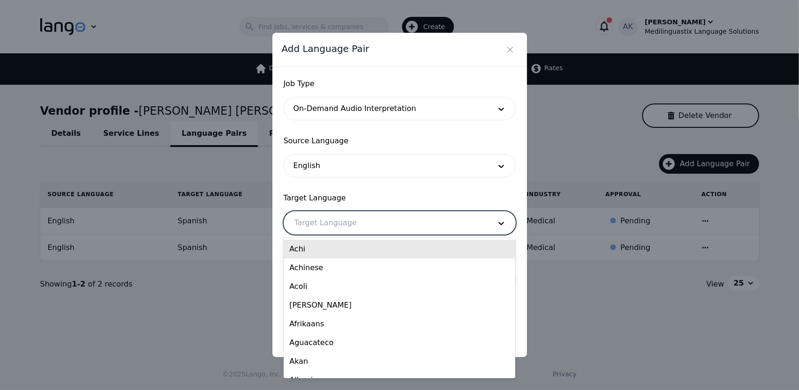
click at [318, 223] on div at bounding box center [385, 223] width 203 height 22
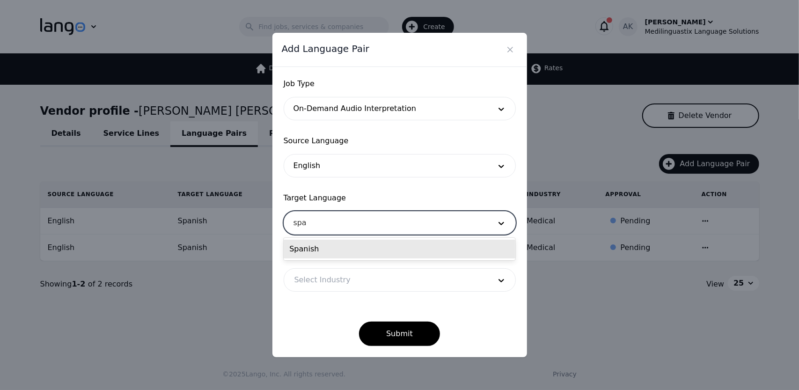
type input "span"
click at [295, 252] on div "Spanish" at bounding box center [400, 249] width 232 height 19
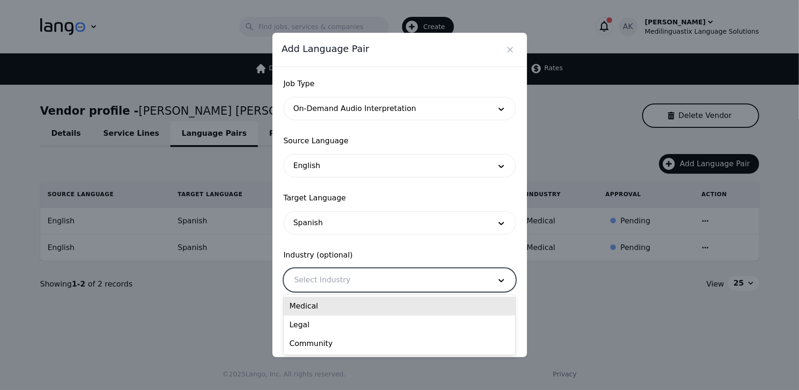
click at [332, 278] on div at bounding box center [385, 280] width 203 height 22
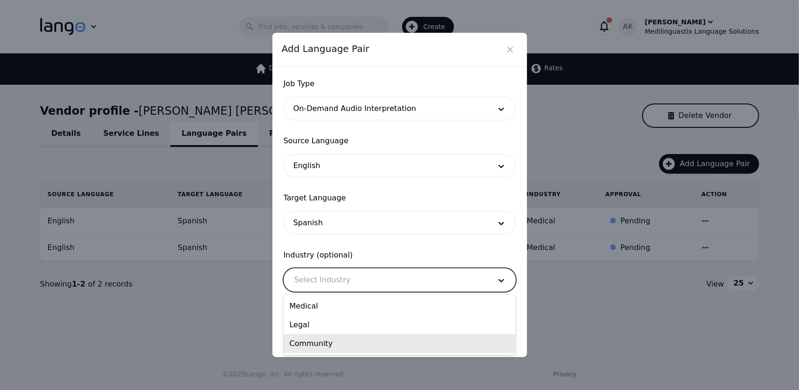
click at [319, 339] on div "Community" at bounding box center [400, 343] width 232 height 19
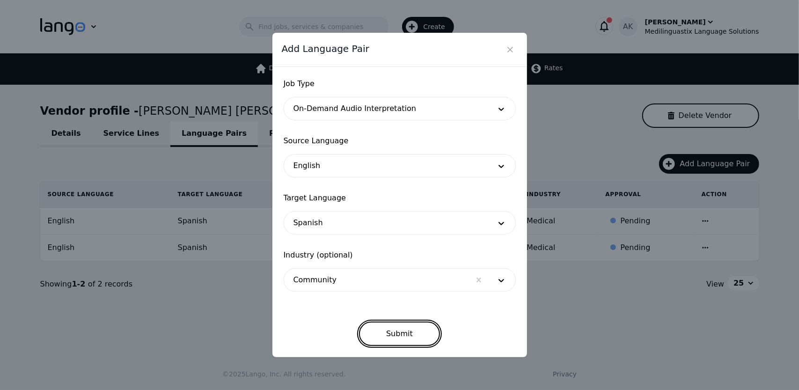
click at [394, 328] on button "Submit" at bounding box center [399, 334] width 81 height 24
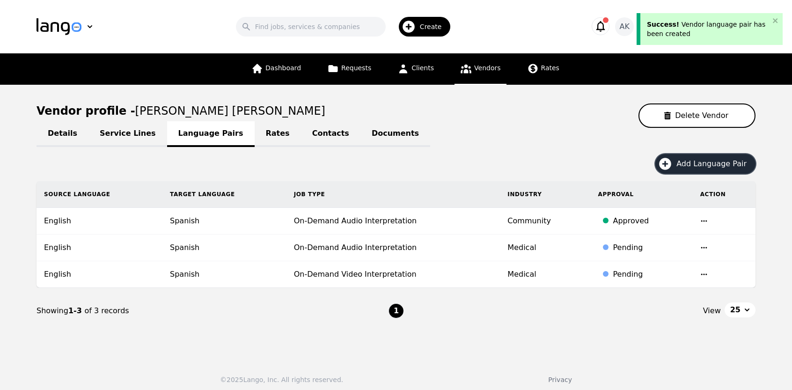
click at [671, 164] on icon "button" at bounding box center [665, 164] width 12 height 12
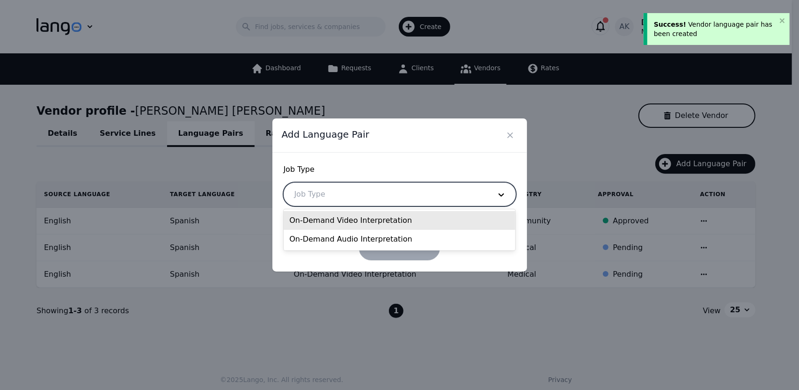
click at [378, 191] on div at bounding box center [385, 194] width 203 height 22
click at [348, 225] on div "On-Demand Video Interpretation" at bounding box center [400, 220] width 232 height 19
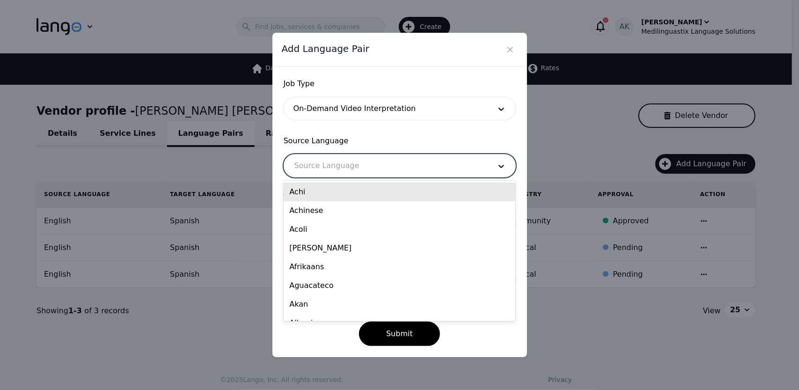
click at [333, 166] on div at bounding box center [385, 166] width 203 height 22
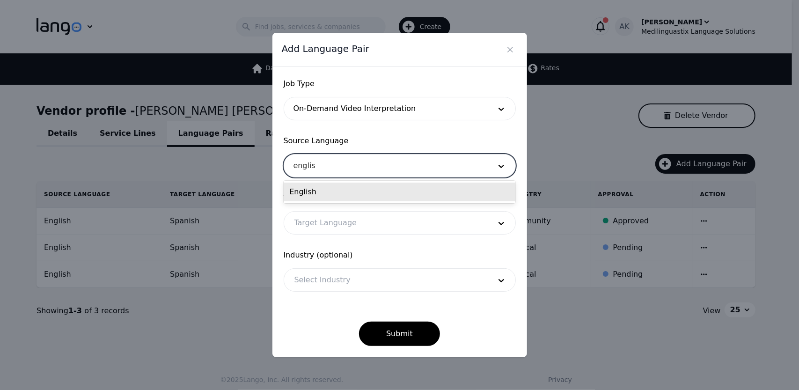
type input "english"
click at [319, 189] on div "English" at bounding box center [400, 192] width 232 height 19
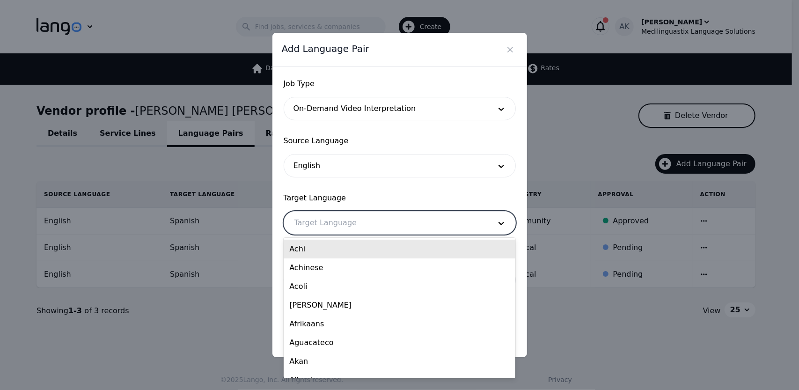
click at [321, 229] on div at bounding box center [385, 223] width 203 height 22
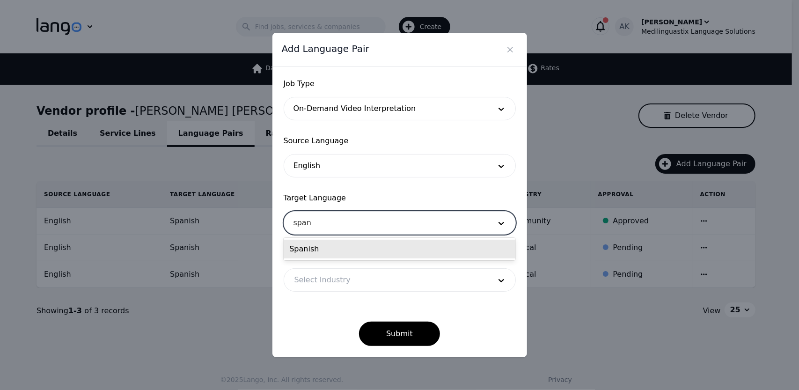
type input "spani"
click at [306, 253] on div "Spanish" at bounding box center [400, 249] width 232 height 19
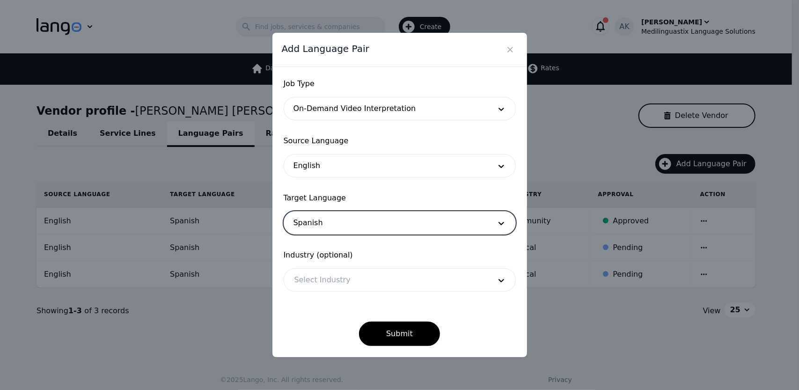
click at [325, 285] on div at bounding box center [385, 280] width 203 height 22
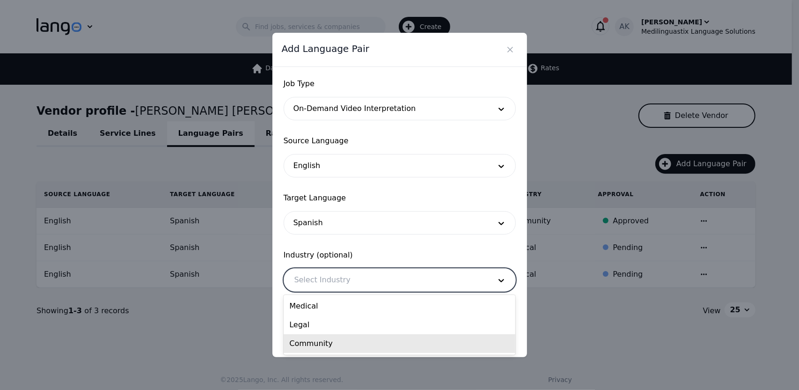
click at [319, 340] on div "Community" at bounding box center [400, 343] width 232 height 19
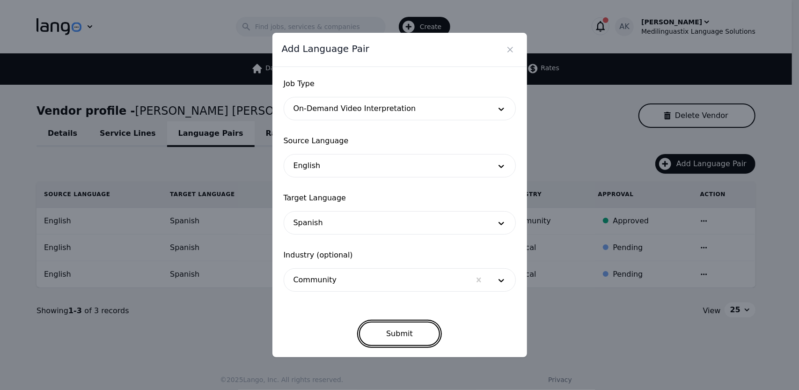
click at [397, 332] on button "Submit" at bounding box center [399, 334] width 81 height 24
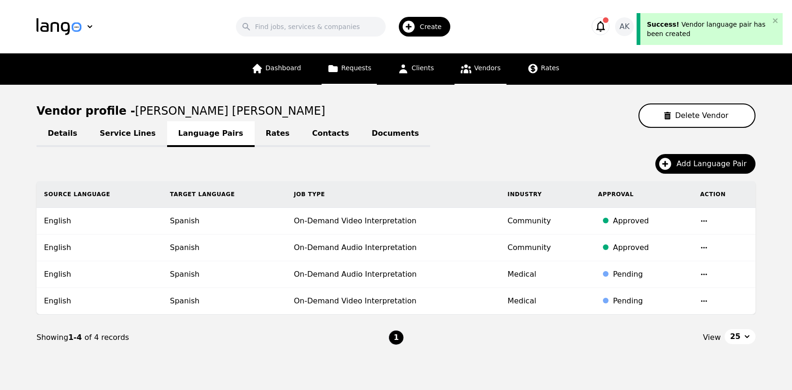
click at [358, 66] on span "Requests" at bounding box center [356, 67] width 30 height 7
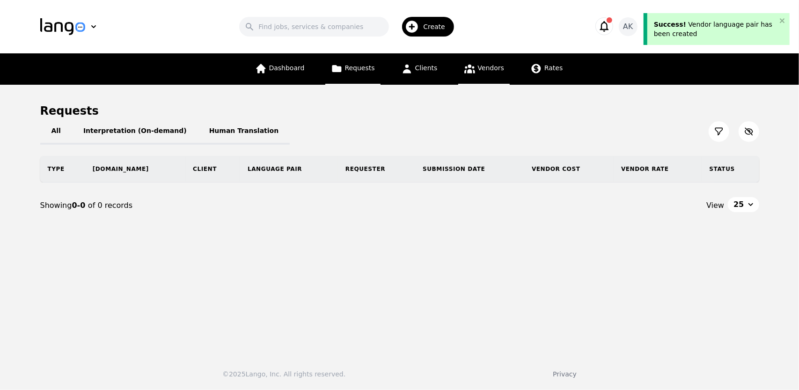
click at [478, 70] on span "Vendors" at bounding box center [491, 67] width 26 height 7
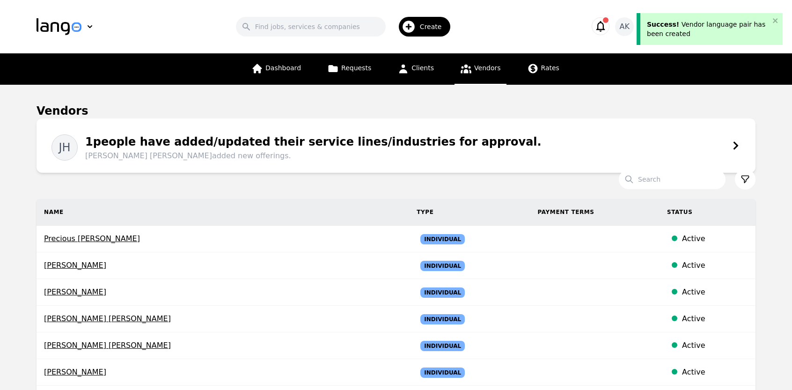
click at [297, 157] on span "Jairo Eliecer Granda Hidalgo added new offerings." at bounding box center [313, 155] width 457 height 11
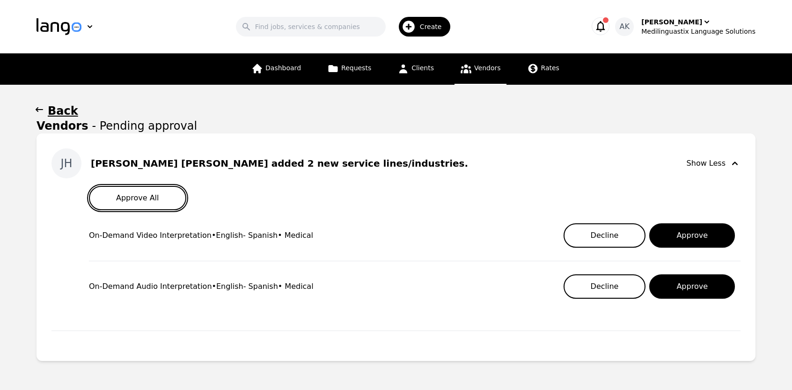
click at [147, 203] on button "Approve All" at bounding box center [137, 198] width 97 height 24
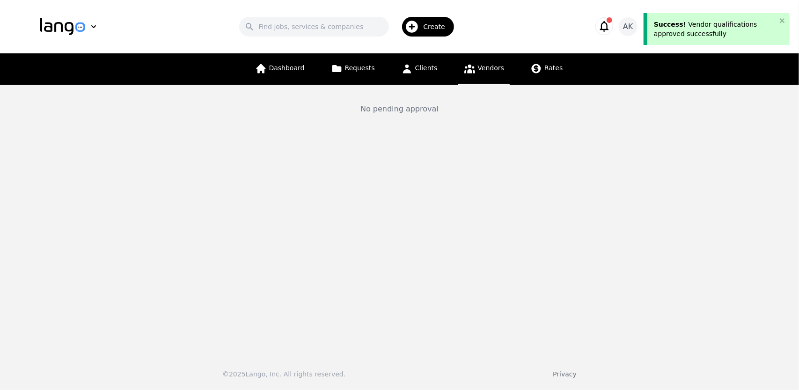
click at [495, 64] on span "Vendors" at bounding box center [491, 67] width 26 height 7
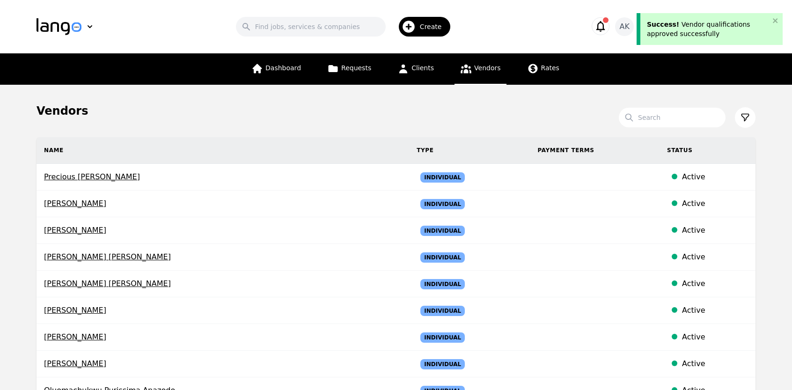
click at [0, 241] on main "Vendors Search Name Type Payment Terms Status Precious [PERSON_NAME] Individual…" at bounding box center [396, 353] width 792 height 536
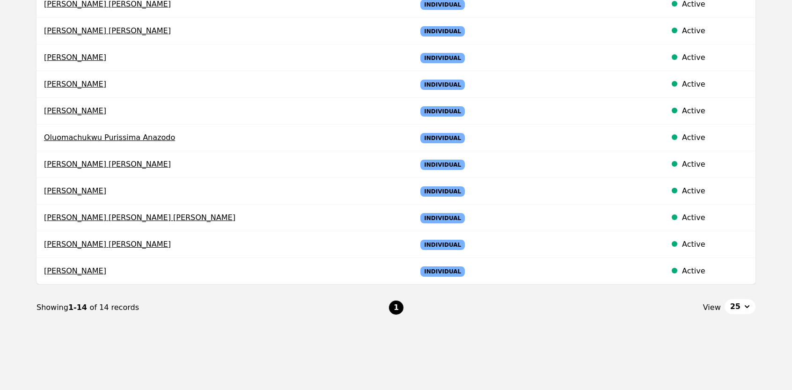
scroll to position [270, 0]
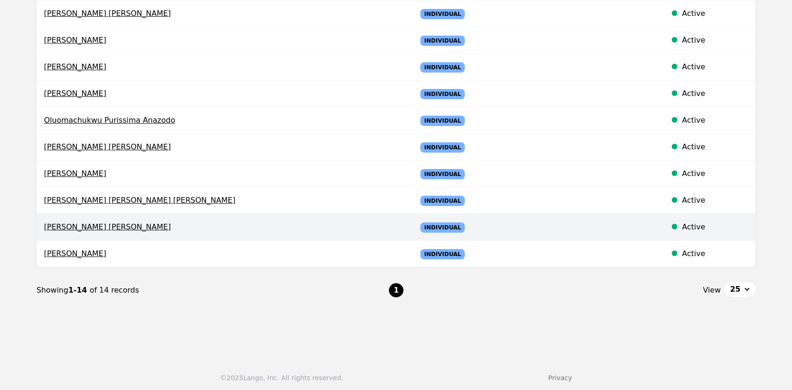
click at [76, 229] on span "[PERSON_NAME] [PERSON_NAME]" at bounding box center [223, 226] width 358 height 11
select select "active"
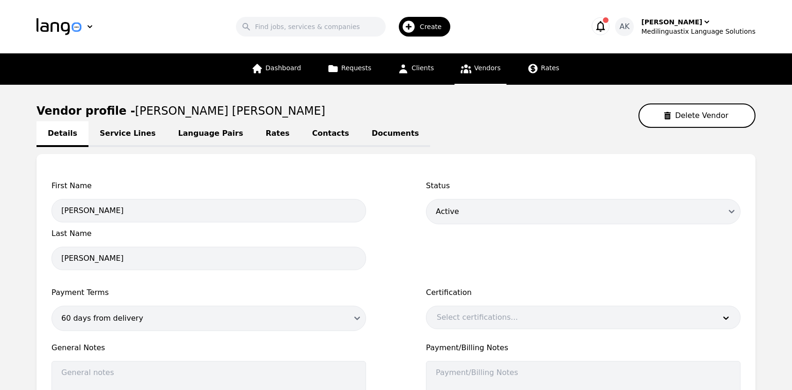
click at [255, 134] on link "Rates" at bounding box center [278, 134] width 46 height 26
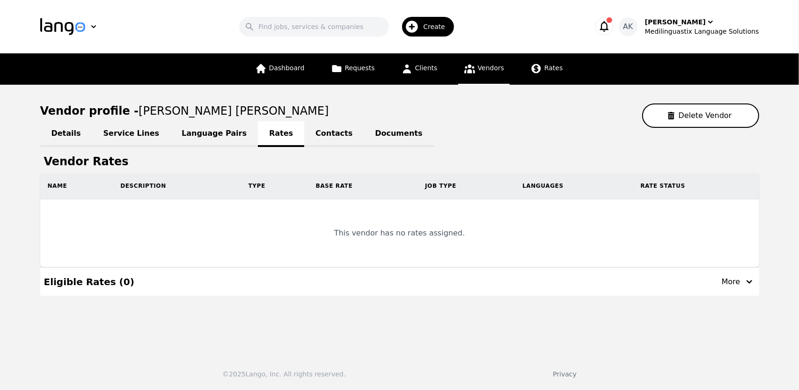
click at [364, 132] on link "Documents" at bounding box center [399, 134] width 70 height 26
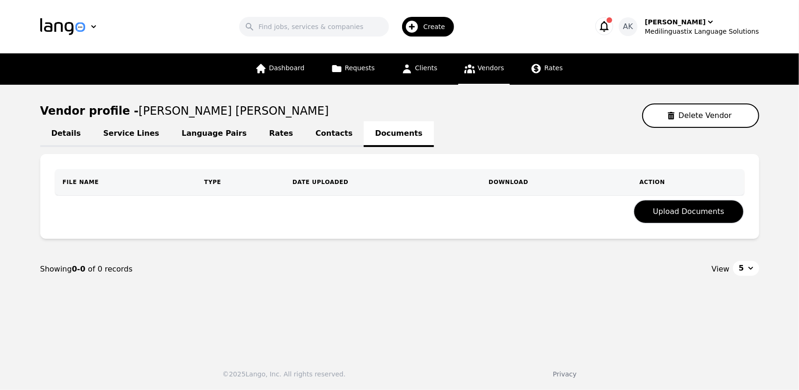
click at [304, 138] on link "Contacts" at bounding box center [333, 134] width 59 height 26
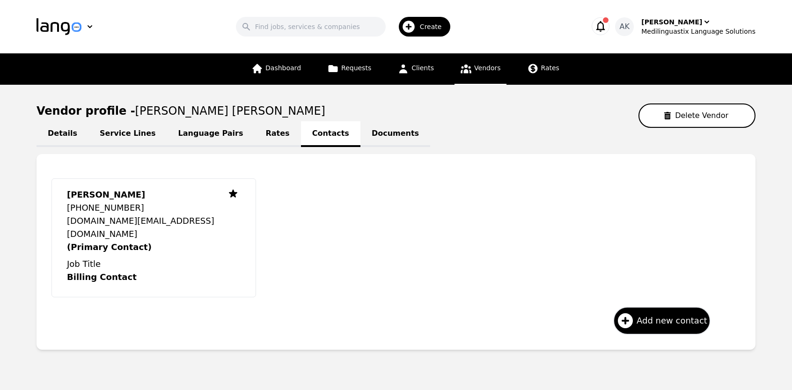
click at [255, 136] on link "Rates" at bounding box center [278, 134] width 46 height 26
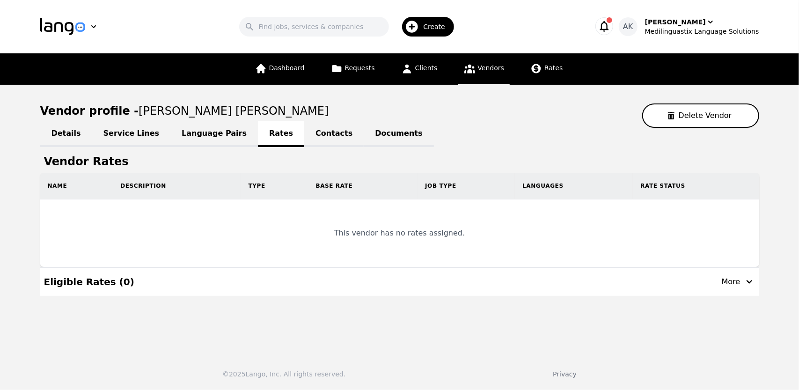
click at [201, 135] on link "Language Pairs" at bounding box center [214, 134] width 88 height 26
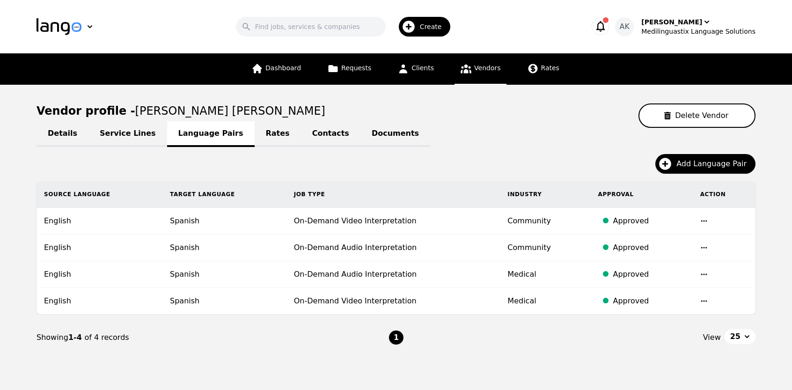
click at [119, 134] on link "Service Lines" at bounding box center [128, 134] width 79 height 26
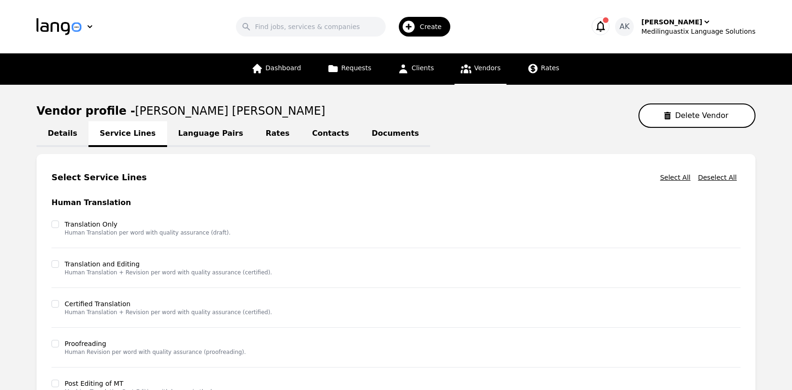
click at [66, 133] on link "Details" at bounding box center [63, 134] width 52 height 26
select select "active"
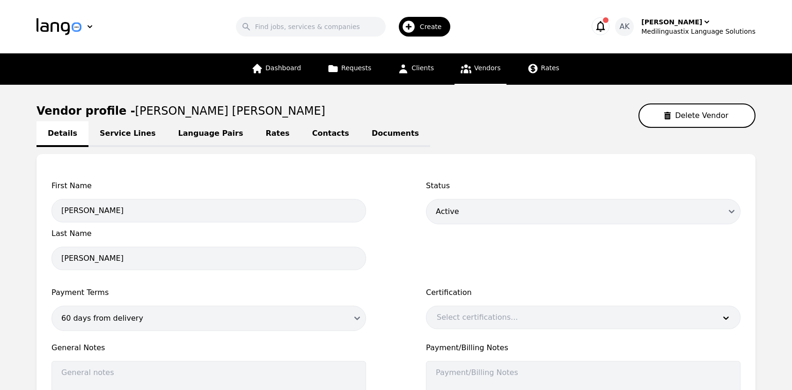
click at [607, 27] on icon "button" at bounding box center [600, 26] width 13 height 13
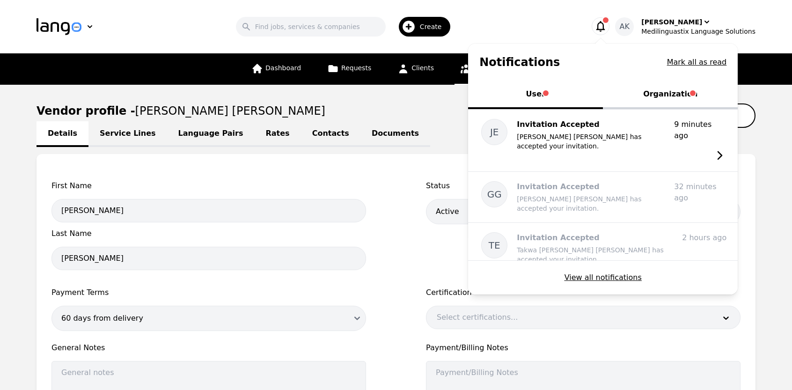
click at [670, 93] on button "Organization" at bounding box center [670, 95] width 135 height 28
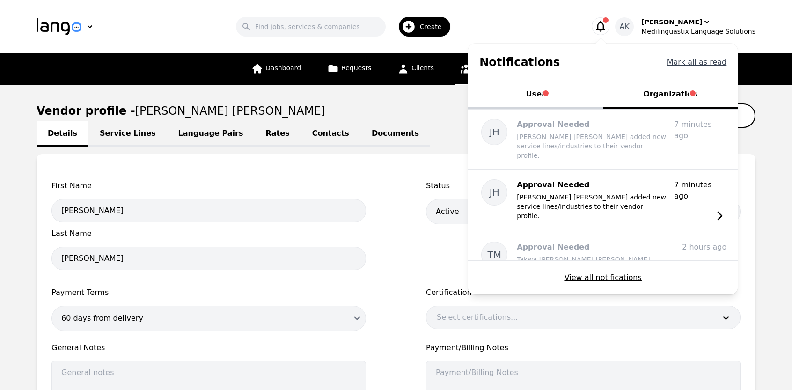
click at [697, 60] on button "Mark all as read" at bounding box center [697, 62] width 60 height 11
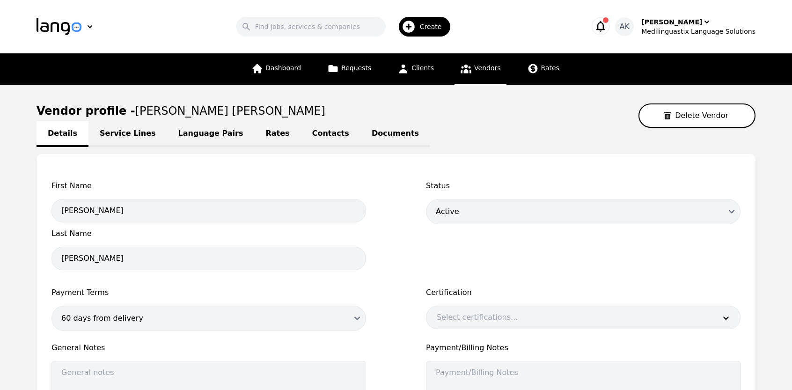
click at [607, 29] on icon "button" at bounding box center [600, 26] width 13 height 13
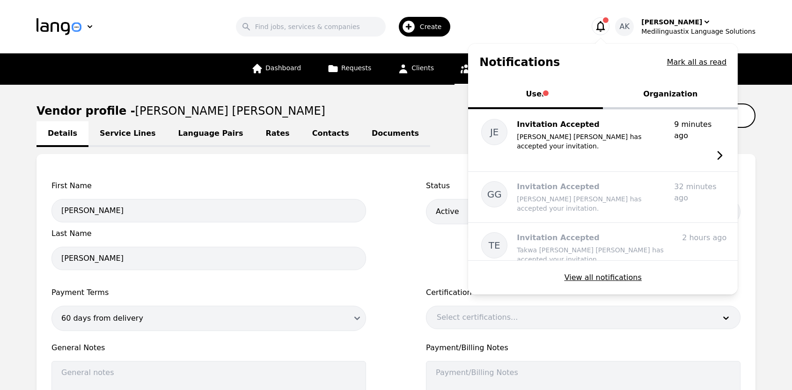
click at [553, 98] on button "User" at bounding box center [535, 95] width 135 height 28
click at [691, 59] on button "Mark all as read" at bounding box center [697, 62] width 60 height 11
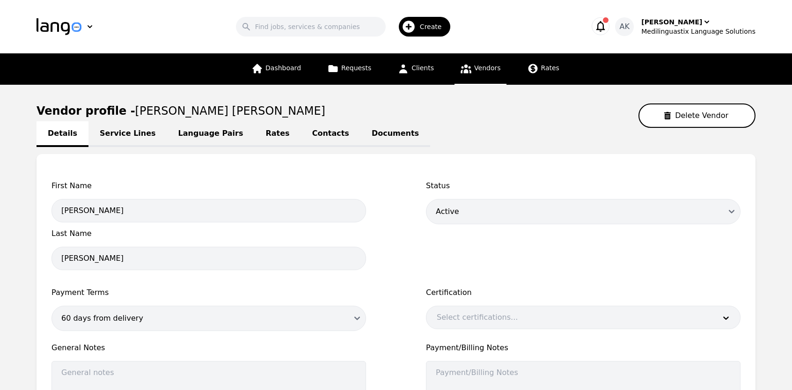
click at [605, 23] on icon "button" at bounding box center [601, 26] width 9 height 11
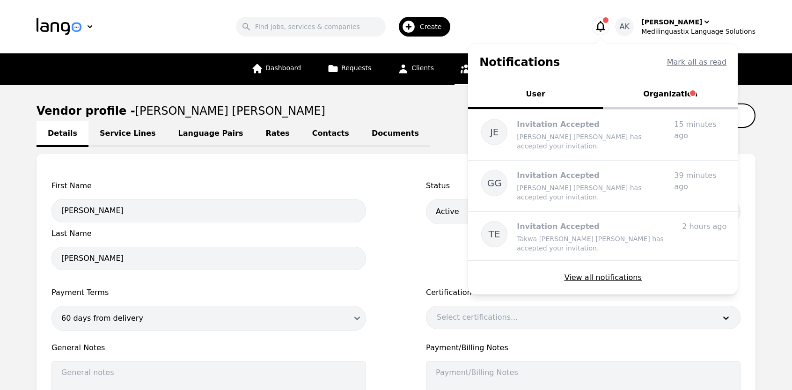
click at [662, 91] on button "Organization" at bounding box center [670, 95] width 135 height 28
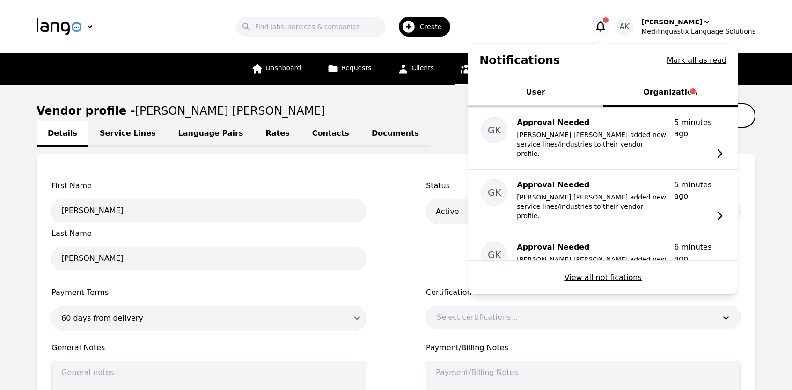
scroll to position [6, 0]
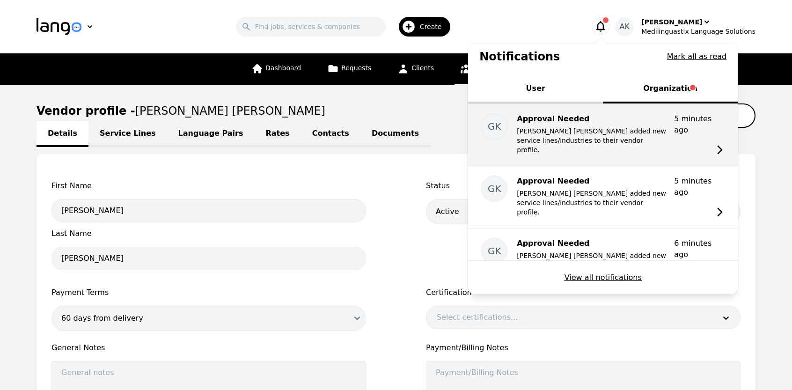
click at [575, 133] on p "[PERSON_NAME] [PERSON_NAME] added new service lines/industries to their vendor …" at bounding box center [592, 140] width 150 height 28
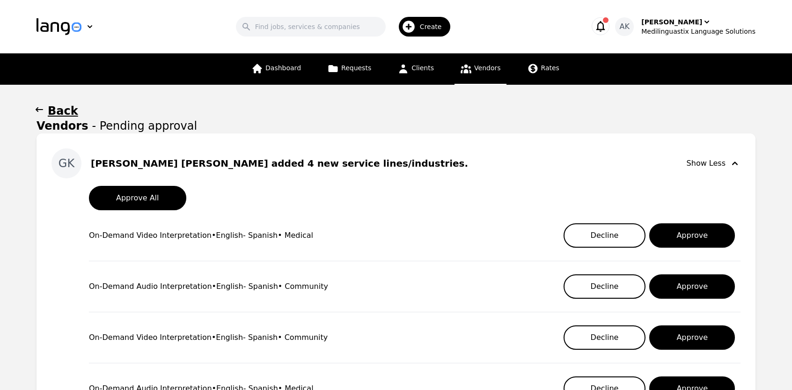
click at [64, 242] on div "Approve All On-Demand Video Interpretation • English - Spanish • Medical Declin…" at bounding box center [396, 296] width 689 height 221
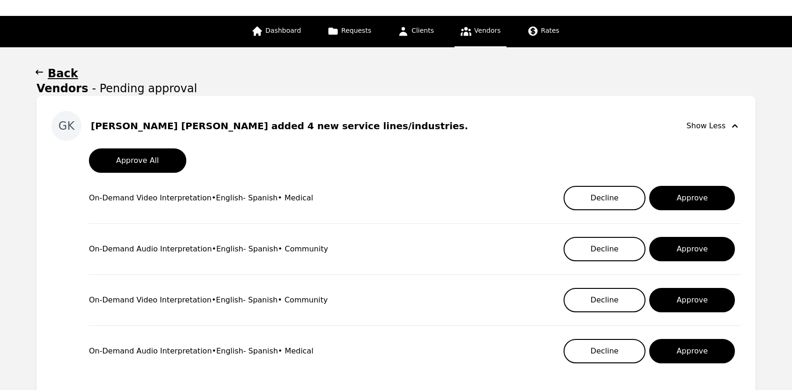
scroll to position [56, 0]
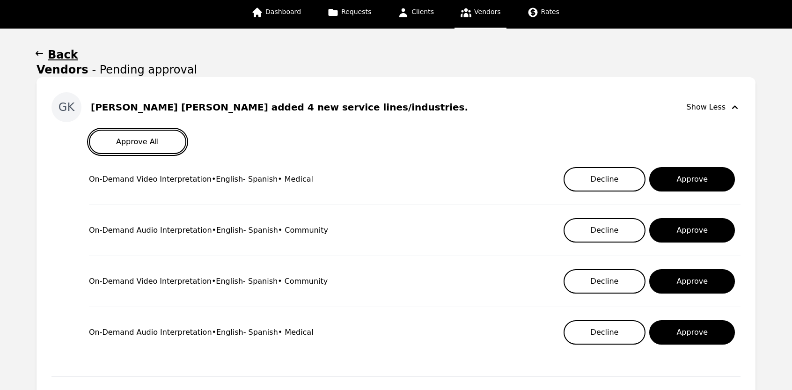
click at [150, 145] on button "Approve All" at bounding box center [137, 142] width 97 height 24
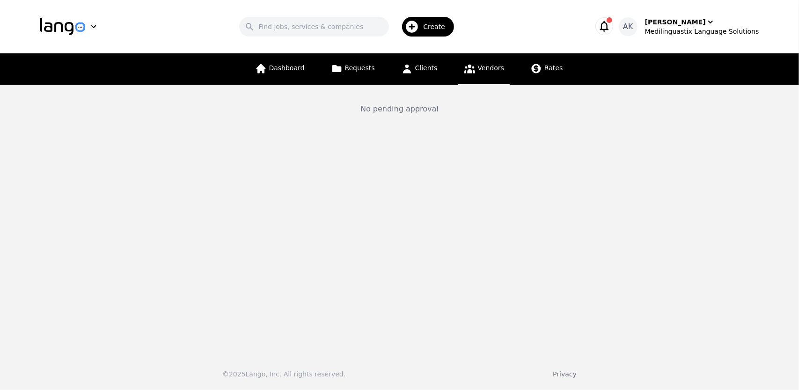
click at [609, 25] on icon "button" at bounding box center [604, 26] width 9 height 11
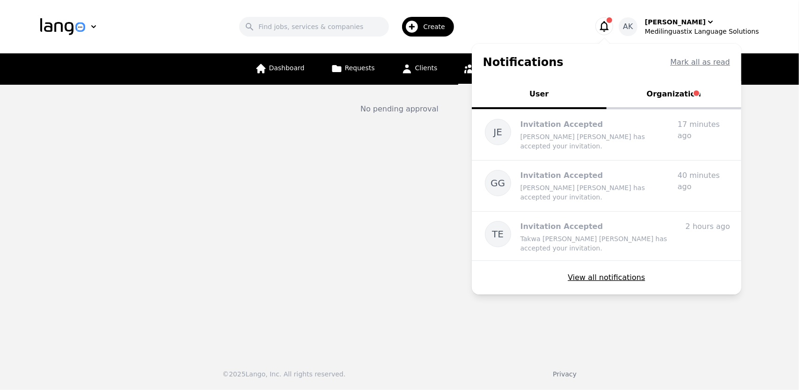
click at [688, 96] on button "Organization" at bounding box center [674, 95] width 135 height 28
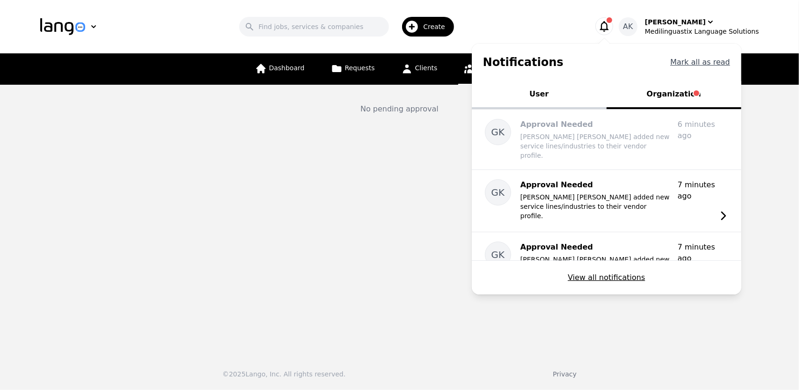
click at [693, 61] on button "Mark all as read" at bounding box center [701, 62] width 60 height 11
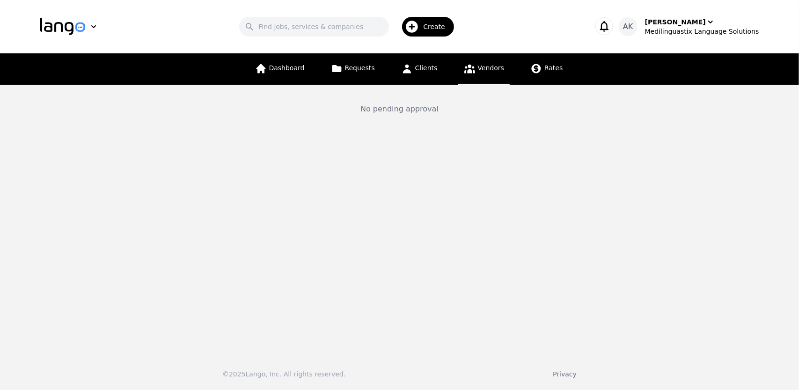
click at [470, 66] on icon at bounding box center [470, 69] width 11 height 9
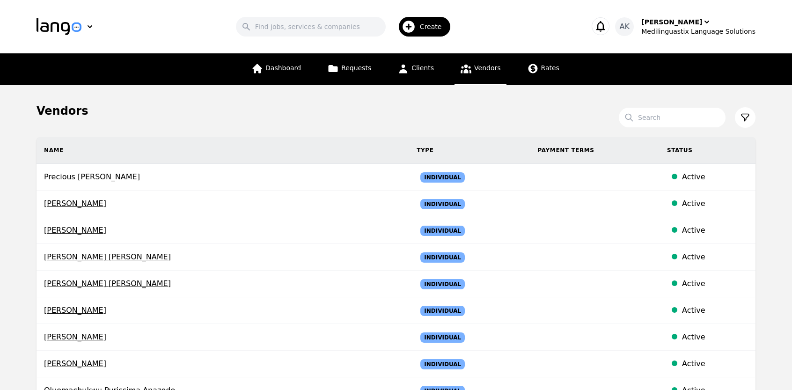
click at [0, 220] on main "Vendors Search Name Type Payment Terms Status Precious [PERSON_NAME] Individual…" at bounding box center [396, 353] width 792 height 536
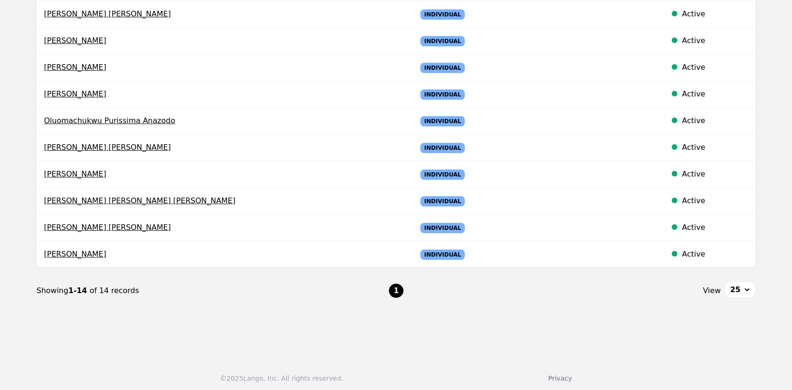
scroll to position [270, 0]
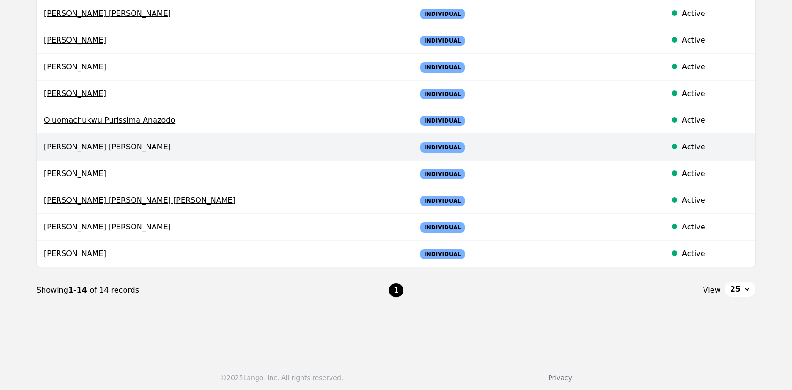
click at [78, 143] on span "[PERSON_NAME] [PERSON_NAME]" at bounding box center [223, 146] width 358 height 11
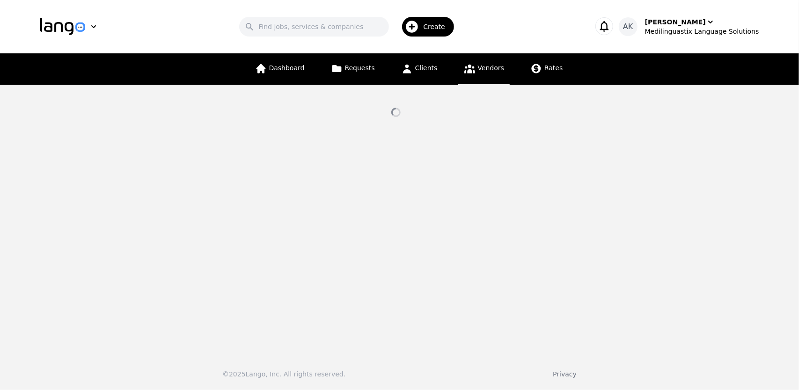
select select "active"
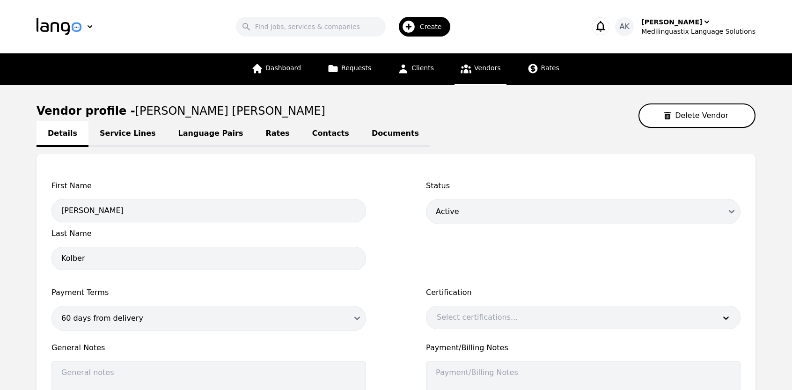
click at [191, 134] on link "Language Pairs" at bounding box center [211, 134] width 88 height 26
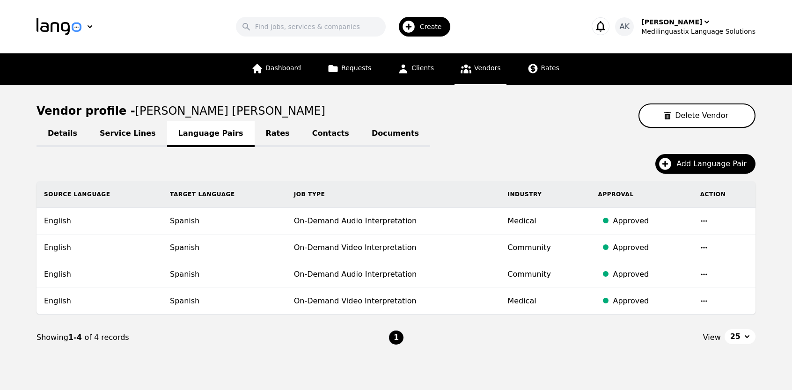
click at [132, 138] on link "Service Lines" at bounding box center [128, 134] width 79 height 26
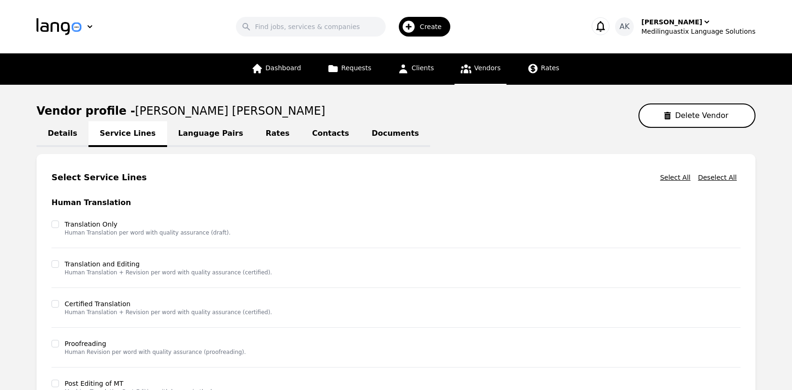
click at [60, 140] on link "Details" at bounding box center [63, 134] width 52 height 26
select select "active"
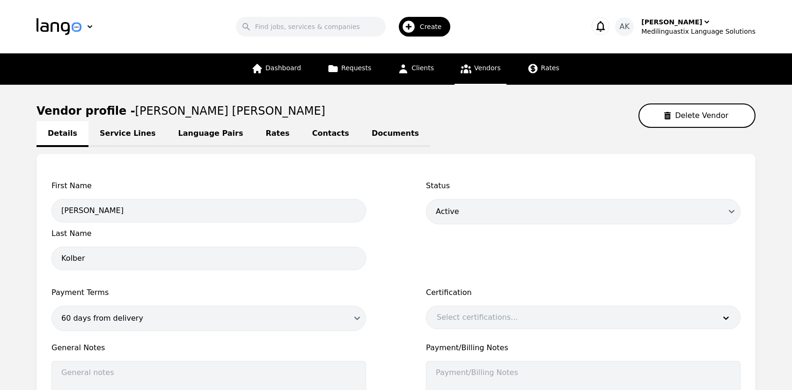
click at [361, 133] on link "Documents" at bounding box center [396, 134] width 70 height 26
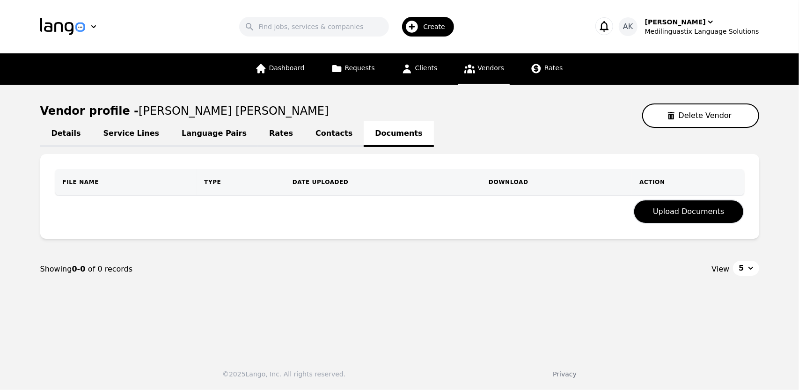
click at [304, 133] on link "Contacts" at bounding box center [333, 134] width 59 height 26
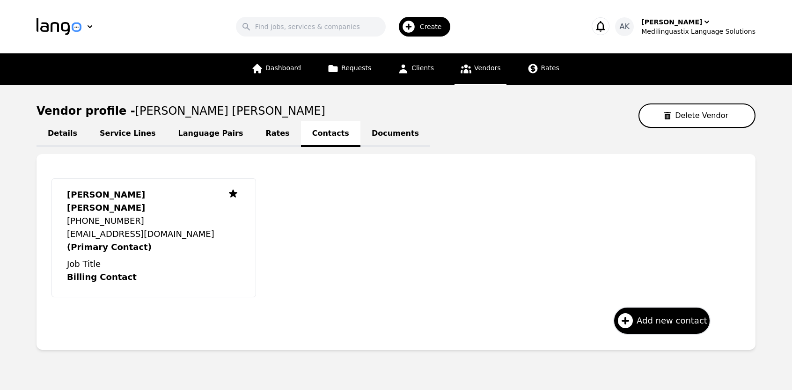
click at [255, 136] on link "Rates" at bounding box center [278, 134] width 46 height 26
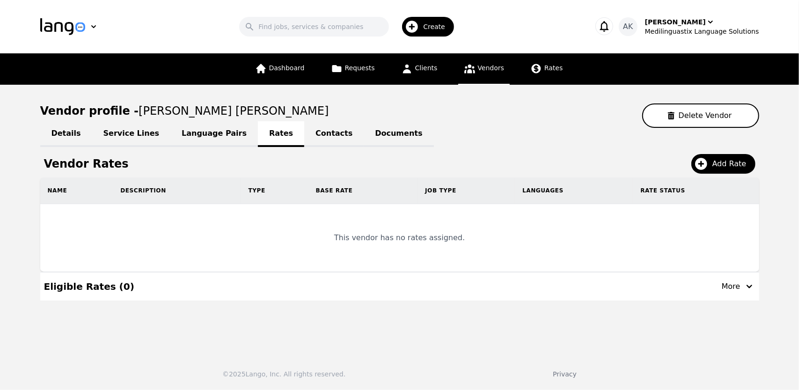
click at [304, 133] on link "Contacts" at bounding box center [333, 134] width 59 height 26
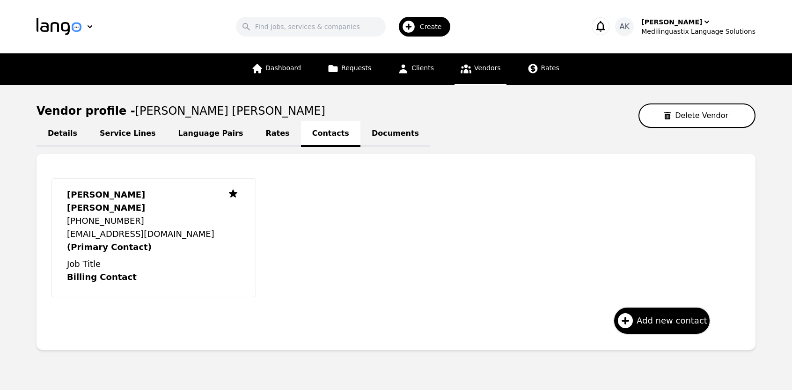
click at [255, 133] on link "Rates" at bounding box center [278, 134] width 46 height 26
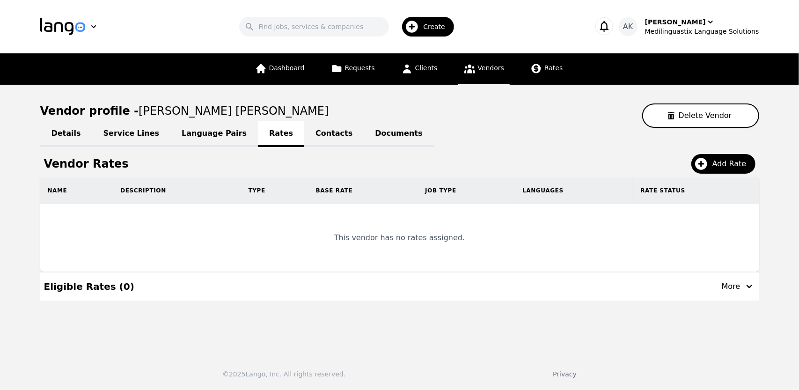
click at [195, 138] on link "Language Pairs" at bounding box center [214, 134] width 88 height 26
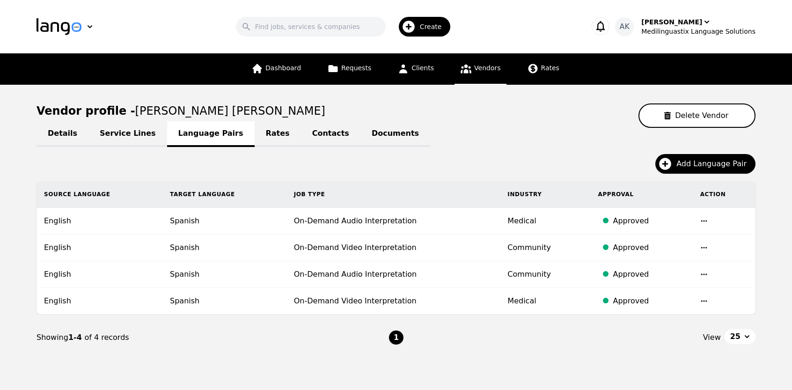
click at [115, 140] on link "Service Lines" at bounding box center [128, 134] width 79 height 26
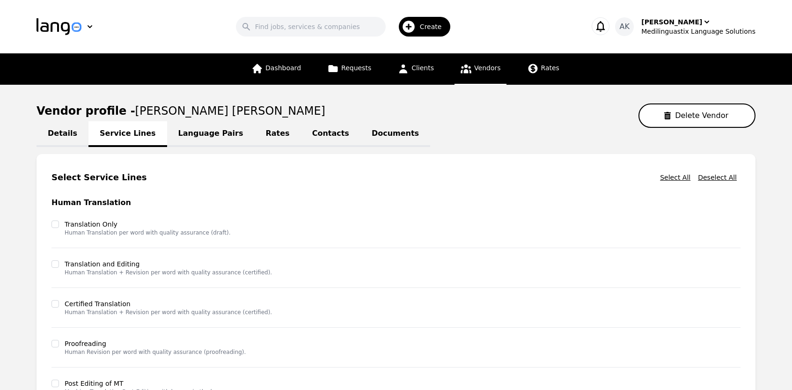
click at [0, 231] on main "Vendor profile - Guadalupe Gomez Kolber Delete Vendor Details Service Lines Lan…" at bounding box center [396, 324] width 792 height 478
click at [283, 72] on span "Dashboard" at bounding box center [284, 67] width 36 height 7
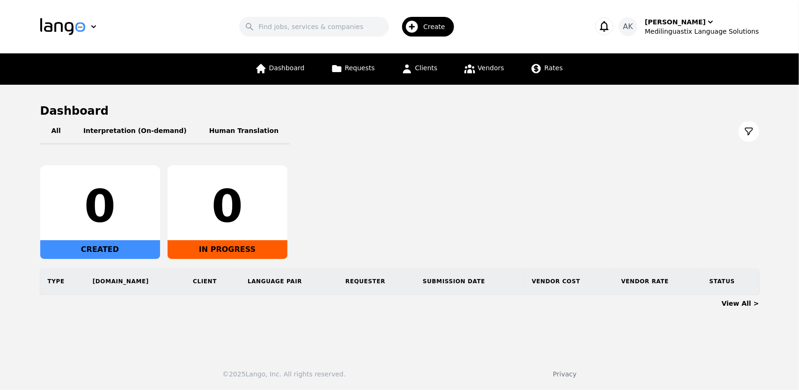
click at [609, 26] on icon "button" at bounding box center [604, 26] width 9 height 11
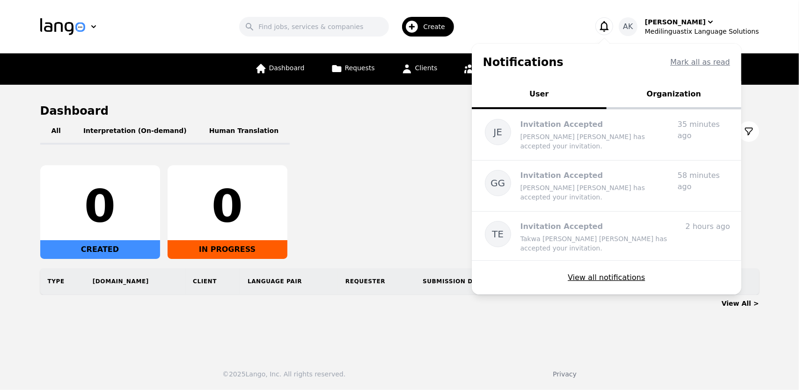
click at [665, 93] on button "Organization" at bounding box center [674, 95] width 135 height 28
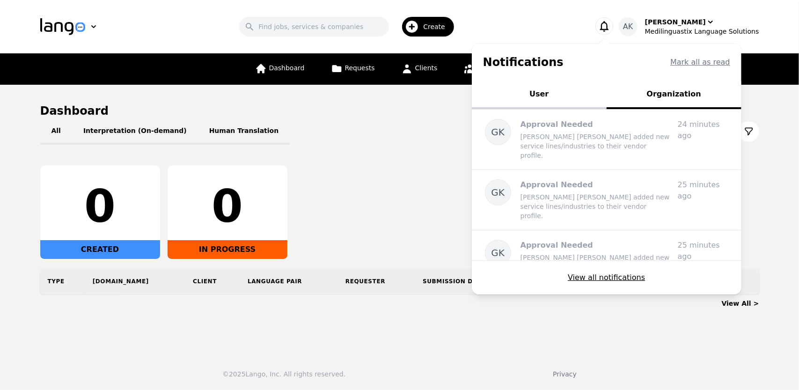
click at [559, 97] on button "User" at bounding box center [539, 95] width 135 height 28
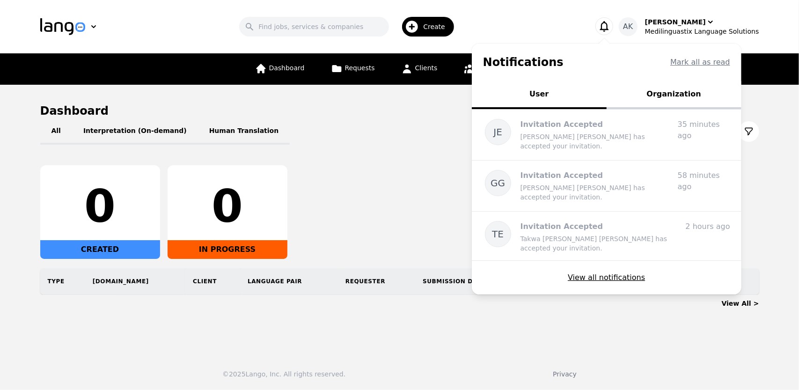
click at [566, 31] on div "Search Create" at bounding box center [350, 26] width 454 height 27
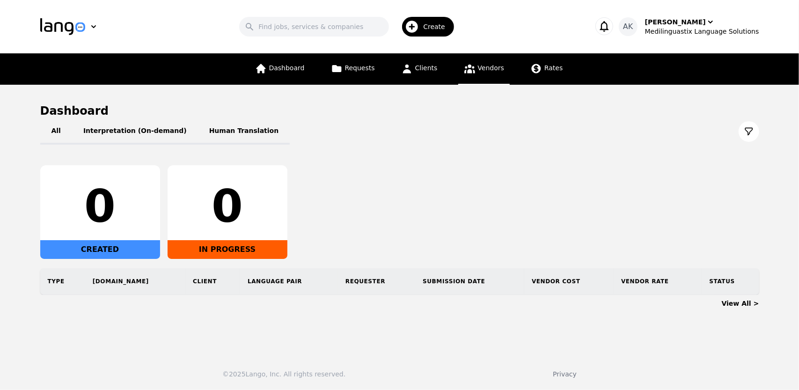
click at [480, 67] on span "Vendors" at bounding box center [491, 67] width 26 height 7
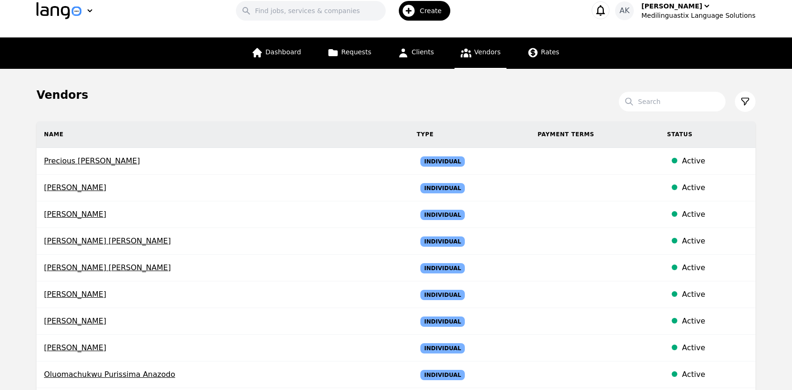
scroll to position [19, 0]
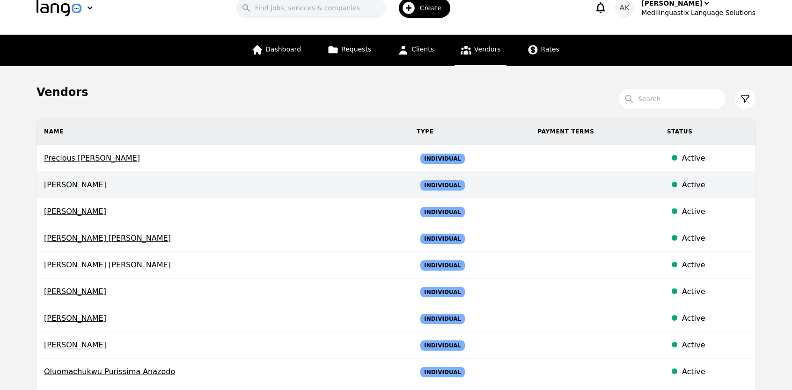
click at [66, 181] on span "[PERSON_NAME]" at bounding box center [223, 184] width 358 height 11
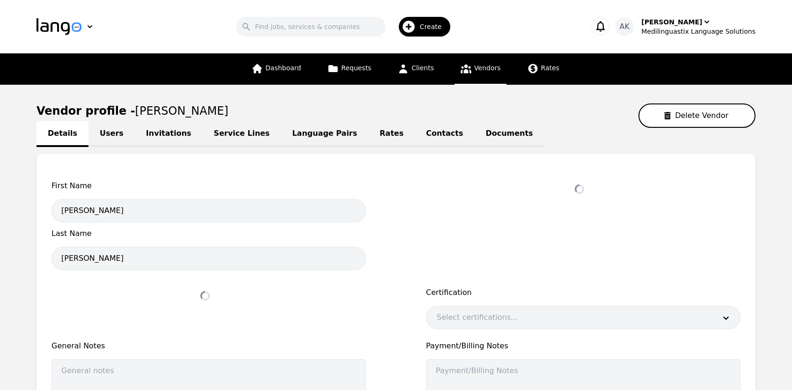
select select "active"
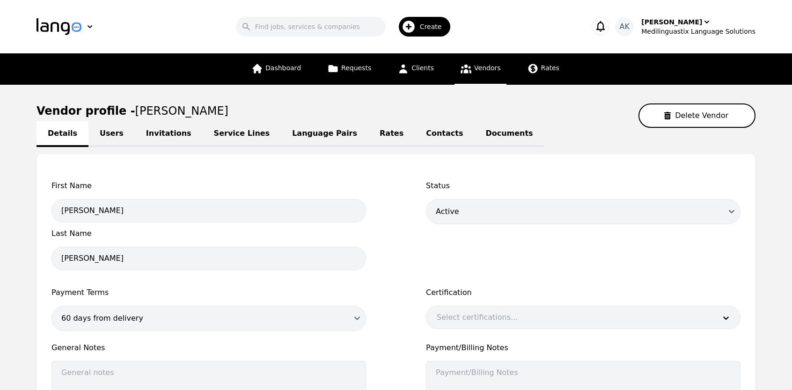
click at [156, 134] on link "Invitations" at bounding box center [169, 134] width 68 height 26
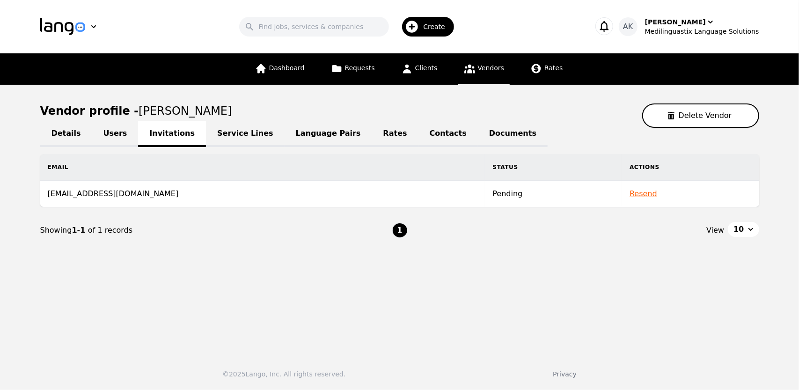
click at [466, 67] on icon at bounding box center [470, 69] width 12 height 12
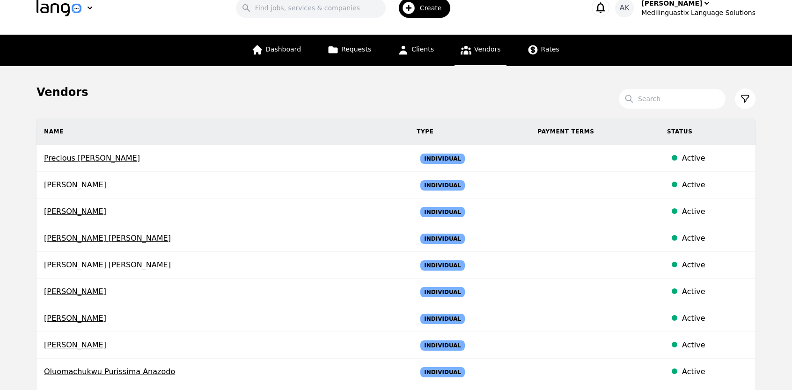
scroll to position [56, 0]
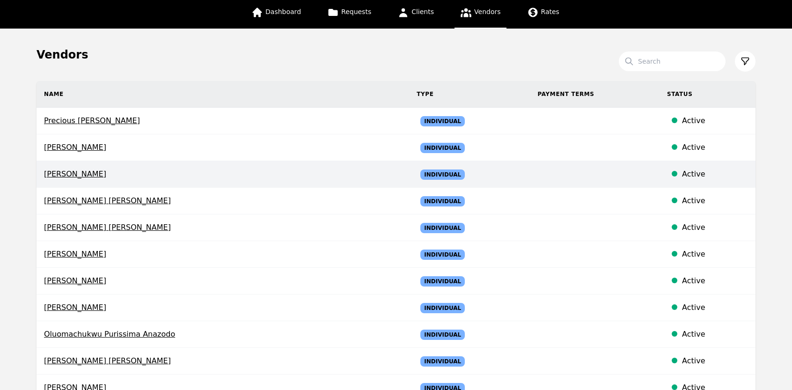
click at [64, 174] on span "[PERSON_NAME]" at bounding box center [223, 174] width 358 height 11
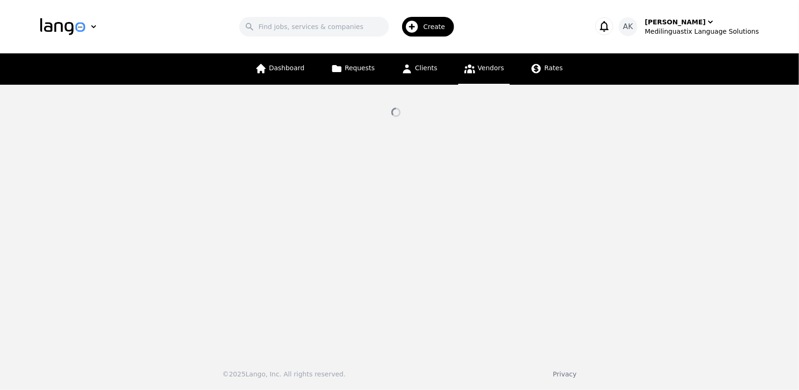
select select "active"
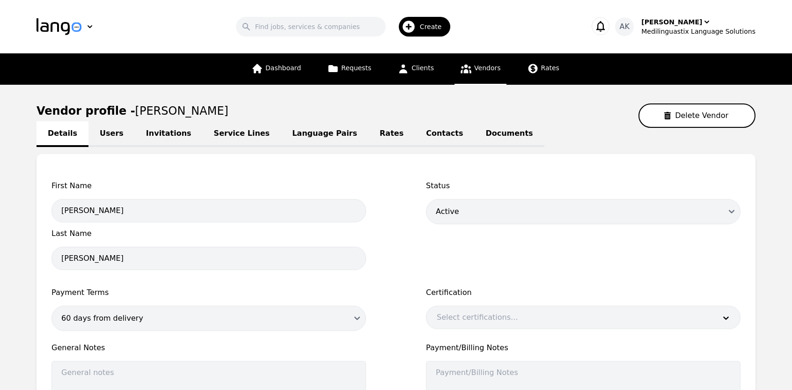
click at [158, 139] on link "Invitations" at bounding box center [169, 134] width 68 height 26
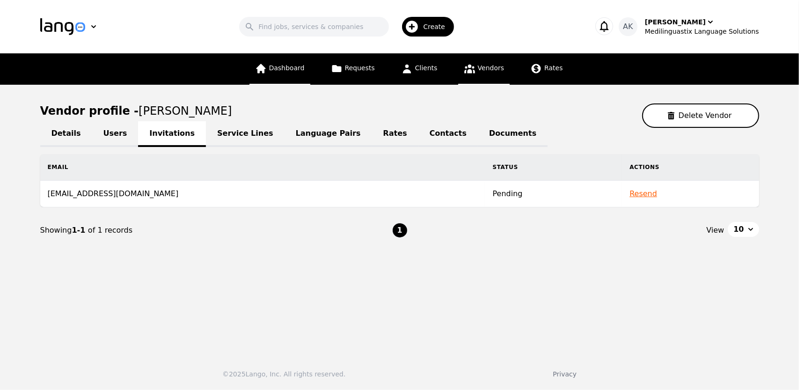
click at [299, 75] on link "Dashboard" at bounding box center [280, 68] width 61 height 31
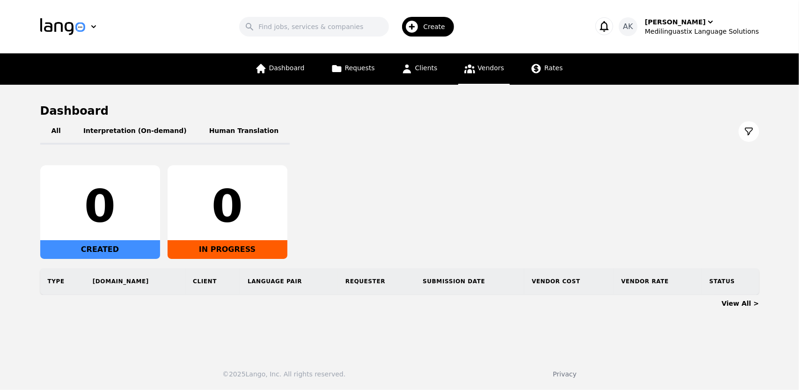
click at [475, 71] on link "Vendors" at bounding box center [484, 68] width 52 height 31
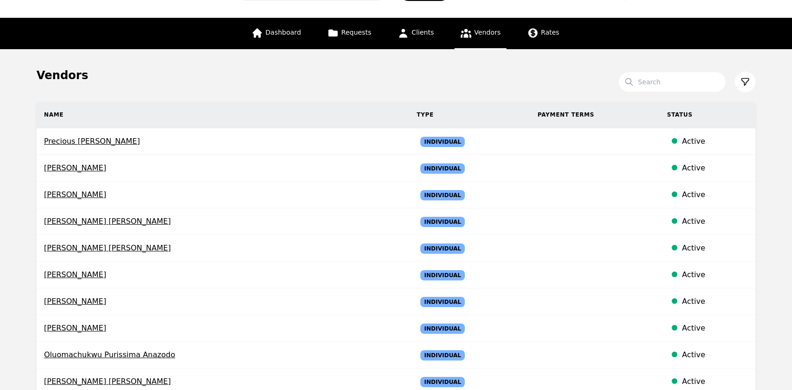
scroll to position [37, 0]
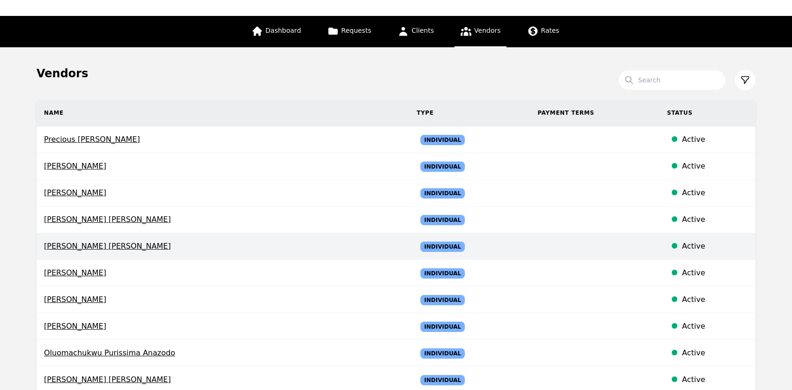
click at [101, 250] on span "[PERSON_NAME] [PERSON_NAME]" at bounding box center [223, 246] width 358 height 11
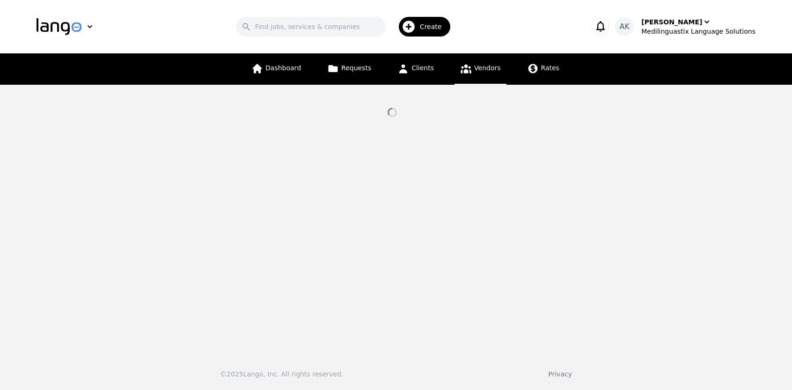
select select "active"
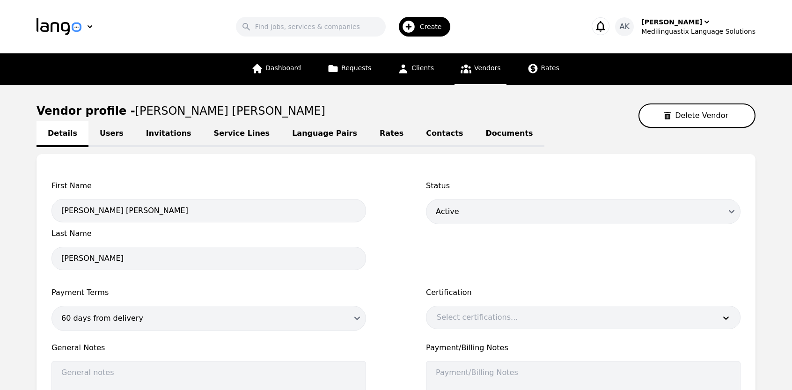
click at [145, 139] on link "Invitations" at bounding box center [169, 134] width 68 height 26
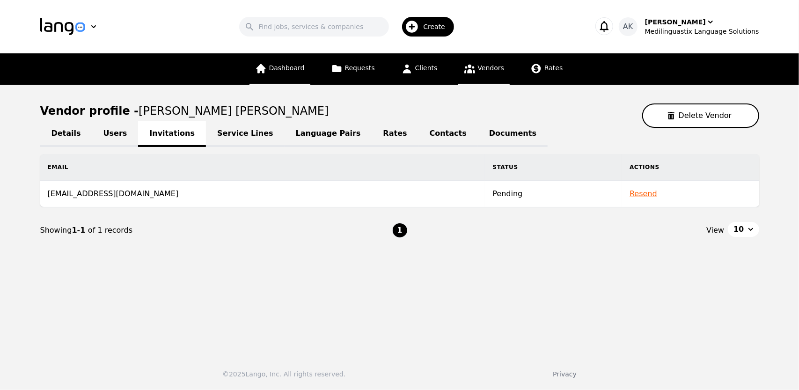
click at [289, 73] on link "Dashboard" at bounding box center [280, 68] width 61 height 31
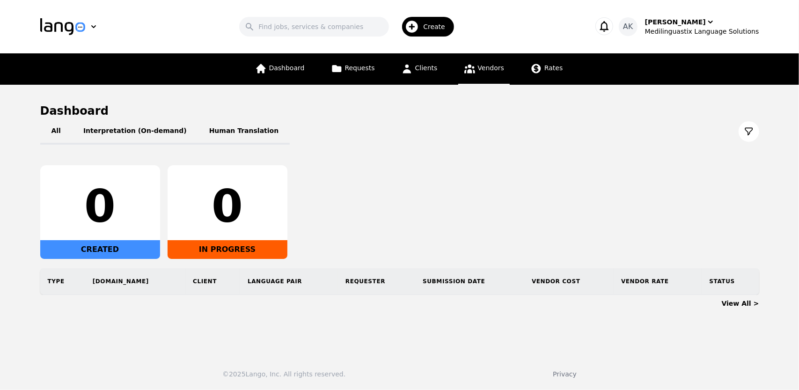
click at [485, 70] on span "Vendors" at bounding box center [491, 67] width 26 height 7
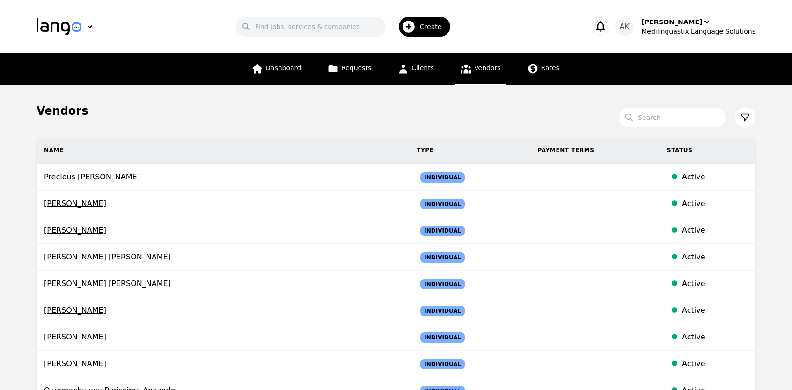
click at [0, 185] on main "Vendors Search Name Type Payment Terms Status Precious [PERSON_NAME] Individual…" at bounding box center [396, 353] width 792 height 536
click at [302, 76] on link "Dashboard" at bounding box center [276, 68] width 61 height 31
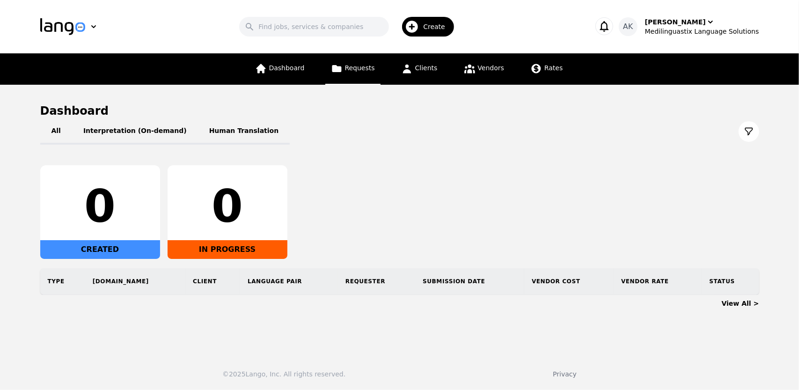
click at [370, 77] on link "Requests" at bounding box center [352, 68] width 55 height 31
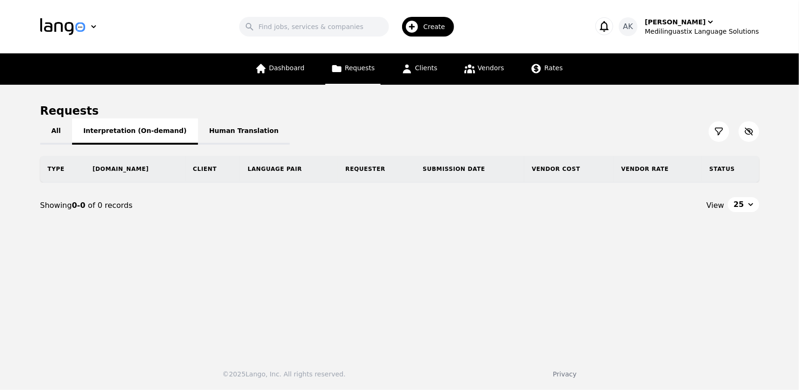
click at [118, 125] on button "Interpretation (On-demand)" at bounding box center [135, 131] width 126 height 26
click at [50, 134] on button "All" at bounding box center [56, 131] width 32 height 26
click at [686, 32] on div "Medilinguastix Language Solutions" at bounding box center [702, 31] width 114 height 9
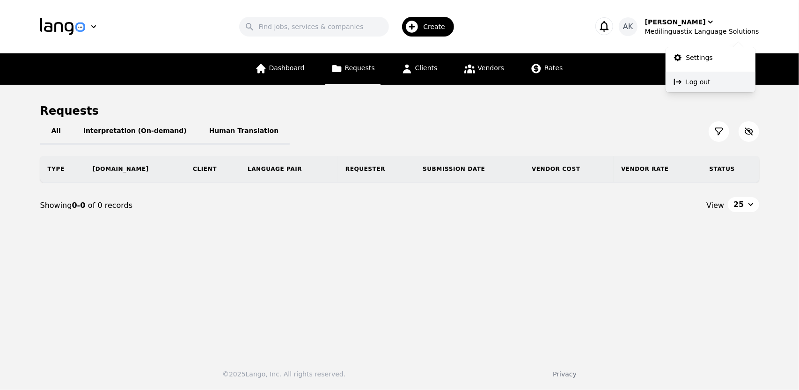
click at [685, 84] on button "Log out" at bounding box center [711, 82] width 90 height 21
